Goal: Transaction & Acquisition: Purchase product/service

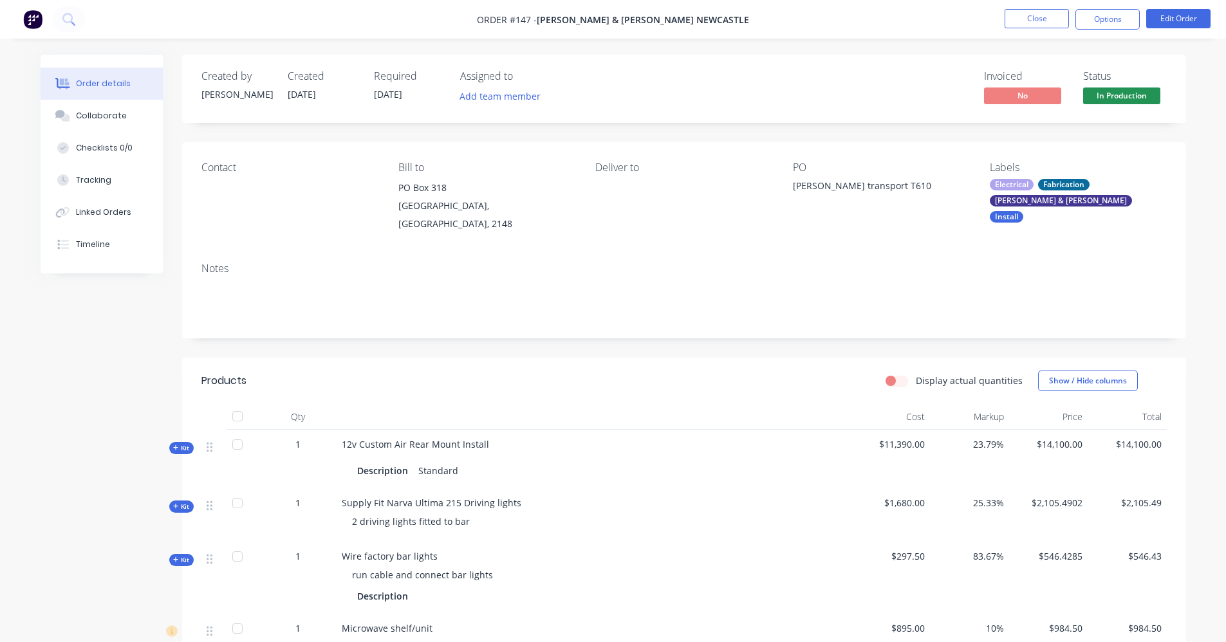
scroll to position [322, 0]
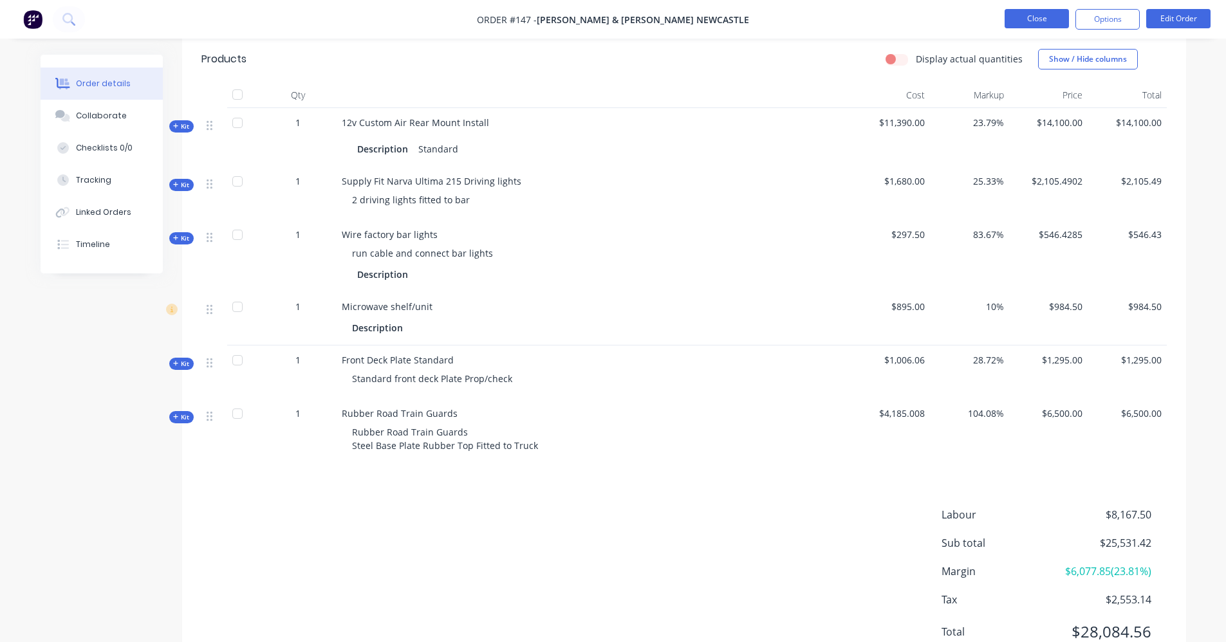
click at [1036, 22] on button "Close" at bounding box center [1037, 18] width 64 height 19
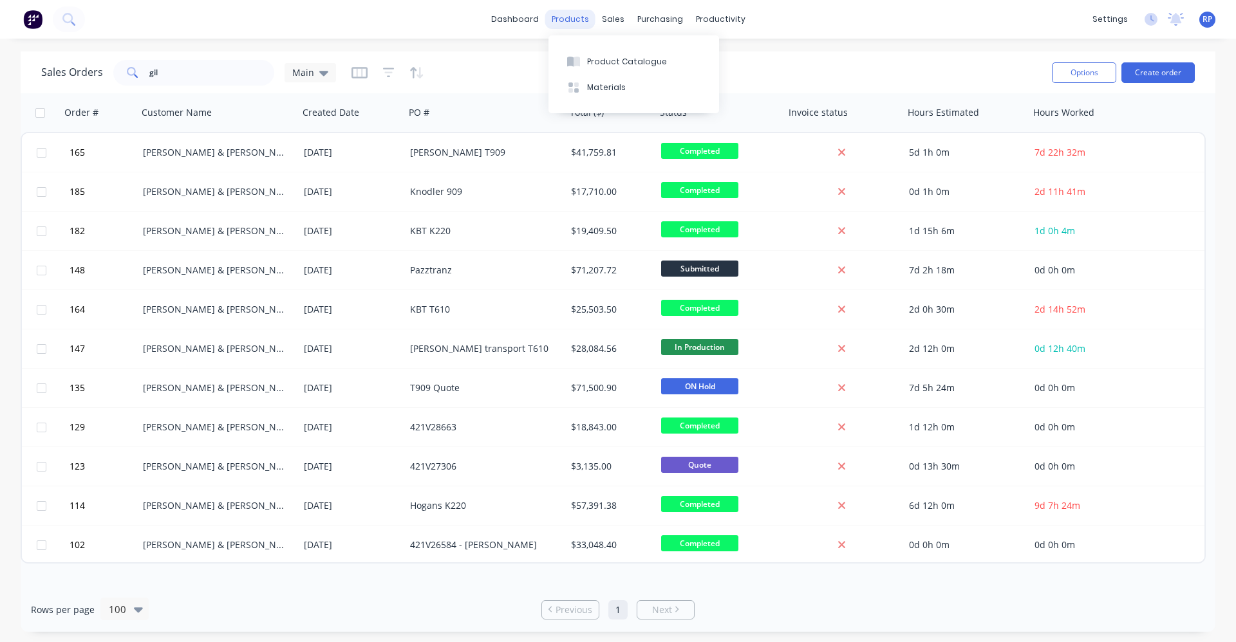
click at [576, 21] on div "products" at bounding box center [570, 19] width 50 height 19
click at [615, 67] on div "Product Catalogue" at bounding box center [627, 62] width 80 height 12
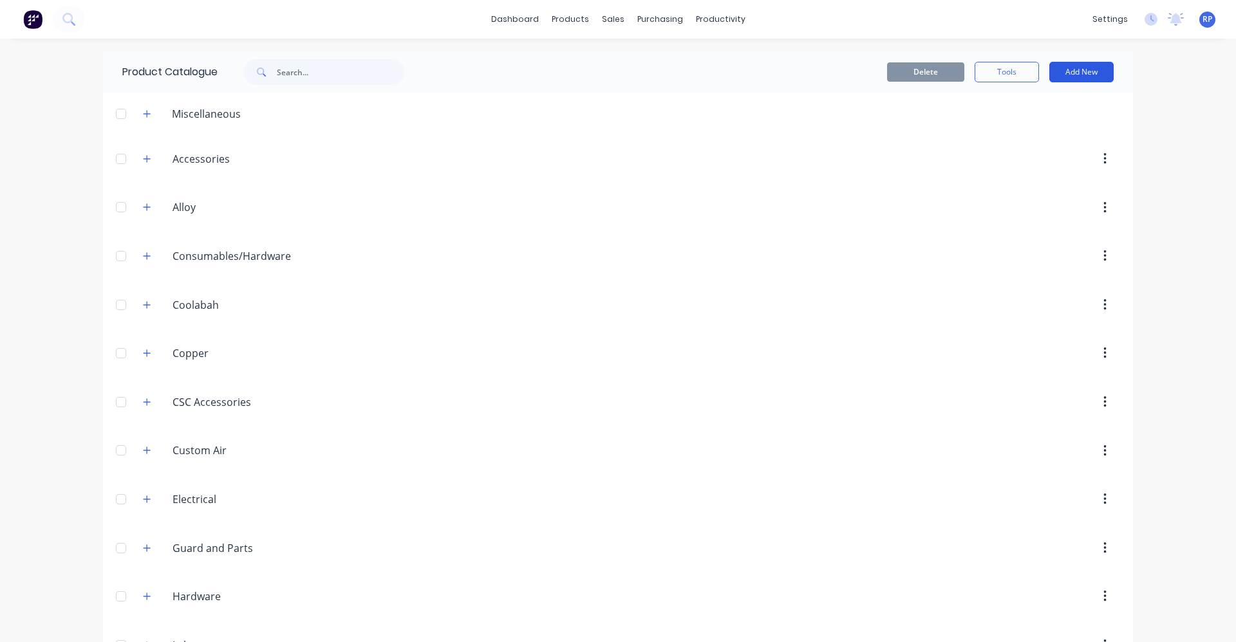
click at [1066, 70] on button "Add New" at bounding box center [1081, 72] width 64 height 21
click at [1031, 162] on div "Product Kit" at bounding box center [1052, 156] width 99 height 19
click at [1067, 64] on button "Add New" at bounding box center [1081, 72] width 64 height 21
click at [1033, 160] on div "Product Kit" at bounding box center [1052, 156] width 99 height 19
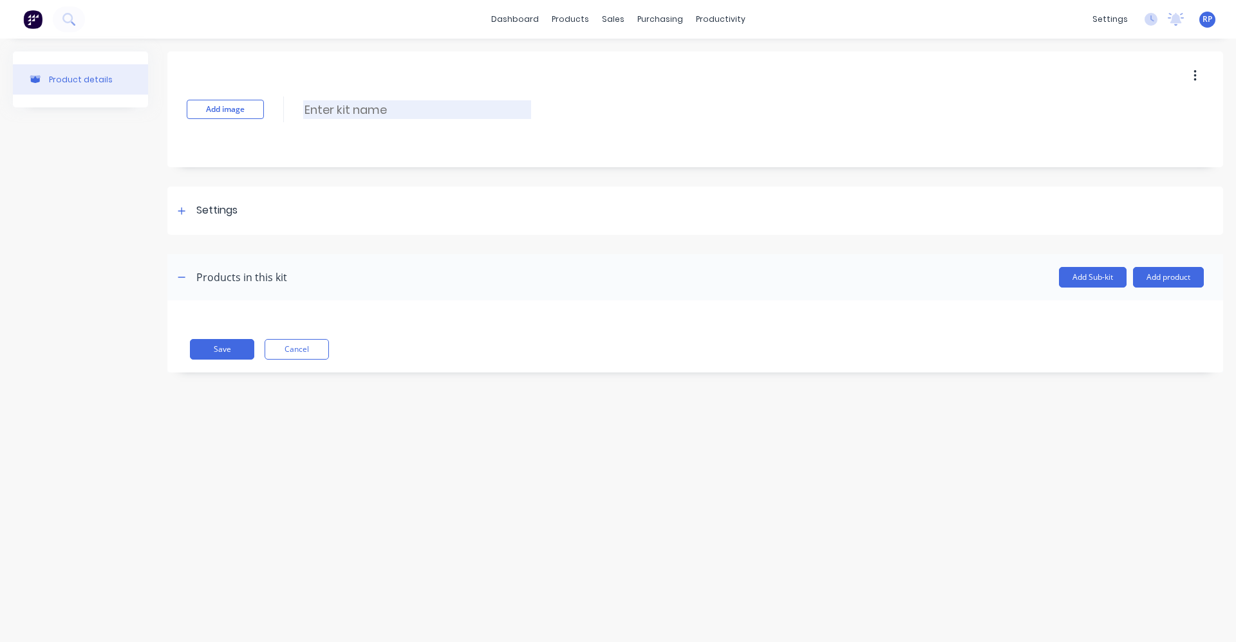
click at [315, 108] on input at bounding box center [417, 109] width 228 height 19
click at [349, 109] on input "W-Star Intake Grill" at bounding box center [417, 109] width 228 height 19
drag, startPoint x: 343, startPoint y: 109, endPoint x: 353, endPoint y: 135, distance: 27.7
click at [344, 111] on input "W-Star Intake Grill" at bounding box center [417, 109] width 228 height 19
click at [490, 108] on input "W-Star Stainless Intake Grill" at bounding box center [417, 109] width 228 height 19
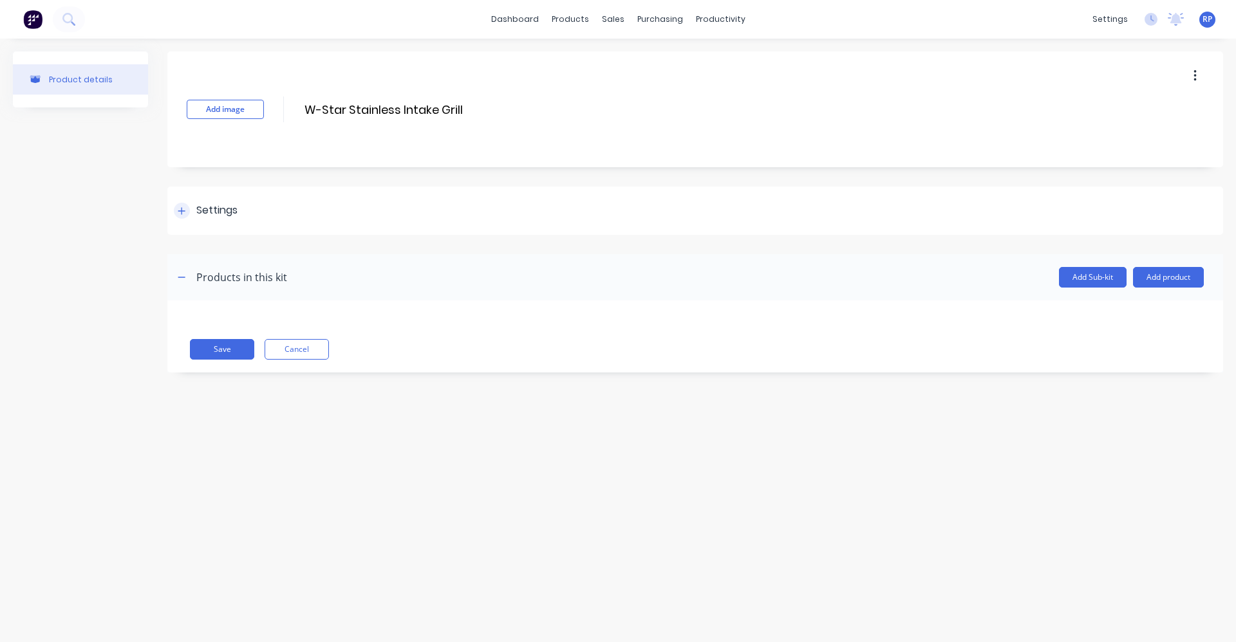
type input "W-Star Stainless Intake Grill"
click at [272, 224] on div "Settings" at bounding box center [695, 211] width 1056 height 48
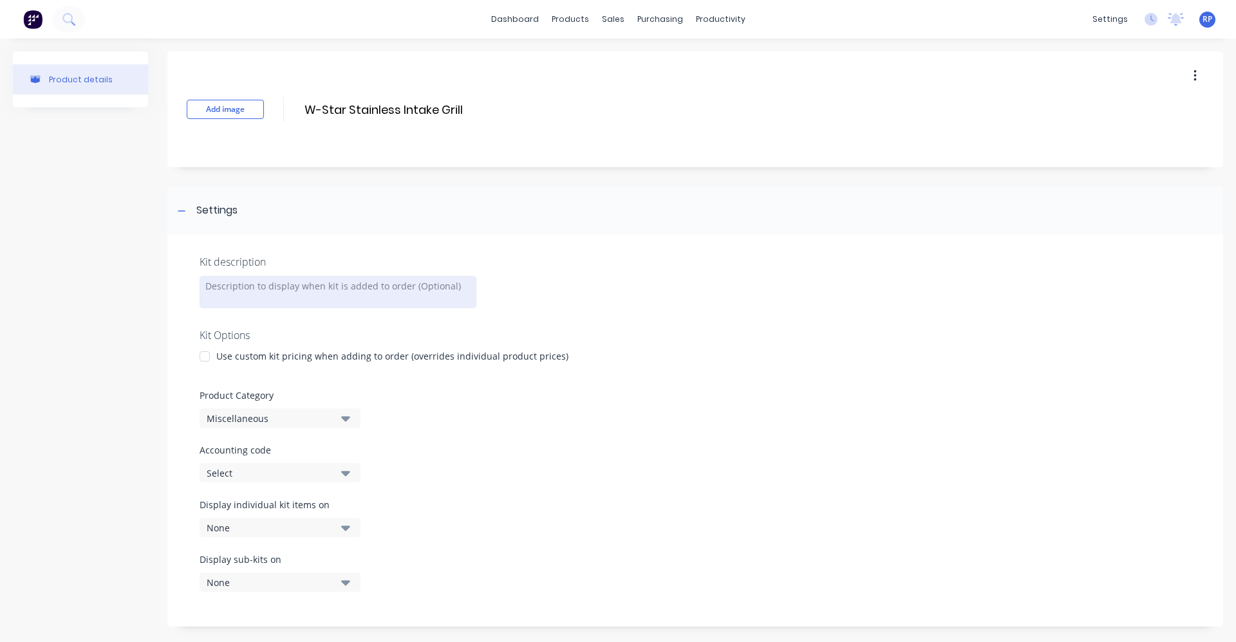
click at [259, 294] on div at bounding box center [338, 292] width 277 height 32
click at [406, 297] on div "Stainless cover for factory intake" at bounding box center [338, 292] width 277 height 32
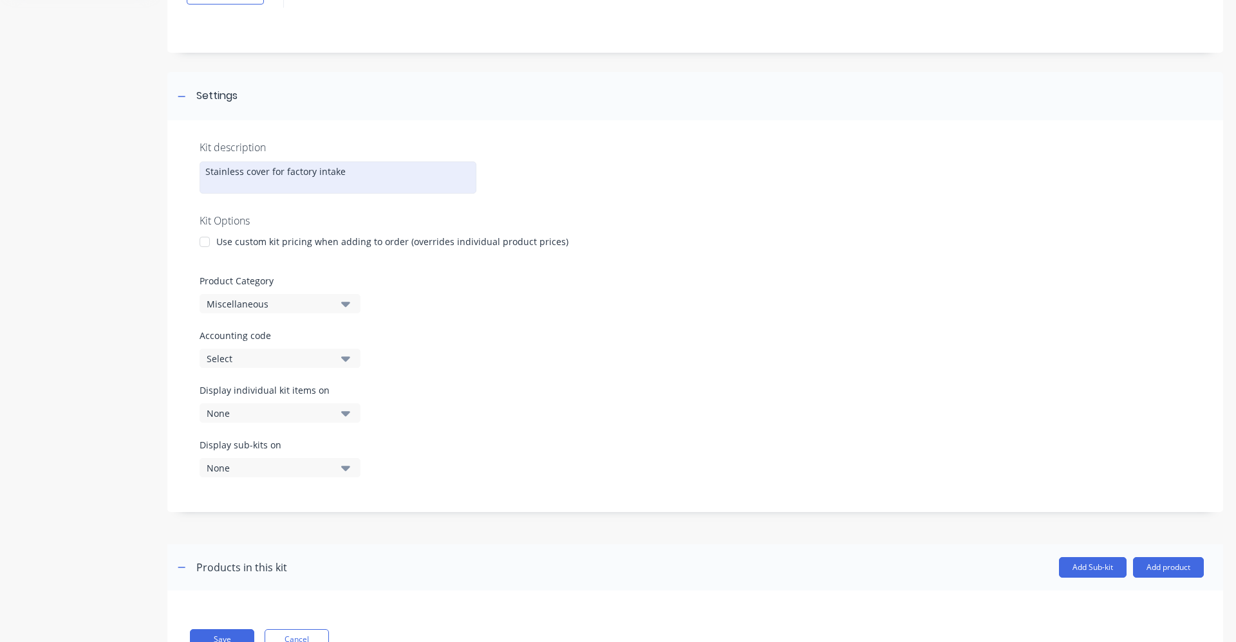
scroll to position [129, 0]
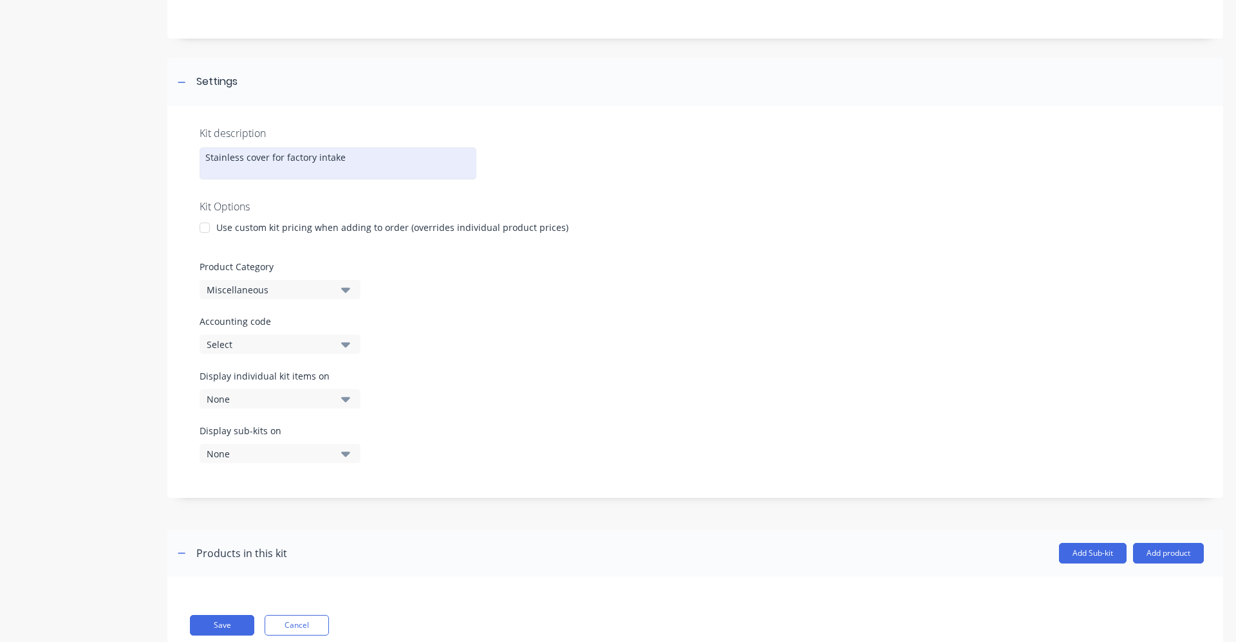
click at [204, 221] on div at bounding box center [205, 228] width 26 height 26
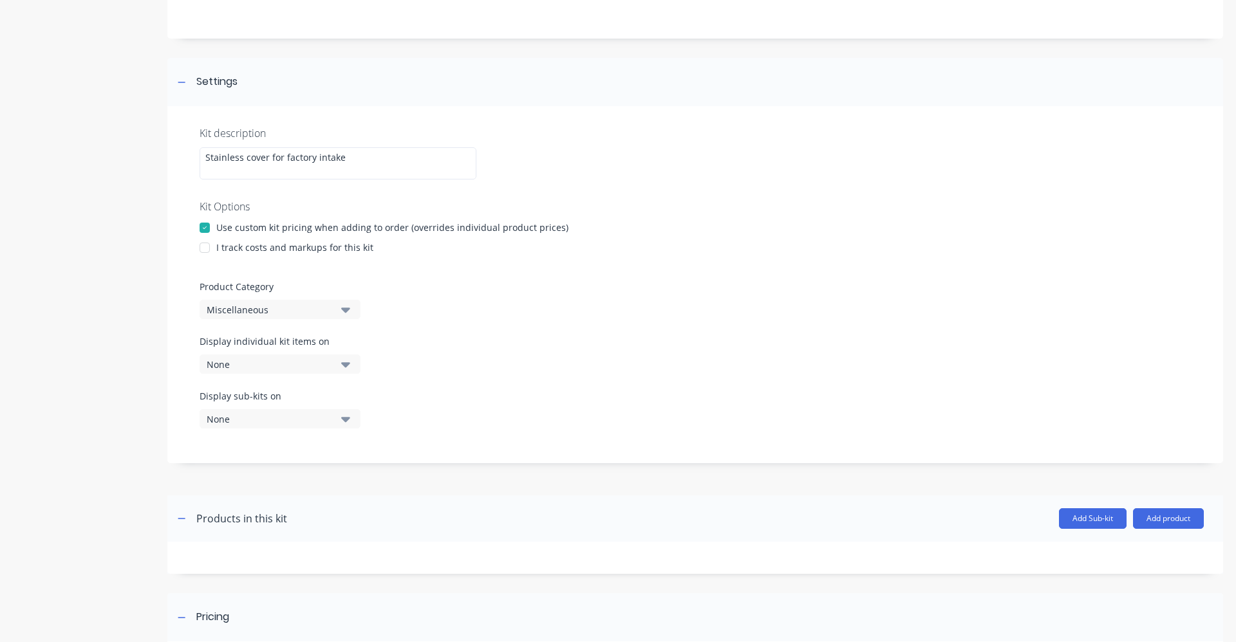
click at [339, 312] on button "Miscellaneous" at bounding box center [280, 309] width 161 height 19
click at [213, 250] on div at bounding box center [205, 248] width 26 height 26
click at [351, 310] on button "Miscellaneous" at bounding box center [280, 309] width 161 height 19
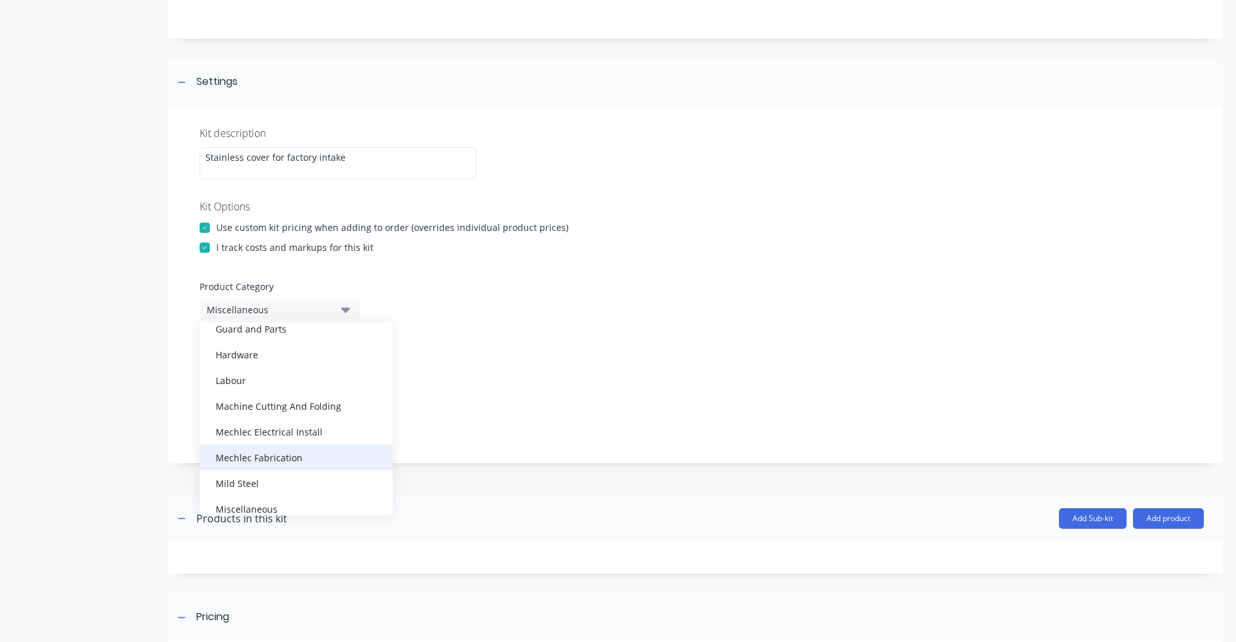
click at [290, 465] on div "Mechlec Fabrication" at bounding box center [296, 458] width 193 height 26
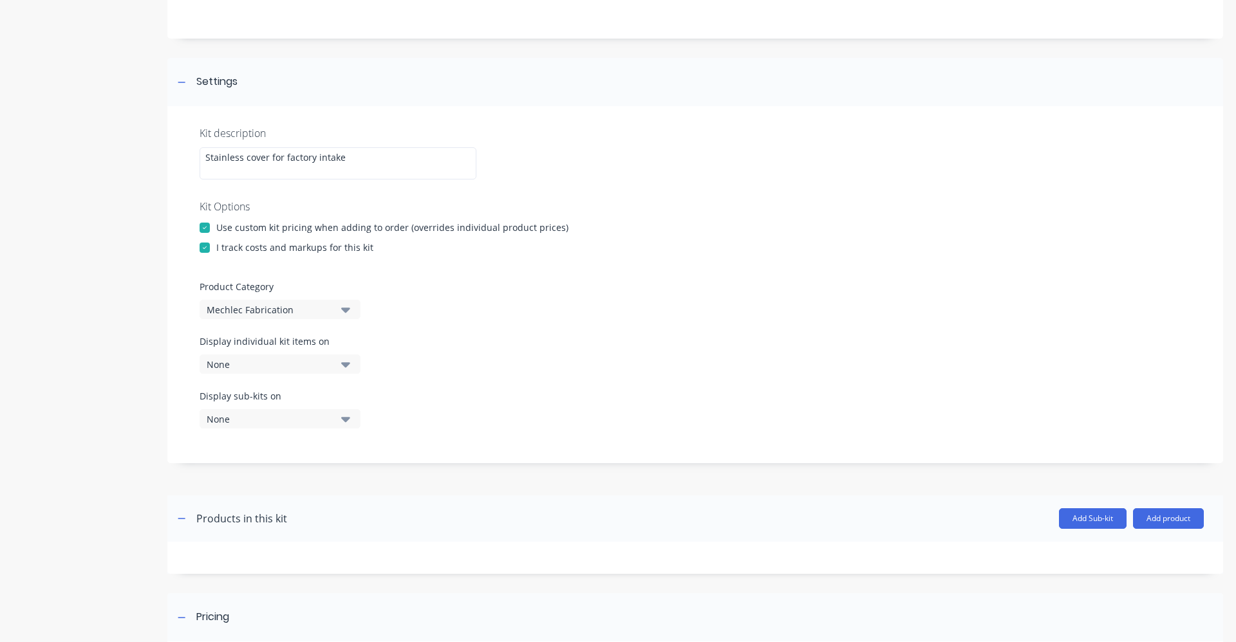
click at [347, 366] on icon "button" at bounding box center [345, 364] width 9 height 5
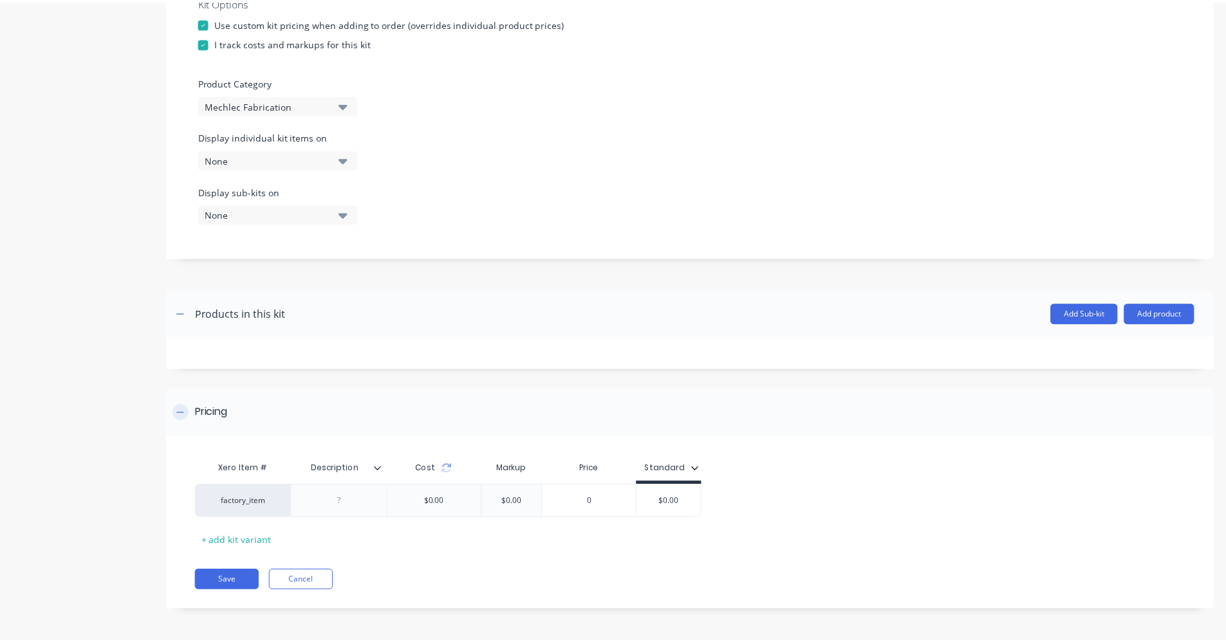
scroll to position [334, 0]
drag, startPoint x: 382, startPoint y: 476, endPoint x: 380, endPoint y: 470, distance: 6.9
click at [380, 474] on div "Description" at bounding box center [341, 469] width 97 height 32
click at [380, 469] on icon at bounding box center [381, 469] width 8 height 8
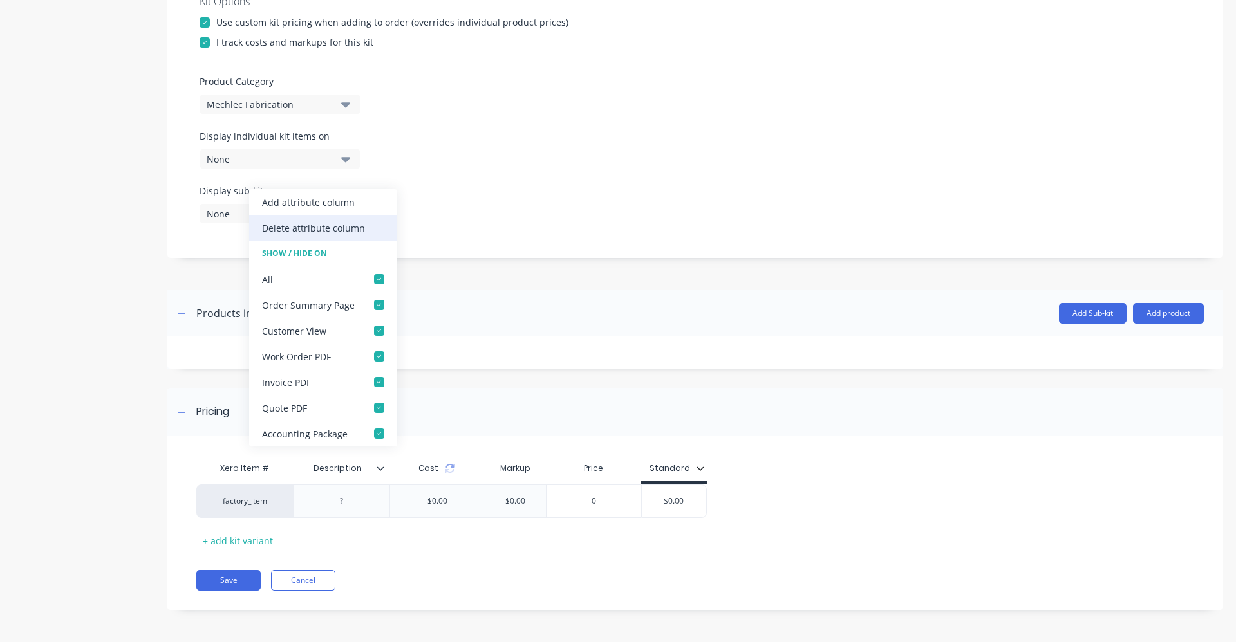
click at [306, 229] on div "Delete attribute column" at bounding box center [313, 228] width 103 height 14
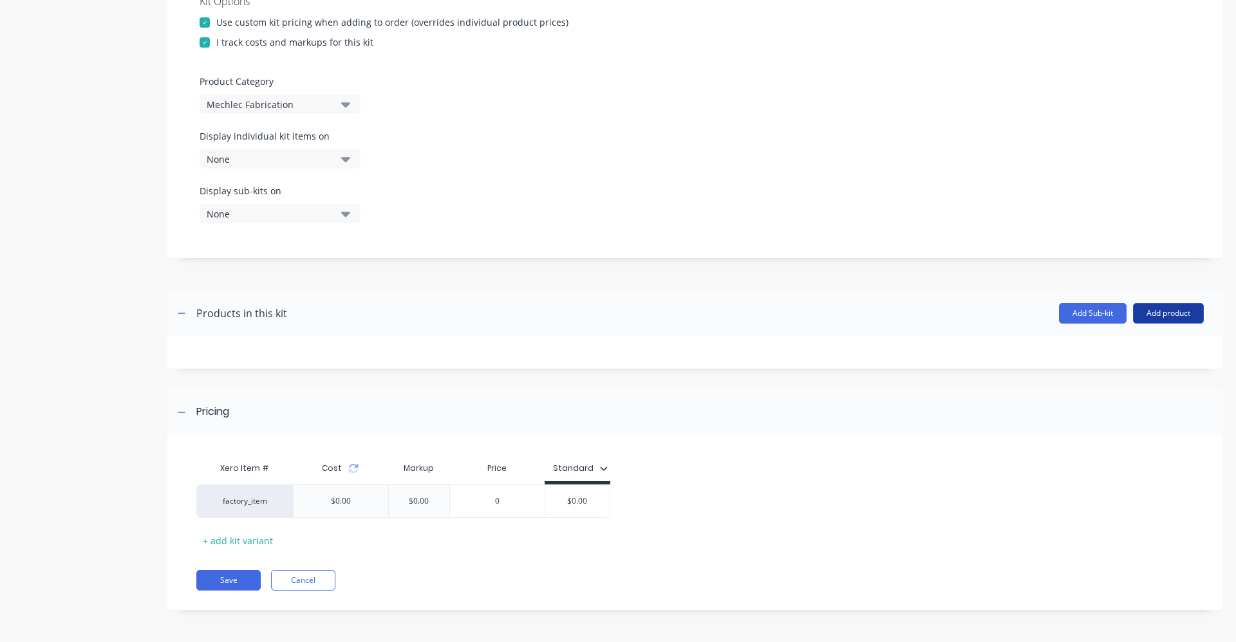
click at [1176, 314] on button "Add product" at bounding box center [1168, 313] width 71 height 21
click at [1127, 354] on div "Product catalogue" at bounding box center [1142, 346] width 99 height 19
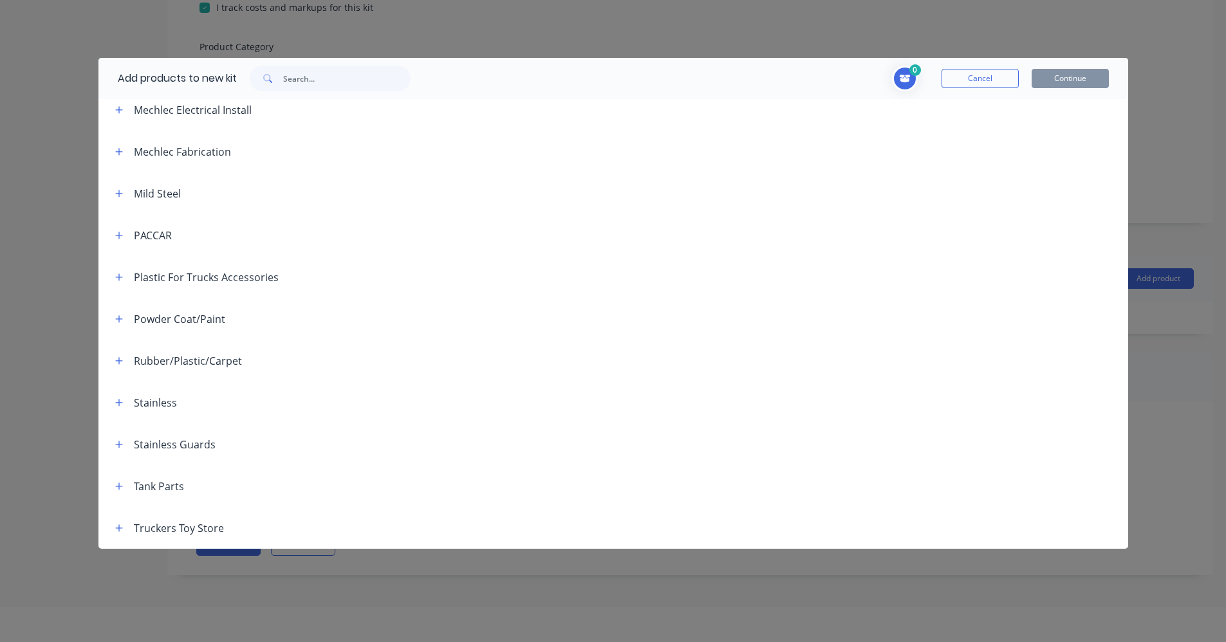
scroll to position [64, 0]
click at [117, 397] on button "button" at bounding box center [119, 403] width 16 height 16
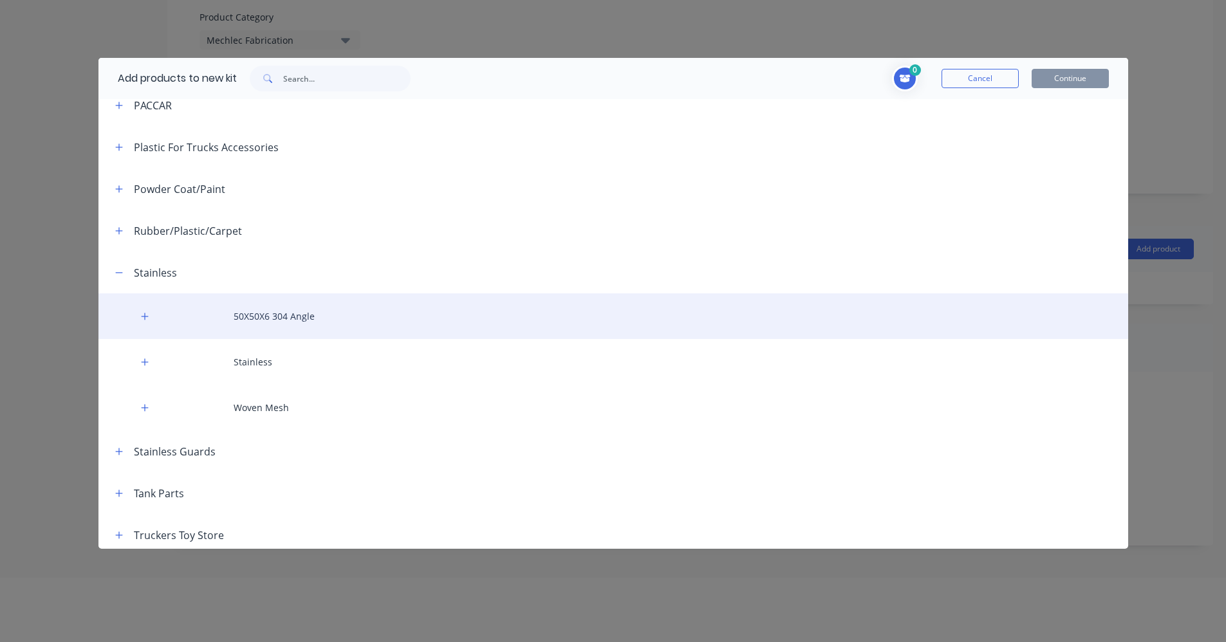
scroll to position [691, 0]
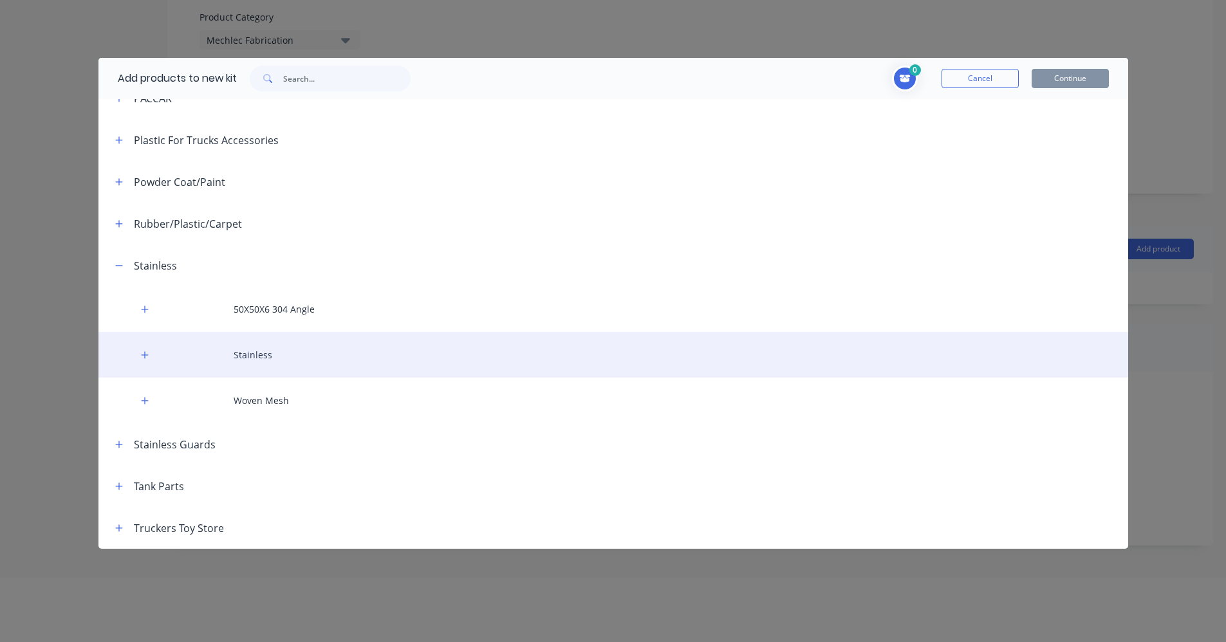
click at [238, 356] on div "Stainless" at bounding box center [613, 355] width 1030 height 46
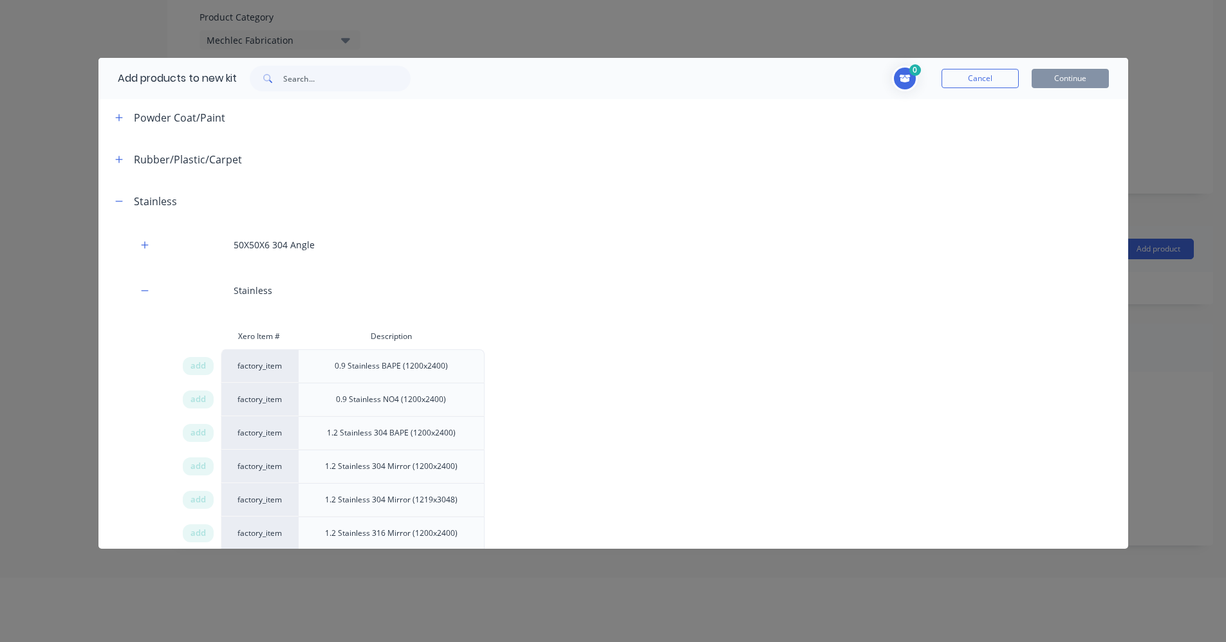
scroll to position [820, 0]
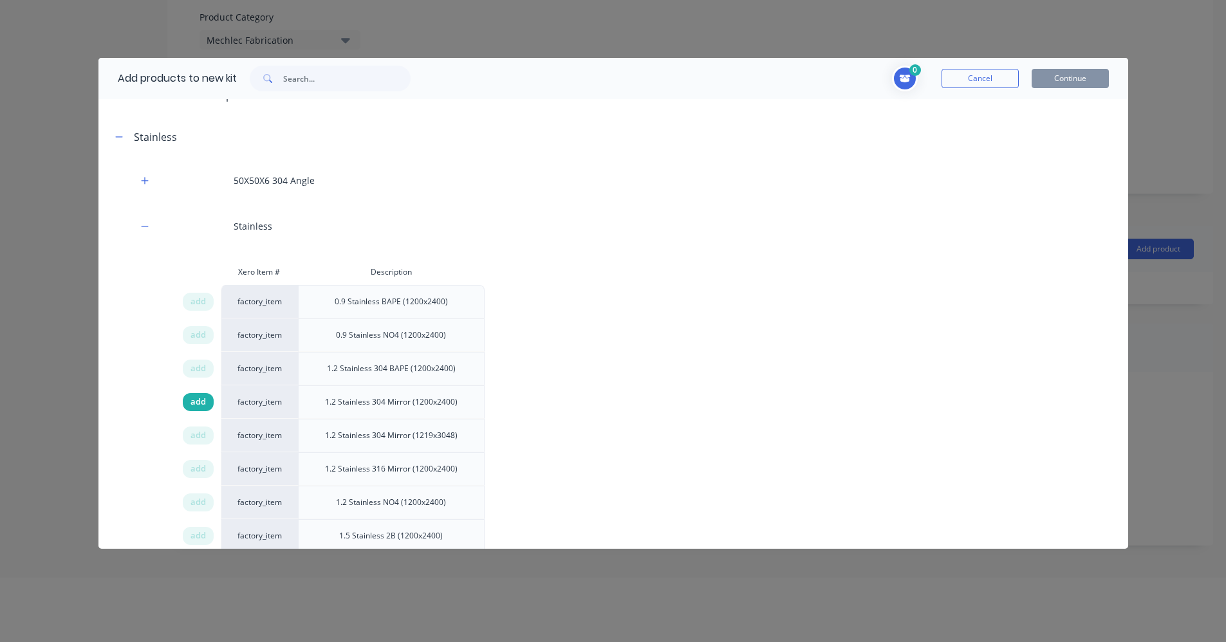
click at [200, 404] on span "add" at bounding box center [198, 402] width 15 height 13
click at [1101, 88] on button "Continue" at bounding box center [1070, 78] width 77 height 19
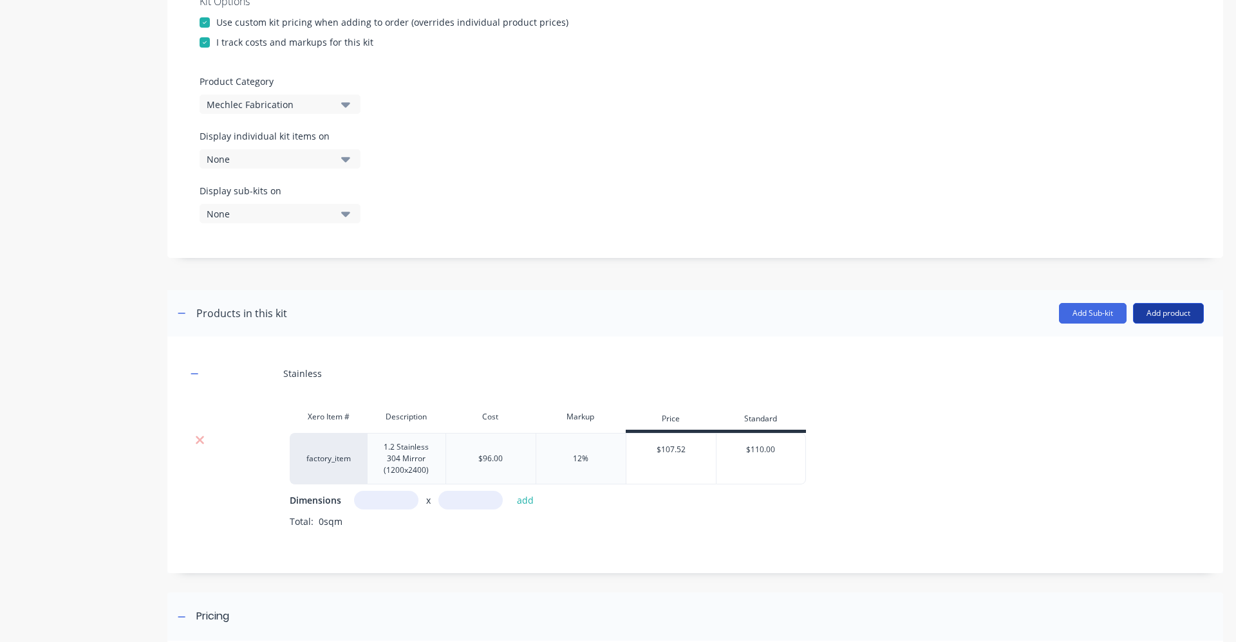
click at [1157, 308] on button "Add product" at bounding box center [1168, 313] width 71 height 21
click at [1147, 350] on div "Product catalogue" at bounding box center [1142, 346] width 99 height 19
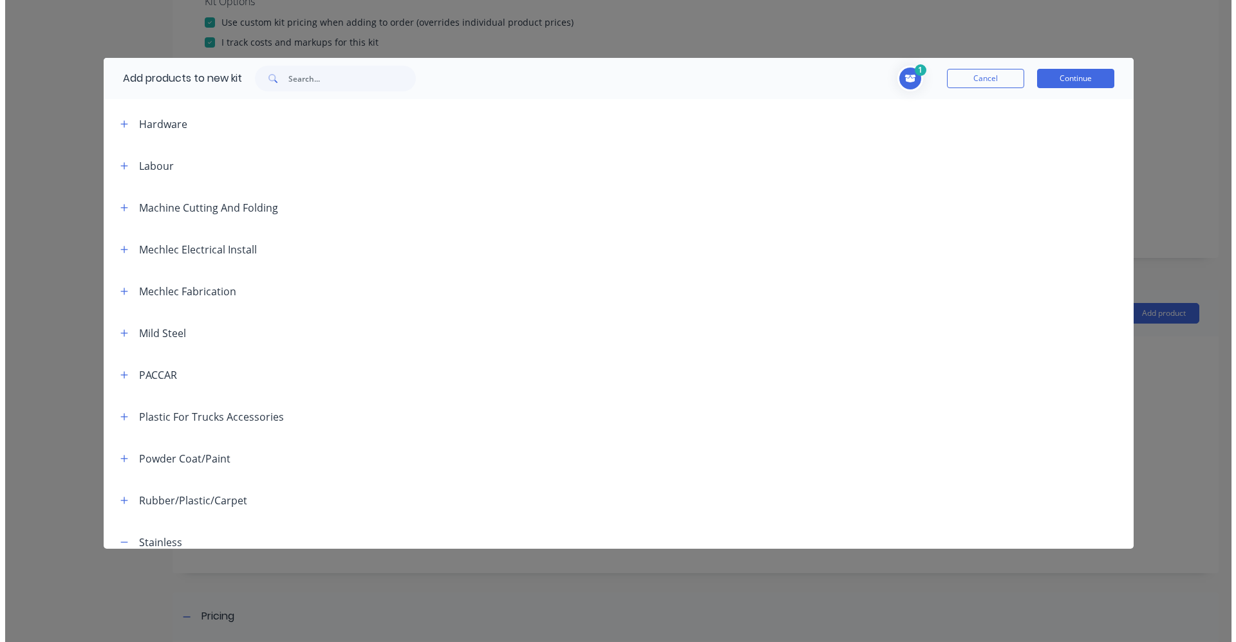
scroll to position [451, 0]
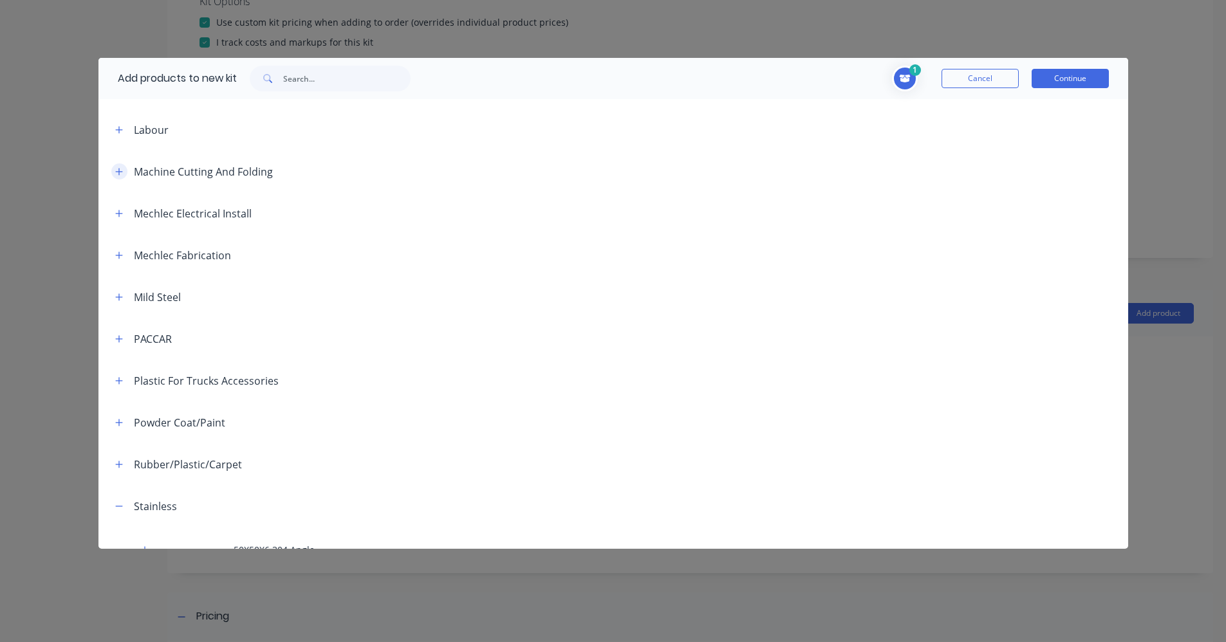
click at [116, 174] on icon "button" at bounding box center [119, 171] width 8 height 9
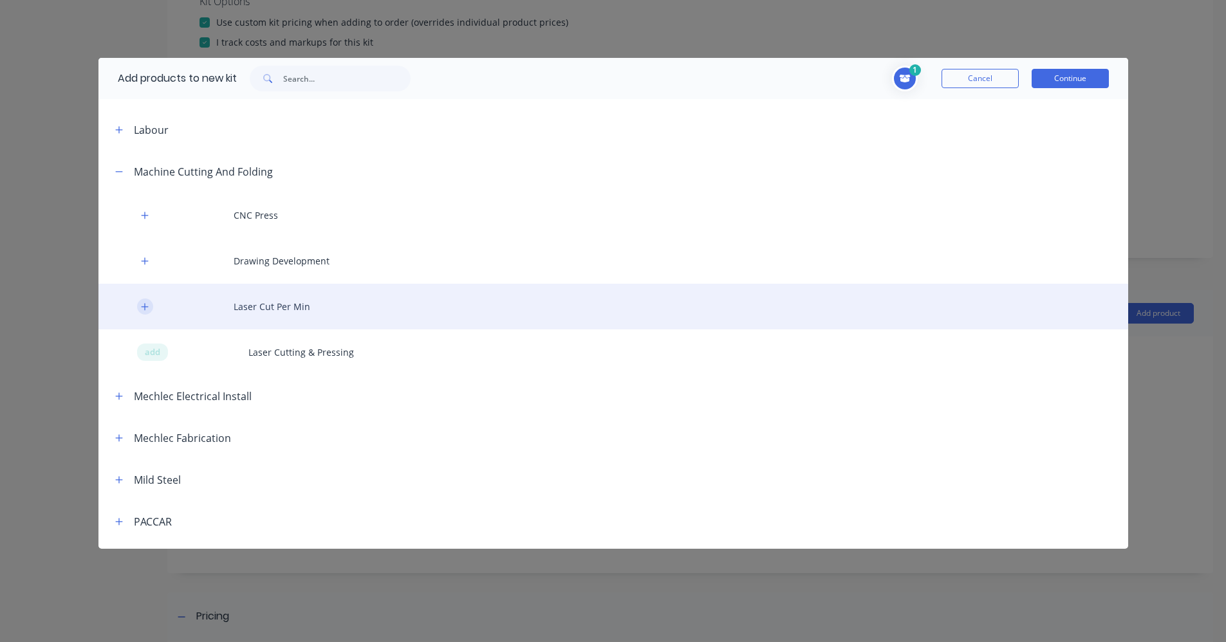
click at [145, 305] on icon "button" at bounding box center [144, 306] width 7 height 7
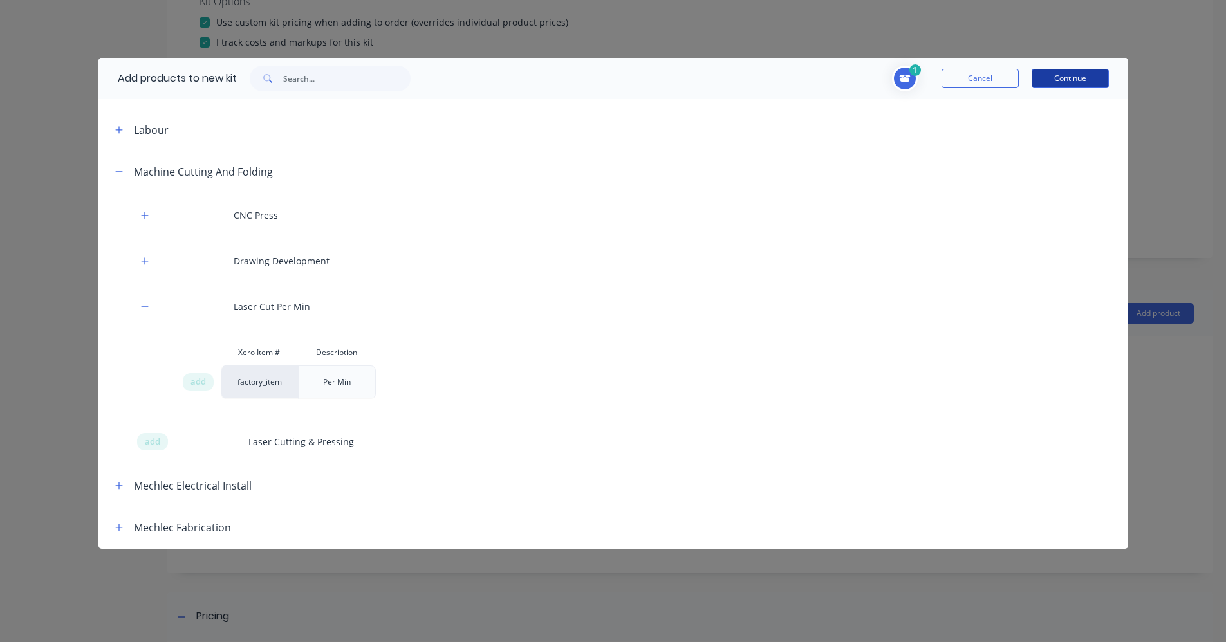
click at [1082, 79] on button "Continue" at bounding box center [1070, 78] width 77 height 19
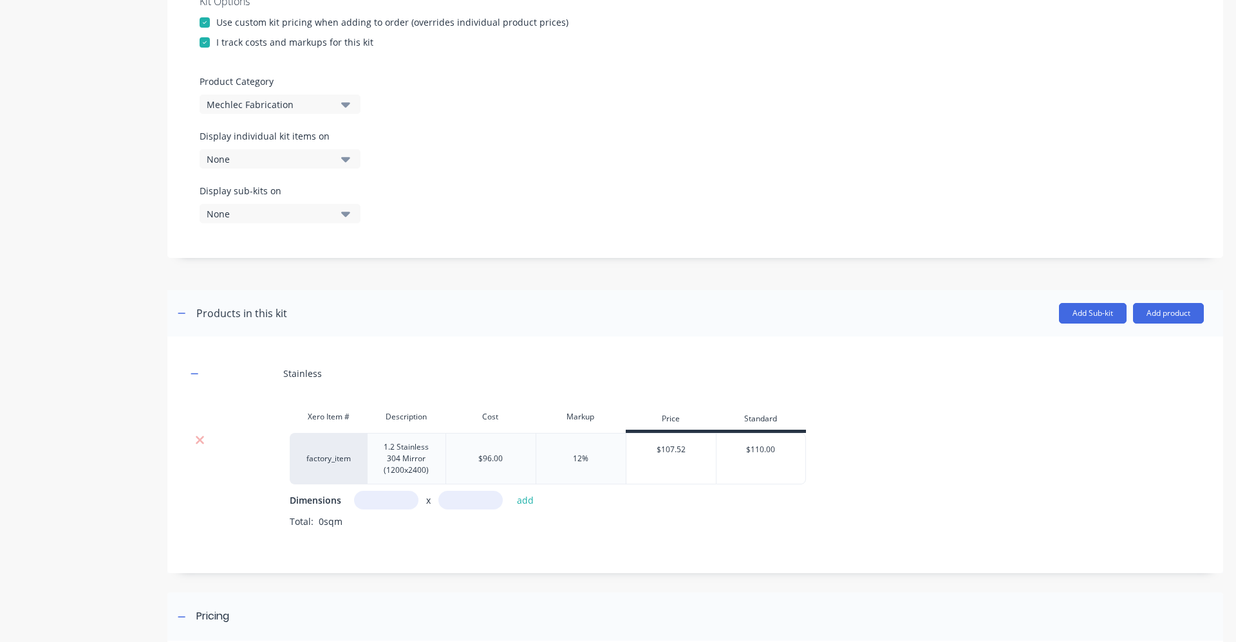
click at [386, 504] on input "text" at bounding box center [386, 500] width 64 height 19
type input "0.4m"
click at [456, 505] on input "text" at bounding box center [470, 500] width 64 height 19
type input "0.4m"
click at [529, 500] on button "add" at bounding box center [526, 500] width 30 height 17
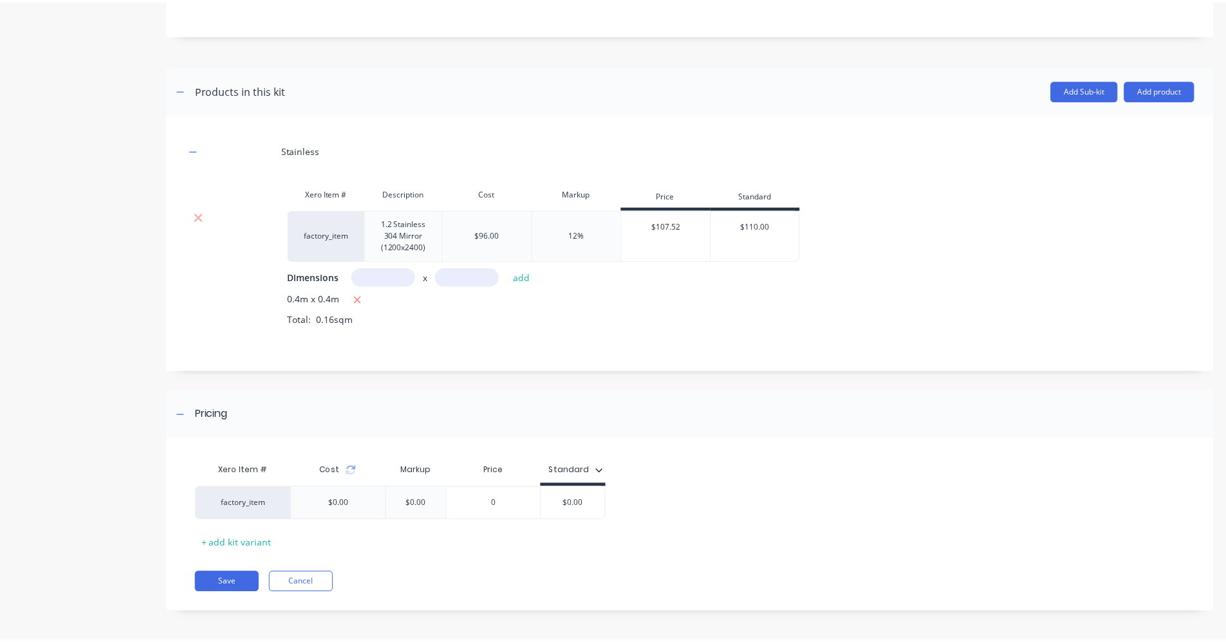
scroll to position [560, 0]
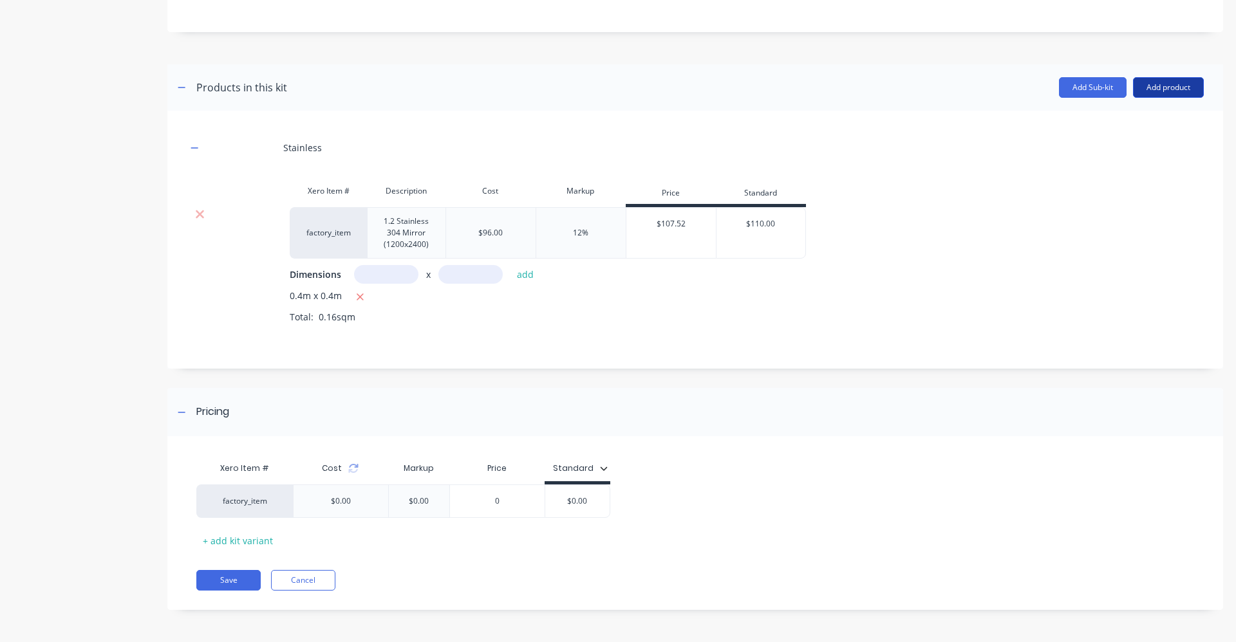
click at [1140, 92] on button "Add product" at bounding box center [1168, 87] width 71 height 21
click at [1129, 132] on button "Product catalogue" at bounding box center [1143, 121] width 122 height 26
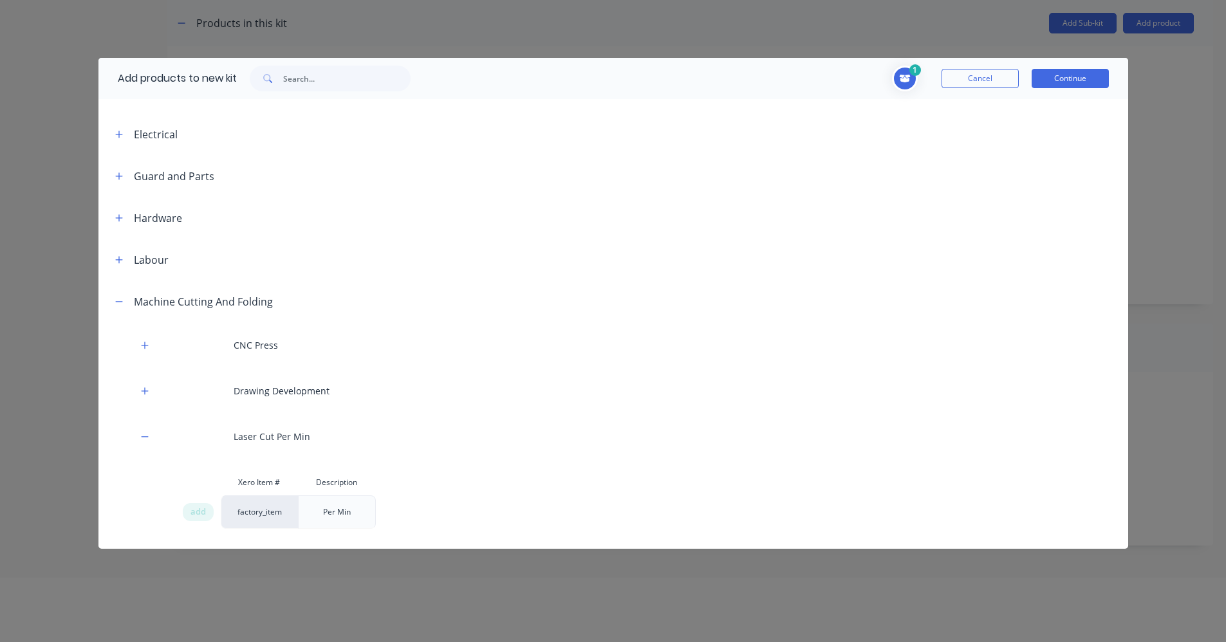
scroll to position [515, 0]
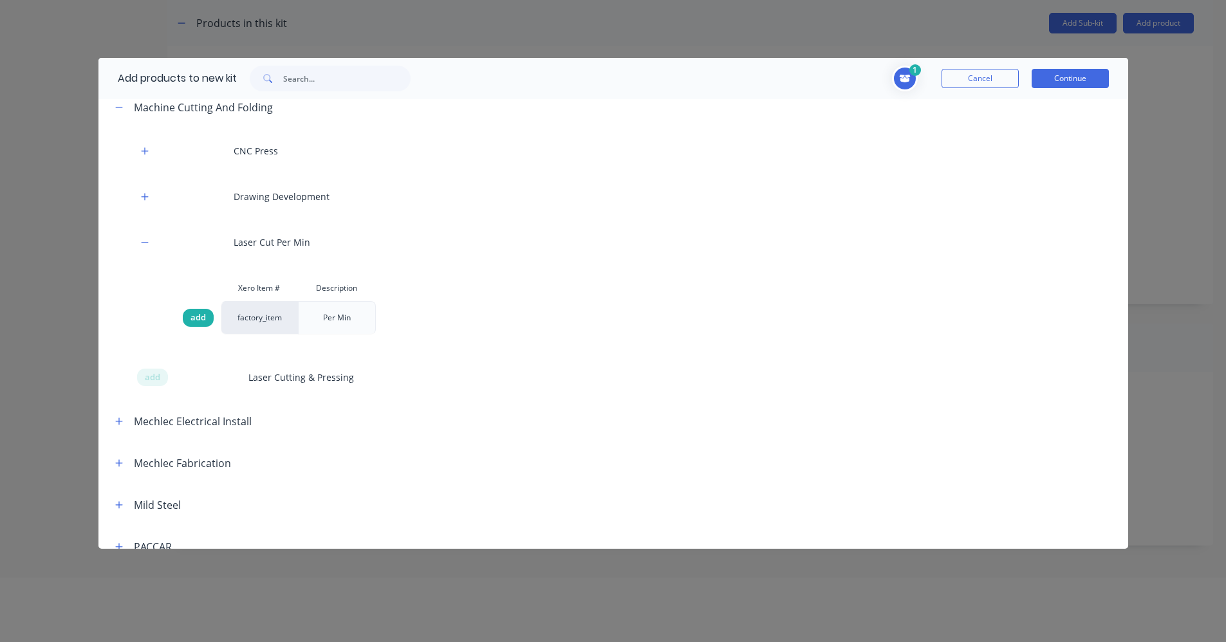
click at [194, 318] on span "add" at bounding box center [198, 318] width 15 height 13
click at [1085, 78] on button "Continue" at bounding box center [1070, 78] width 77 height 19
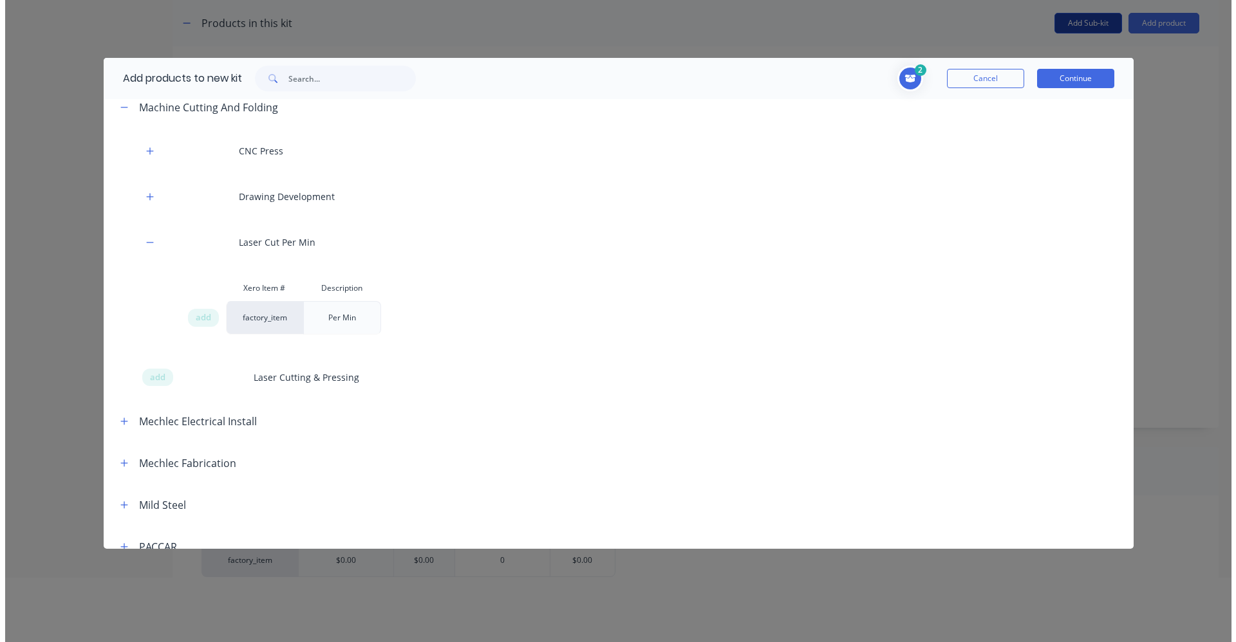
scroll to position [0, 0]
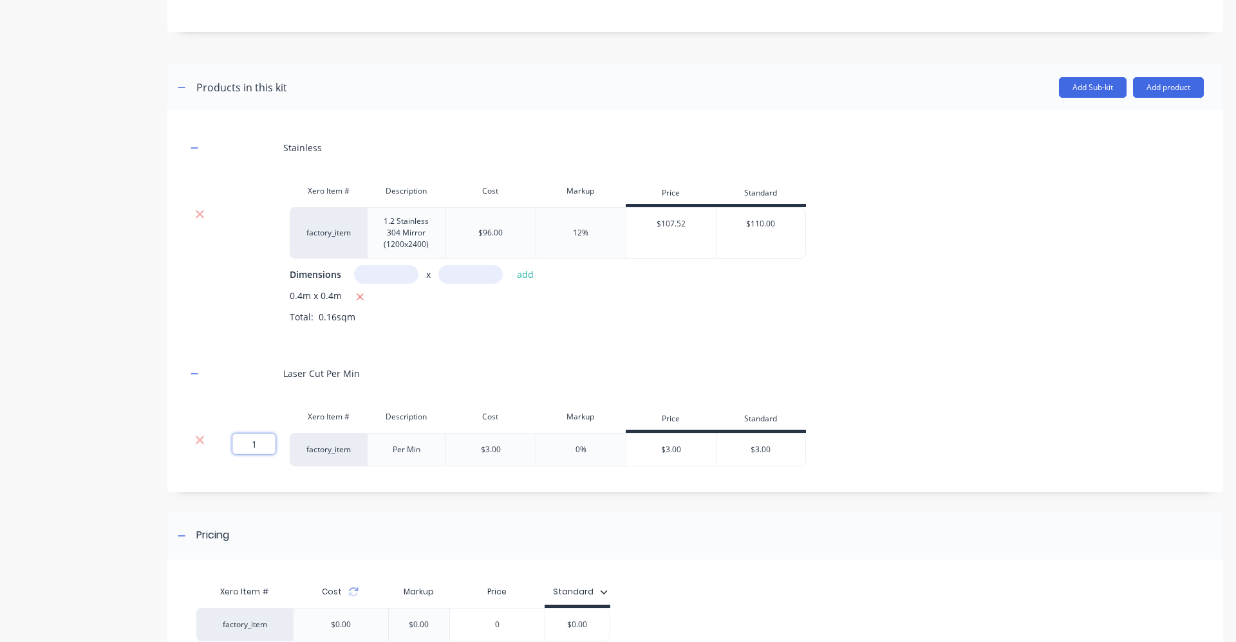
click at [260, 442] on input "1" at bounding box center [253, 444] width 43 height 21
type input "12"
click at [475, 370] on div "Laser Cut Per Min" at bounding box center [695, 373] width 1017 height 35
click at [937, 410] on div "Xero Item # Description Cost Markup Price Standard 12 12 ? factory_item Per Min…" at bounding box center [695, 435] width 1017 height 62
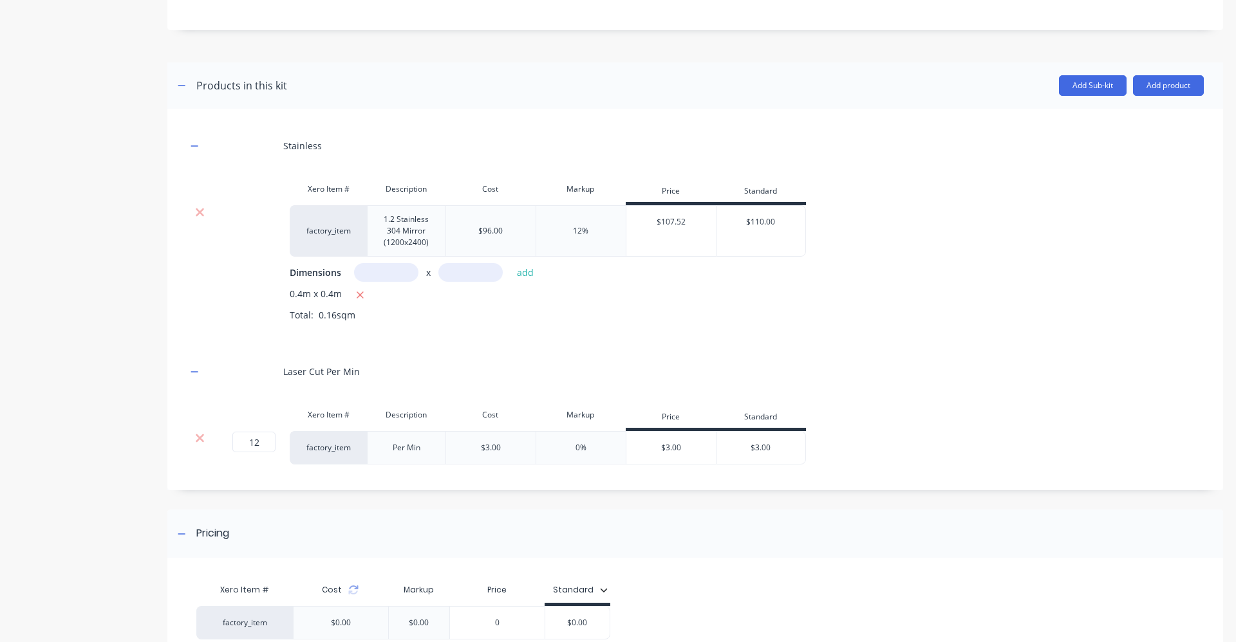
scroll to position [555, 0]
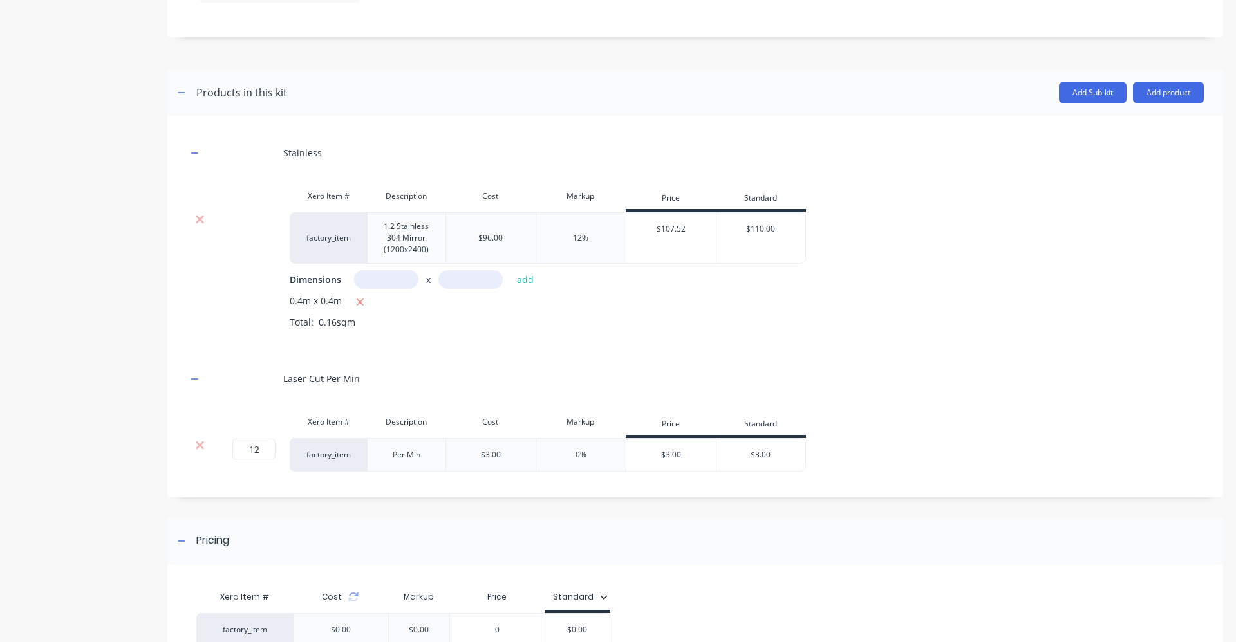
click at [585, 454] on div "0%" at bounding box center [581, 455] width 11 height 12
click at [580, 455] on div "0%" at bounding box center [581, 455] width 11 height 12
click at [576, 461] on div "0%" at bounding box center [581, 454] width 90 height 33
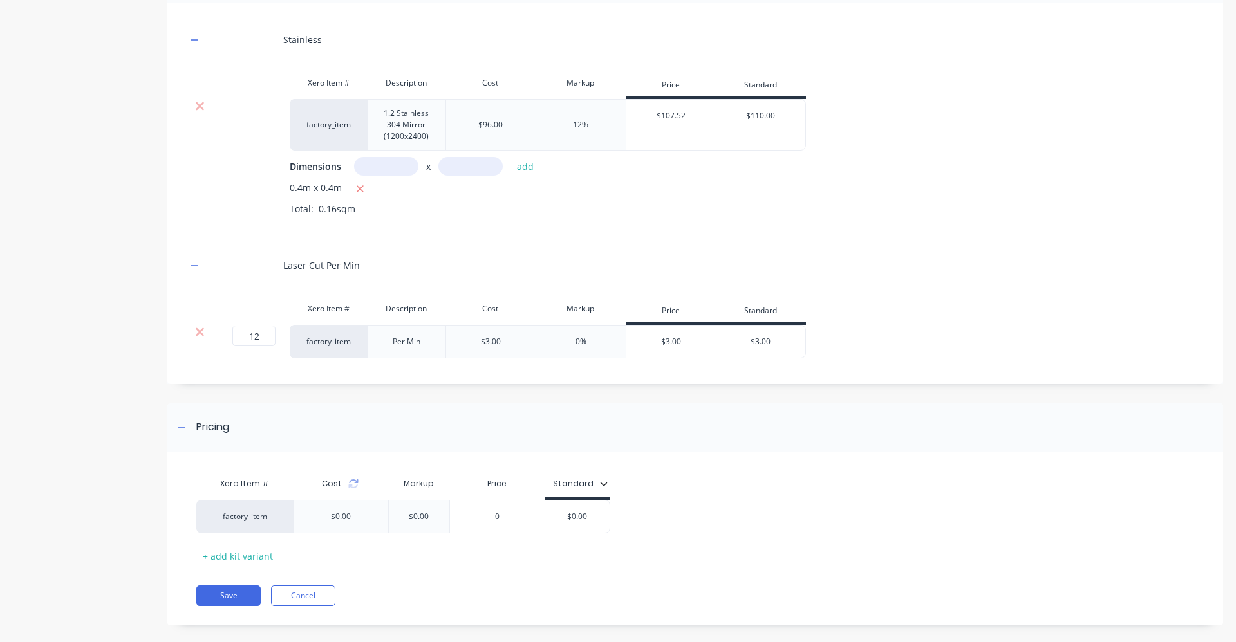
scroll to position [684, 0]
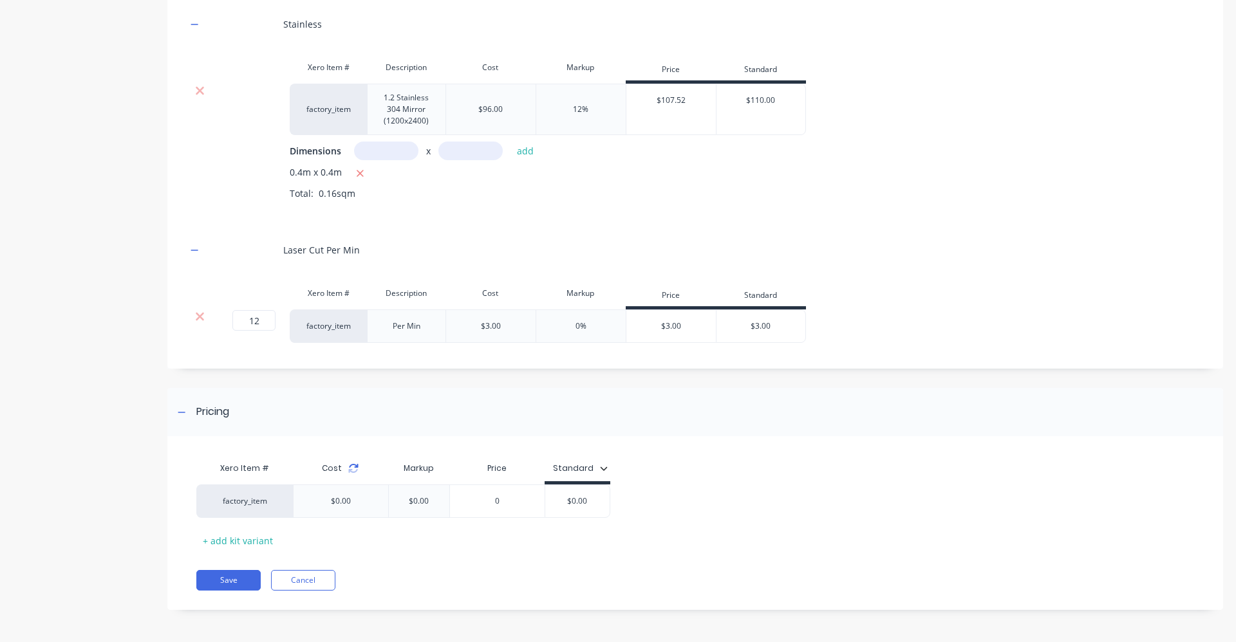
click at [353, 469] on icon at bounding box center [353, 469] width 10 height 10
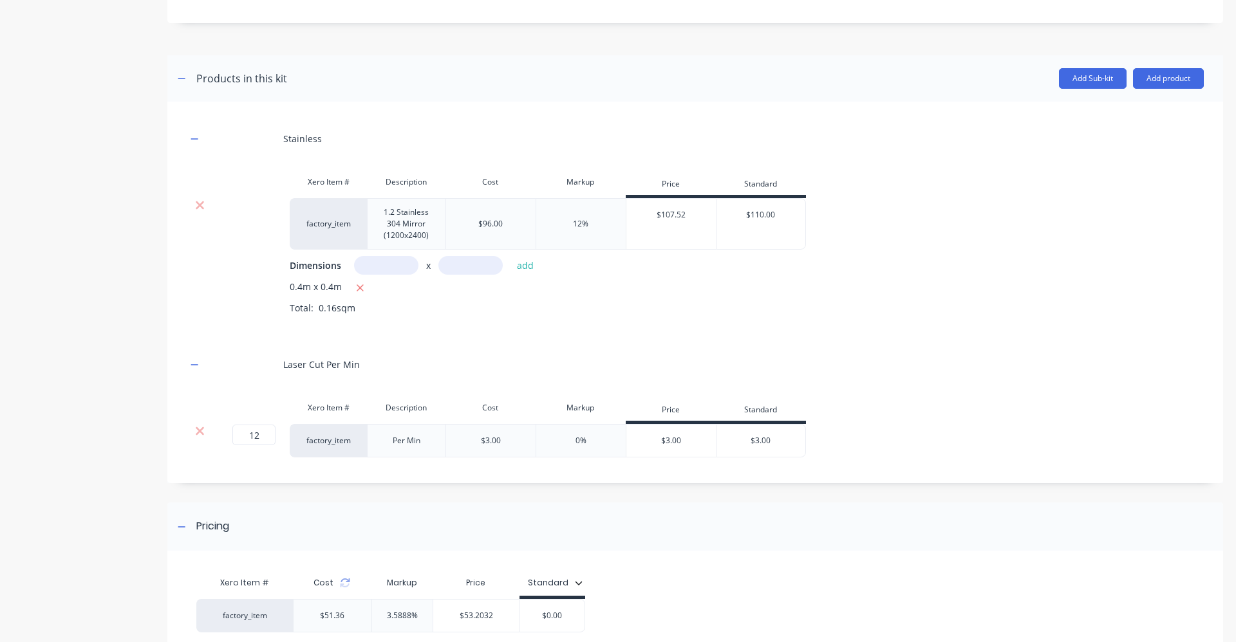
scroll to position [555, 0]
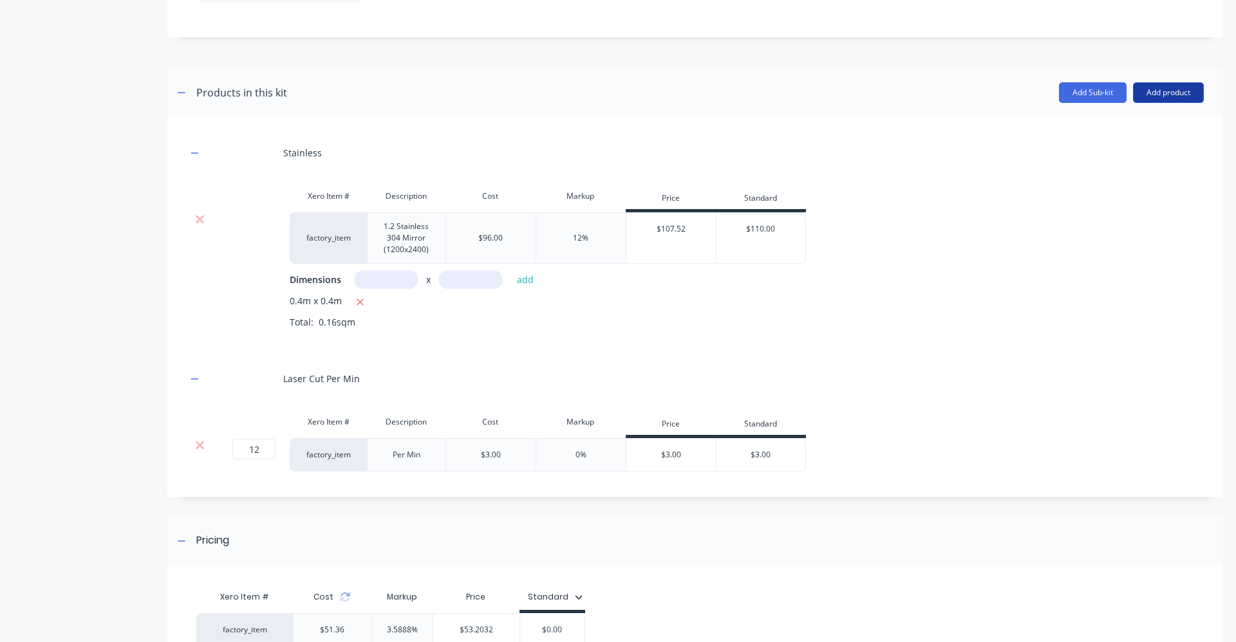
click at [1142, 86] on button "Add product" at bounding box center [1168, 92] width 71 height 21
click at [1130, 158] on div "Labour" at bounding box center [1142, 151] width 99 height 19
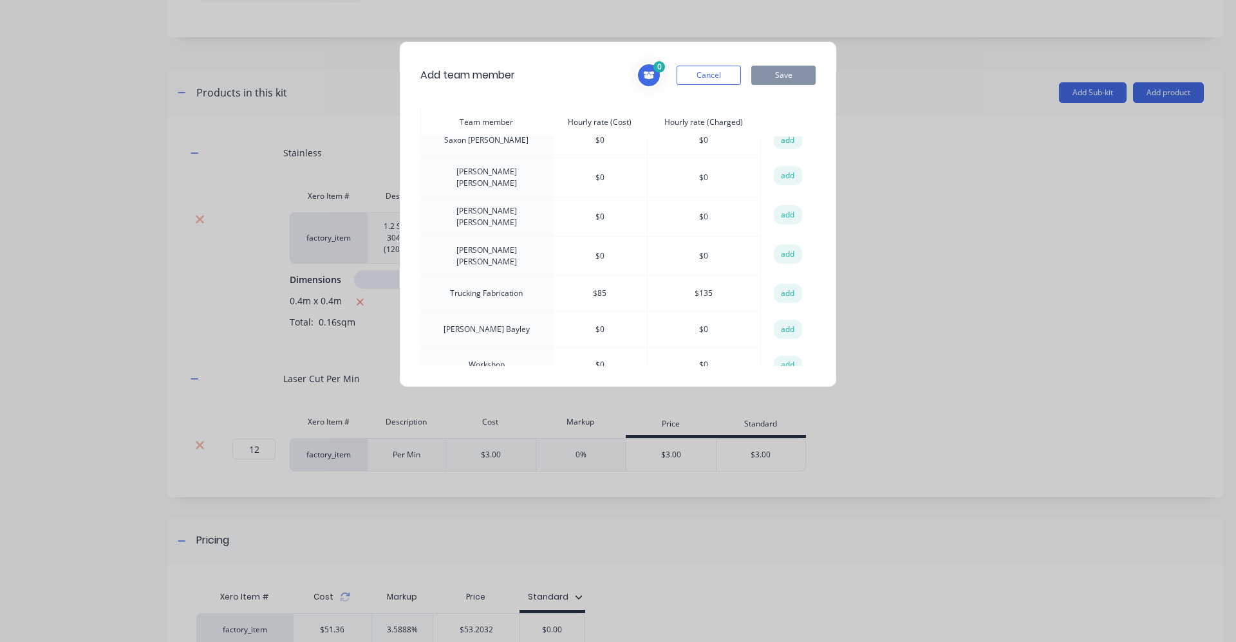
scroll to position [450, 0]
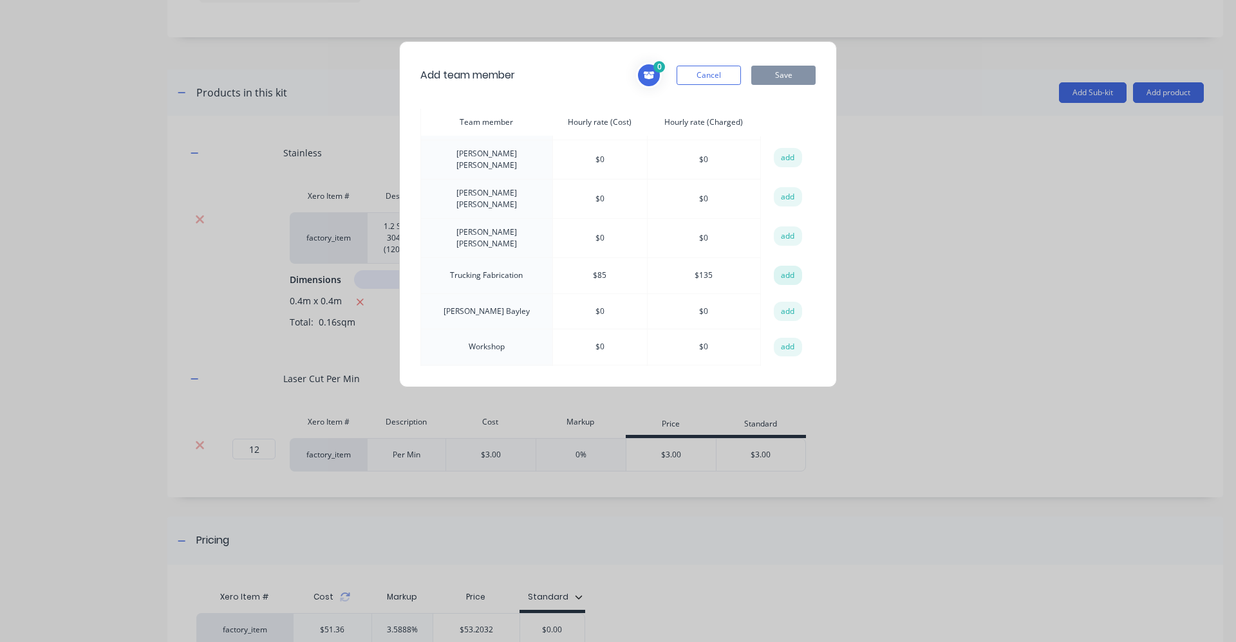
click at [775, 266] on button "add" at bounding box center [788, 275] width 28 height 19
click at [785, 75] on button "Save" at bounding box center [783, 75] width 64 height 19
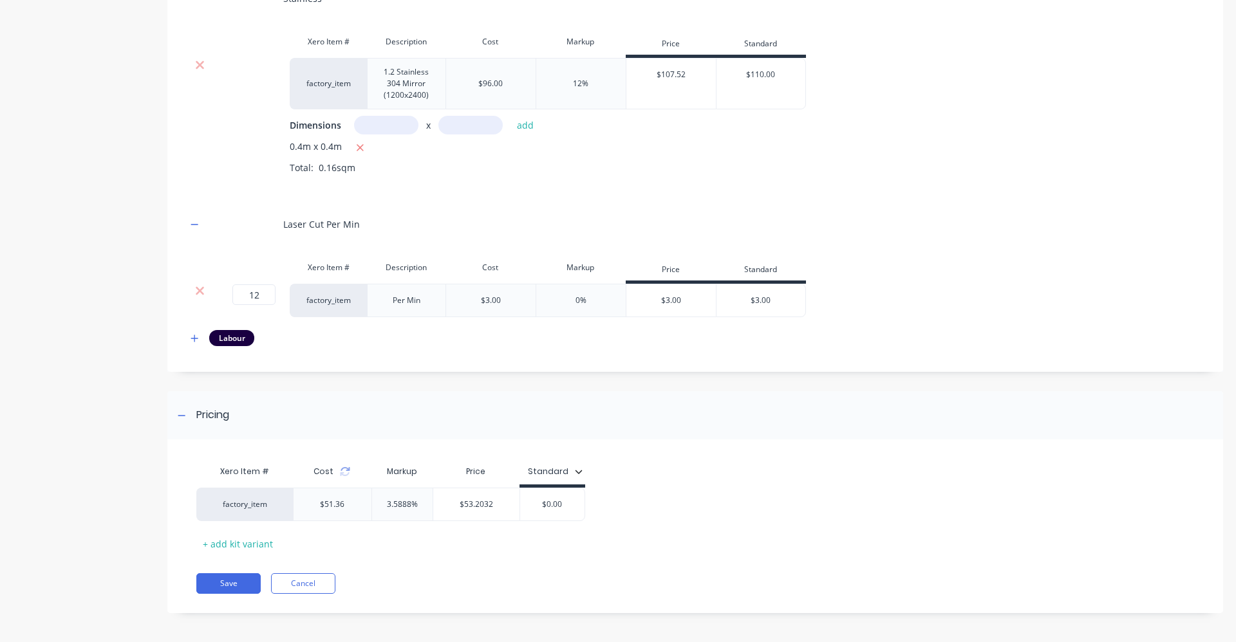
scroll to position [713, 0]
type input "$0.00"
click at [567, 503] on input "$0.00" at bounding box center [552, 502] width 64 height 12
click at [568, 503] on input "$0.00" at bounding box center [552, 502] width 64 height 12
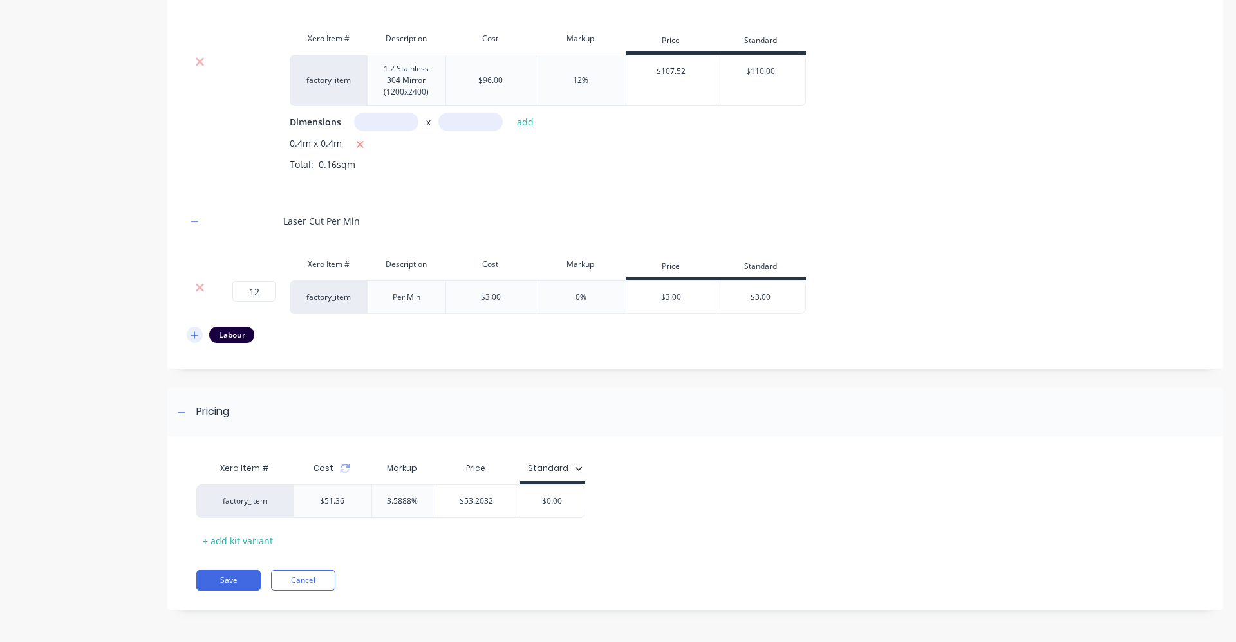
click at [197, 335] on icon "button" at bounding box center [194, 335] width 7 height 7
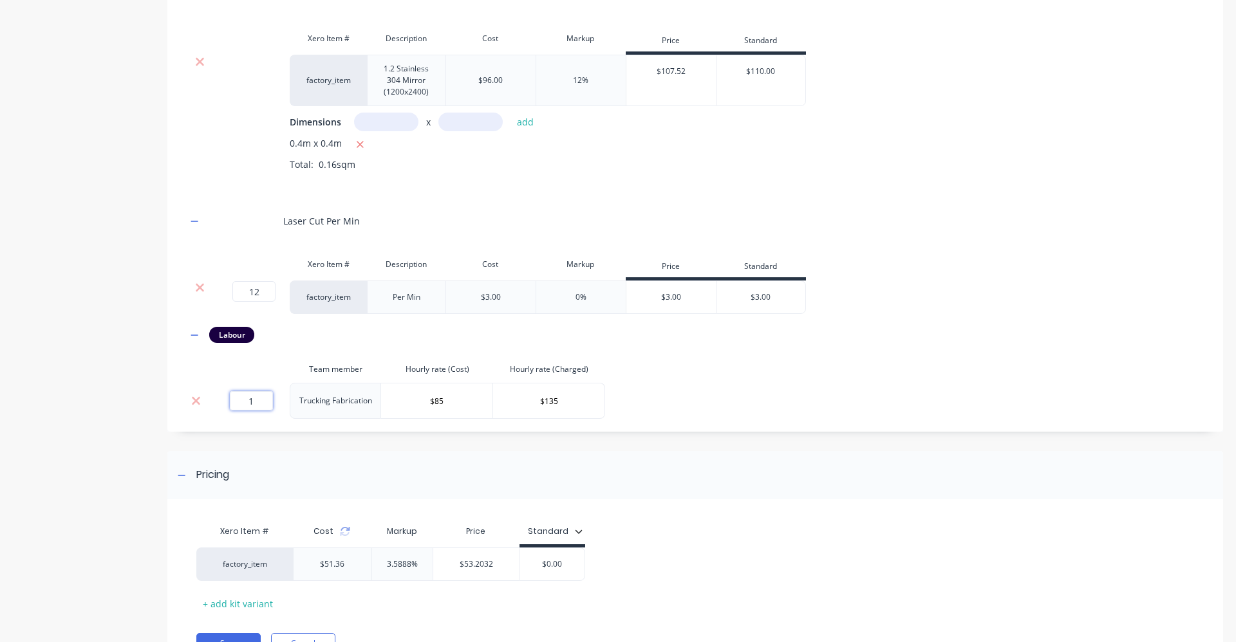
click at [260, 405] on input "1" at bounding box center [251, 400] width 43 height 19
type input "2"
click at [261, 291] on input "12" at bounding box center [253, 291] width 43 height 21
type input "3"
type input "40"
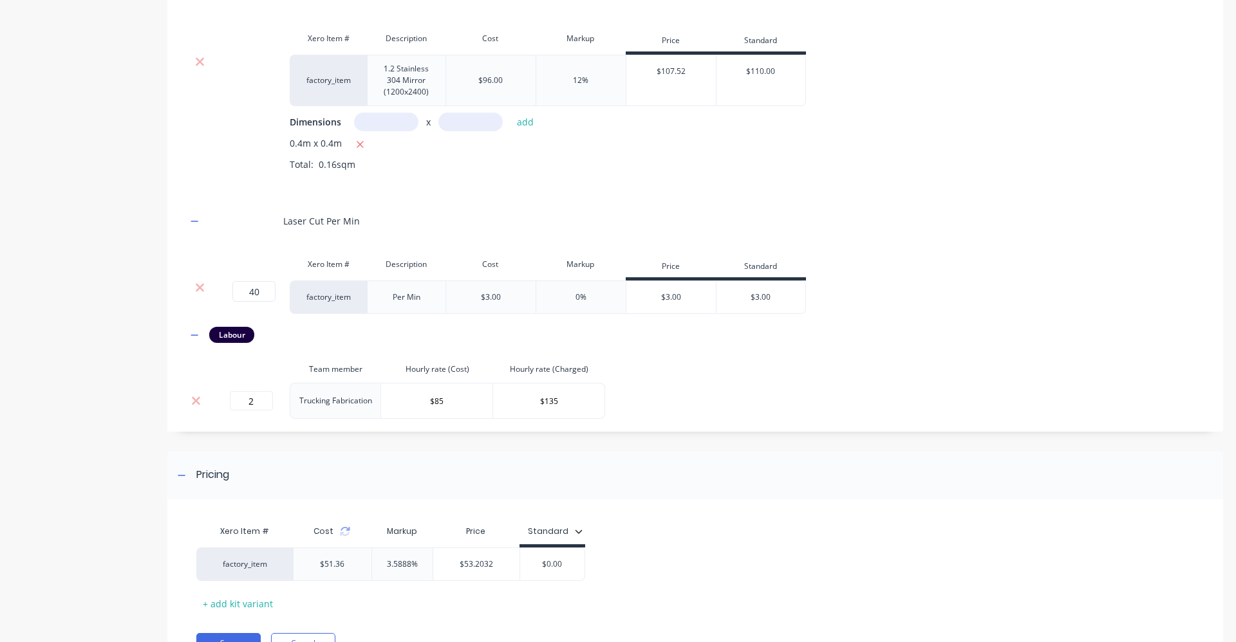
click at [399, 225] on div "Laser Cut Per Min" at bounding box center [695, 220] width 1017 height 35
click at [324, 461] on div "Pricing" at bounding box center [695, 475] width 1056 height 48
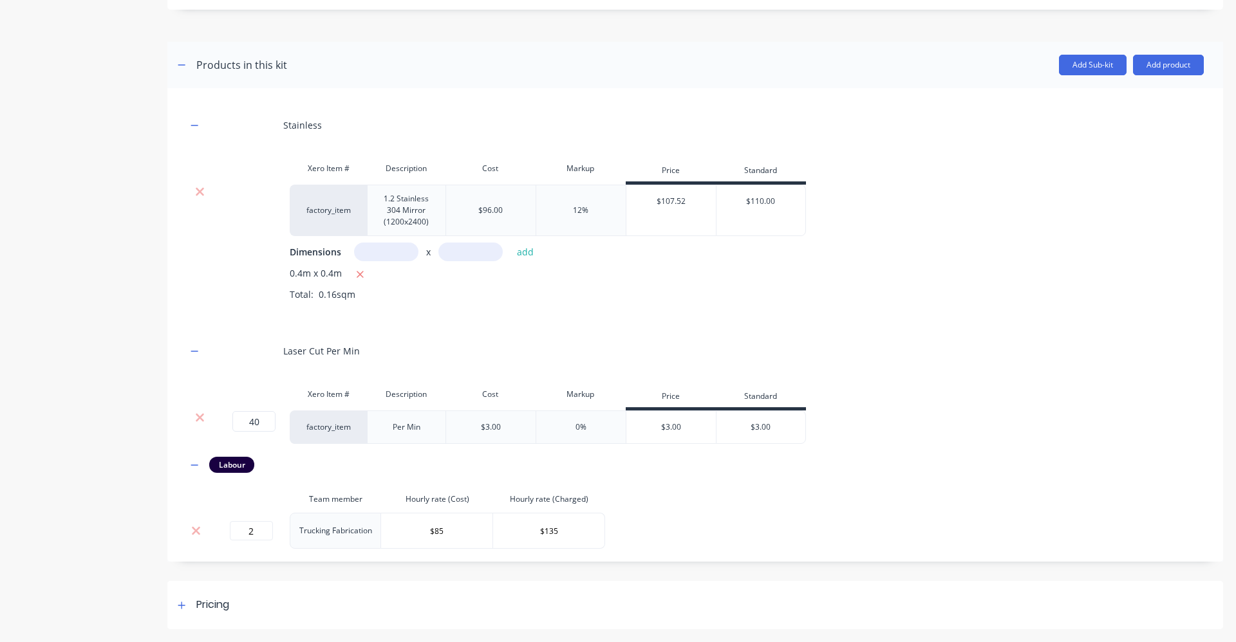
scroll to position [583, 0]
click at [129, 501] on div "Product details" at bounding box center [80, 49] width 135 height 1161
click at [175, 603] on div at bounding box center [182, 605] width 16 height 16
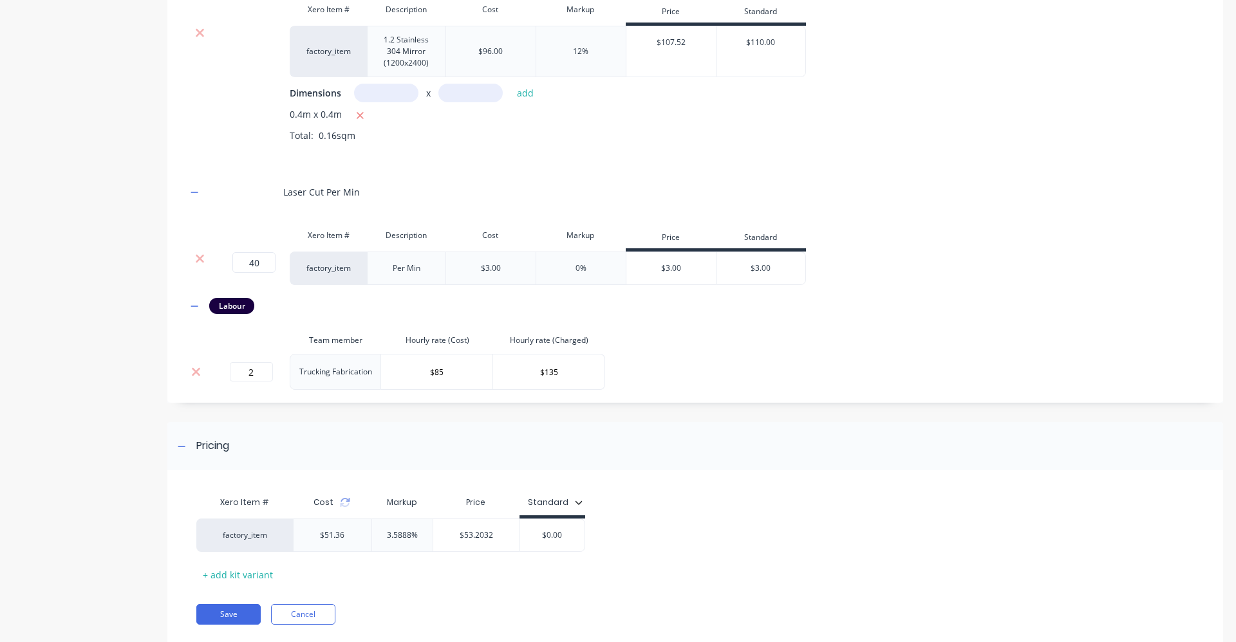
scroll to position [771, 0]
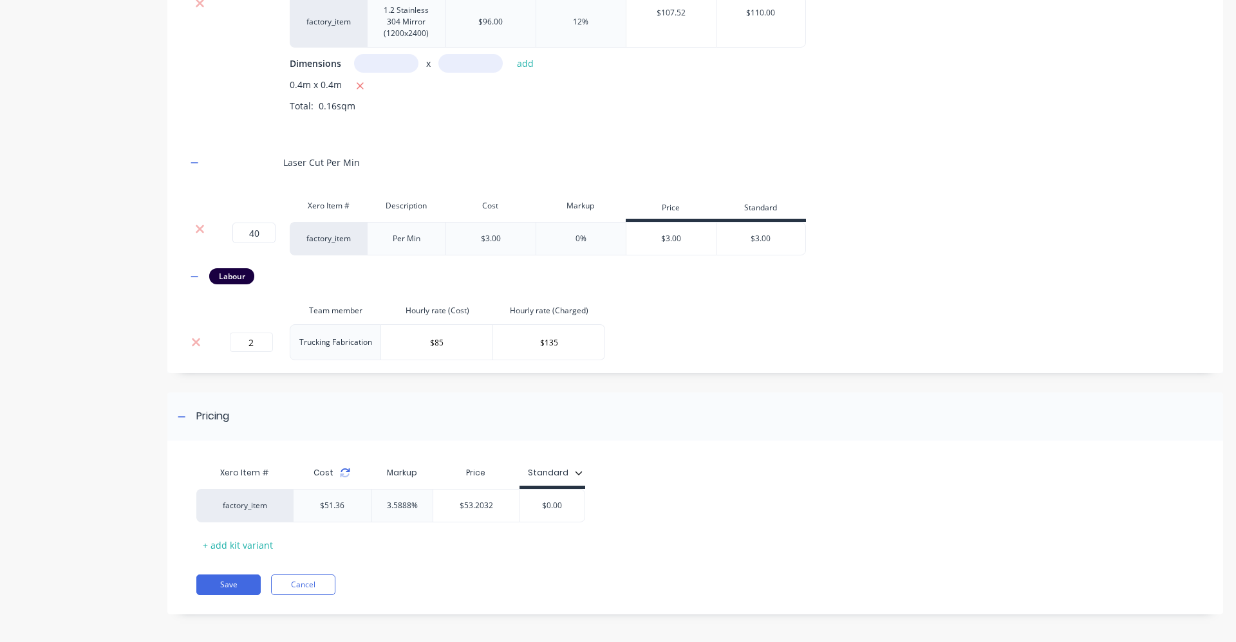
click at [348, 472] on icon at bounding box center [345, 471] width 9 height 4
click at [268, 234] on input "40" at bounding box center [253, 233] width 43 height 21
type input "20"
click at [254, 339] on input "2" at bounding box center [251, 342] width 43 height 19
click at [256, 341] on input "2" at bounding box center [251, 342] width 43 height 19
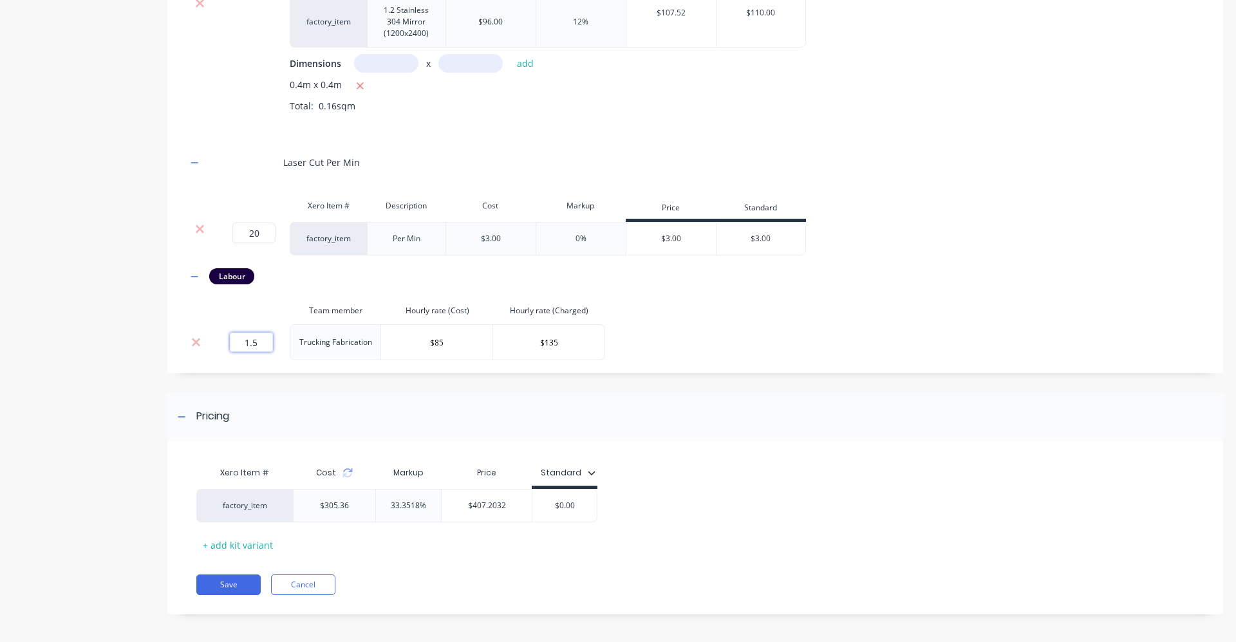
type input "1.5"
click at [247, 309] on th at bounding box center [250, 310] width 77 height 27
click at [456, 395] on div "Pricing" at bounding box center [695, 417] width 1056 height 48
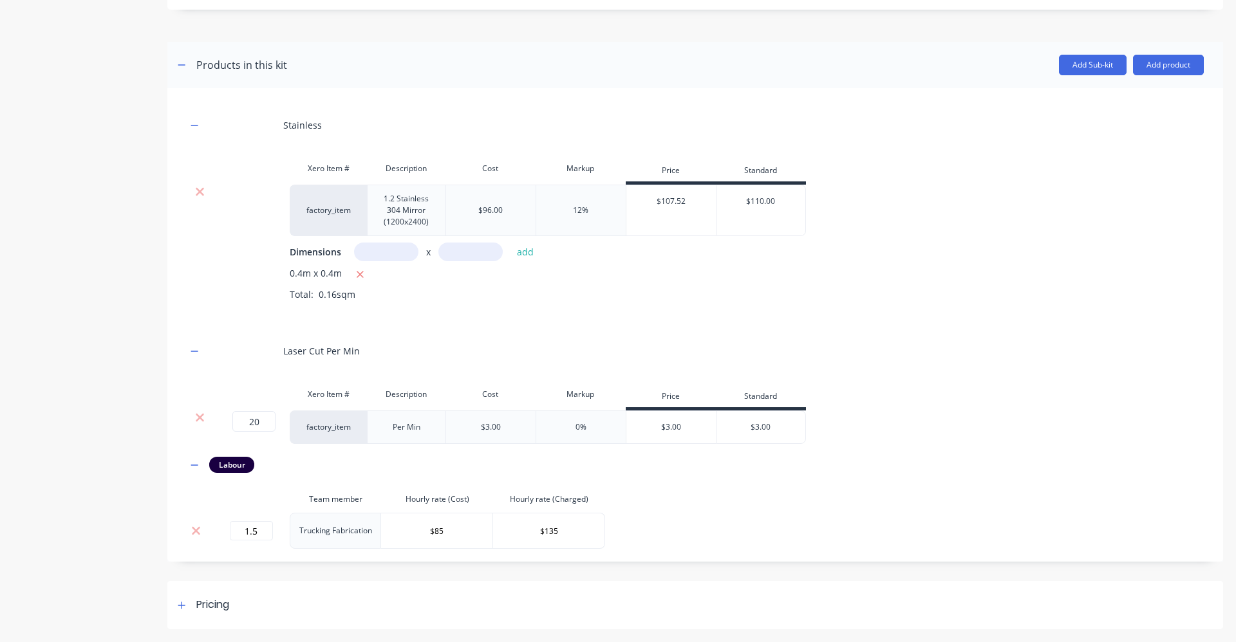
scroll to position [583, 0]
click at [305, 574] on div "Add image W-Star Stainless Intake Grill W-Star Stainless Intake Grill Enter kit…" at bounding box center [695, 49] width 1056 height 1161
click at [177, 604] on div at bounding box center [182, 605] width 16 height 16
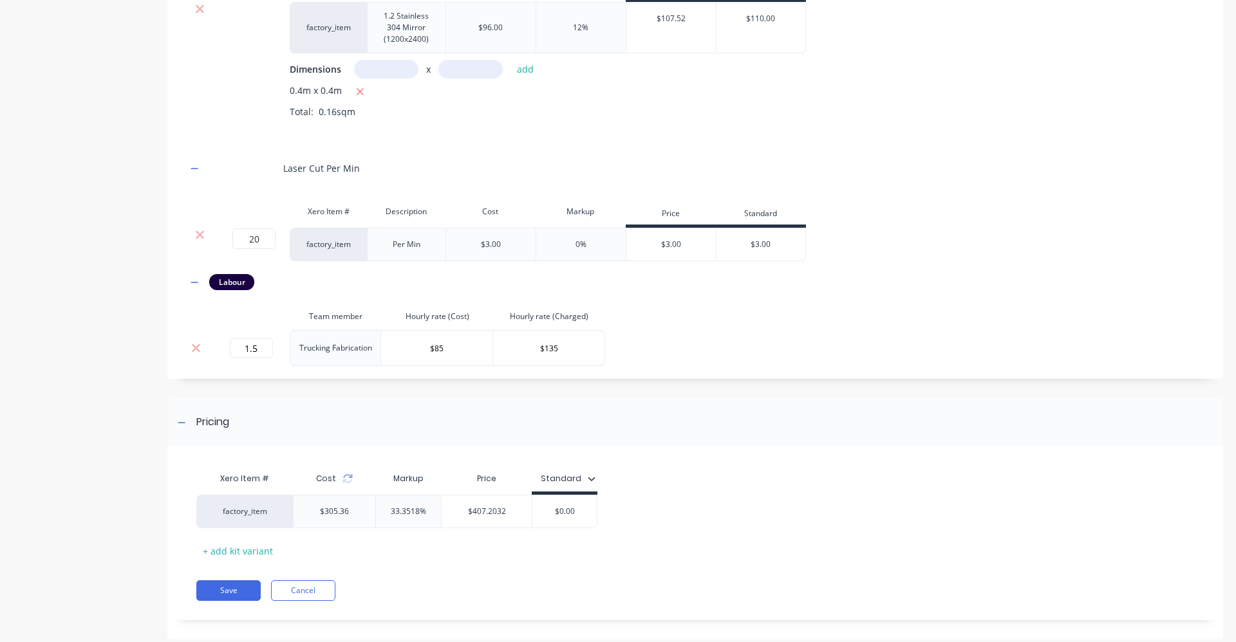
scroll to position [771, 0]
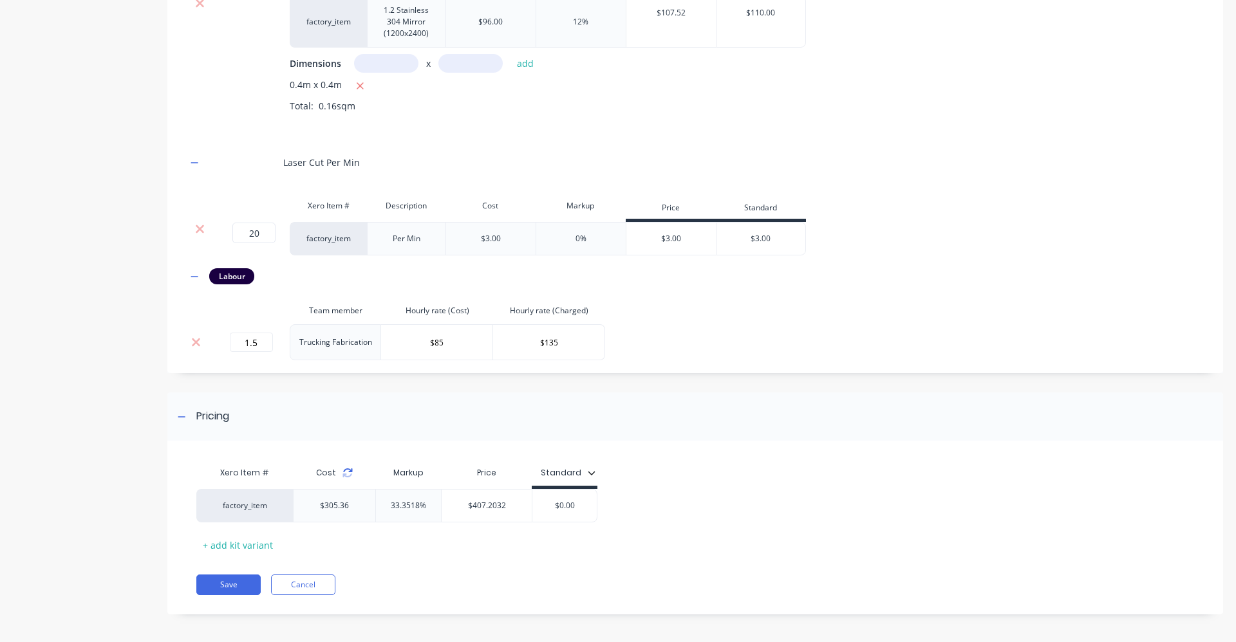
click at [347, 472] on icon at bounding box center [347, 473] width 10 height 10
click at [260, 234] on input "20" at bounding box center [253, 233] width 43 height 21
click at [546, 346] on input "$135" at bounding box center [548, 342] width 111 height 19
click at [353, 517] on div "$202.86" at bounding box center [335, 506] width 82 height 32
type input "$202.86"
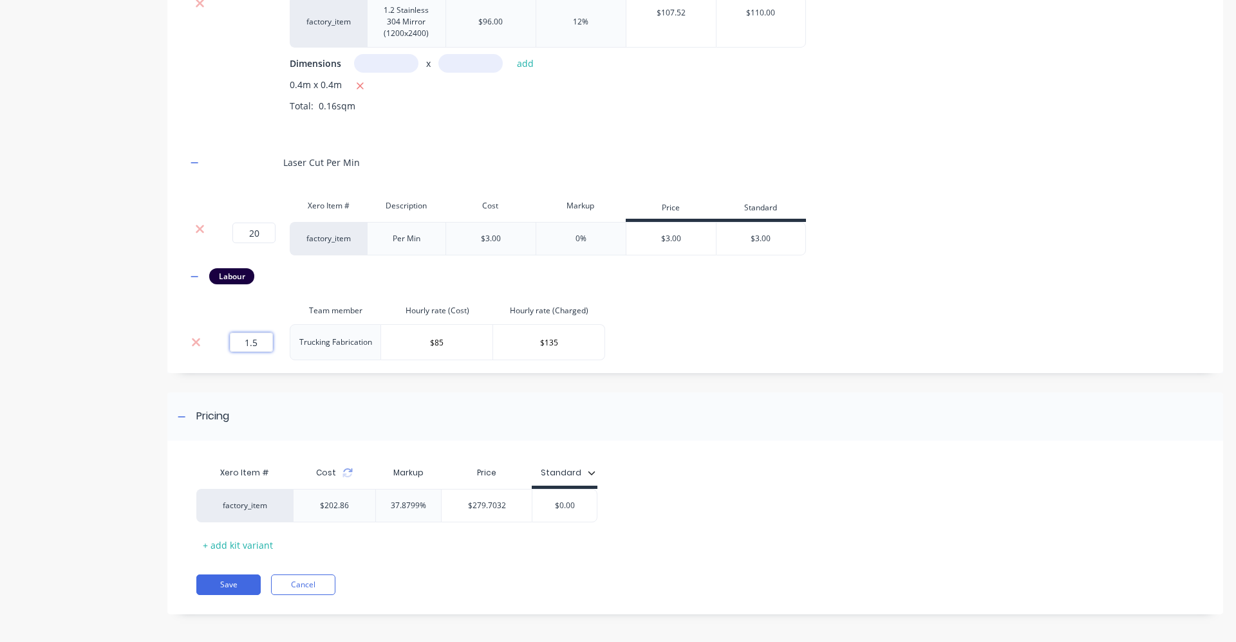
click at [264, 339] on input "1.5" at bounding box center [251, 342] width 43 height 19
click at [350, 474] on icon at bounding box center [347, 473] width 10 height 10
type input "1"
click at [382, 424] on div "Pricing" at bounding box center [695, 417] width 1056 height 48
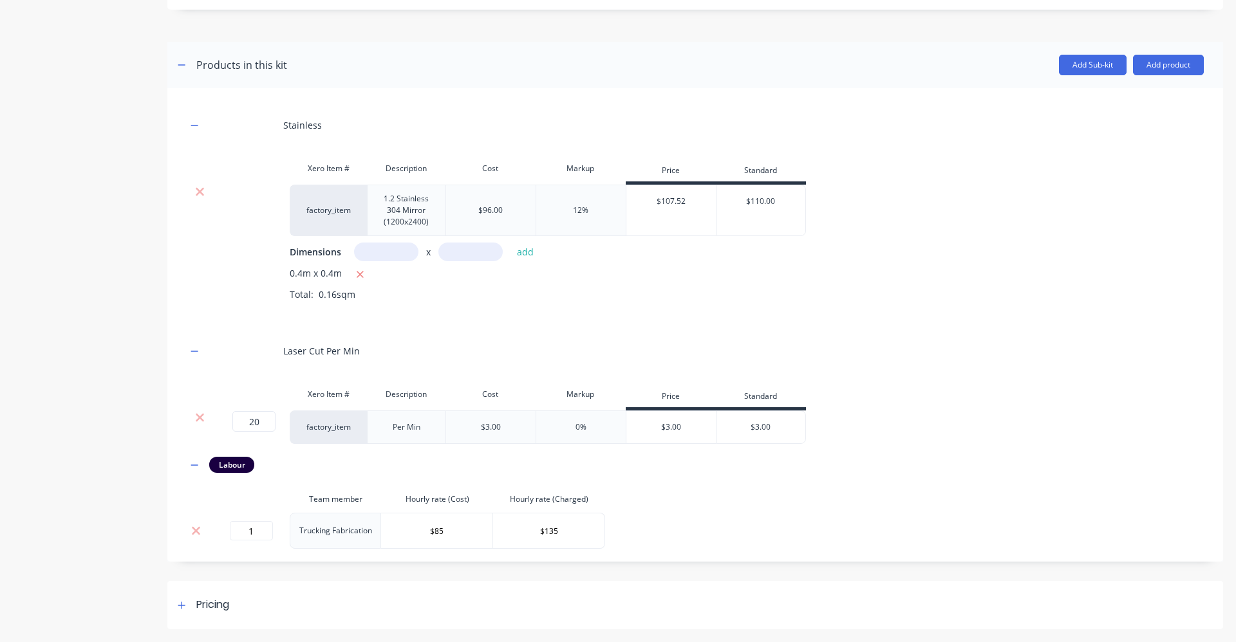
scroll to position [583, 0]
click at [181, 606] on icon at bounding box center [182, 605] width 8 height 9
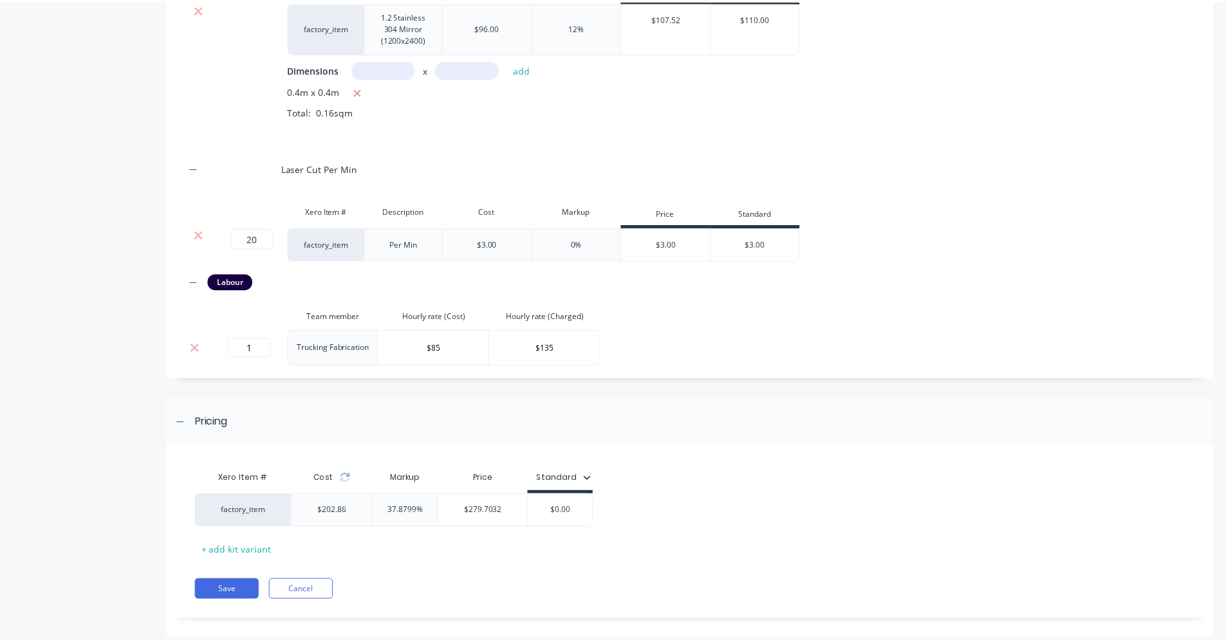
scroll to position [771, 0]
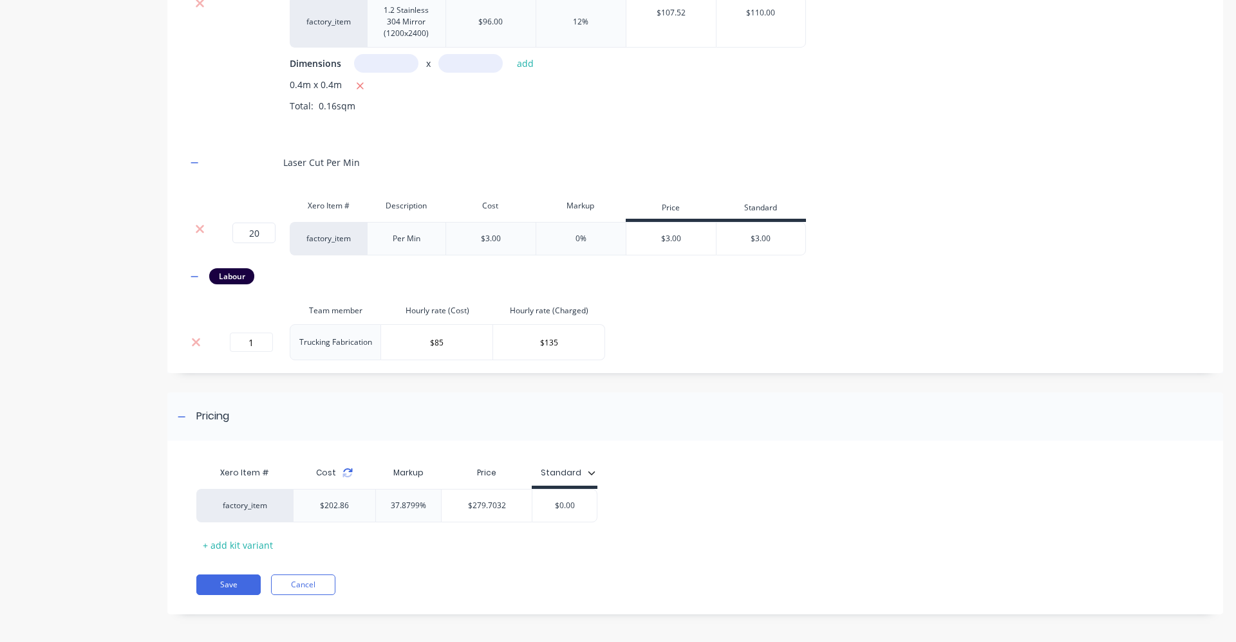
click at [348, 476] on icon at bounding box center [347, 473] width 10 height 10
click at [264, 232] on input "20" at bounding box center [253, 233] width 43 height 21
click at [264, 233] on input "20" at bounding box center [253, 233] width 43 height 21
type input "30"
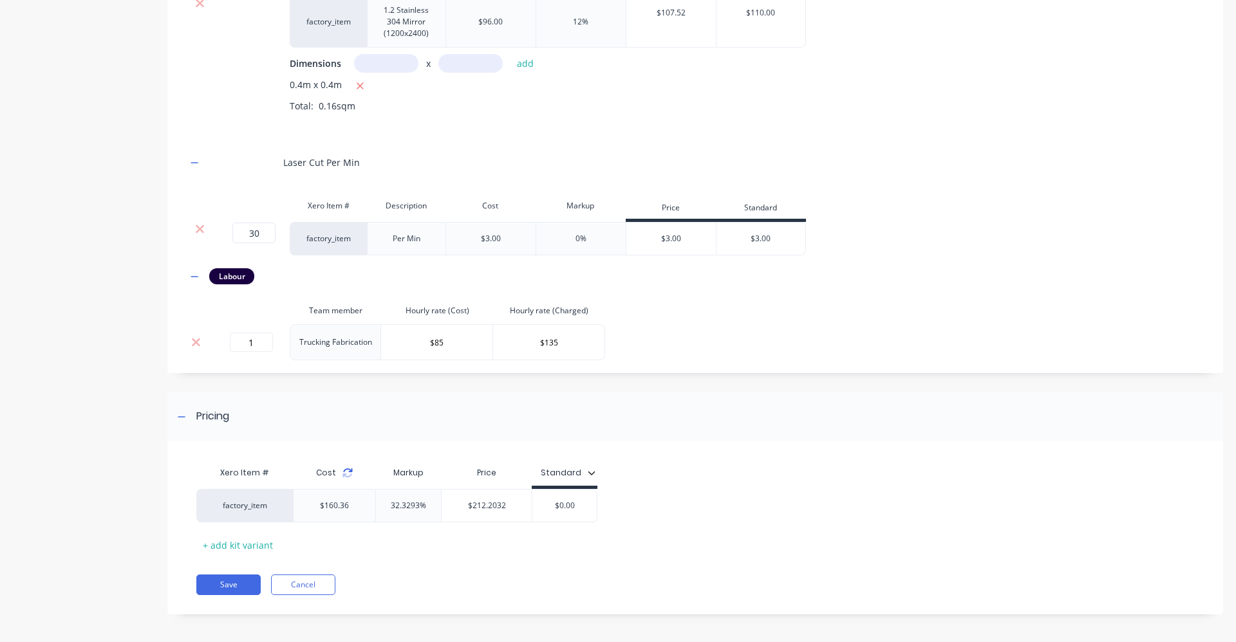
click at [346, 473] on icon at bounding box center [347, 473] width 10 height 10
click at [584, 509] on input "$0.00" at bounding box center [564, 506] width 64 height 12
type input "$250"
click at [471, 563] on div "Xero Item # Cost Markup Price Standard factory_item $190.36 $202.86 27.2343% $2…" at bounding box center [695, 534] width 1056 height 161
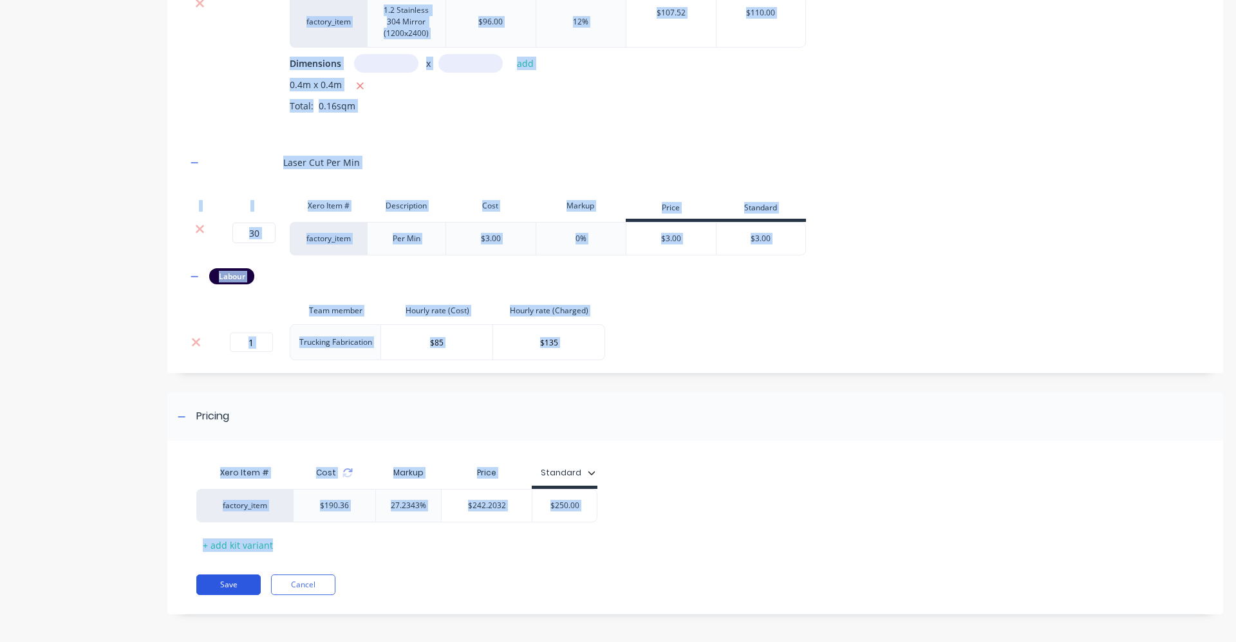
click at [243, 586] on button "Save" at bounding box center [228, 585] width 64 height 21
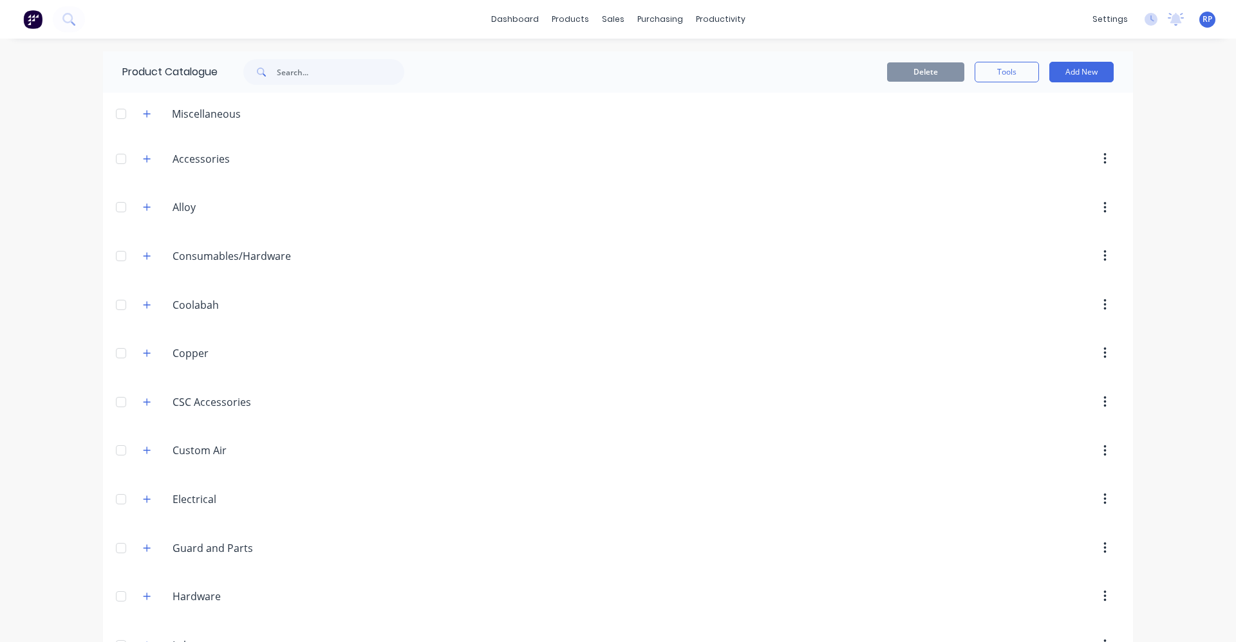
click at [677, 117] on div at bounding box center [692, 114] width 882 height 16
click at [606, 22] on div "sales" at bounding box center [612, 19] width 35 height 19
click at [623, 52] on button "Sales Orders" at bounding box center [676, 61] width 171 height 26
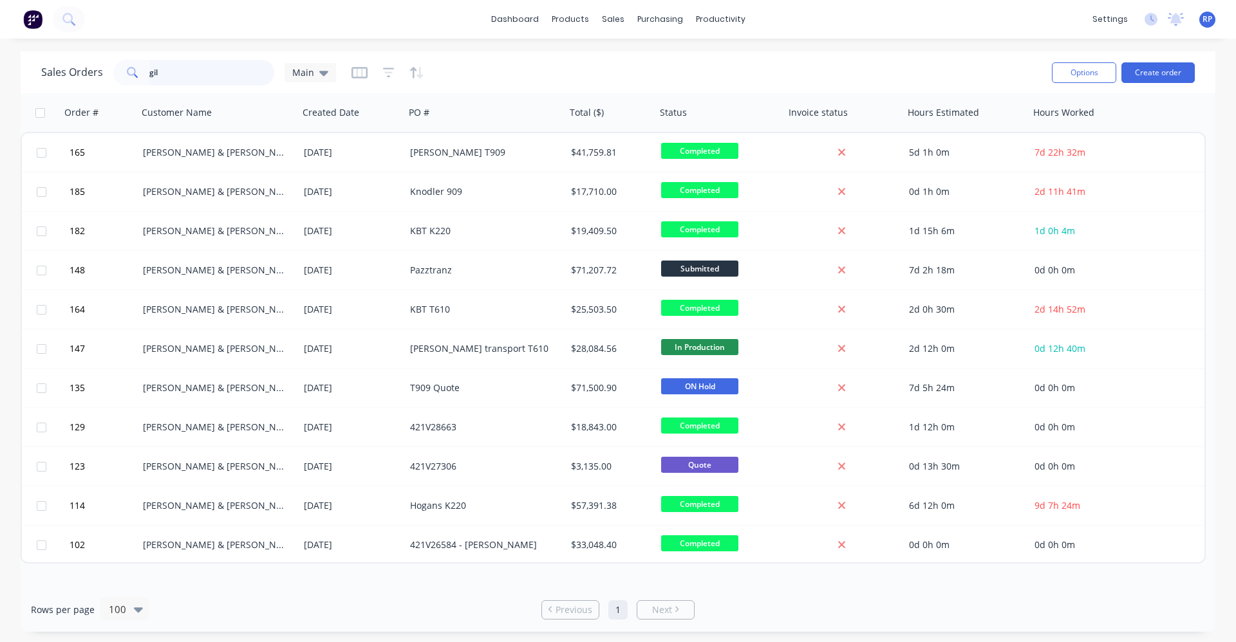
click at [223, 75] on input "gil" at bounding box center [212, 73] width 126 height 26
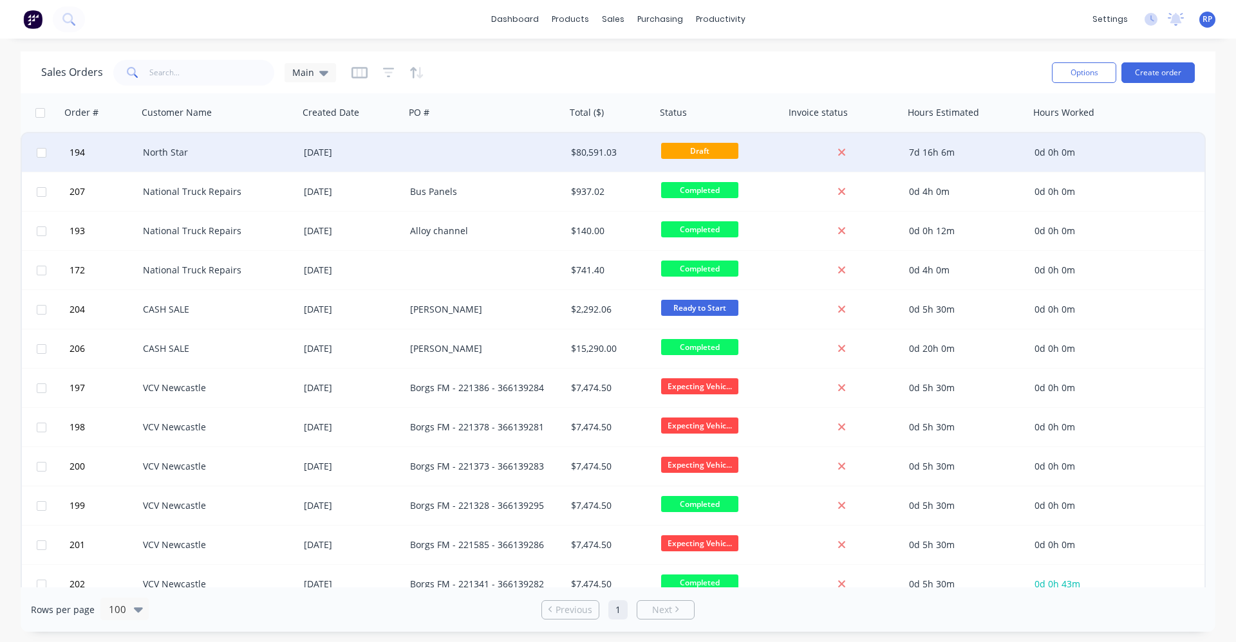
click at [299, 162] on div "[DATE]" at bounding box center [352, 152] width 106 height 39
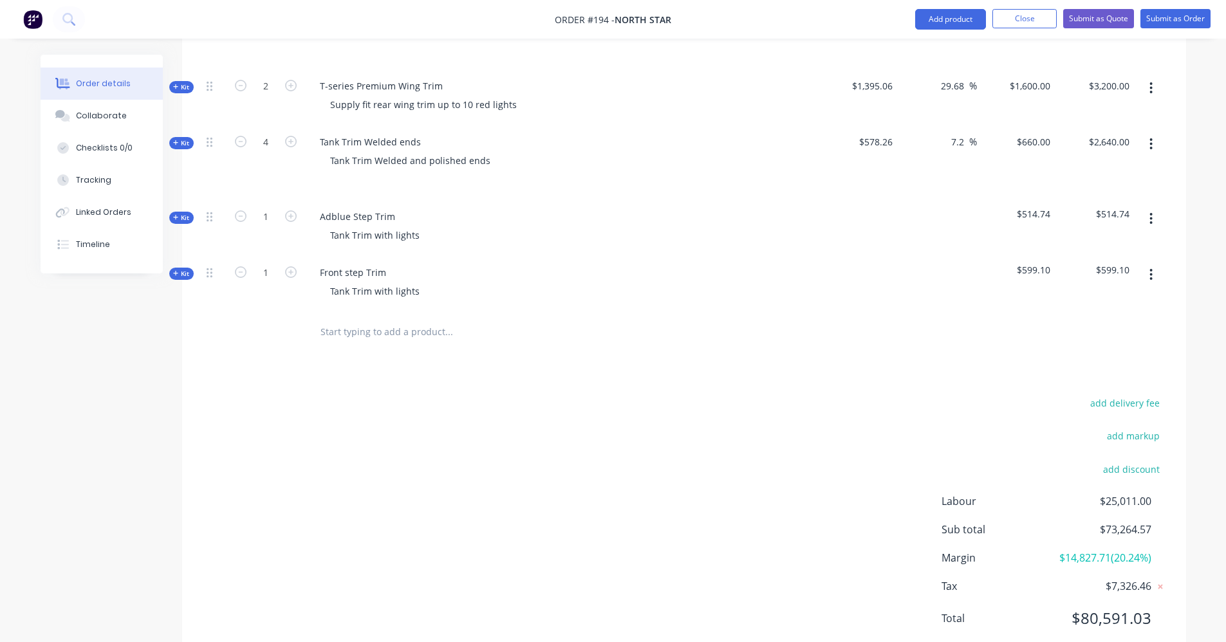
scroll to position [1469, 0]
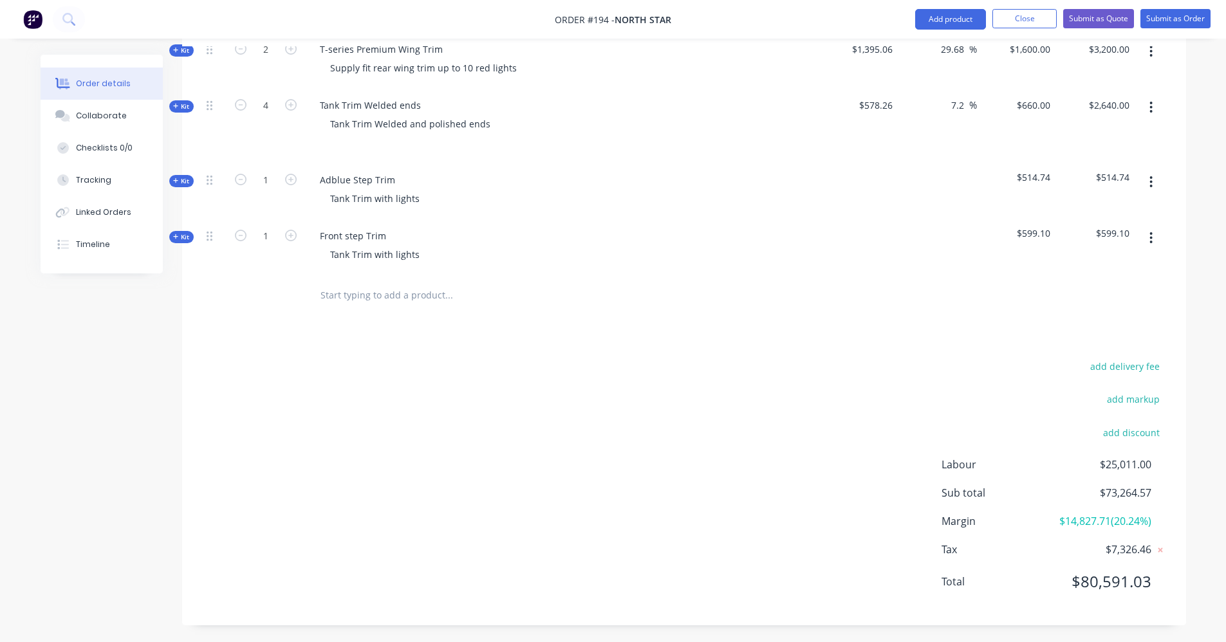
click at [382, 283] on input "text" at bounding box center [449, 296] width 258 height 26
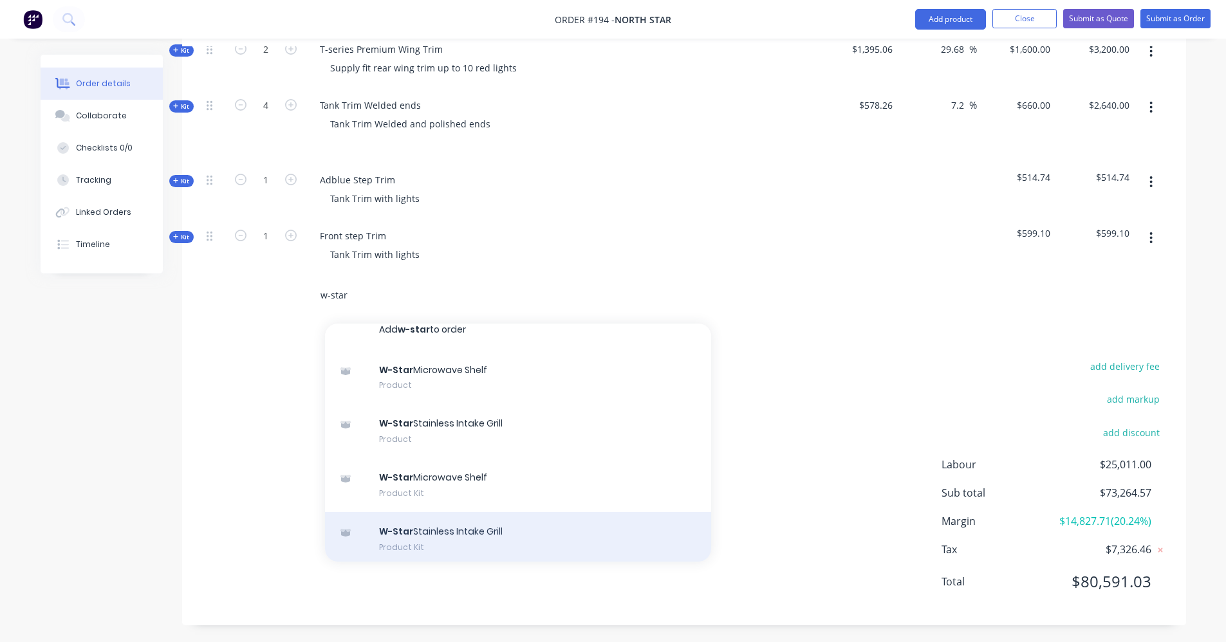
scroll to position [19, 0]
click at [401, 509] on div "W-Star Stainless Intake Grill Product Kit" at bounding box center [518, 535] width 386 height 54
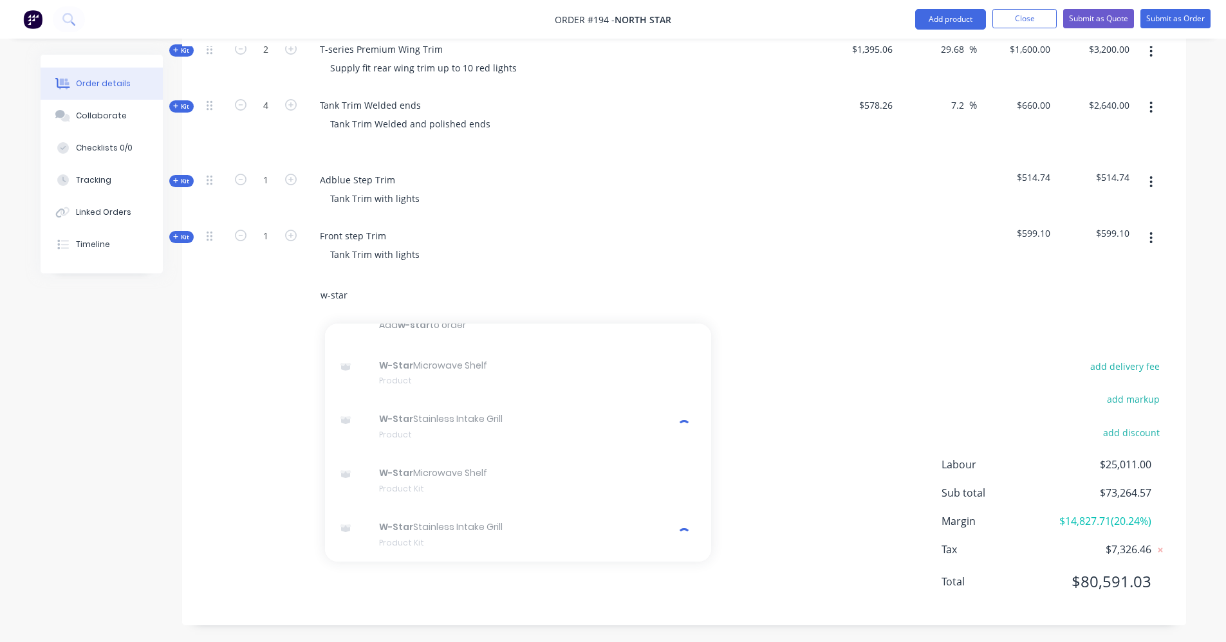
click at [570, 283] on input "w-star" at bounding box center [449, 296] width 258 height 26
click at [613, 221] on div "Front step Trim Tank Trim with lights" at bounding box center [561, 247] width 515 height 56
click at [409, 288] on input "w-star" at bounding box center [449, 296] width 258 height 26
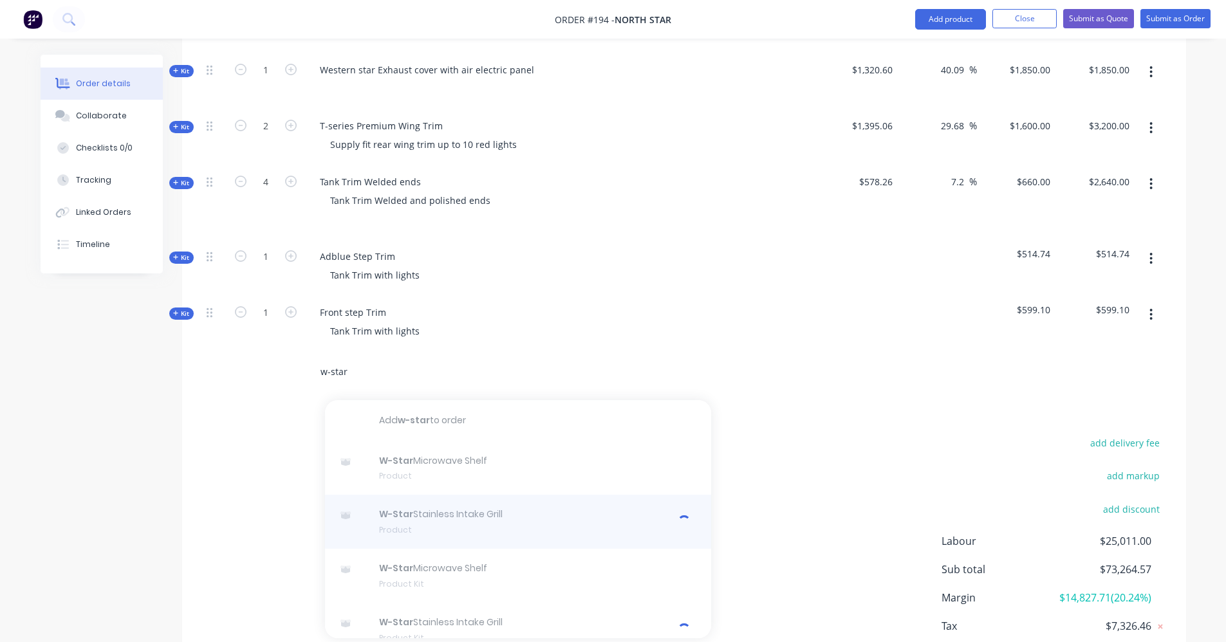
scroll to position [1469, 0]
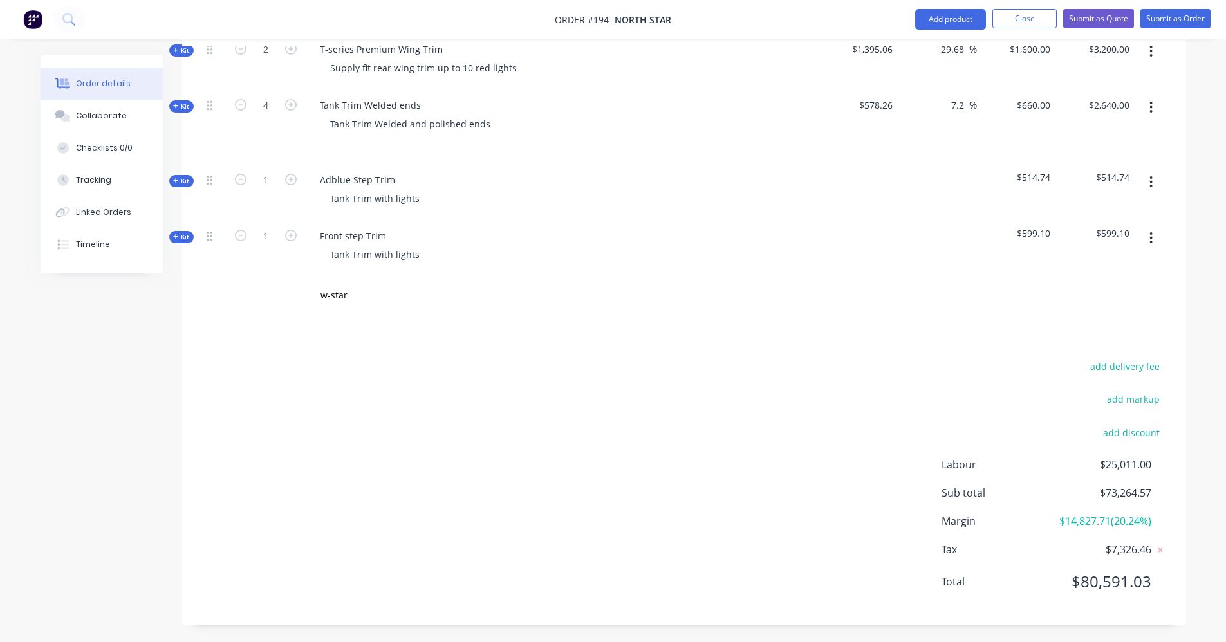
click at [613, 275] on div "w-star" at bounding box center [536, 296] width 464 height 42
click at [386, 283] on input "w-star" at bounding box center [449, 296] width 258 height 26
type input "w"
click at [423, 283] on input "text" at bounding box center [449, 296] width 258 height 26
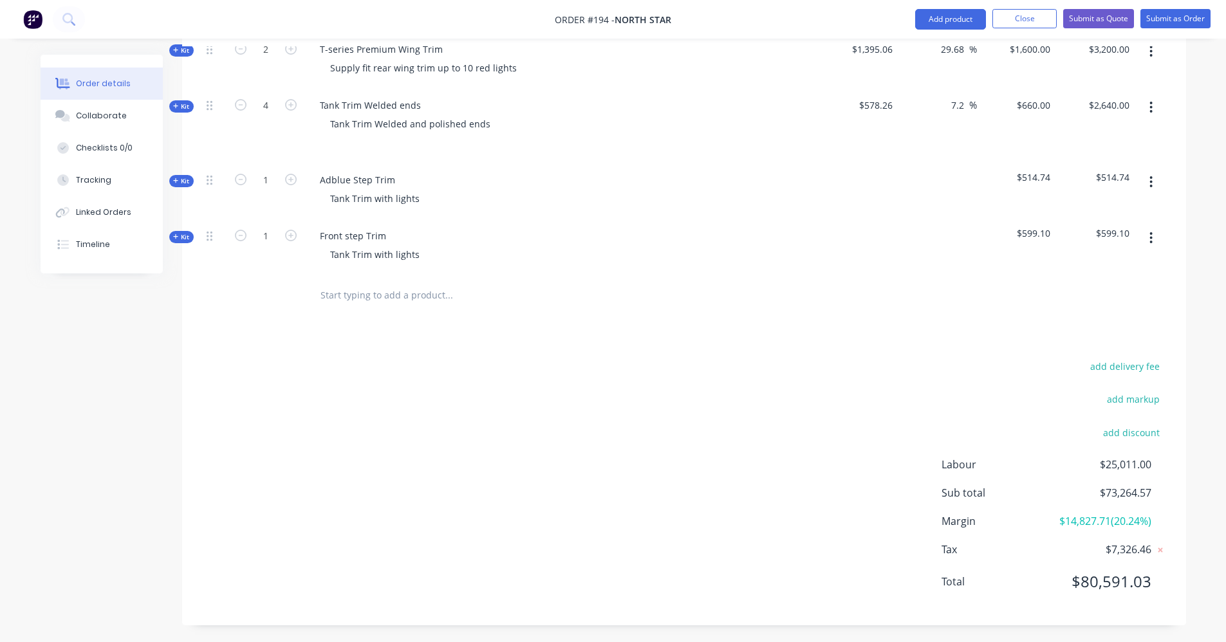
click at [424, 283] on input "text" at bounding box center [449, 296] width 258 height 26
click at [417, 283] on input "text" at bounding box center [449, 296] width 258 height 26
type input "w"
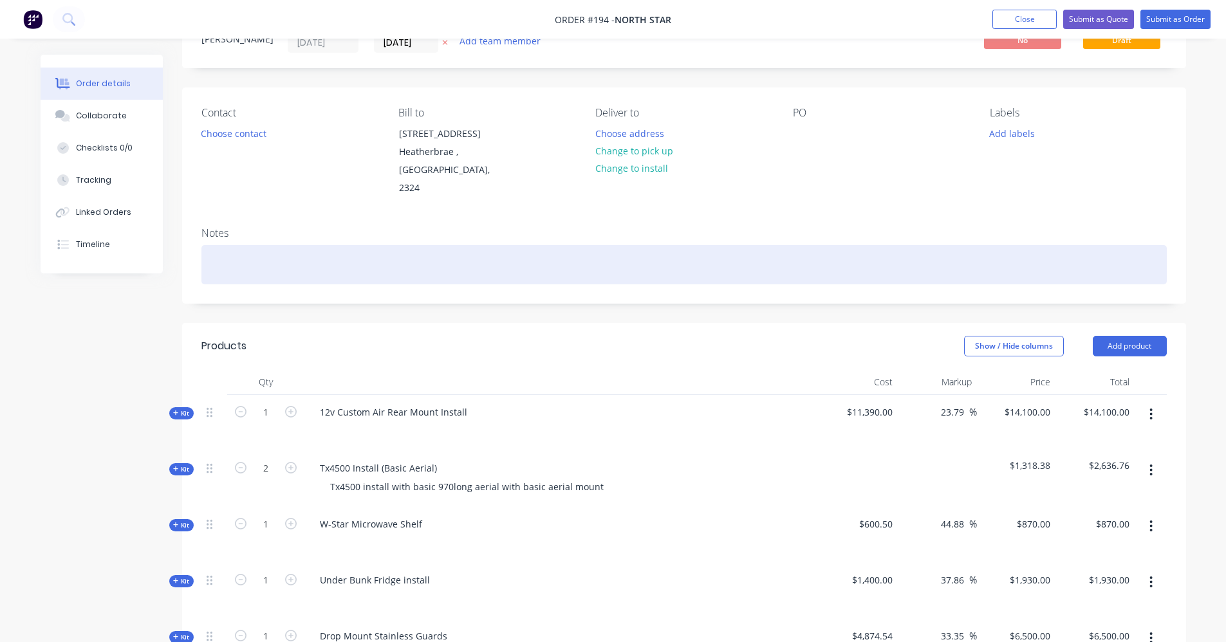
scroll to position [0, 0]
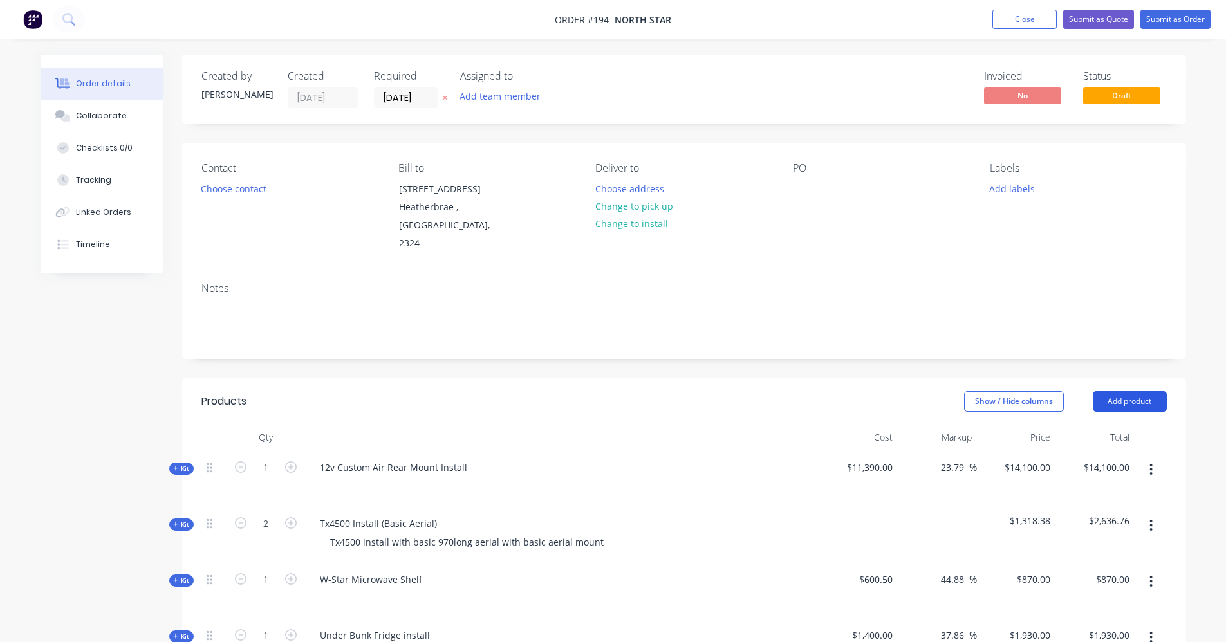
click at [1155, 391] on button "Add product" at bounding box center [1130, 401] width 74 height 21
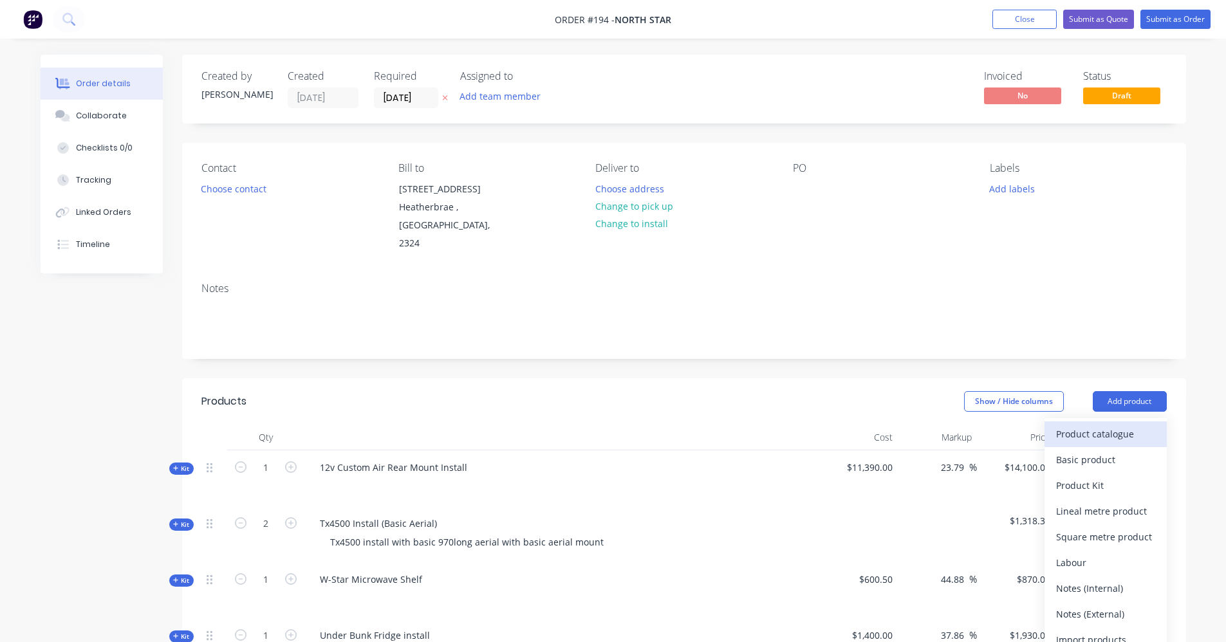
click at [1096, 425] on div "Product catalogue" at bounding box center [1105, 434] width 99 height 19
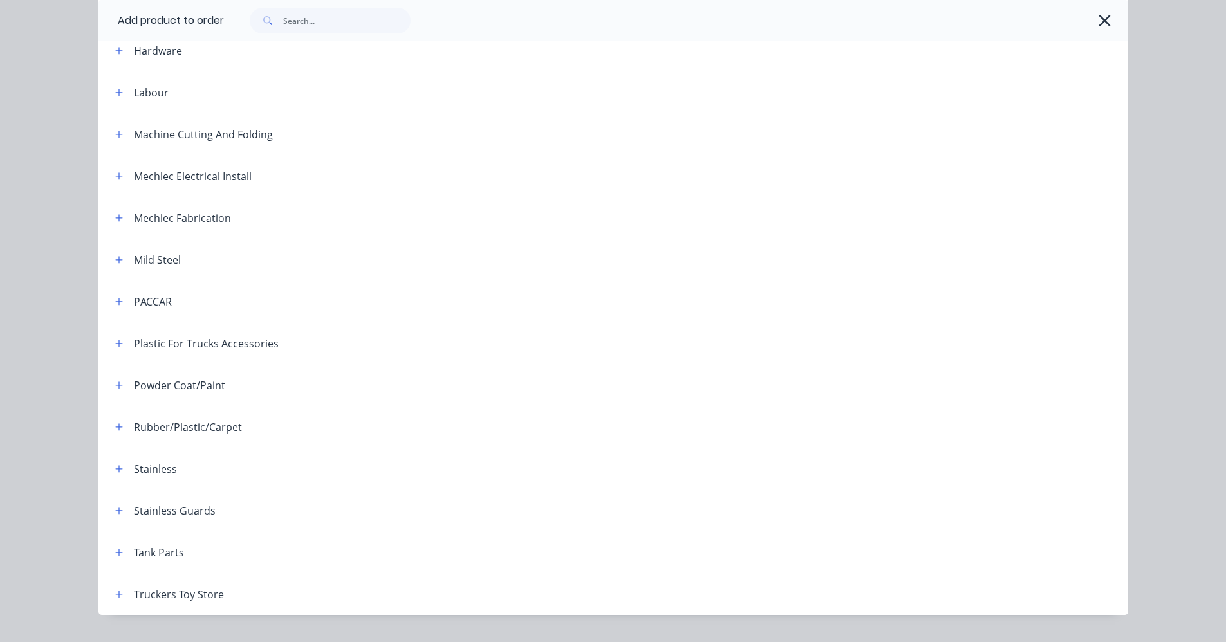
scroll to position [518, 0]
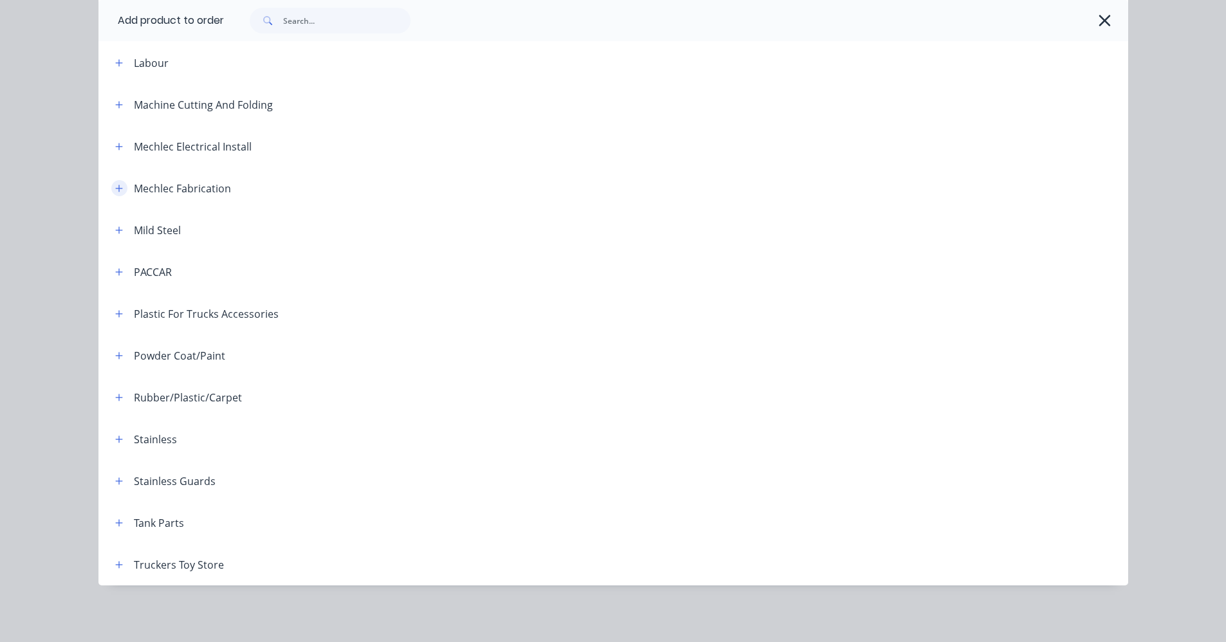
click at [118, 189] on icon "button" at bounding box center [119, 188] width 8 height 9
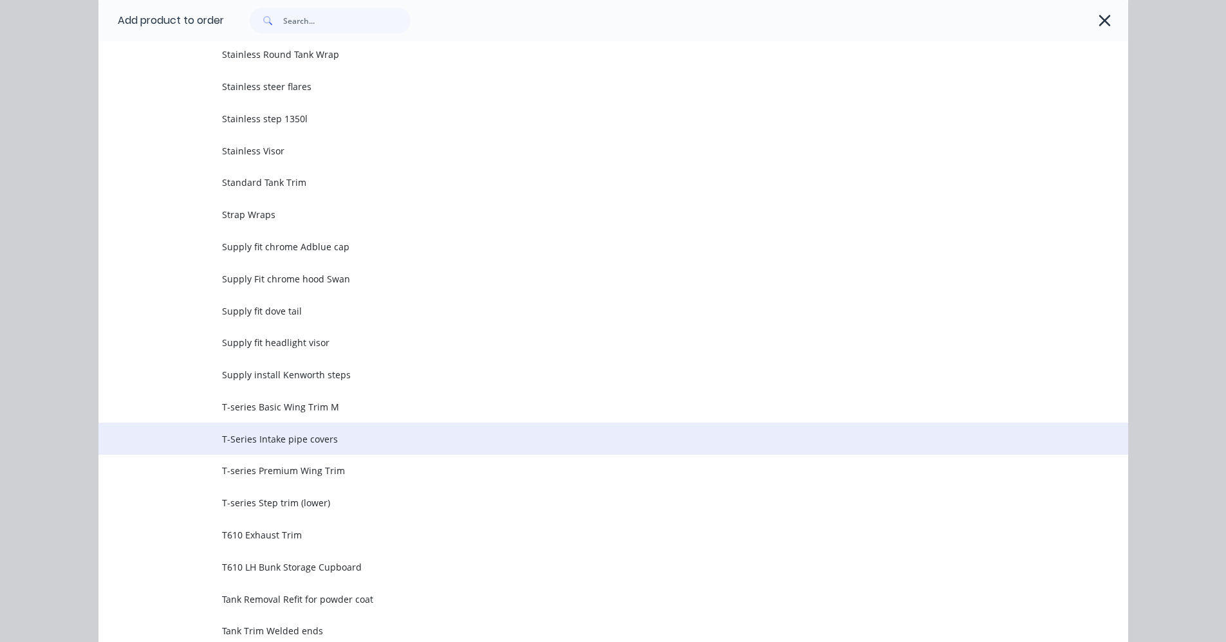
scroll to position [3221, 0]
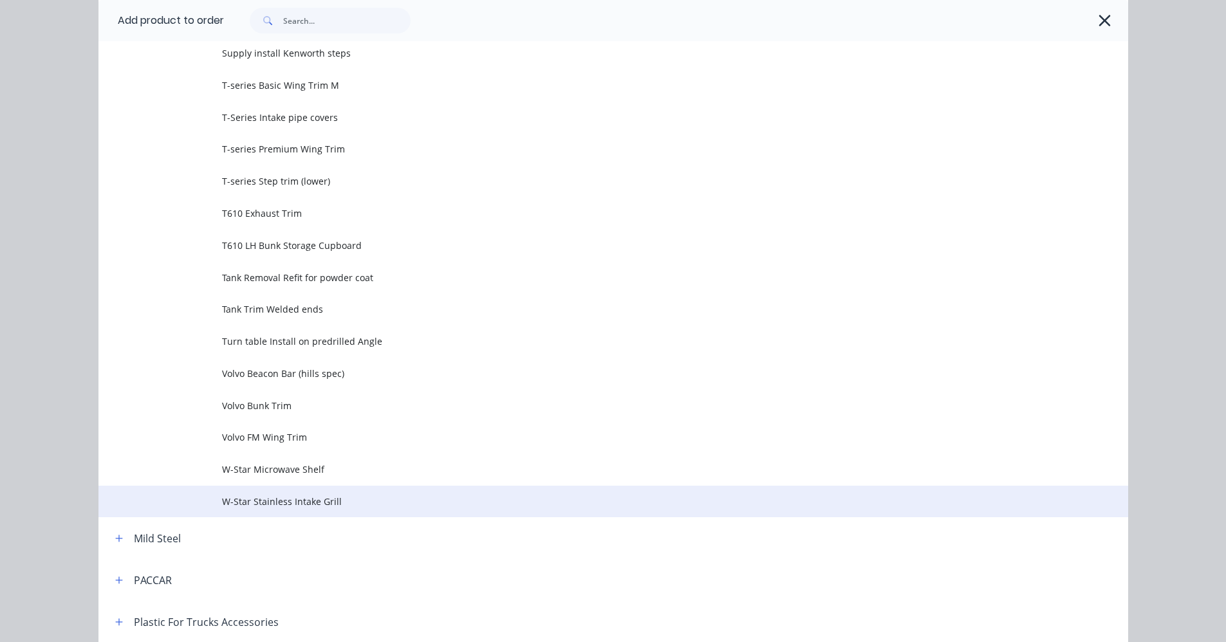
click at [294, 502] on span "W-Star Stainless Intake Grill" at bounding box center [584, 502] width 725 height 14
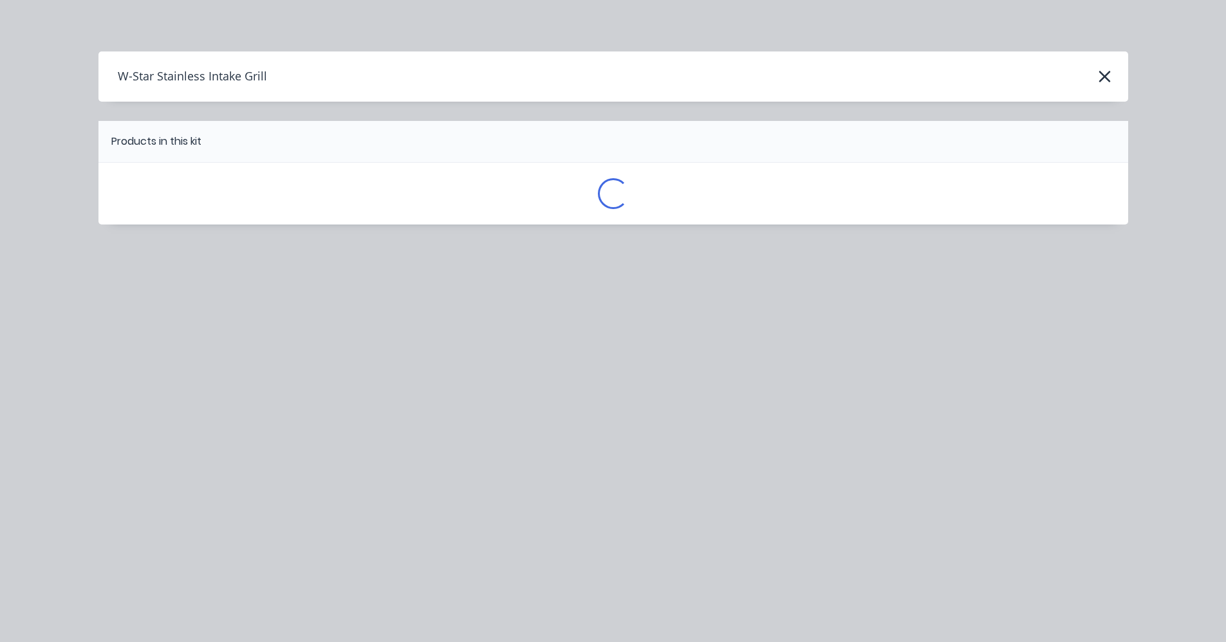
scroll to position [0, 0]
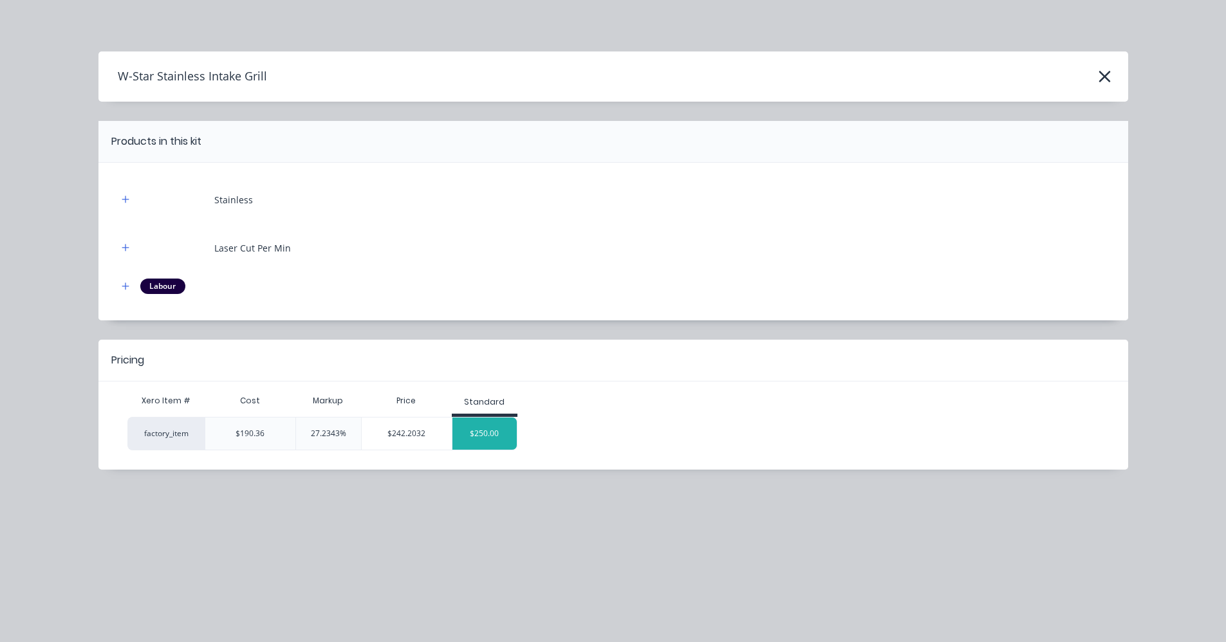
click at [481, 431] on div "$250.00" at bounding box center [485, 434] width 64 height 32
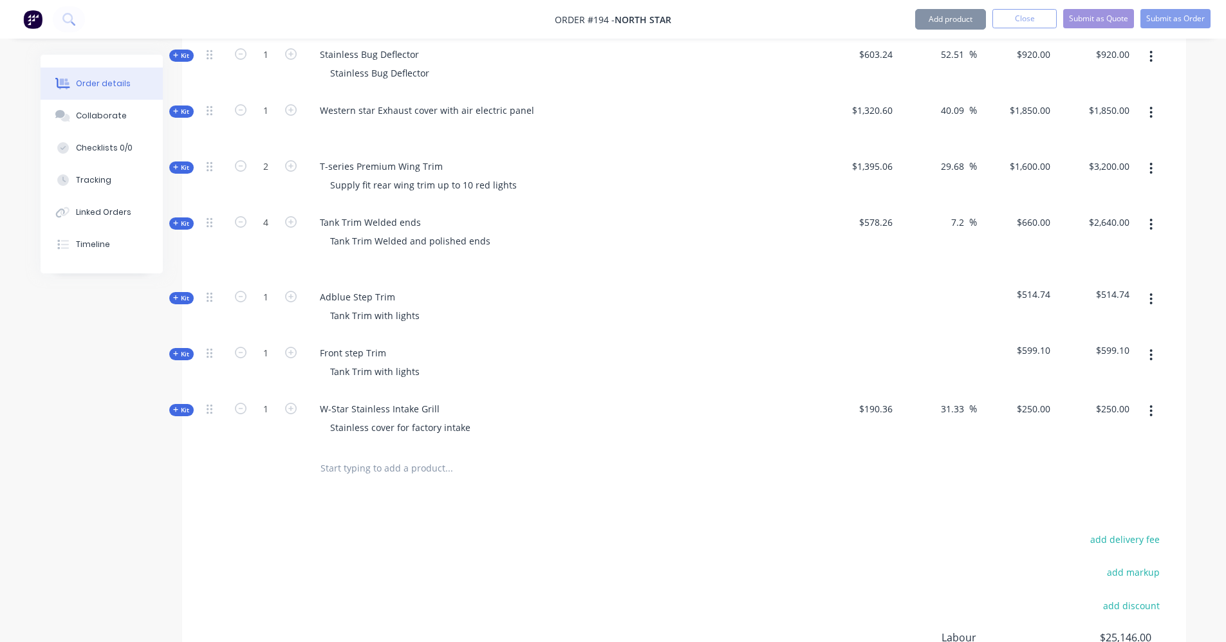
scroll to position [1525, 0]
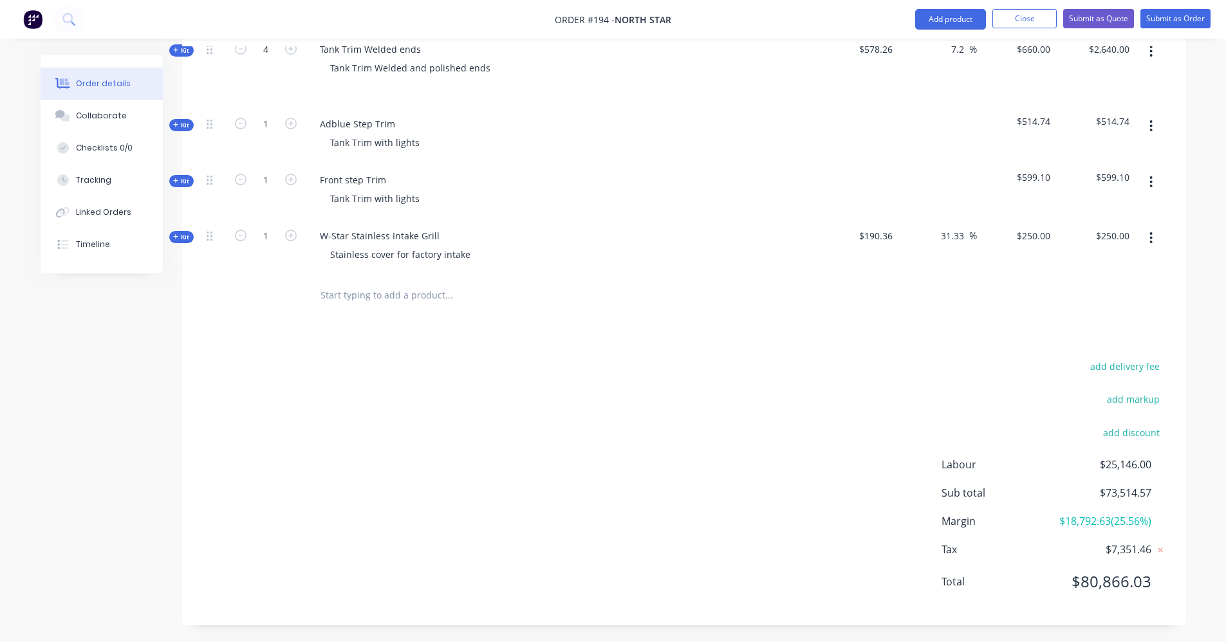
click at [291, 230] on icon "button" at bounding box center [291, 236] width 12 height 12
type input "2"
type input "$500.00"
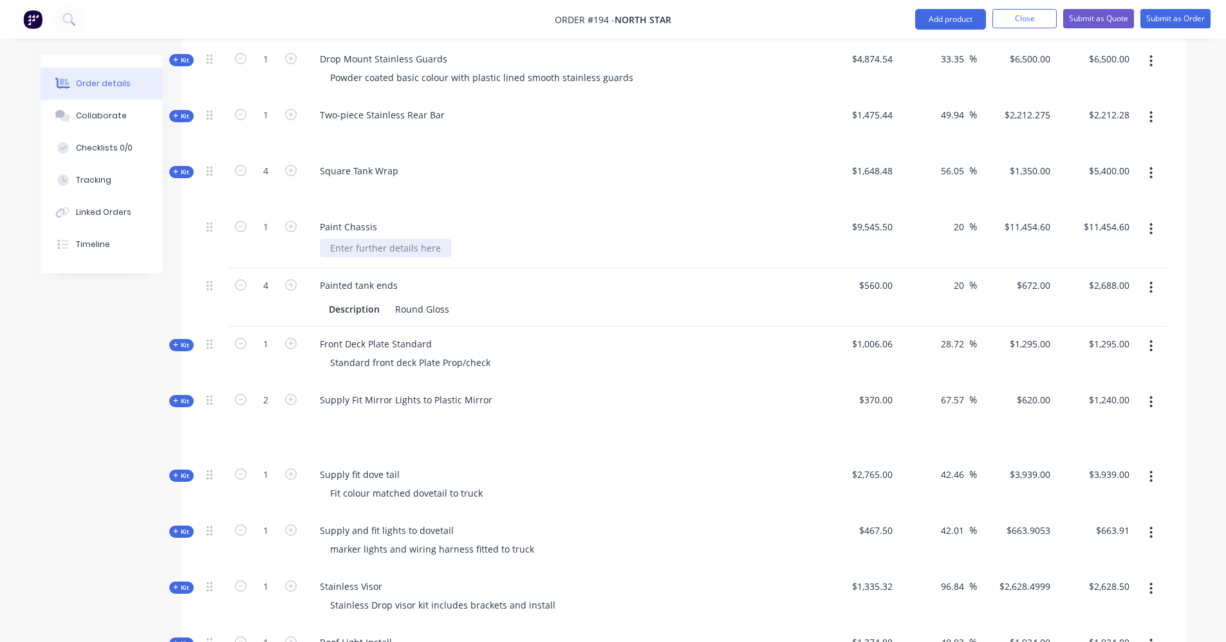
scroll to position [624, 0]
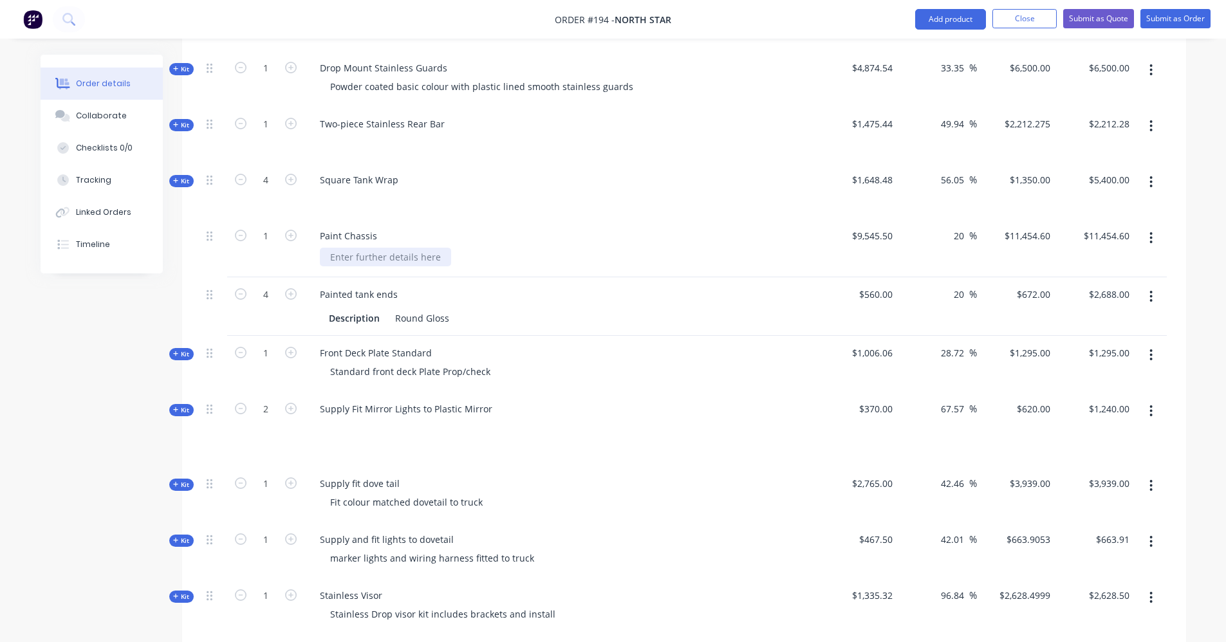
click at [373, 248] on div at bounding box center [385, 257] width 131 height 19
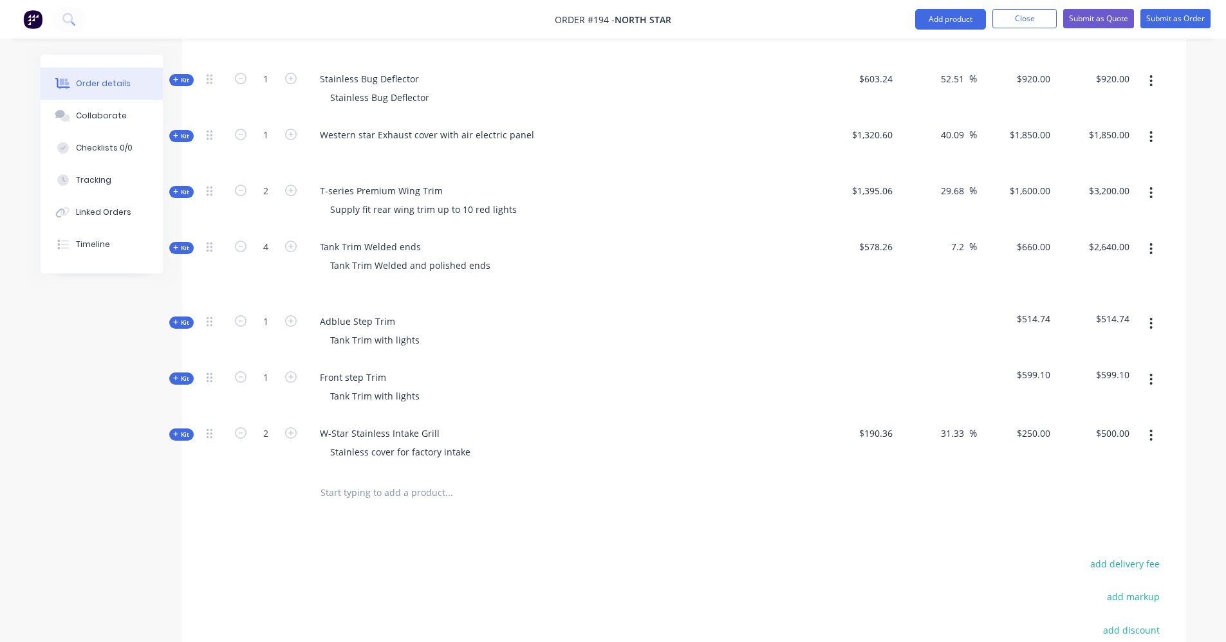
scroll to position [1525, 0]
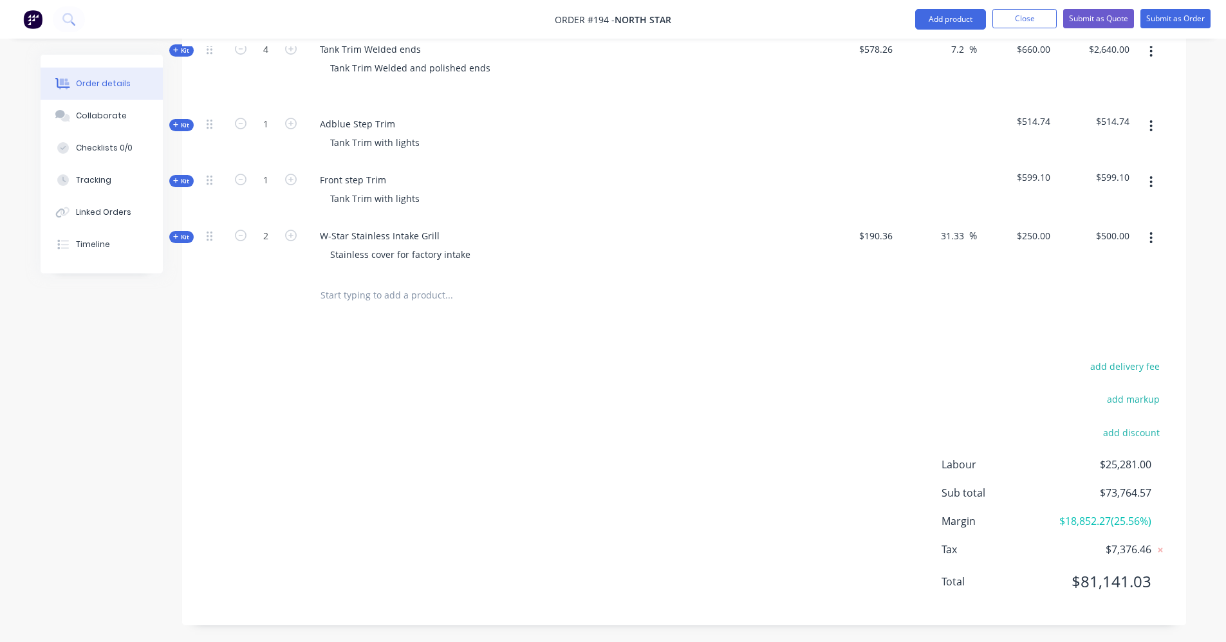
click at [380, 283] on input "text" at bounding box center [449, 296] width 258 height 26
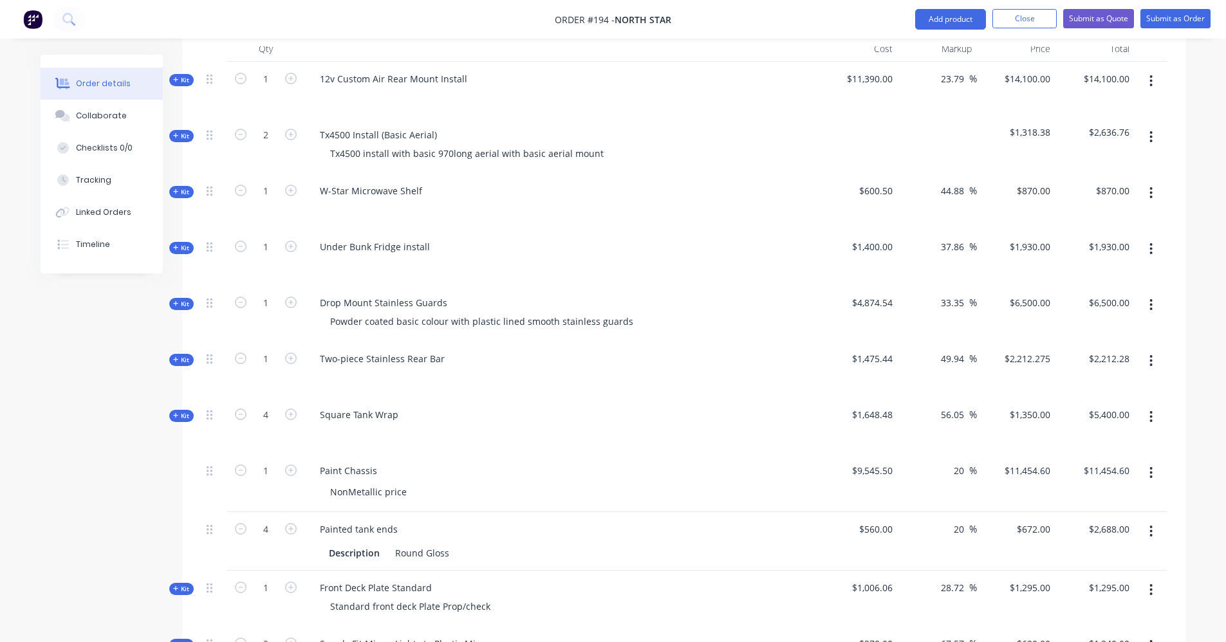
scroll to position [238, 0]
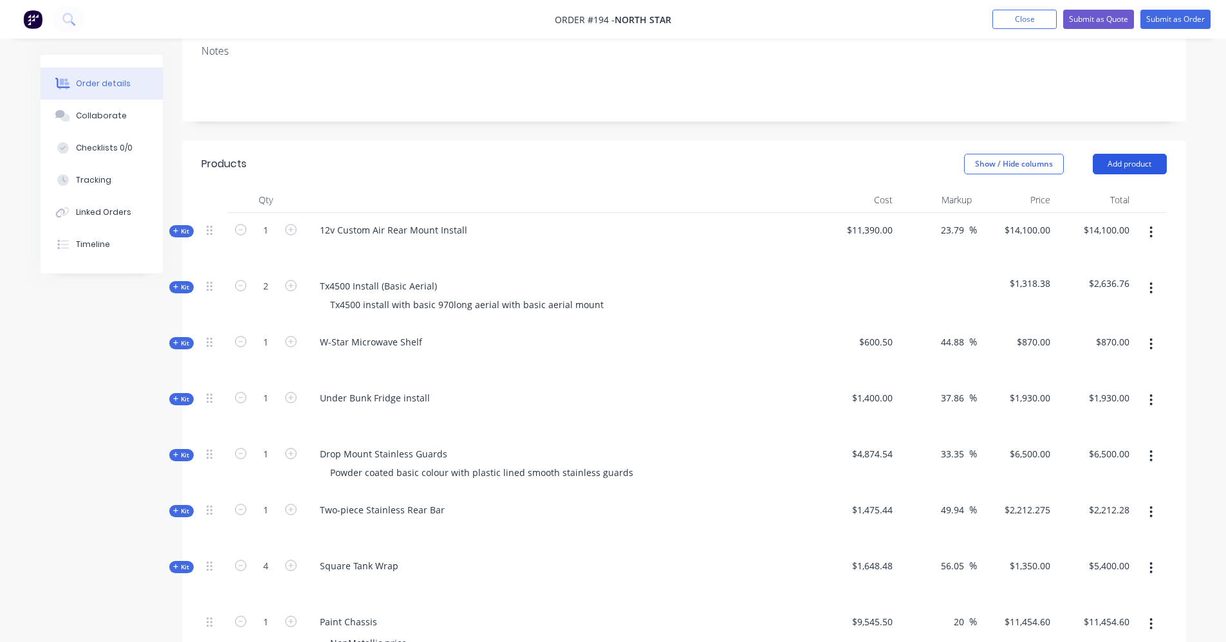
type input "paint"
click at [1129, 154] on button "Add product" at bounding box center [1130, 164] width 74 height 21
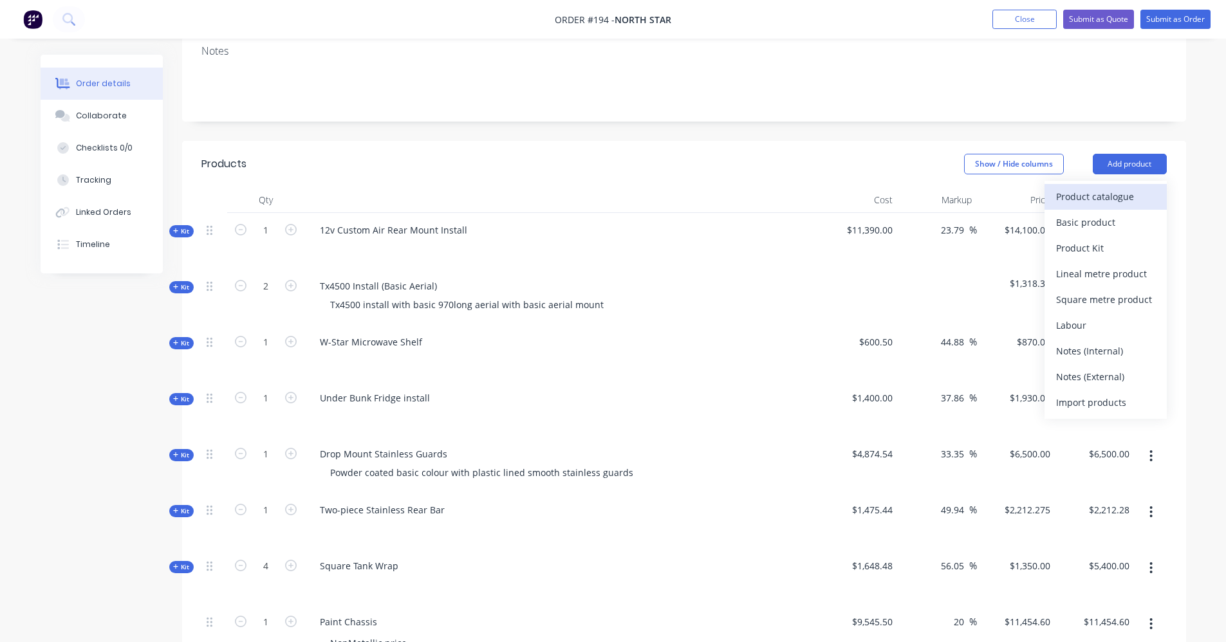
click at [1100, 187] on div "Product catalogue" at bounding box center [1105, 196] width 99 height 19
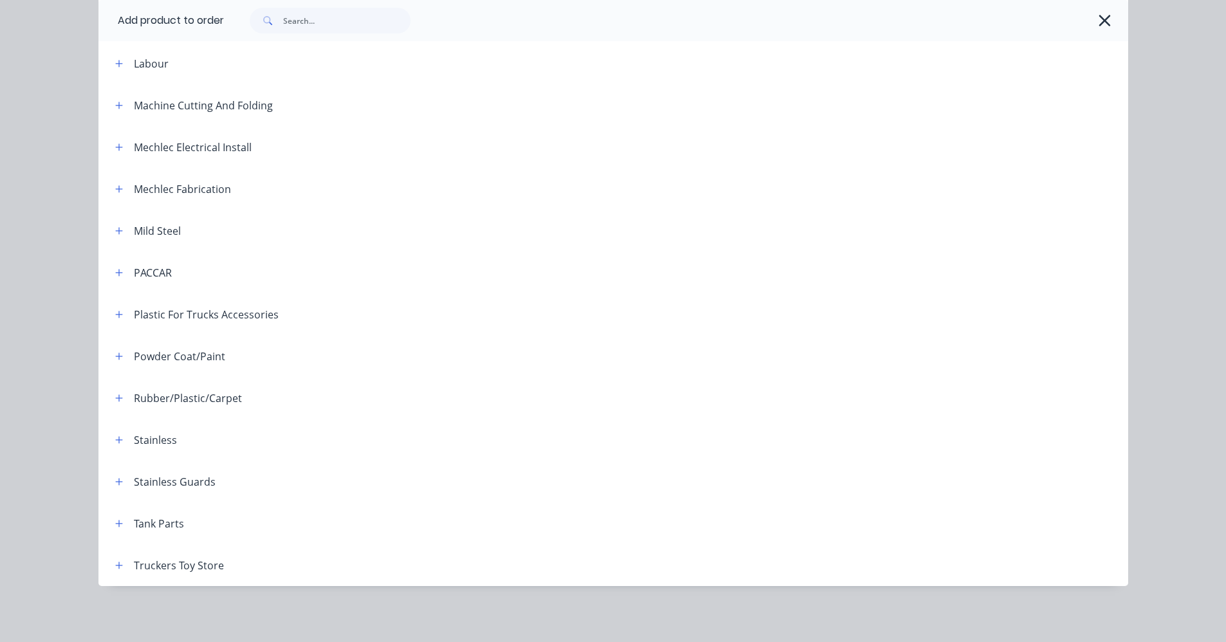
scroll to position [518, 0]
click at [117, 357] on icon "button" at bounding box center [119, 355] width 8 height 9
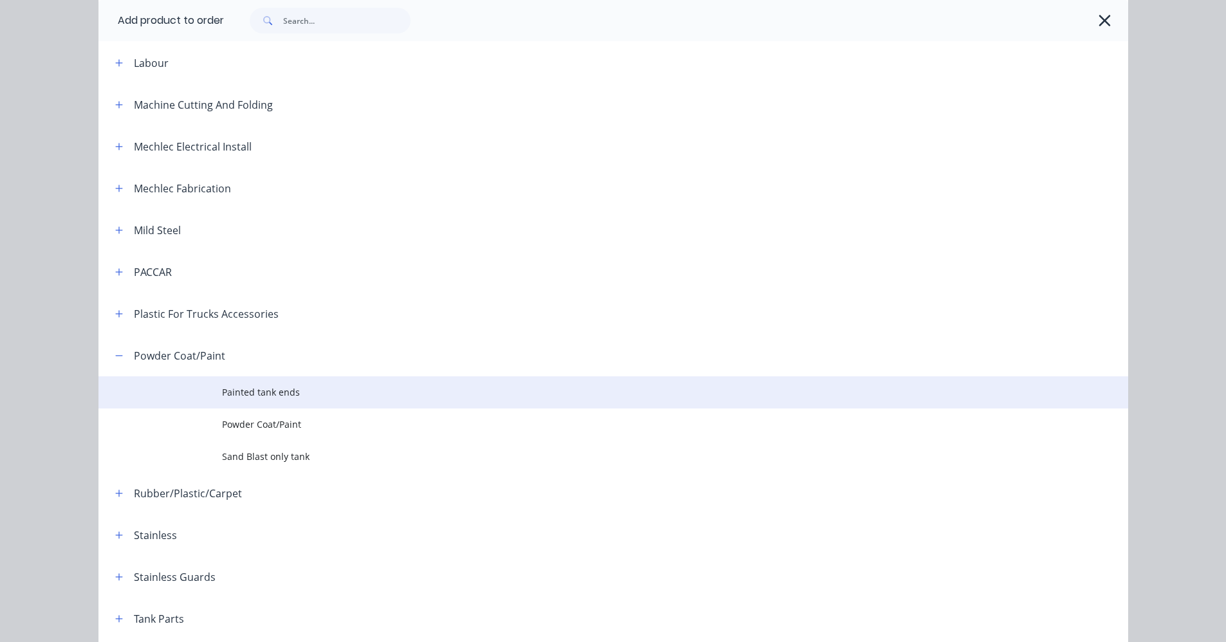
click at [245, 397] on span "Painted tank ends" at bounding box center [584, 393] width 725 height 14
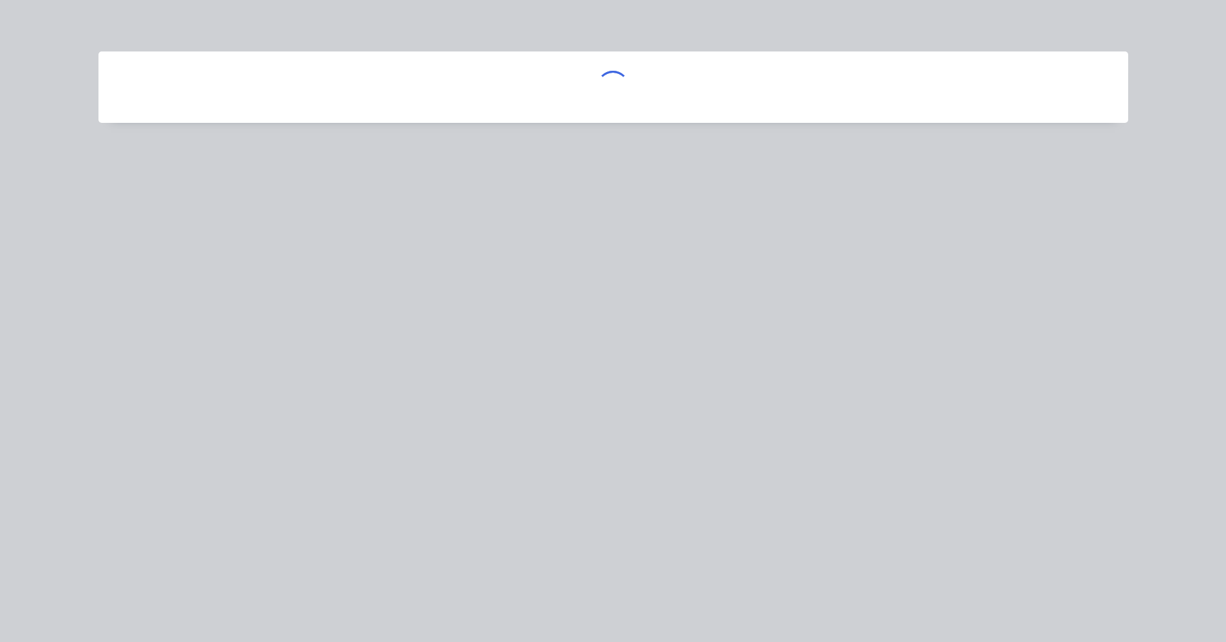
scroll to position [0, 0]
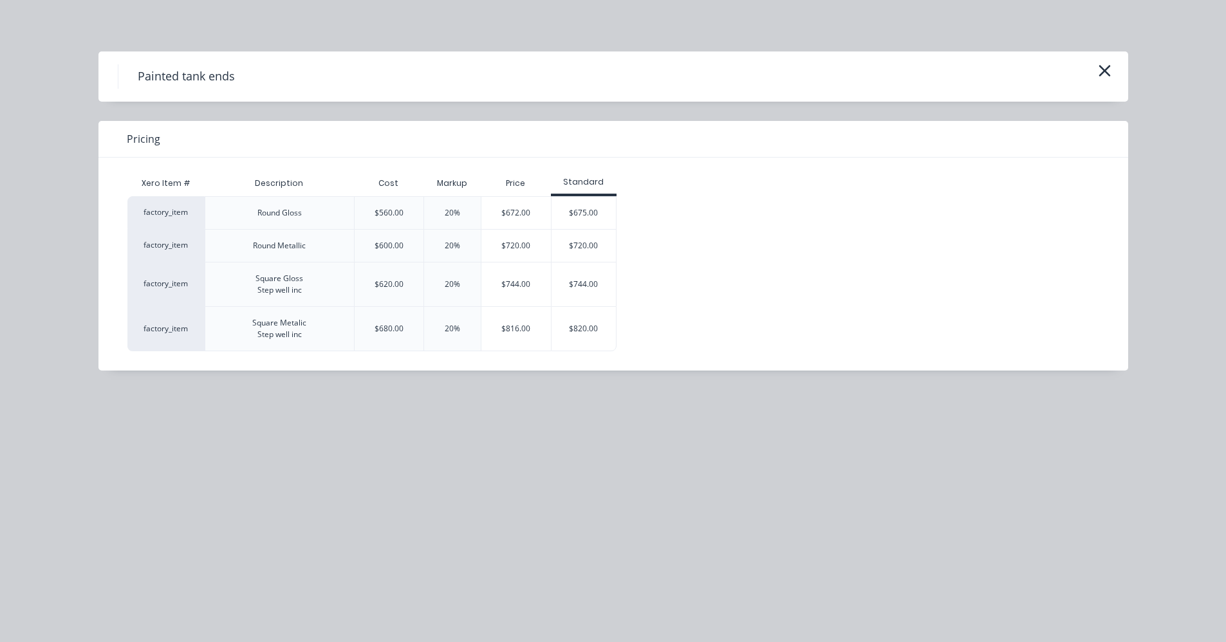
click at [402, 337] on div "$680.00" at bounding box center [389, 328] width 70 height 45
click at [1099, 72] on icon "button" at bounding box center [1105, 71] width 14 height 18
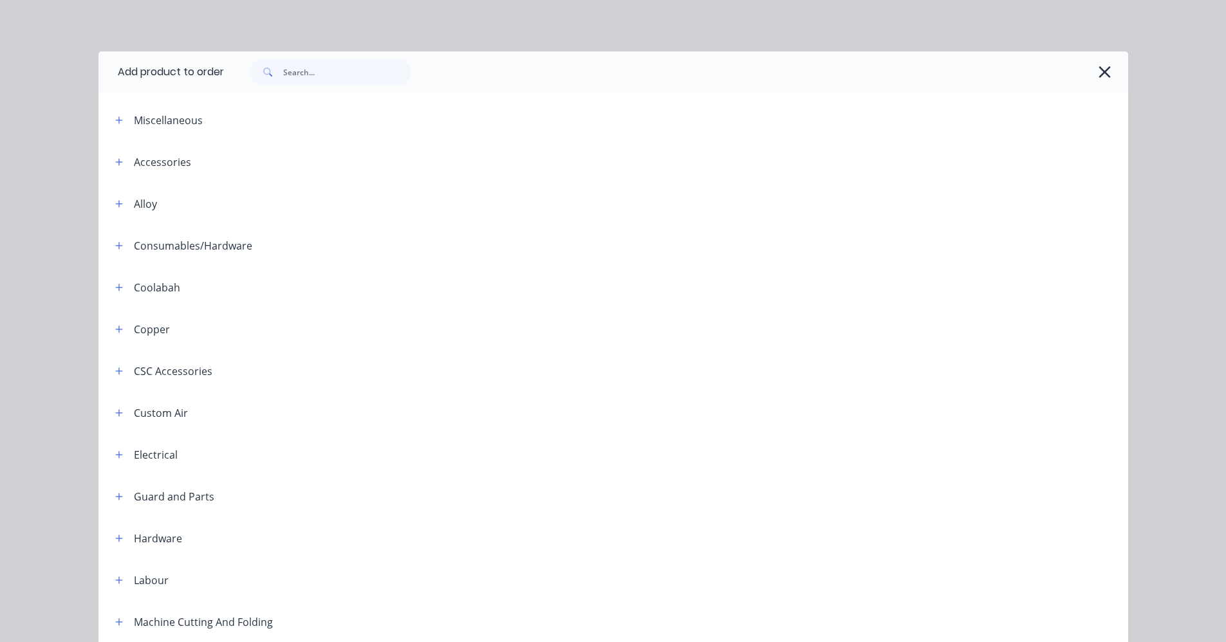
scroll to position [614, 0]
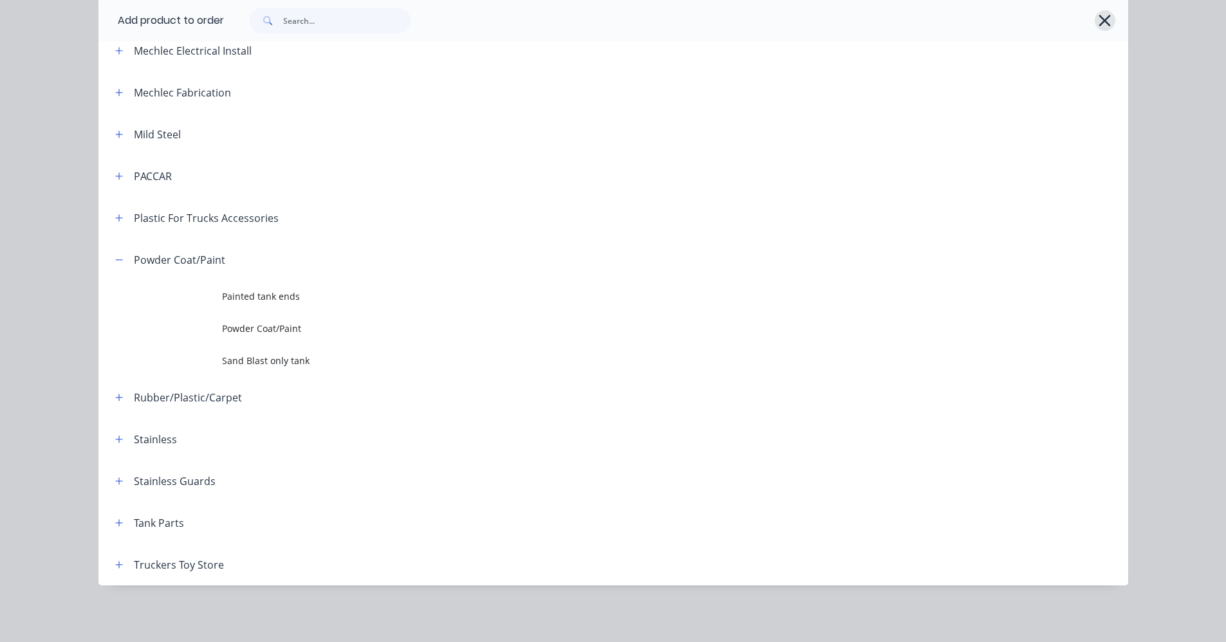
click at [1102, 27] on icon "button" at bounding box center [1105, 21] width 14 height 18
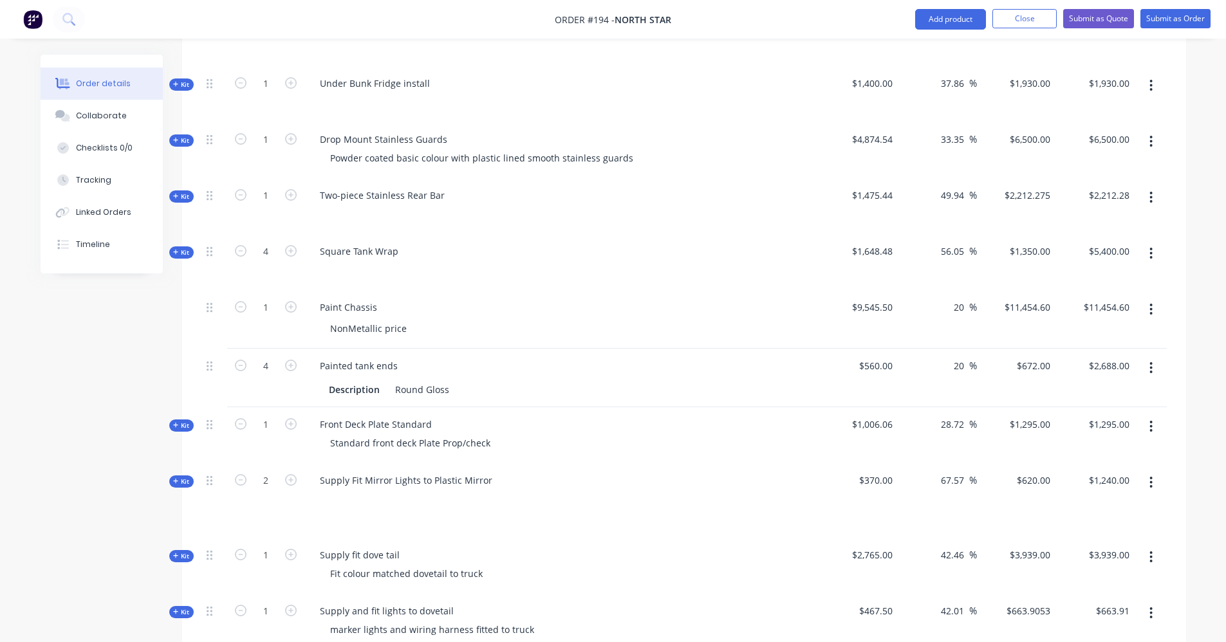
scroll to position [559, 0]
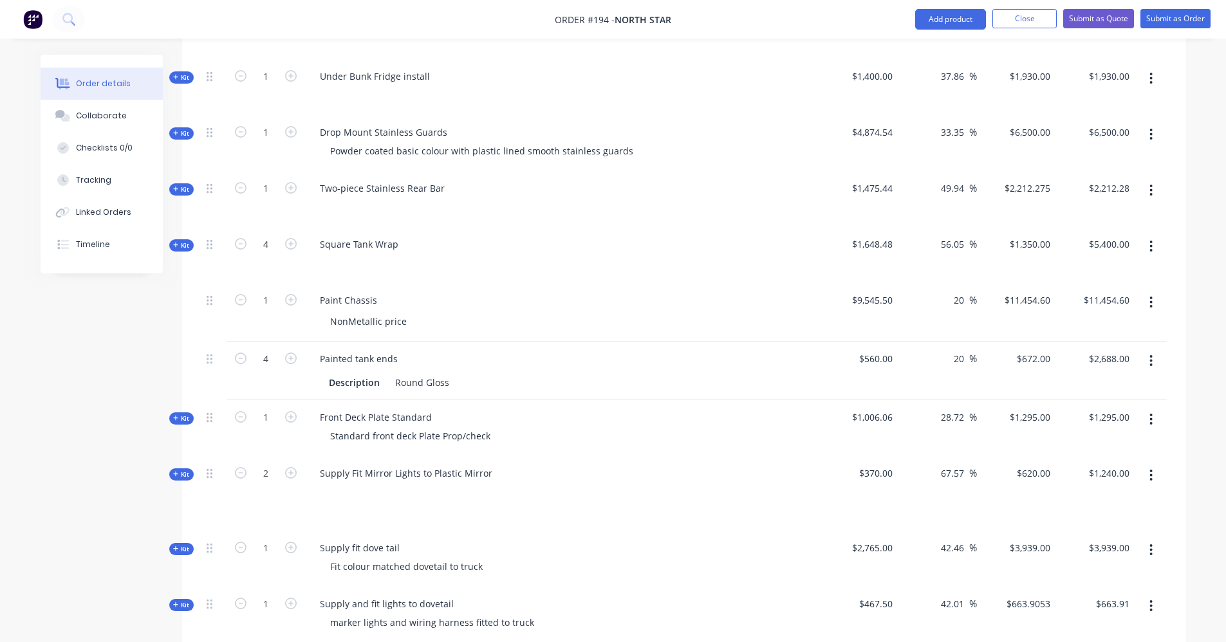
click at [1152, 355] on icon "button" at bounding box center [1151, 361] width 3 height 12
click at [1107, 463] on div "Delete" at bounding box center [1105, 472] width 99 height 19
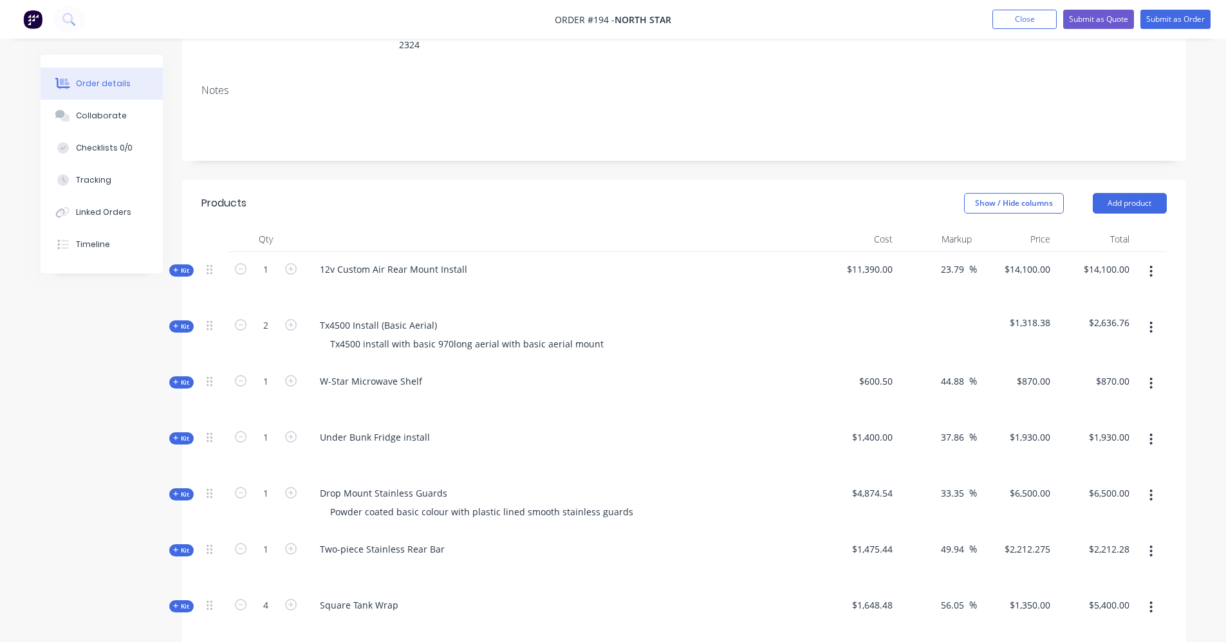
scroll to position [173, 0]
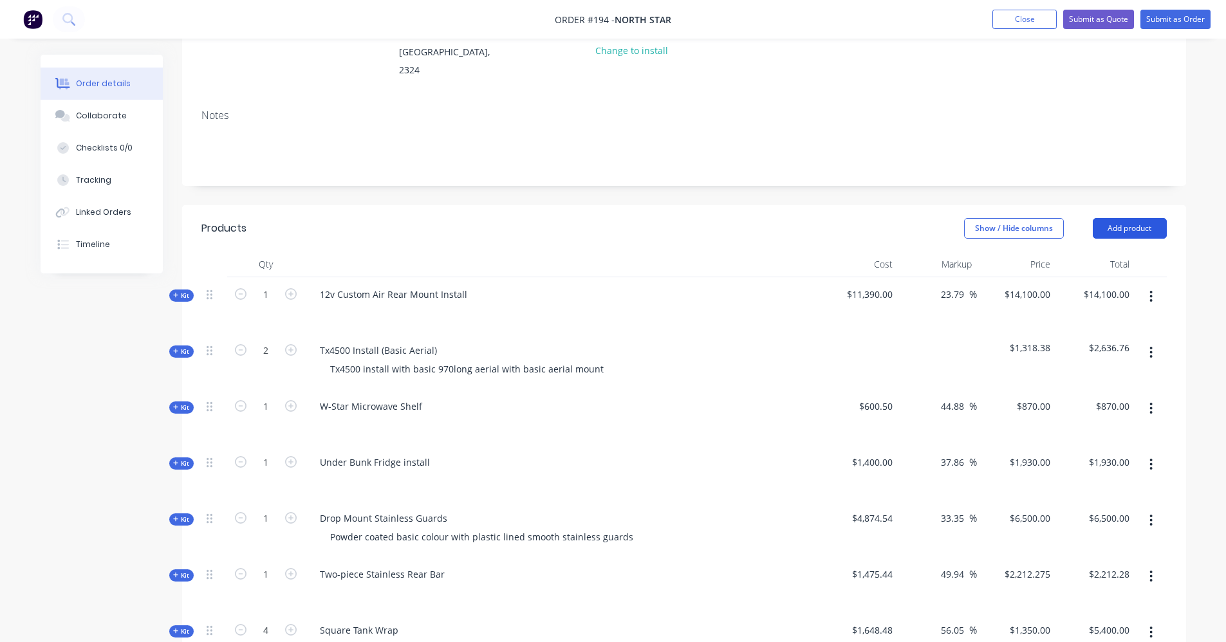
click at [1131, 218] on button "Add product" at bounding box center [1130, 228] width 74 height 21
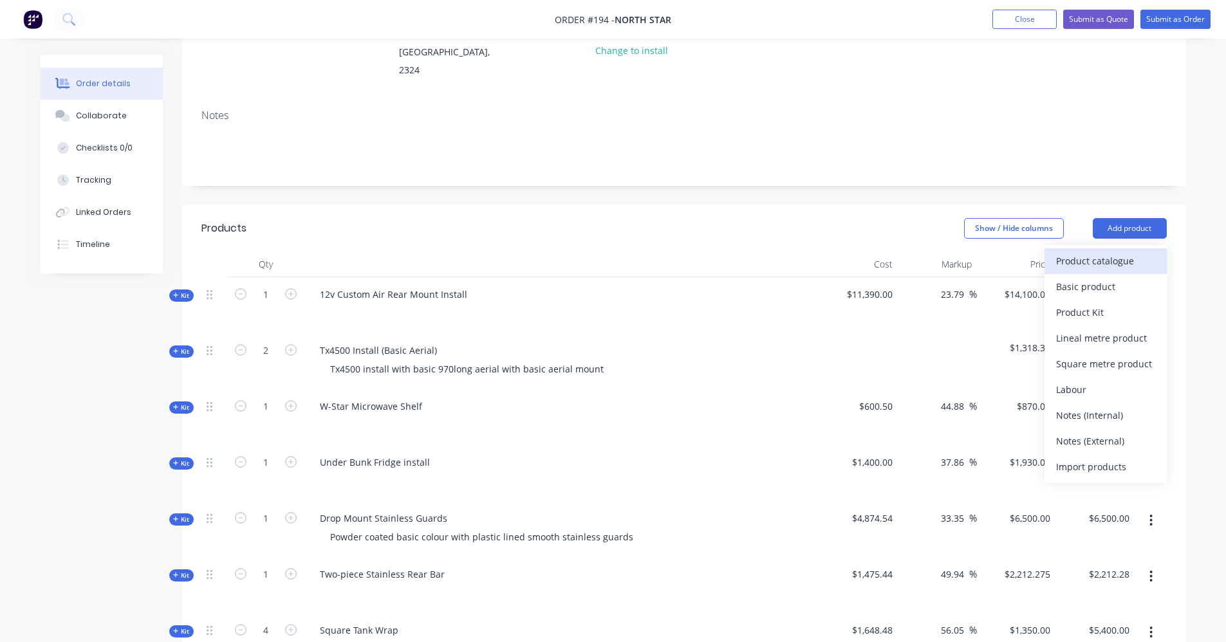
click at [1101, 252] on div "Product catalogue" at bounding box center [1105, 261] width 99 height 19
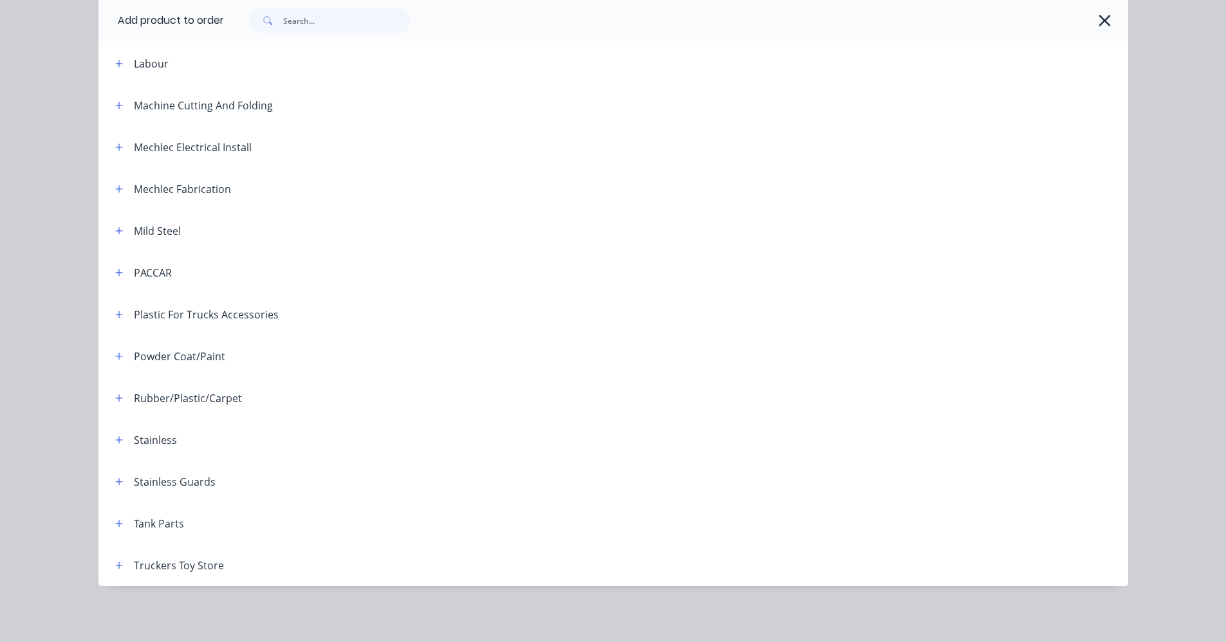
scroll to position [518, 0]
click at [117, 483] on icon "button" at bounding box center [119, 481] width 8 height 9
click at [117, 351] on icon "button" at bounding box center [119, 355] width 8 height 9
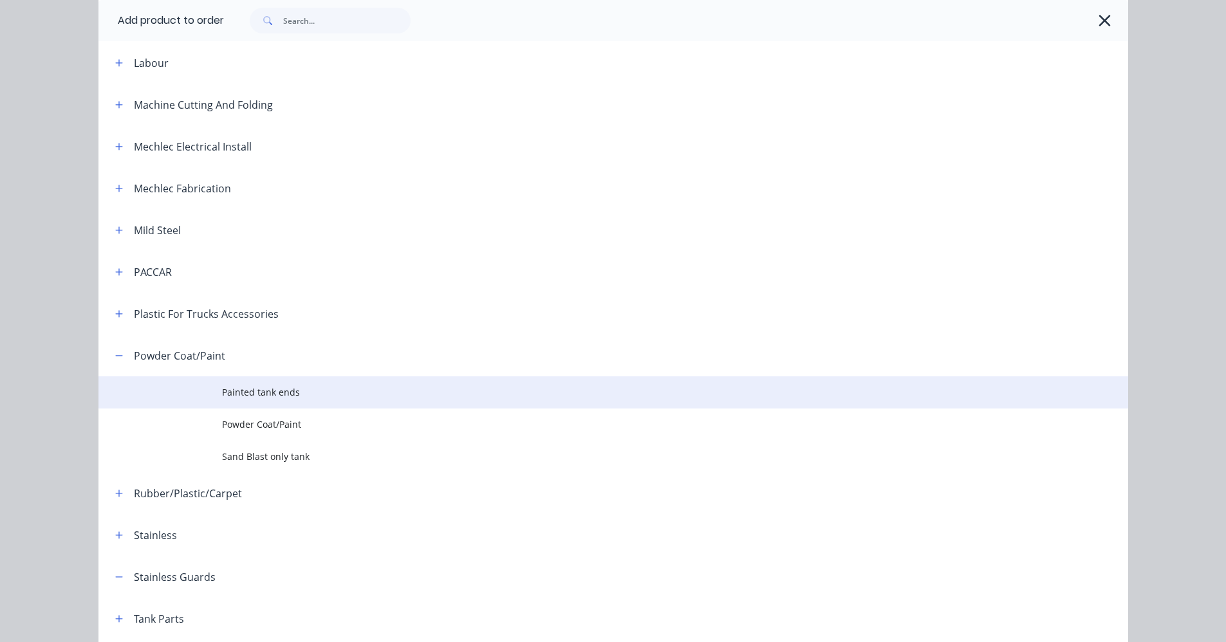
click at [228, 397] on span "Painted tank ends" at bounding box center [584, 393] width 725 height 14
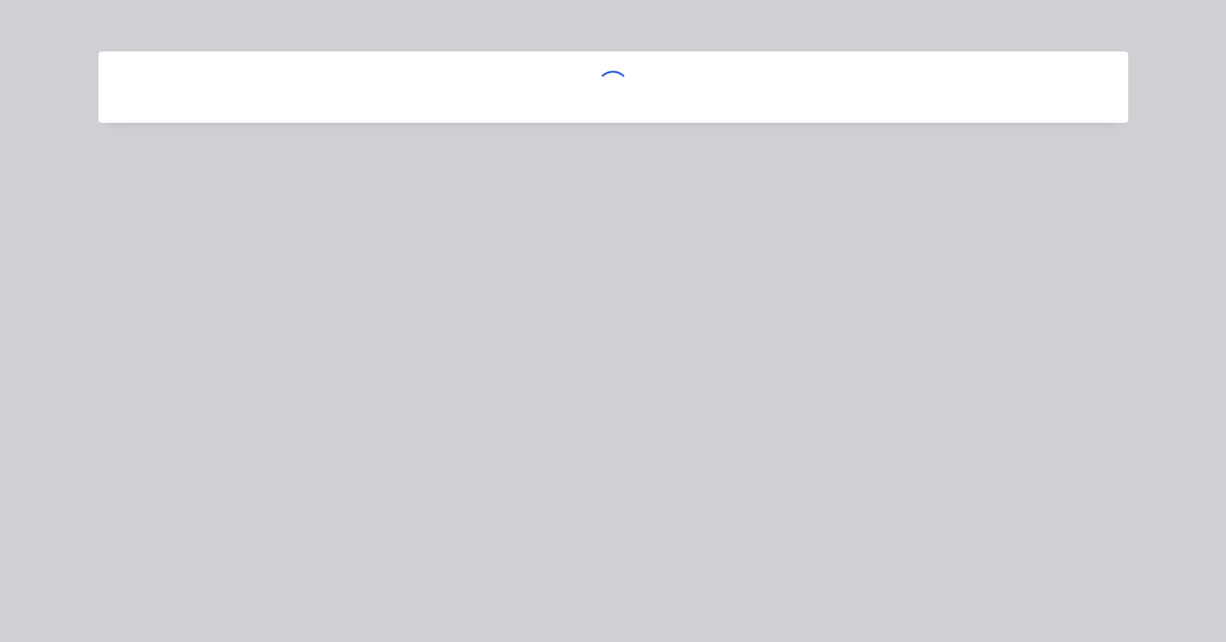
scroll to position [0, 0]
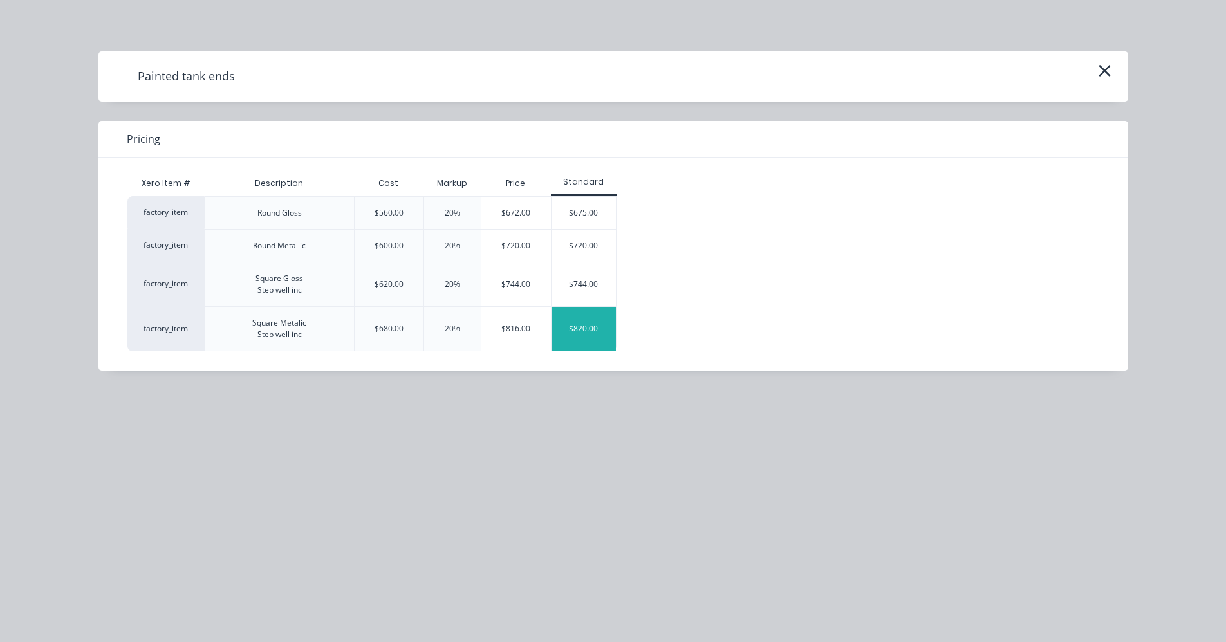
click at [573, 331] on div "$820.00" at bounding box center [584, 329] width 64 height 44
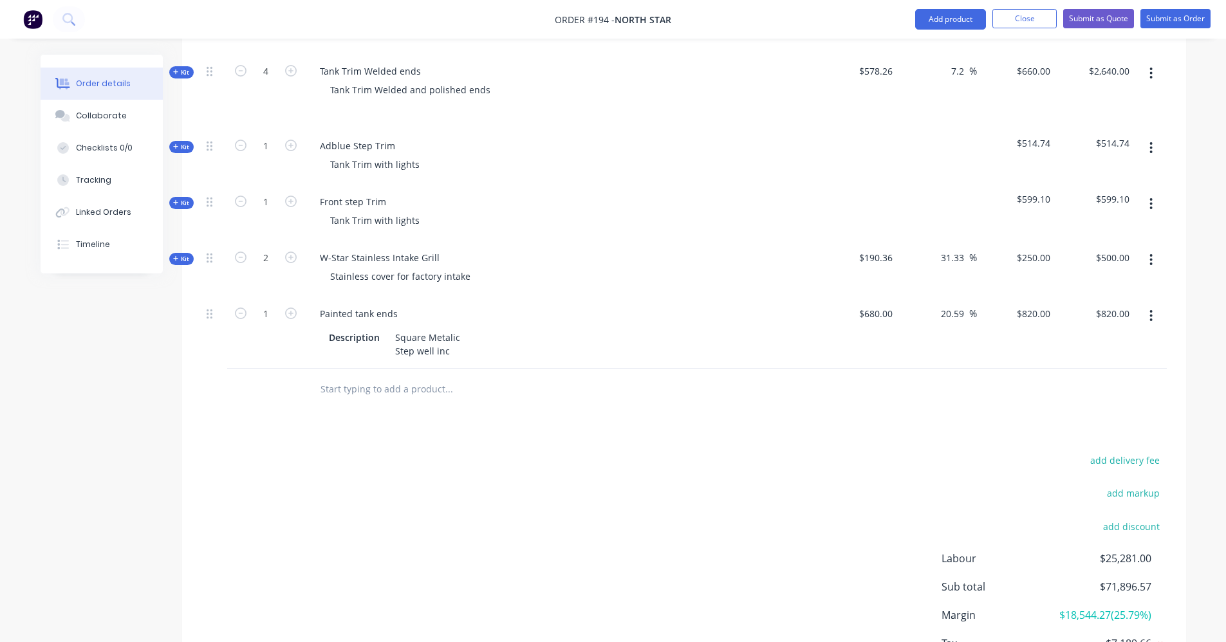
scroll to position [1539, 0]
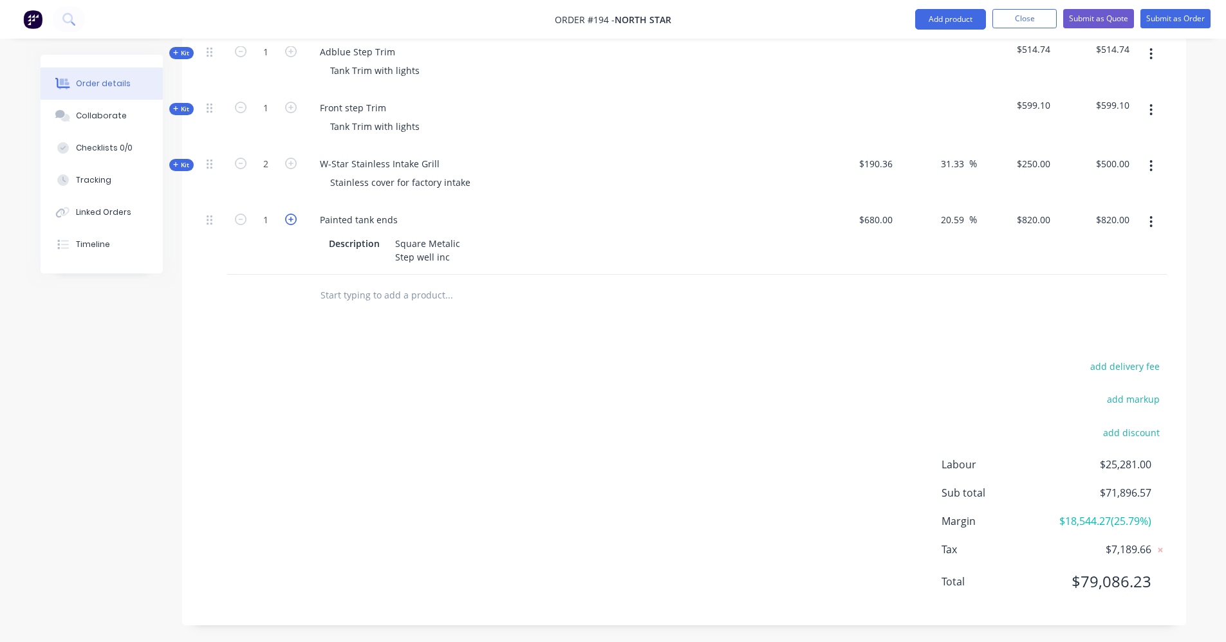
click at [294, 214] on icon "button" at bounding box center [291, 220] width 12 height 12
type input "2"
type input "$1,640.00"
click at [294, 214] on icon "button" at bounding box center [291, 220] width 12 height 12
type input "3"
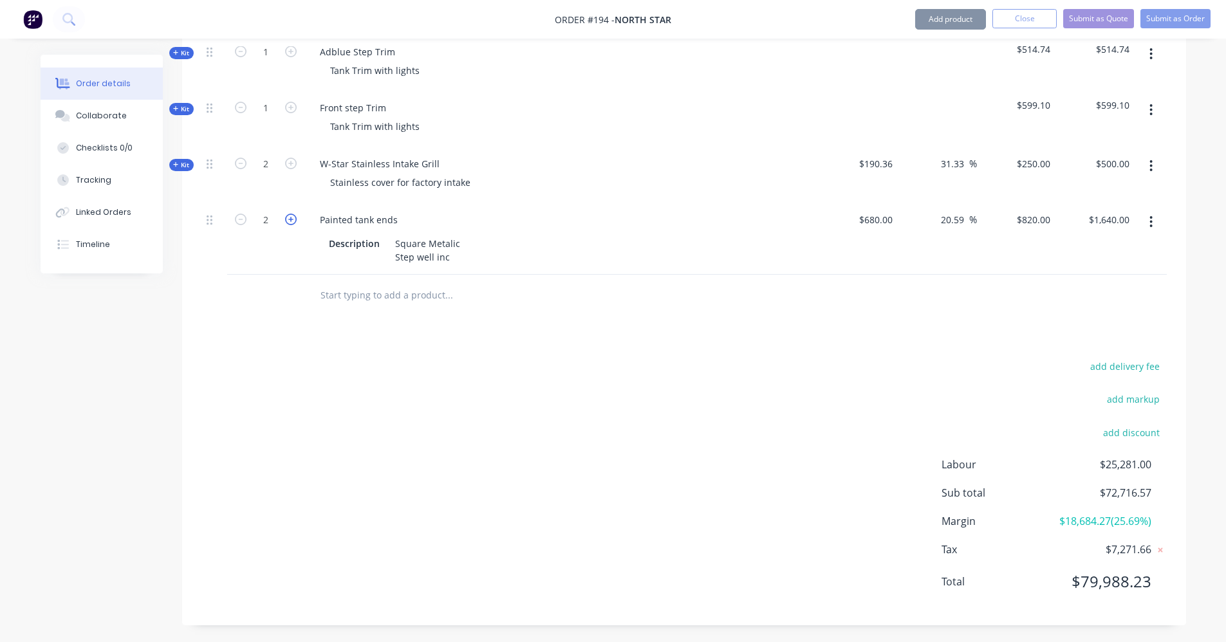
type input "$2,460.00"
click at [239, 214] on icon "button" at bounding box center [241, 220] width 12 height 12
type input "2"
type input "$1,640.00"
click at [1152, 215] on icon "button" at bounding box center [1151, 222] width 3 height 14
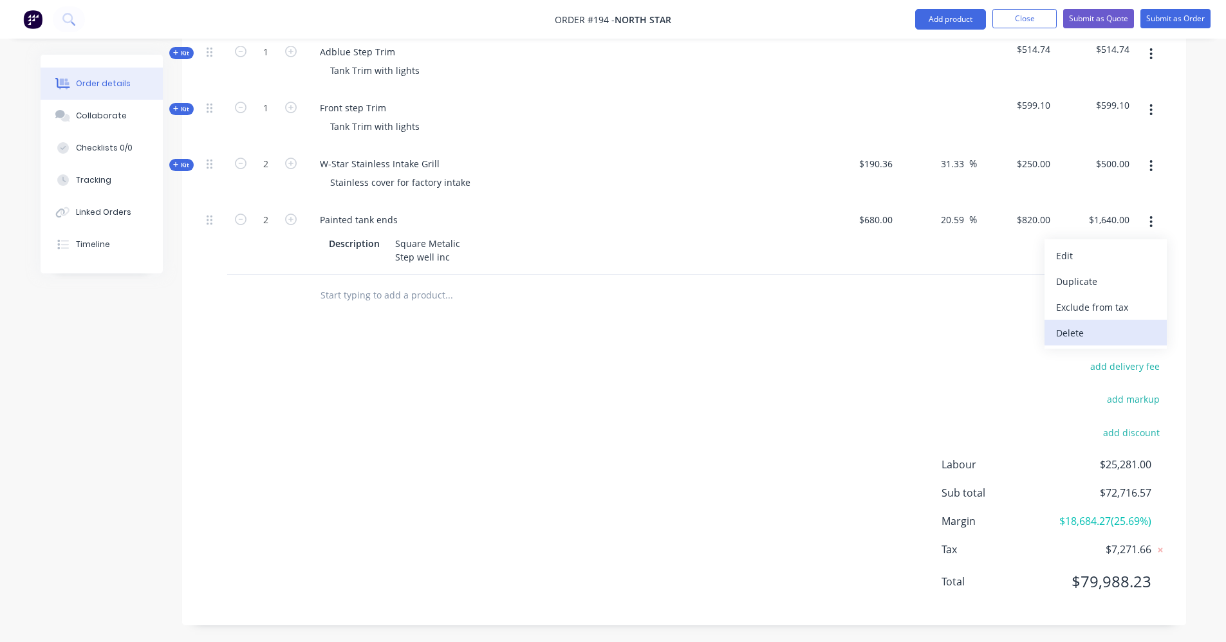
click at [1091, 324] on div "Delete" at bounding box center [1105, 333] width 99 height 19
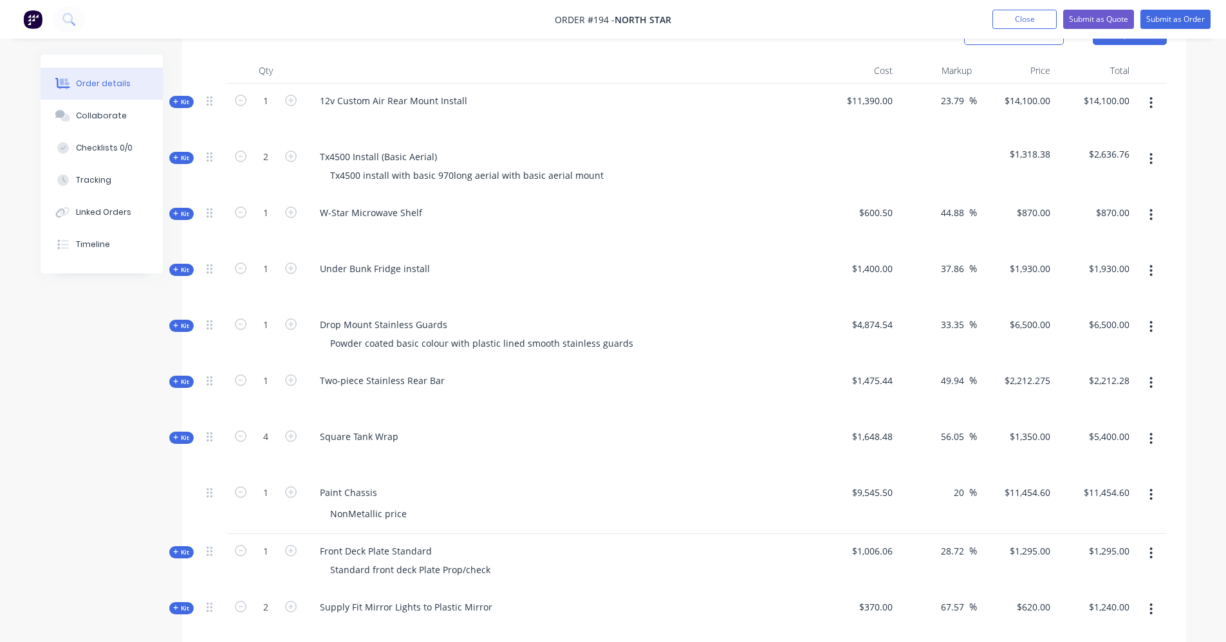
scroll to position [115, 0]
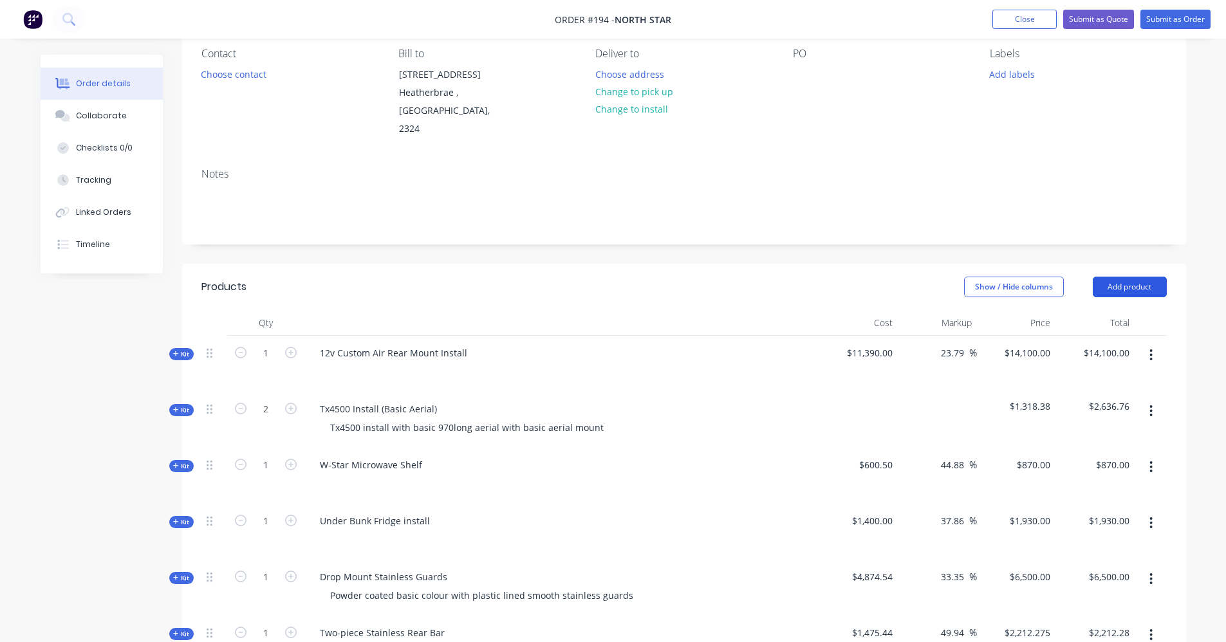
click at [1124, 277] on button "Add product" at bounding box center [1130, 287] width 74 height 21
click at [1013, 16] on button "Close" at bounding box center [1025, 19] width 64 height 19
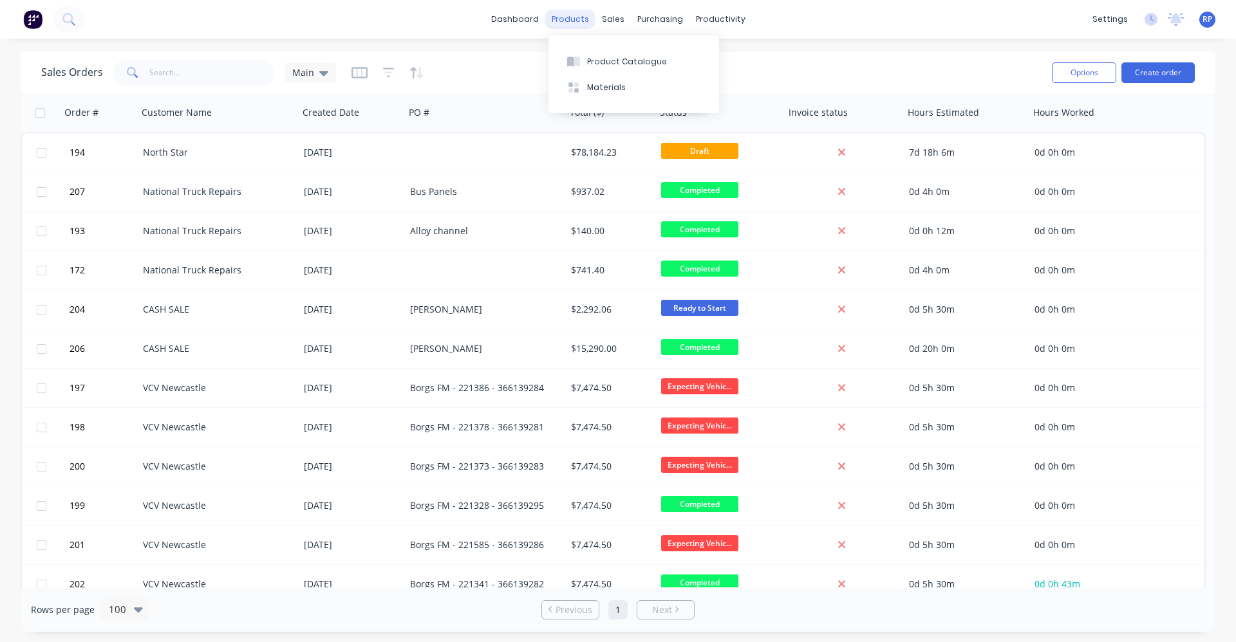
click at [568, 21] on div "products" at bounding box center [570, 19] width 50 height 19
click at [588, 73] on button "Product Catalogue" at bounding box center [633, 61] width 171 height 26
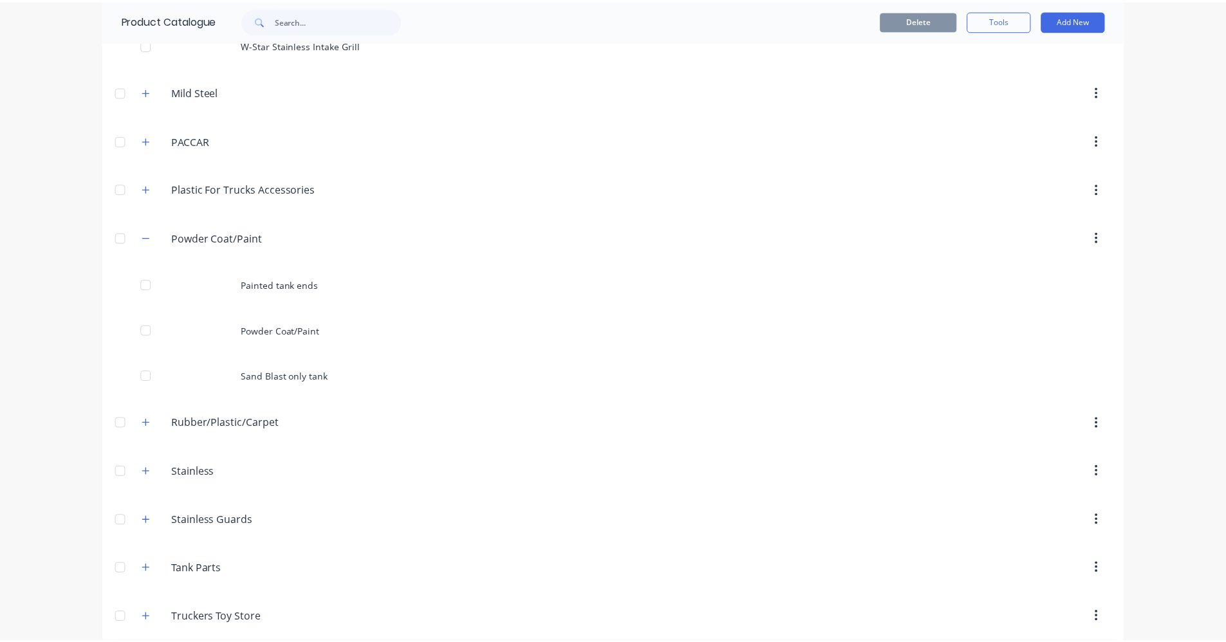
scroll to position [6475, 0]
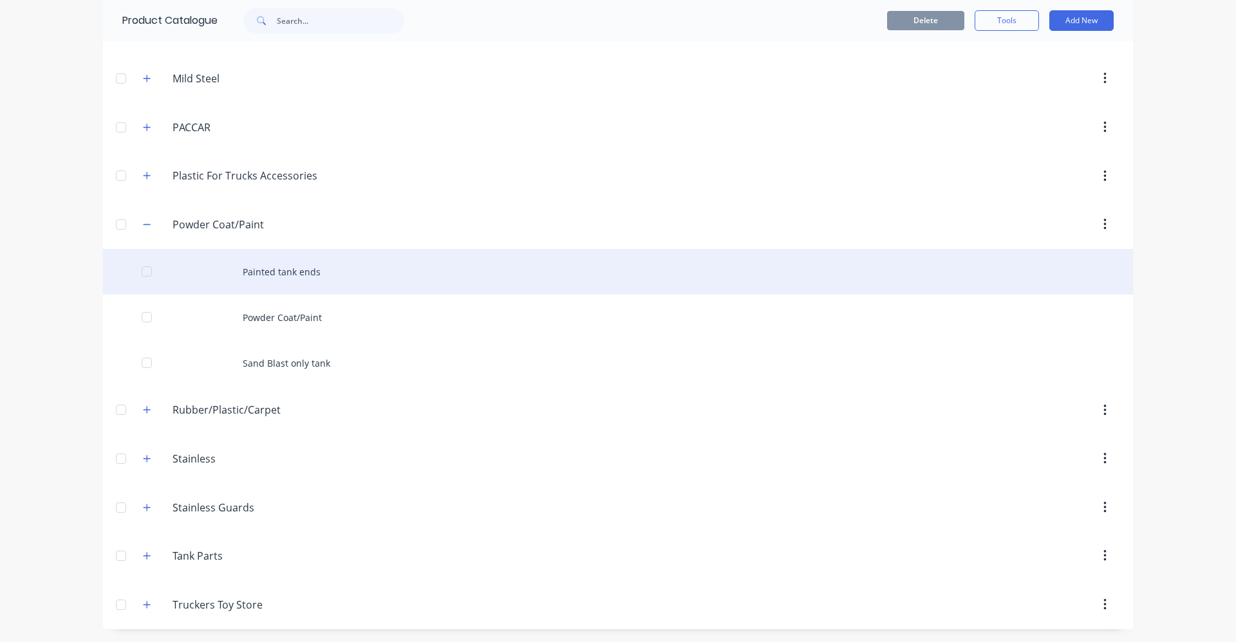
click at [247, 267] on div "Painted tank ends" at bounding box center [618, 272] width 1030 height 46
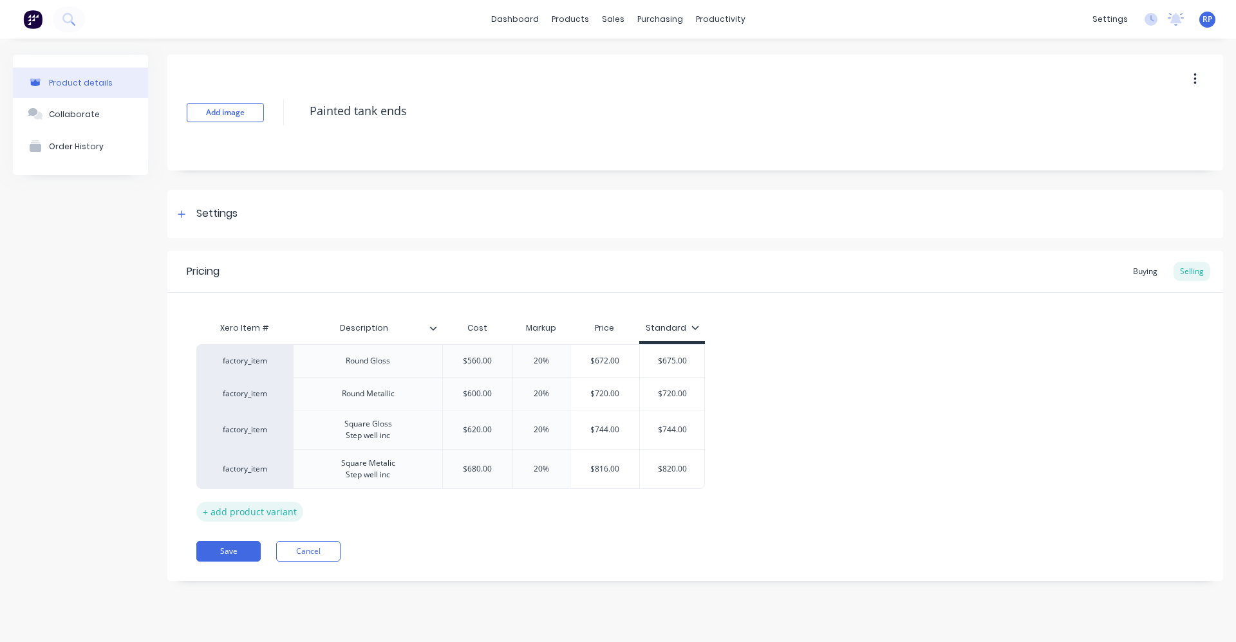
click at [260, 509] on div "+ add product variant" at bounding box center [249, 512] width 107 height 20
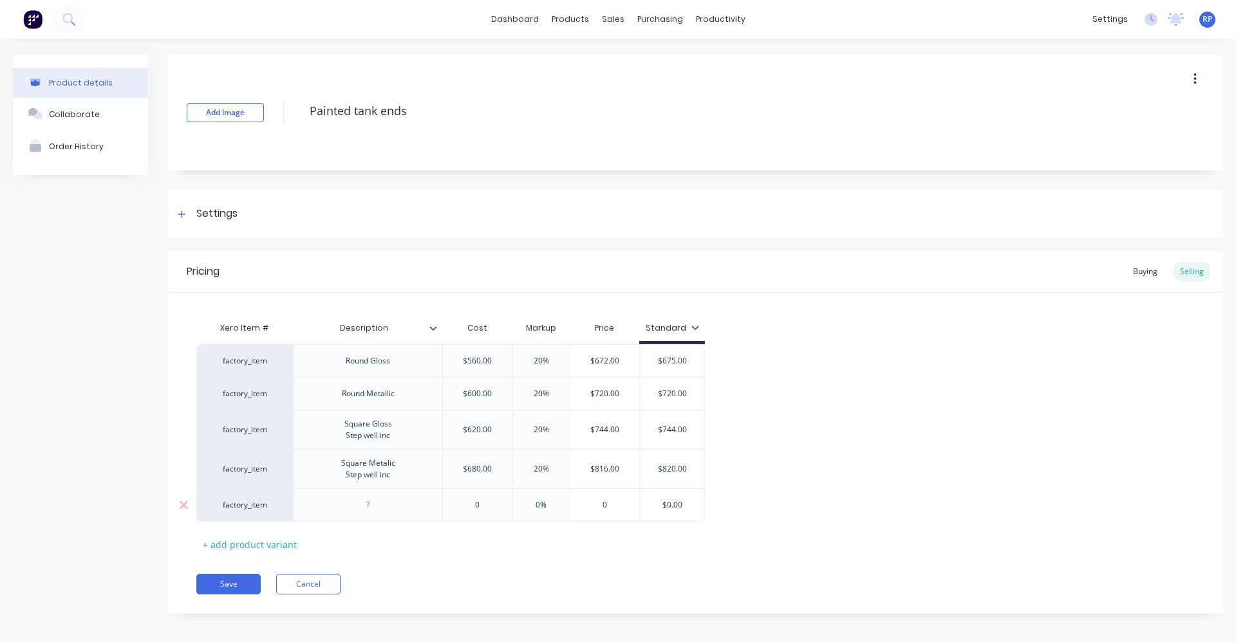
click at [411, 505] on div at bounding box center [367, 505] width 149 height 33
click at [284, 547] on div "+ add product variant" at bounding box center [249, 545] width 107 height 20
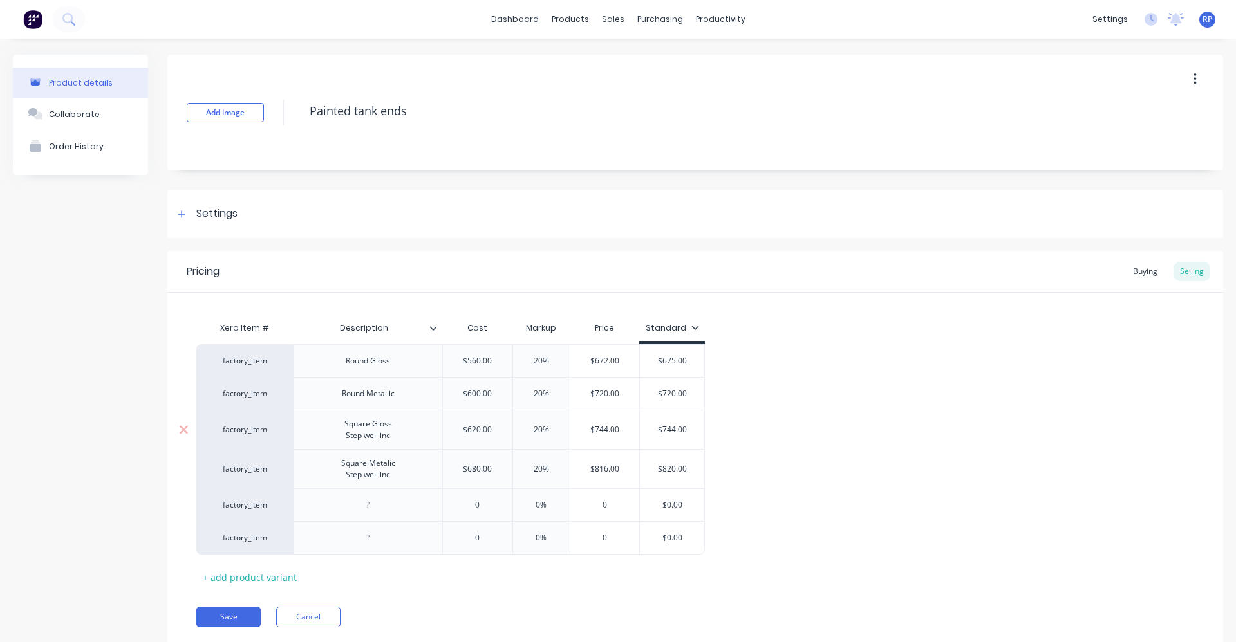
click at [420, 440] on div "Square Gloss Step well inc" at bounding box center [367, 429] width 149 height 39
click at [409, 440] on div "factory_item Round Gloss $560.00 20% $672.00 $675.00 factory_item Round Metalli…" at bounding box center [695, 449] width 998 height 210
click at [391, 435] on div "Square Gloss Step well inc" at bounding box center [368, 430] width 68 height 28
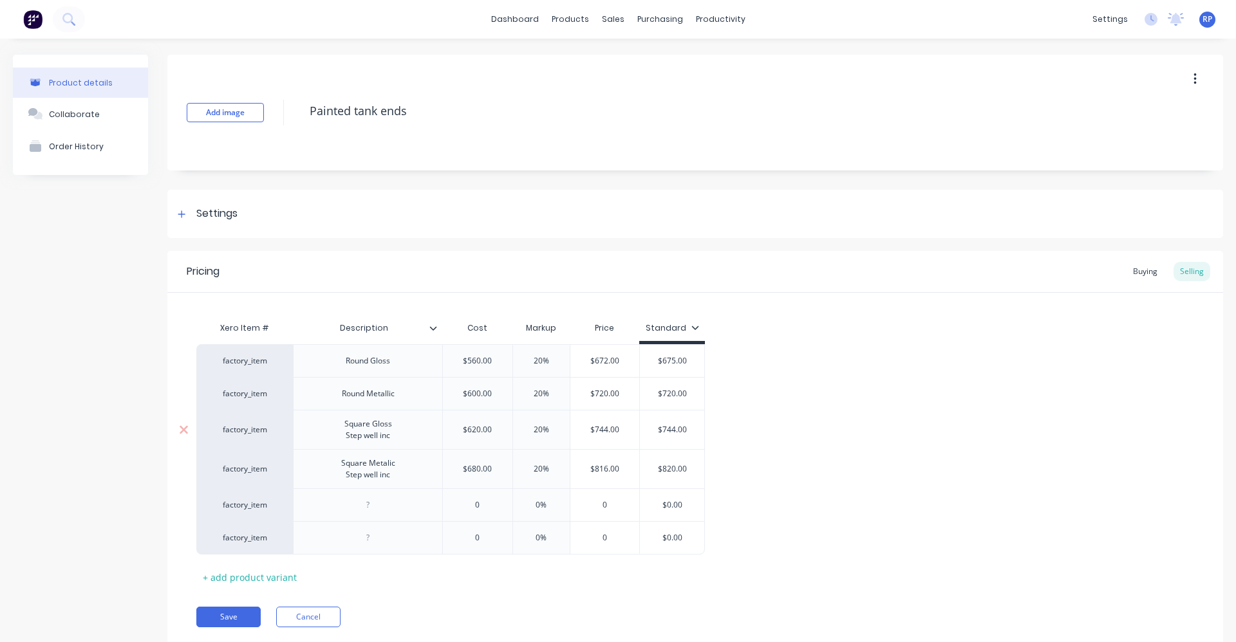
click at [346, 432] on div "Square Gloss Step well inc" at bounding box center [368, 430] width 68 height 28
click at [388, 437] on div "Square Gloss Step well inc" at bounding box center [368, 430] width 68 height 28
drag, startPoint x: 388, startPoint y: 438, endPoint x: 377, endPoint y: 434, distance: 11.6
click at [372, 433] on div "Square Gloss Step well inc" at bounding box center [368, 430] width 68 height 28
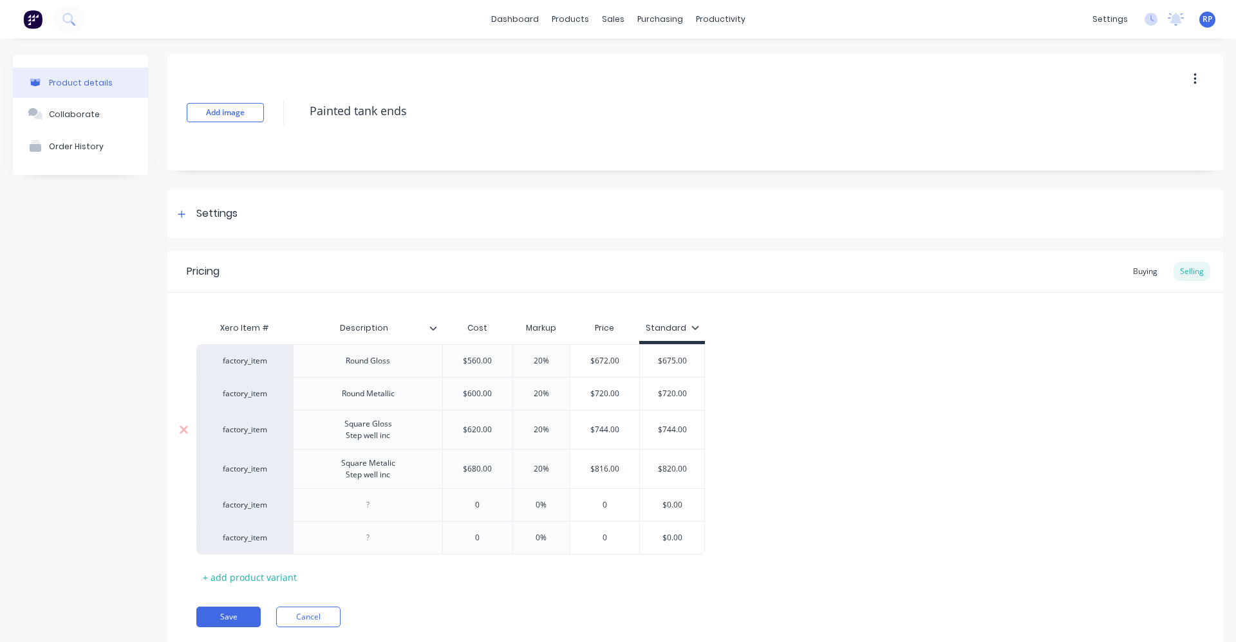
click at [377, 434] on div "Square Gloss Step well inc" at bounding box center [368, 430] width 68 height 28
click at [384, 438] on div "Square Gloss Step well inc" at bounding box center [368, 430] width 68 height 28
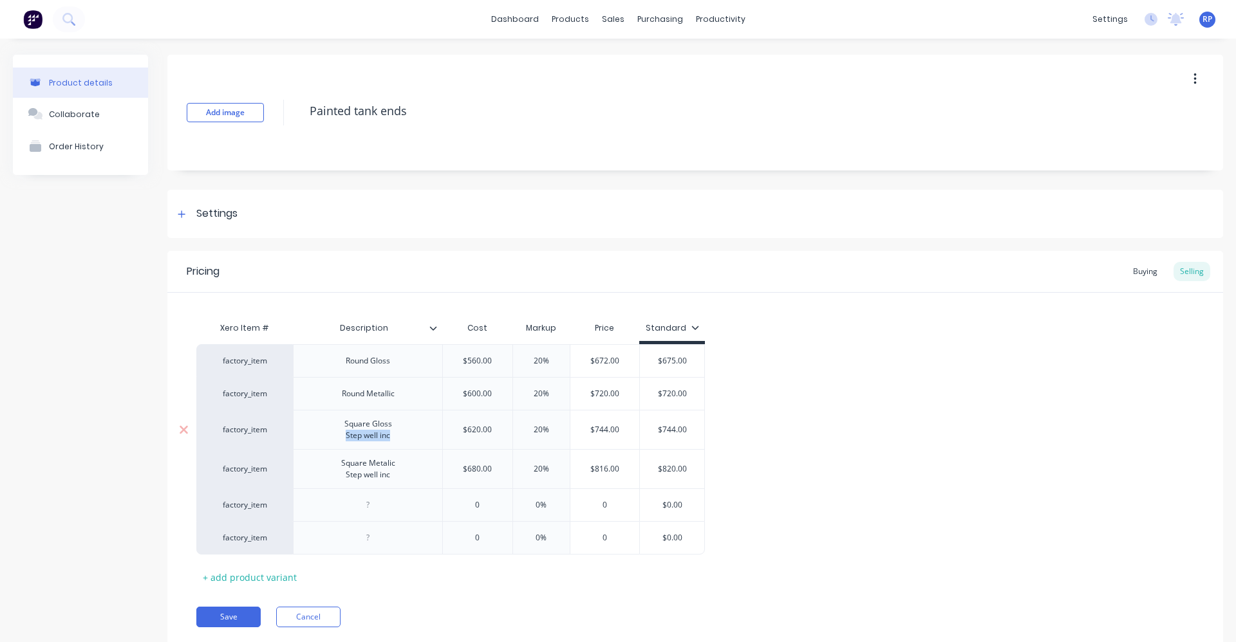
click at [384, 438] on div "Square Gloss Step well inc" at bounding box center [368, 430] width 68 height 28
click at [376, 426] on div "Square Gloss Step well inc" at bounding box center [368, 430] width 68 height 28
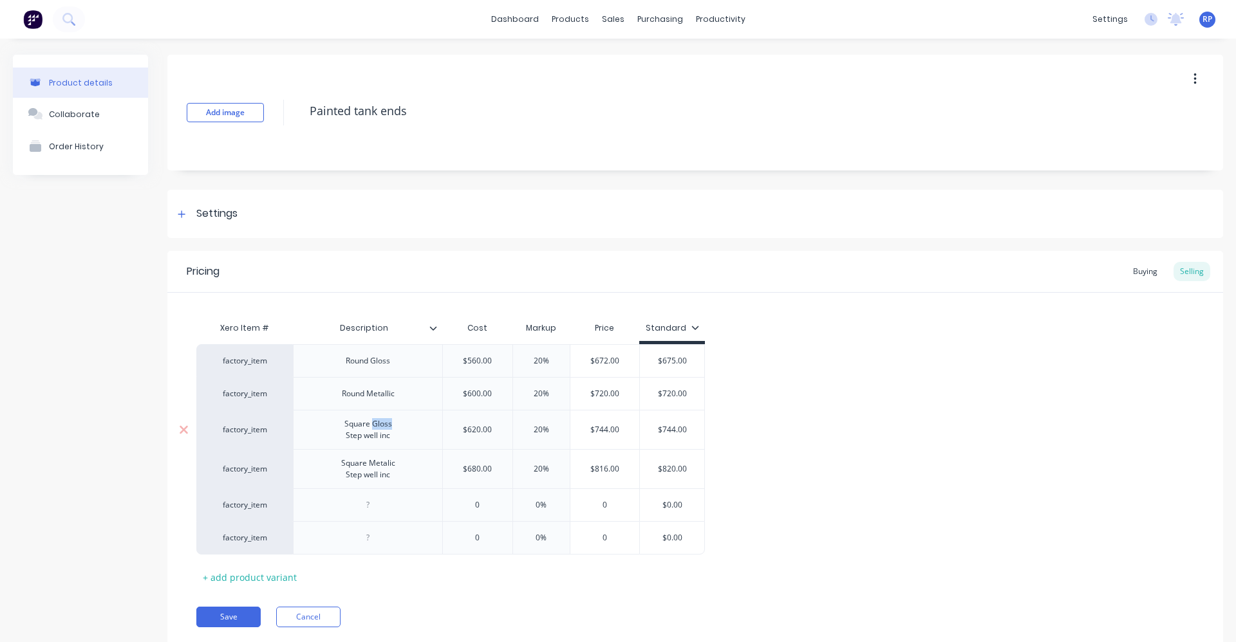
click at [375, 428] on div "Square Gloss Step well inc" at bounding box center [368, 430] width 68 height 28
click at [373, 429] on div "Square Gloss Step well inc" at bounding box center [368, 430] width 68 height 28
click at [371, 431] on div "Square Gloss Step well inc" at bounding box center [368, 430] width 68 height 28
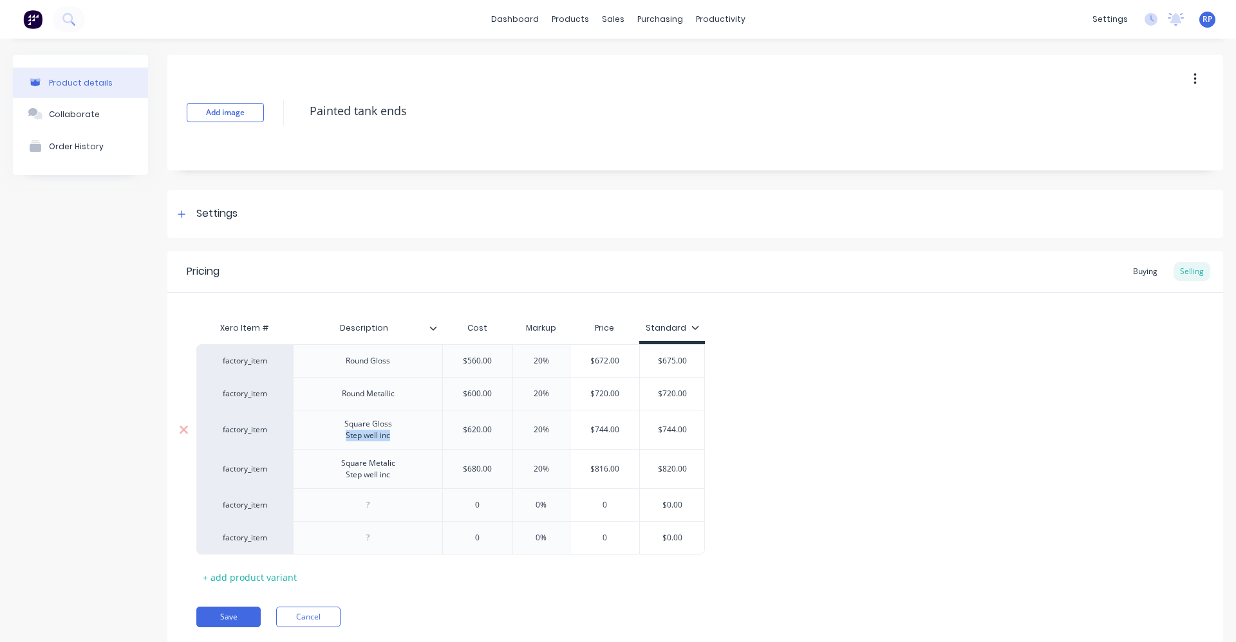
click at [371, 431] on div "Square Gloss Step well inc" at bounding box center [368, 430] width 68 height 28
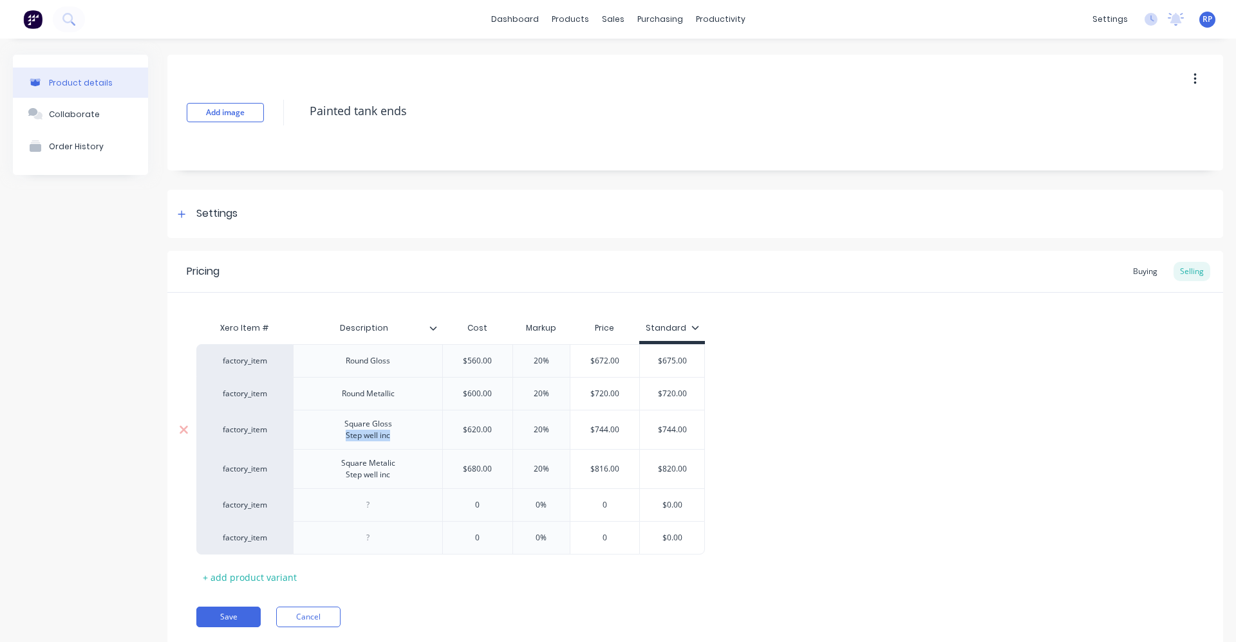
click at [371, 431] on div "Square Gloss Step well inc" at bounding box center [368, 430] width 68 height 28
type textarea "x"
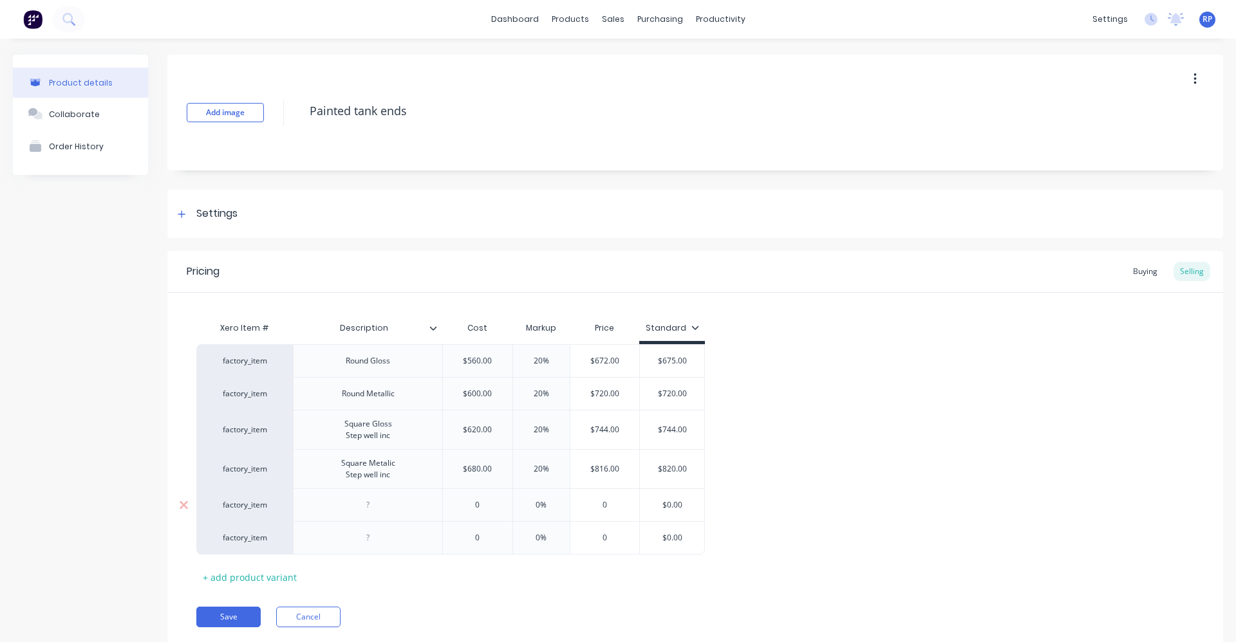
click at [380, 511] on div at bounding box center [368, 505] width 64 height 17
click at [384, 506] on div at bounding box center [368, 505] width 64 height 17
click at [380, 518] on div "Square Gloss" at bounding box center [367, 505] width 149 height 33
click at [397, 510] on div "Square Gloss" at bounding box center [368, 505] width 68 height 17
click at [373, 516] on div "Square Gloss" at bounding box center [367, 505] width 149 height 33
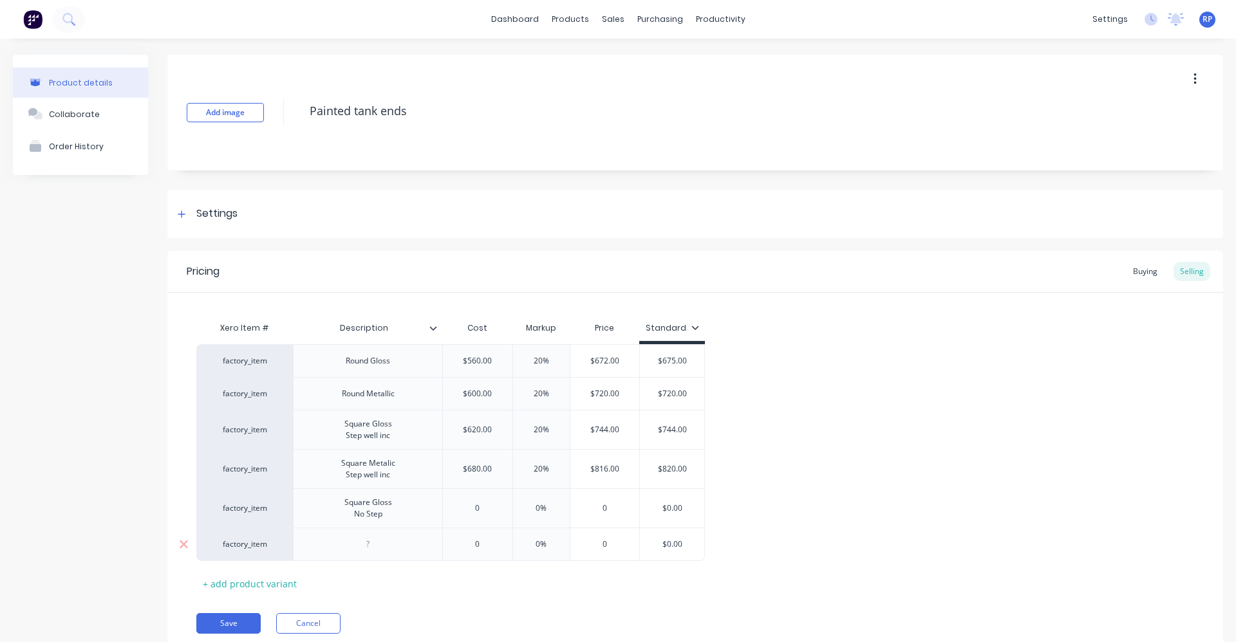
type textarea "x"
click at [386, 545] on div at bounding box center [368, 544] width 64 height 17
type textarea "x"
click at [386, 462] on div "Square Metalic Step well inc" at bounding box center [368, 469] width 75 height 28
click at [385, 542] on div "Square Met" at bounding box center [370, 544] width 64 height 17
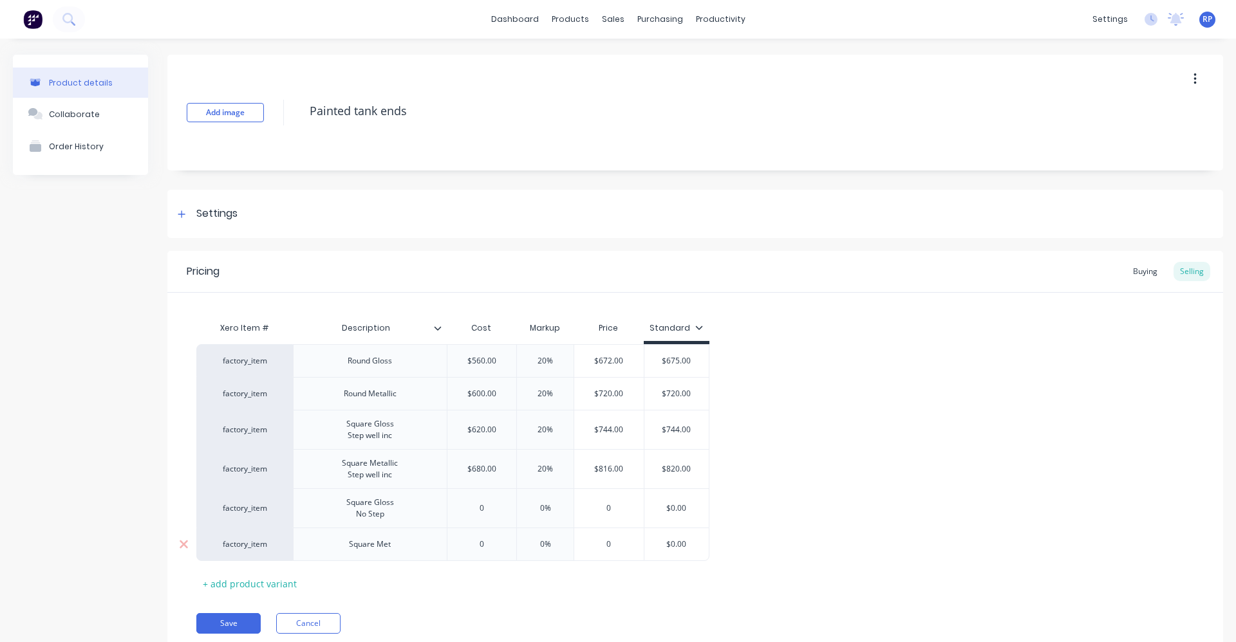
click at [398, 554] on div "Square Met" at bounding box center [370, 544] width 154 height 33
drag, startPoint x: 359, startPoint y: 557, endPoint x: 365, endPoint y: 568, distance: 13.0
click at [359, 556] on div "Square Metallic no Step" at bounding box center [370, 548] width 77 height 28
type textarea "x"
type input "0"
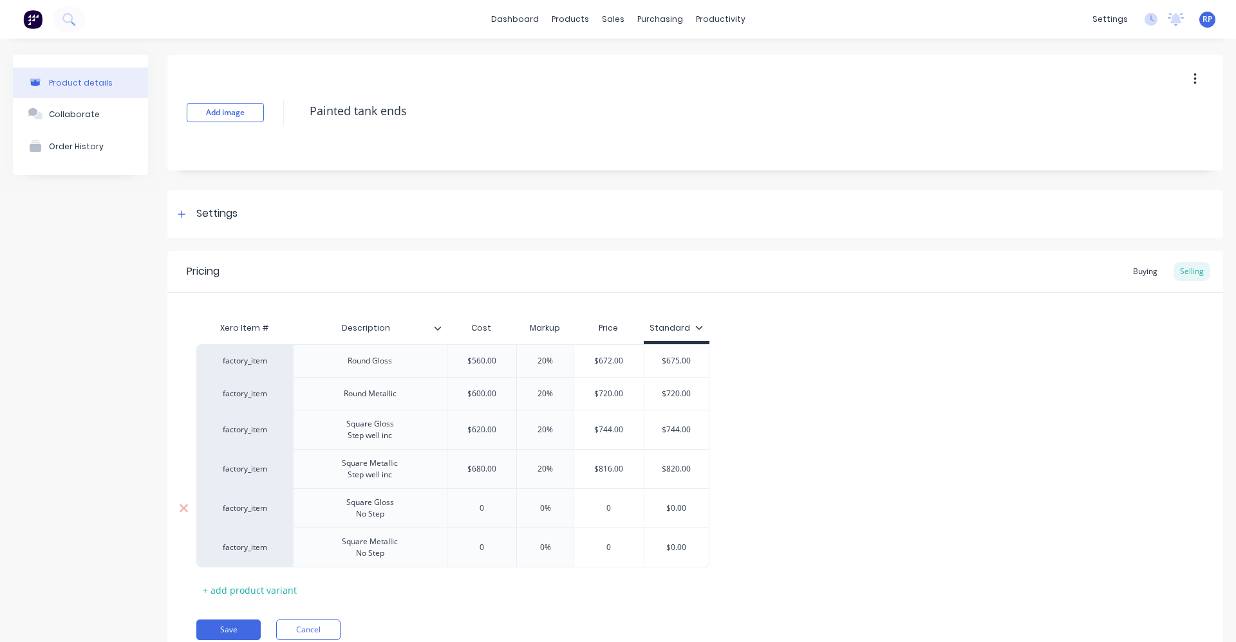
click at [492, 512] on input "0" at bounding box center [482, 509] width 70 height 12
type textarea "x"
type input "5"
type textarea "x"
type input "57"
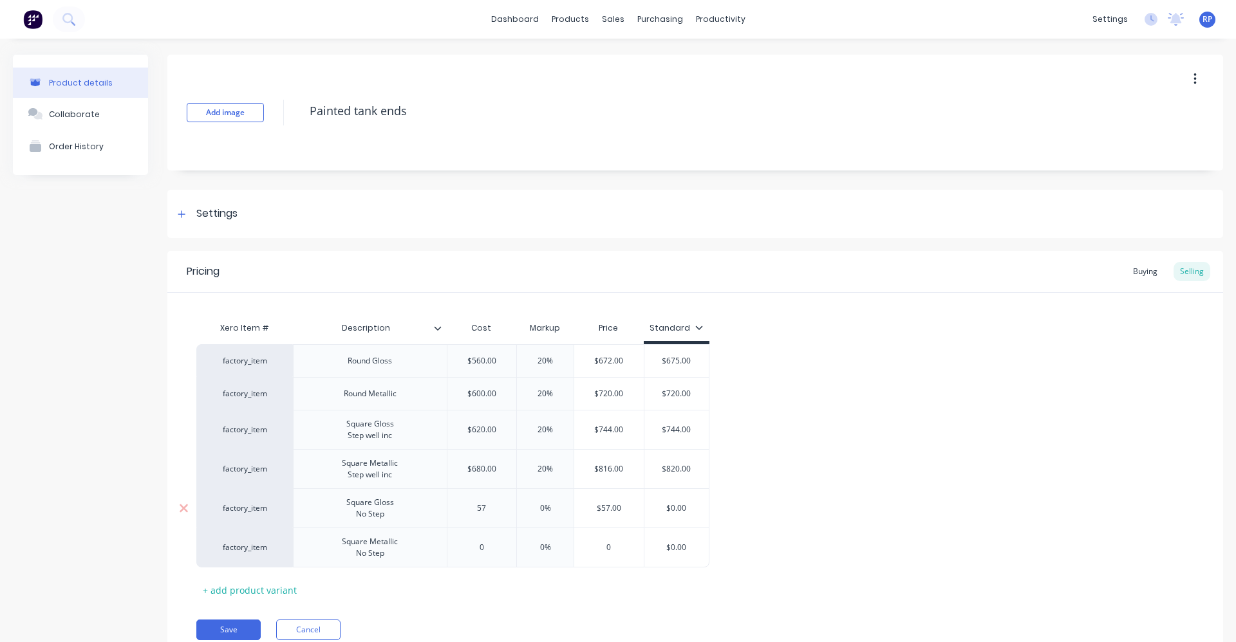
type textarea "x"
type input "570"
type input "0"
click at [496, 546] on input "0" at bounding box center [482, 548] width 70 height 12
click at [496, 550] on input "0" at bounding box center [482, 548] width 70 height 12
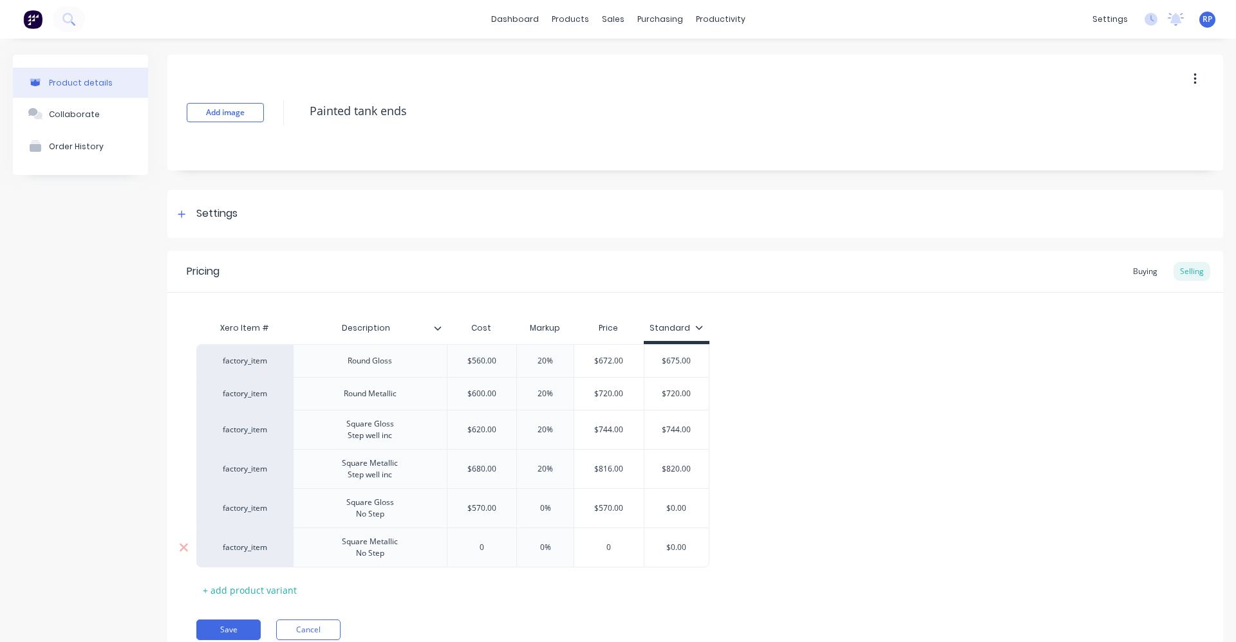
type textarea "x"
type input "06"
type textarea "x"
type input "063"
type textarea "x"
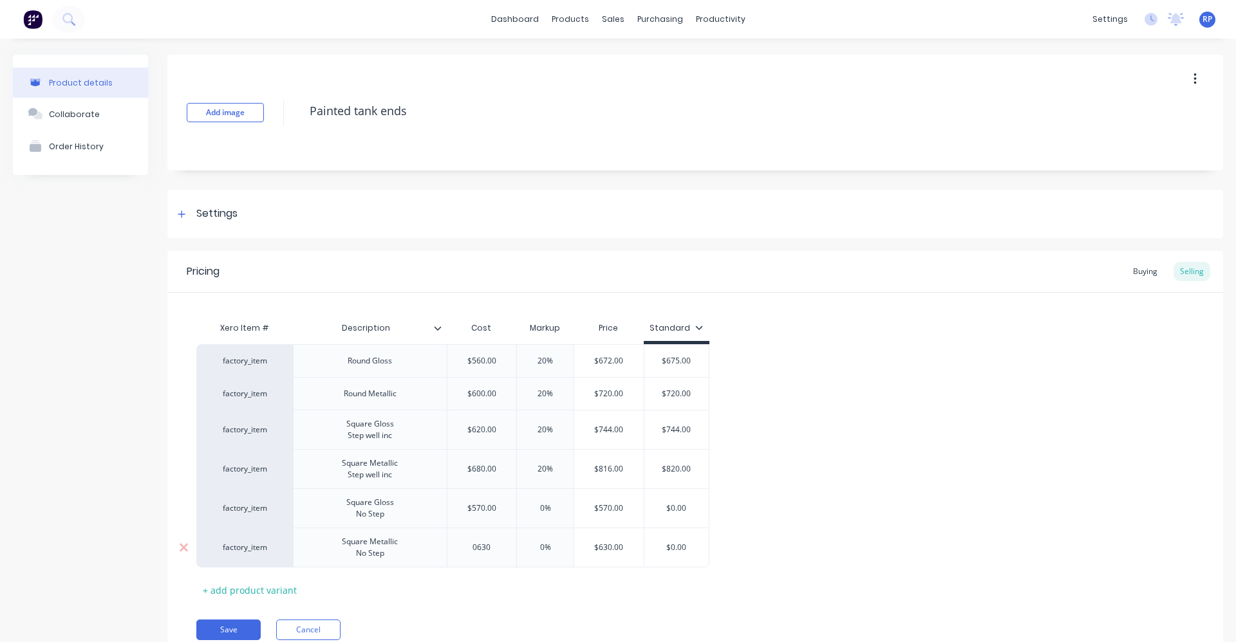
type input "0630"
click at [543, 552] on input "0%" at bounding box center [545, 548] width 64 height 12
type input "%"
type textarea "x"
type input "2%"
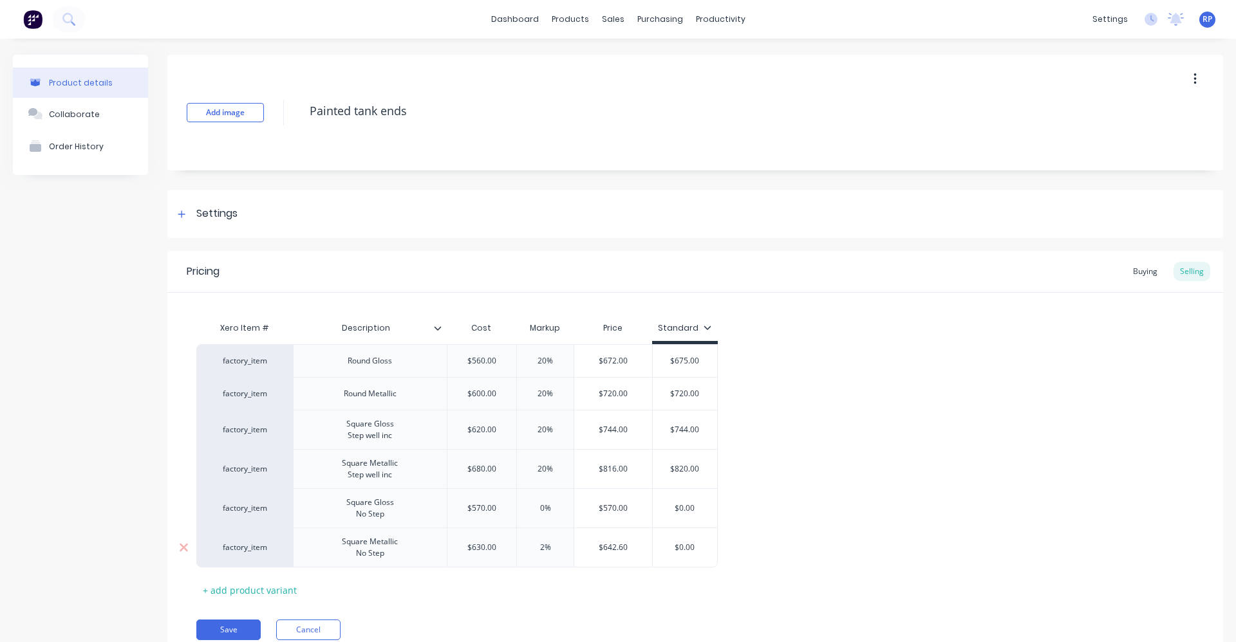
type textarea "x"
type input "20%"
click at [546, 508] on input "0%" at bounding box center [545, 509] width 64 height 12
type input "%"
type textarea "x"
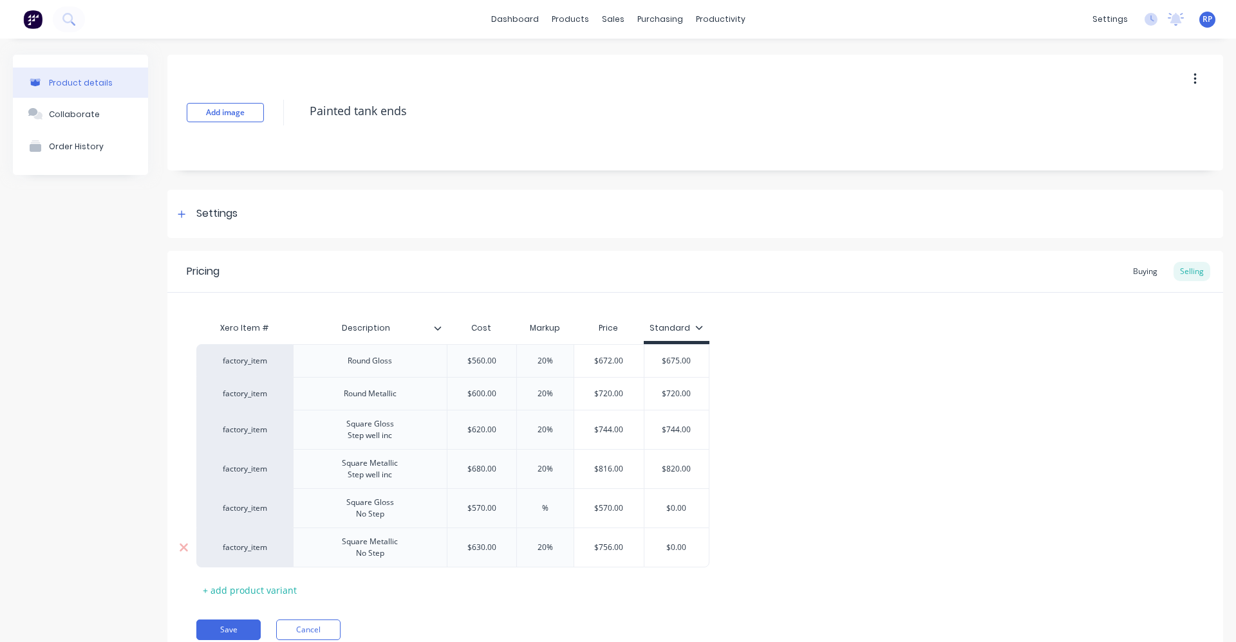
type input "2%"
type textarea "x"
click at [560, 556] on div "20%" at bounding box center [545, 548] width 64 height 32
type input "20%"
type input "$0.00"
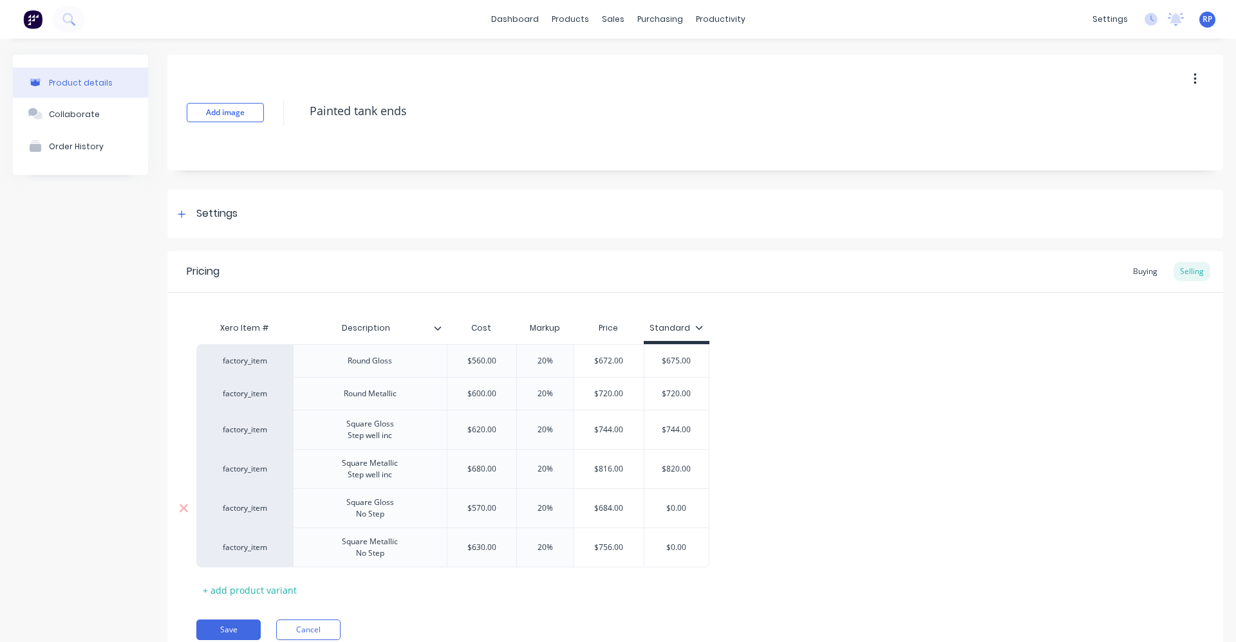
click at [684, 507] on input "$0.00" at bounding box center [676, 509] width 64 height 12
type textarea "x"
type input "$0.0"
type textarea "x"
type input "$0."
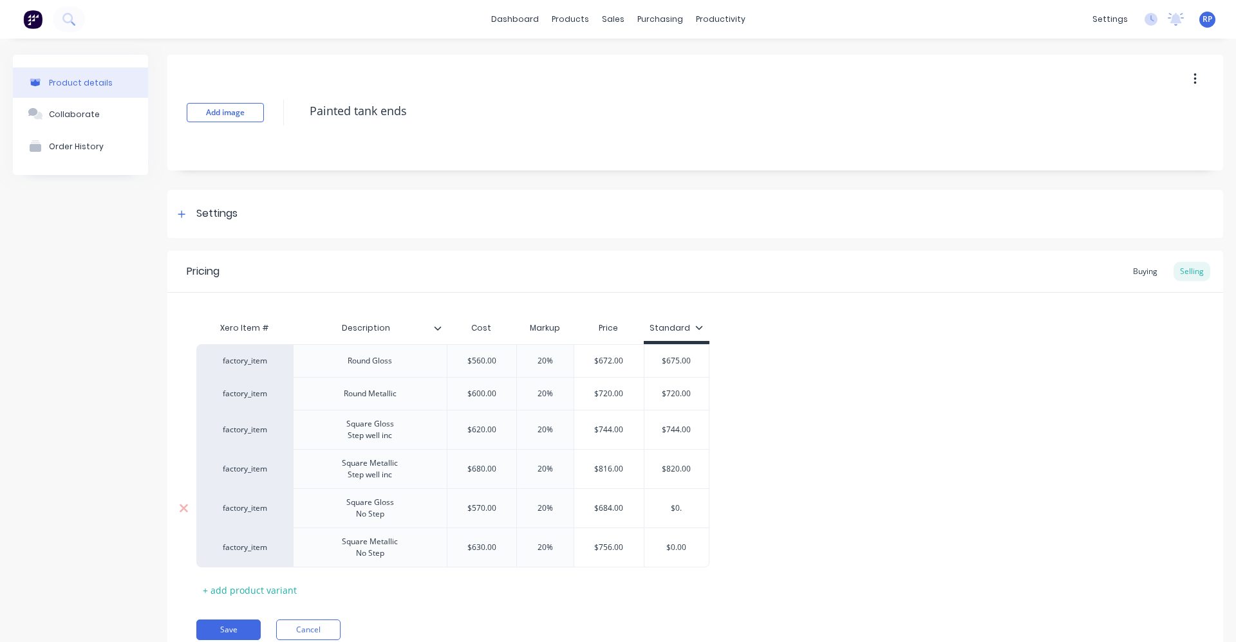
type textarea "x"
type input "$0"
type textarea "x"
type input "$"
type textarea "x"
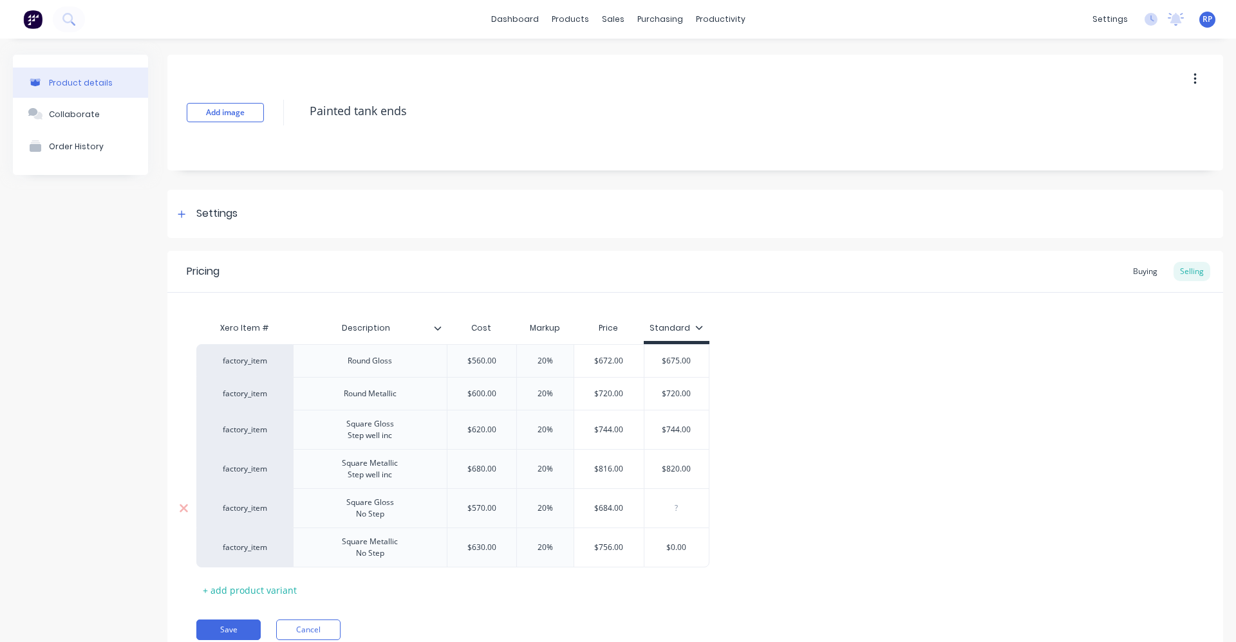
type textarea "x"
type input "6"
type textarea "x"
type input "69"
type textarea "x"
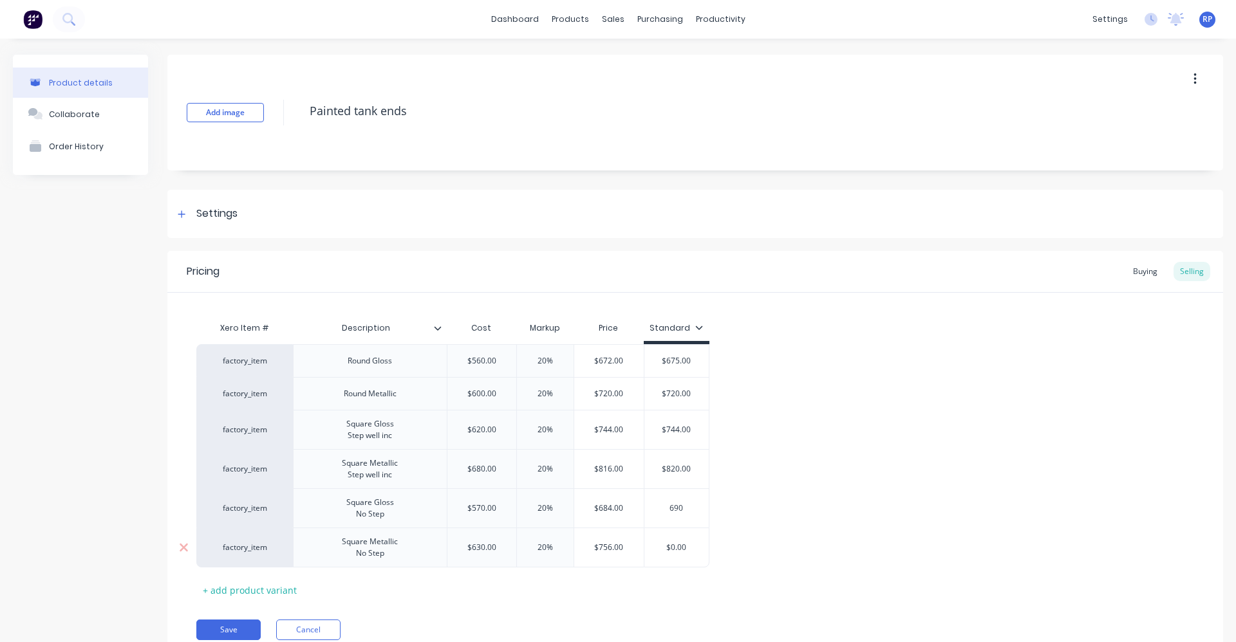
type input "690"
type input "$0.00"
click at [693, 547] on input "$0.00" at bounding box center [676, 548] width 64 height 12
type textarea "x"
type input "$0.008"
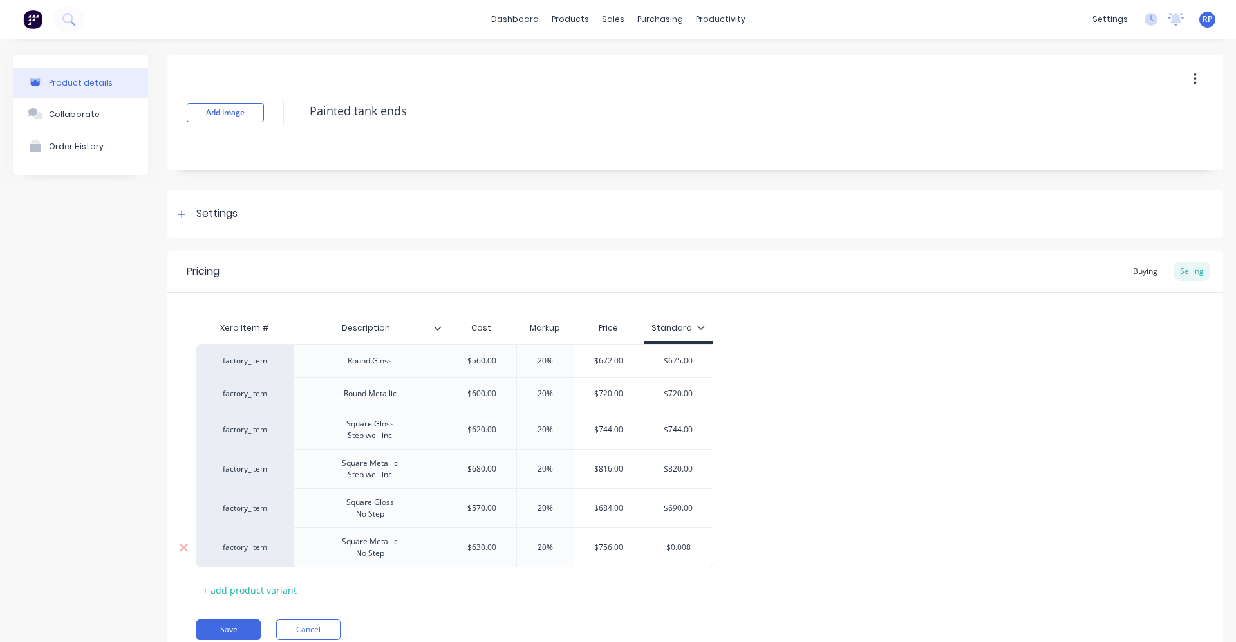
type textarea "x"
type input "$0.0080"
type textarea "x"
click at [737, 532] on div "factory_item Round Gloss $560.00 20% $672.00 $675.00 factory_item Round Metalli…" at bounding box center [695, 455] width 998 height 223
type input "$0.008"
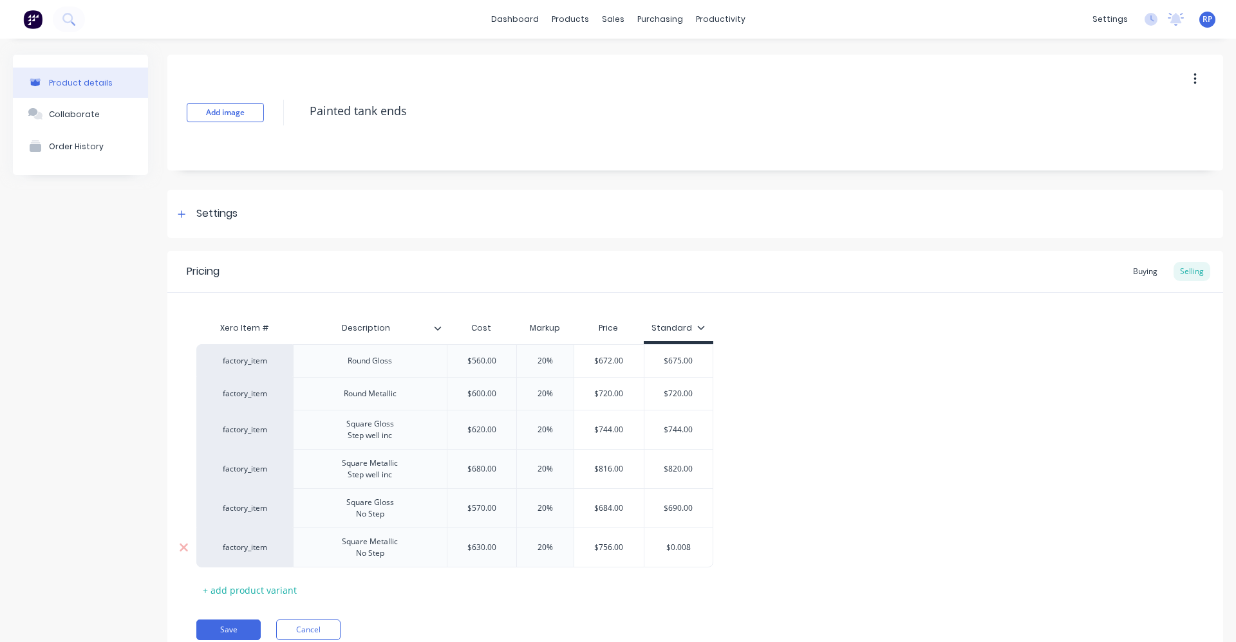
click at [698, 547] on input "$0.008" at bounding box center [678, 548] width 69 height 12
drag, startPoint x: 670, startPoint y: 548, endPoint x: 640, endPoint y: 546, distance: 29.7
click at [642, 548] on div "factory_item Square Metallic No Step $630.00 0630 20% 20% $756.00 $0.008 $0.008" at bounding box center [454, 548] width 517 height 40
type textarea "x"
type input "8"
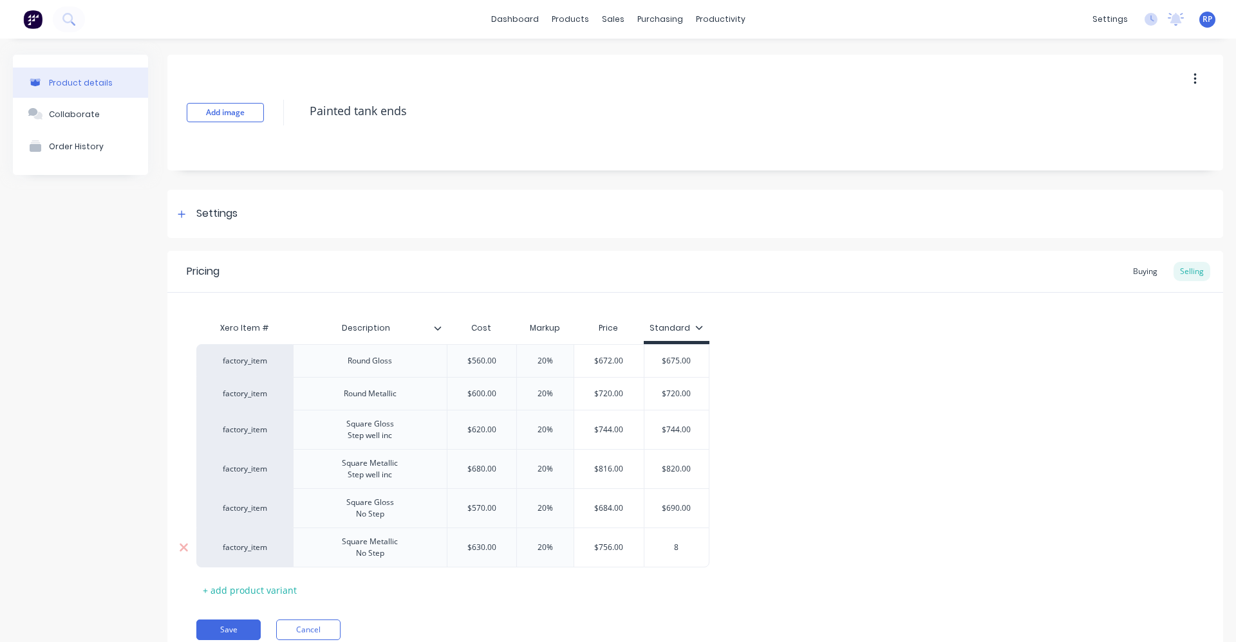
type textarea "x"
type input "80"
type textarea "x"
type input "800"
click at [768, 526] on div "factory_item Round Gloss $560.00 20% $672.00 $675.00 factory_item Round Metalli…" at bounding box center [695, 455] width 998 height 223
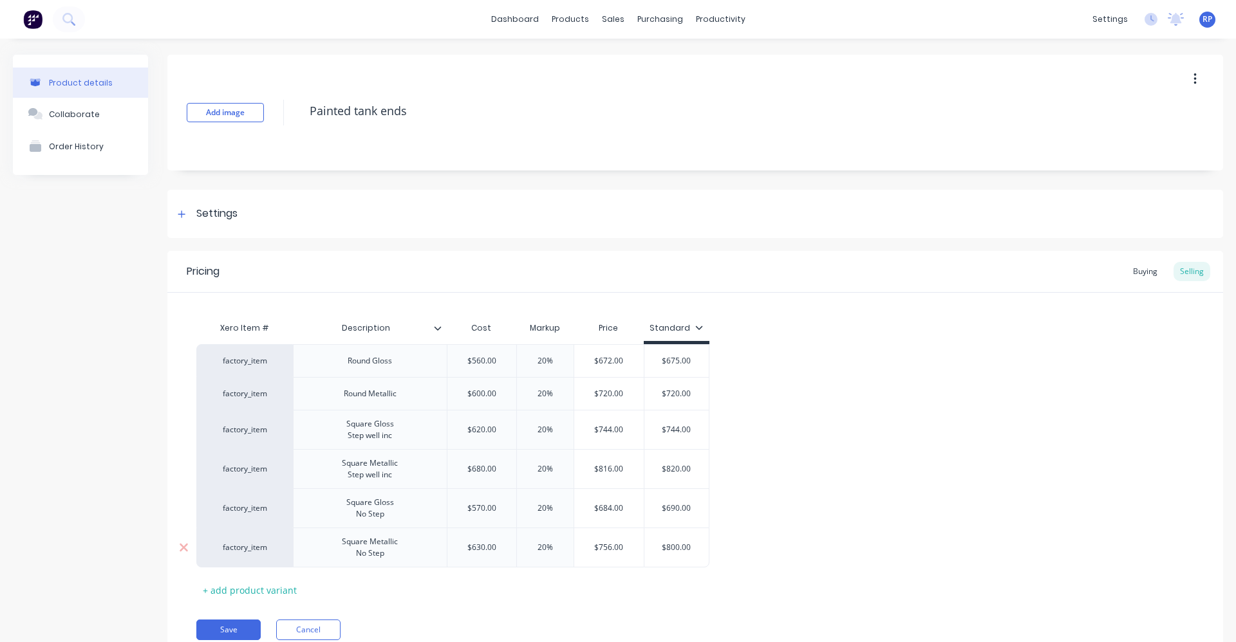
click at [385, 549] on div "Square Metallic No Step" at bounding box center [370, 548] width 77 height 28
drag, startPoint x: 269, startPoint y: 561, endPoint x: 274, endPoint y: 516, distance: 45.3
click at [274, 516] on div "factory_item Round Gloss $560.00 20% $672.00 $675.00 factory_item Round Metalli…" at bounding box center [695, 455] width 998 height 223
drag, startPoint x: 286, startPoint y: 556, endPoint x: 286, endPoint y: 471, distance: 84.3
click at [286, 471] on div "factory_item Round Gloss $560.00 20% $672.00 $675.00 factory_item Round Metalli…" at bounding box center [695, 455] width 998 height 223
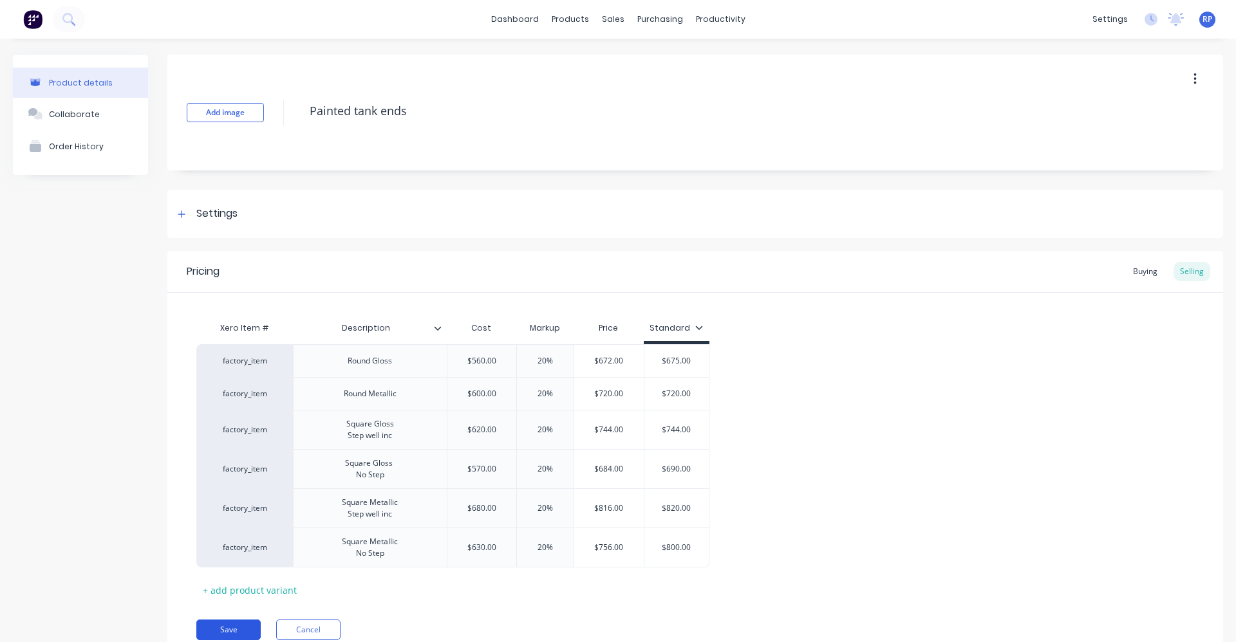
click at [222, 625] on button "Save" at bounding box center [228, 630] width 64 height 21
type textarea "x"
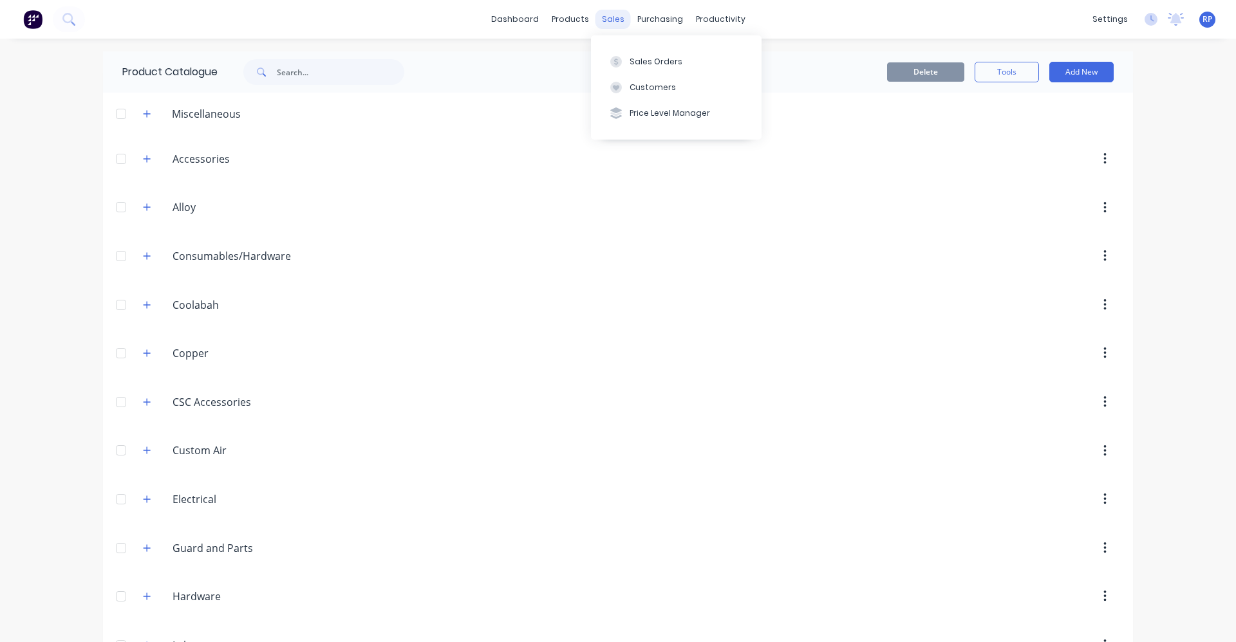
click at [599, 21] on div "sales" at bounding box center [612, 19] width 35 height 19
click at [642, 61] on div "Sales Orders" at bounding box center [656, 62] width 53 height 12
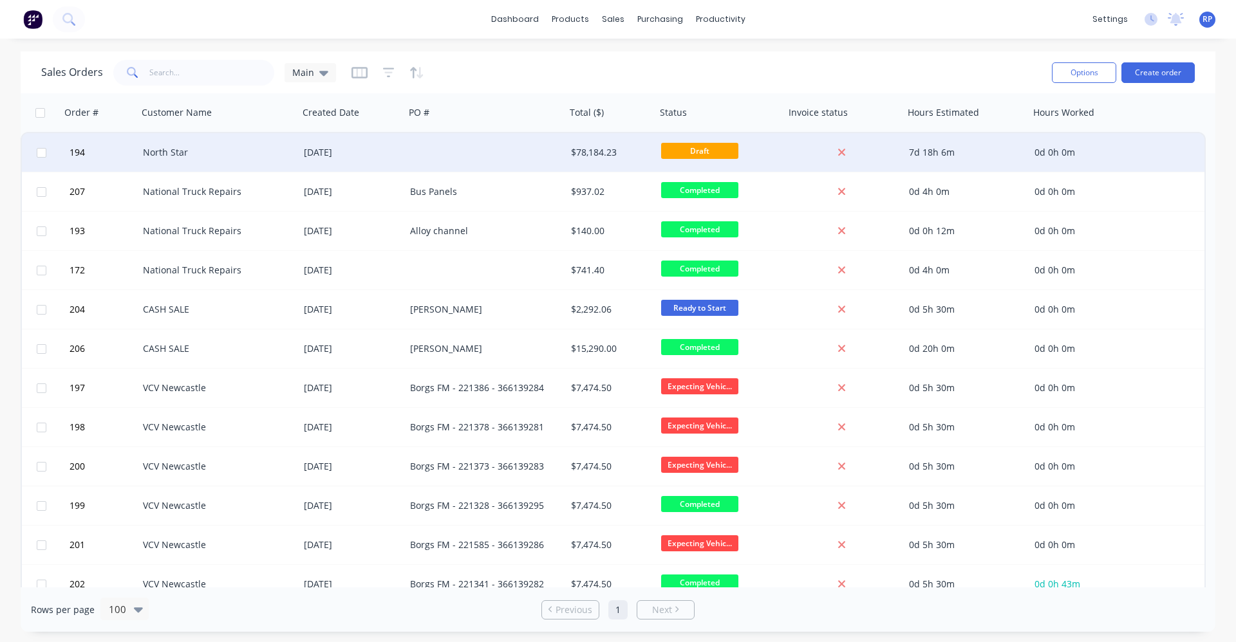
click at [351, 159] on div "[DATE]" at bounding box center [352, 152] width 106 height 39
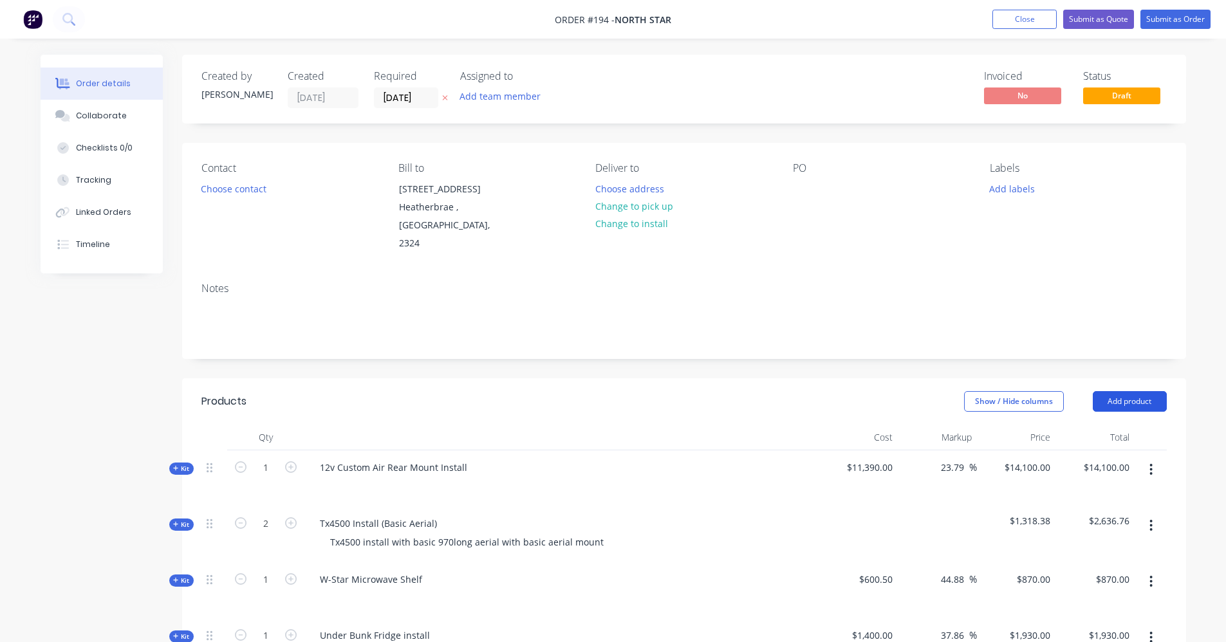
click at [1130, 391] on button "Add product" at bounding box center [1130, 401] width 74 height 21
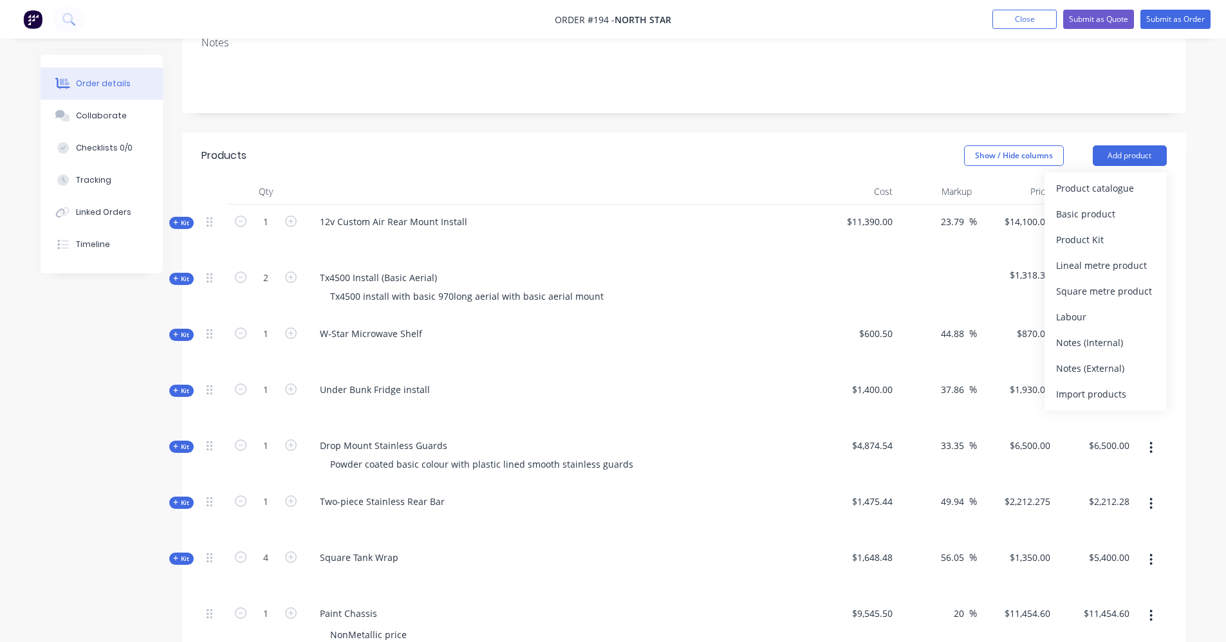
scroll to position [258, 0]
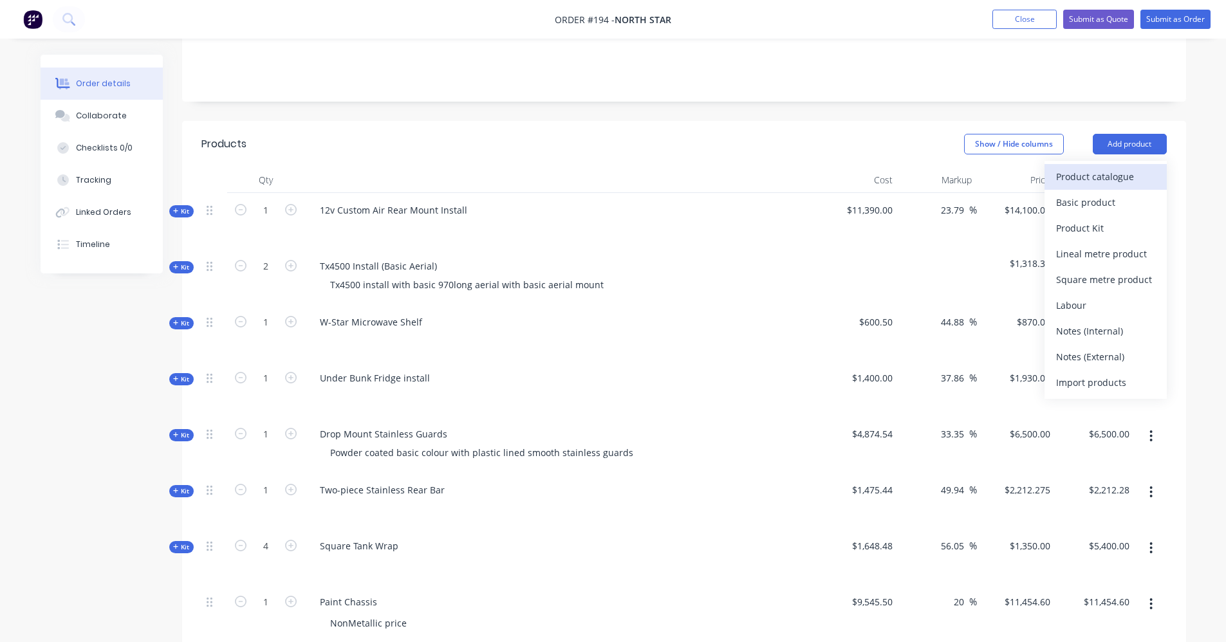
click at [1089, 167] on div "Product catalogue" at bounding box center [1105, 176] width 99 height 19
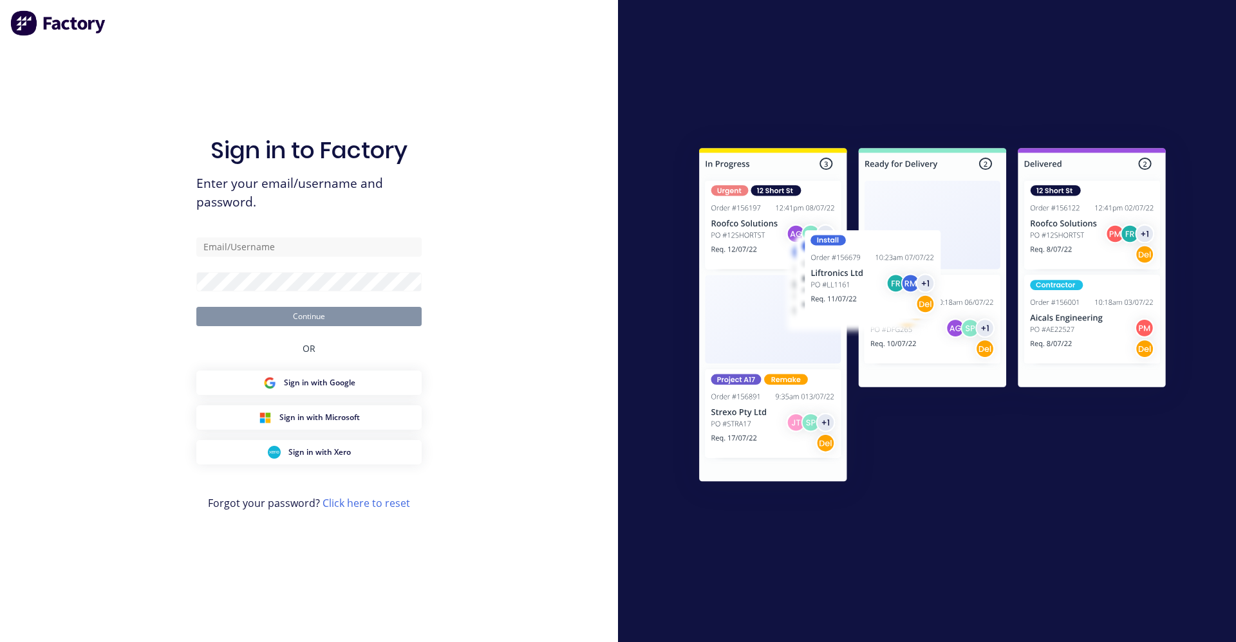
type input "[EMAIL_ADDRESS][DOMAIN_NAME]"
click at [395, 323] on button "Continue" at bounding box center [308, 316] width 225 height 19
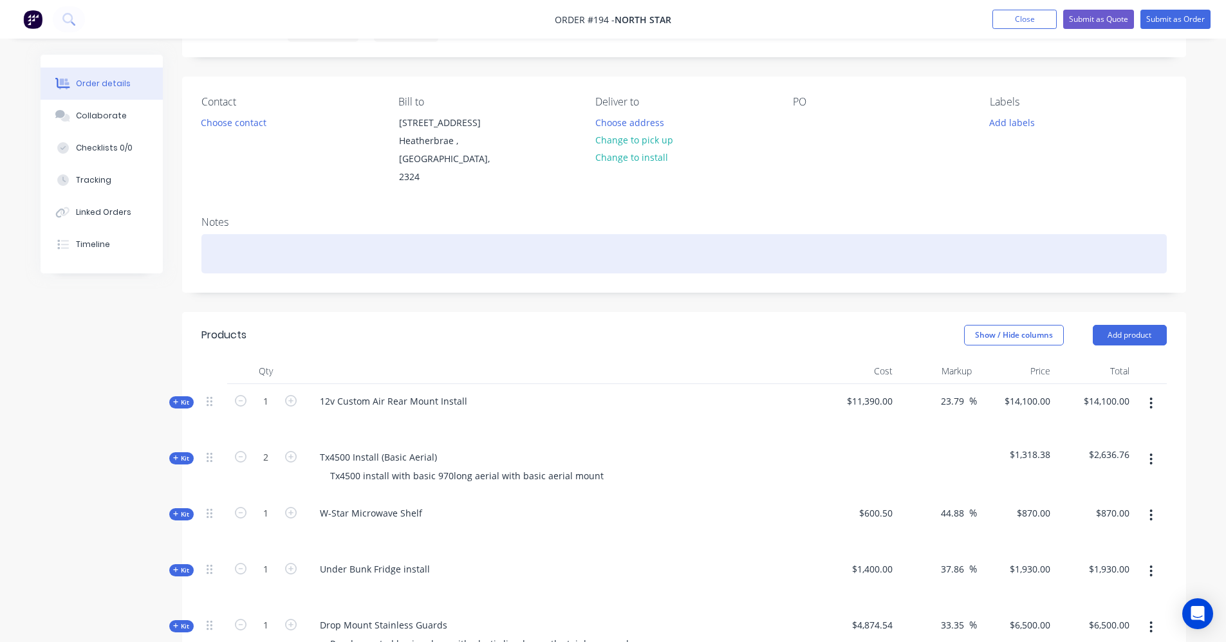
scroll to position [64, 0]
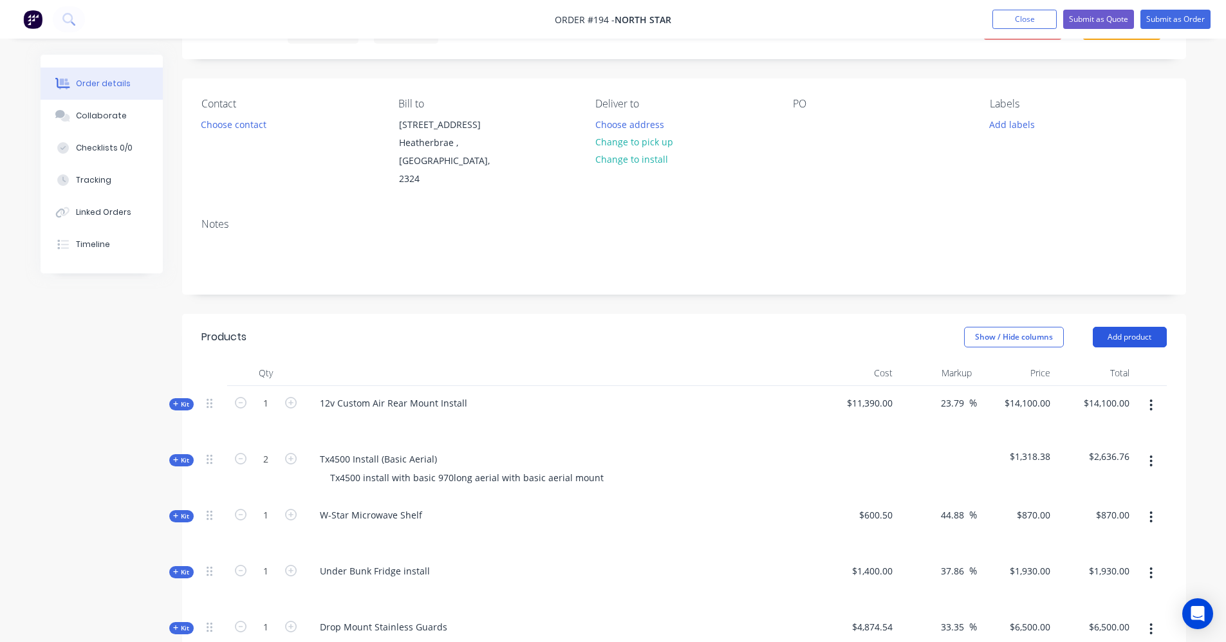
click at [1123, 327] on button "Add product" at bounding box center [1130, 337] width 74 height 21
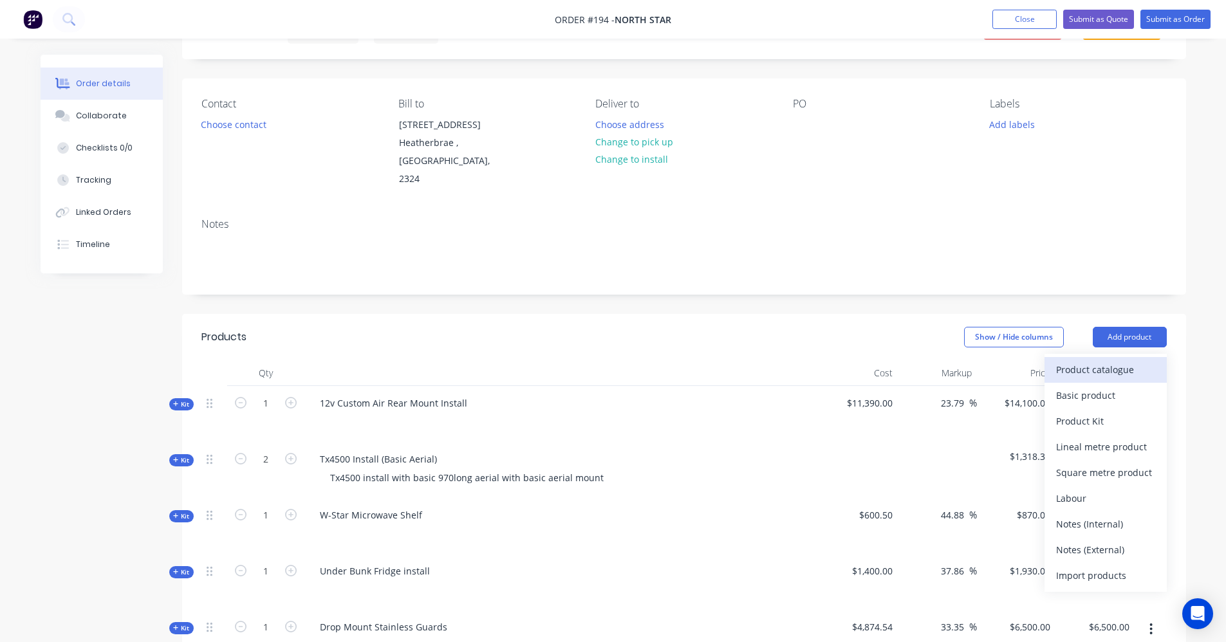
click at [1093, 361] on div "Product catalogue" at bounding box center [1105, 370] width 99 height 19
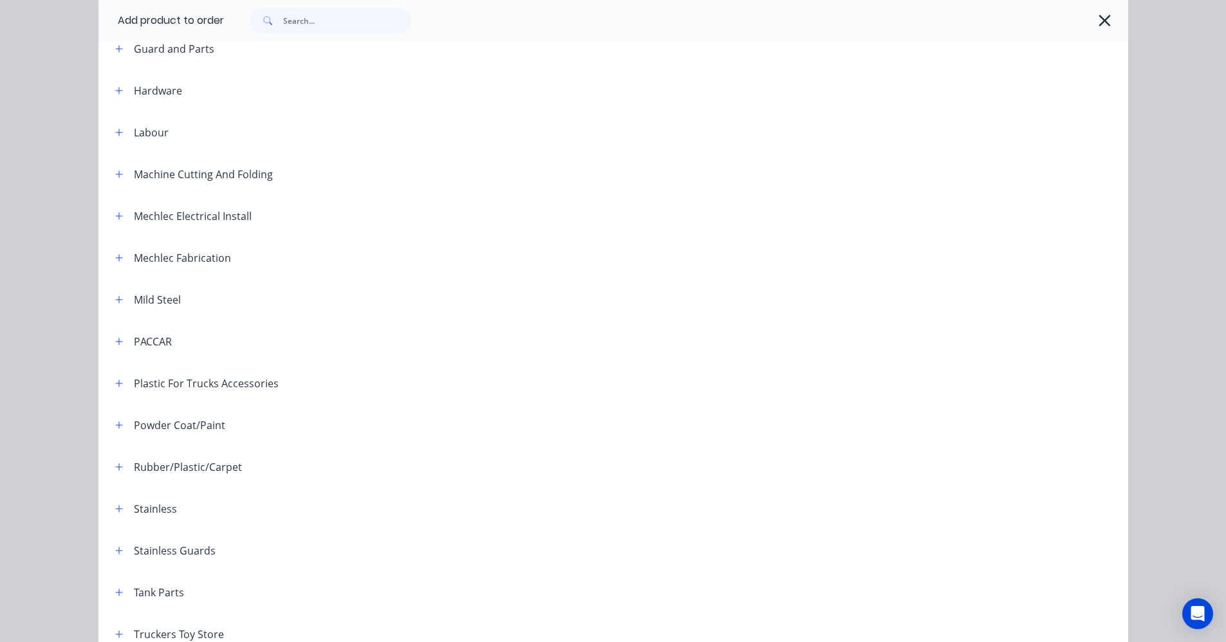
scroll to position [518, 0]
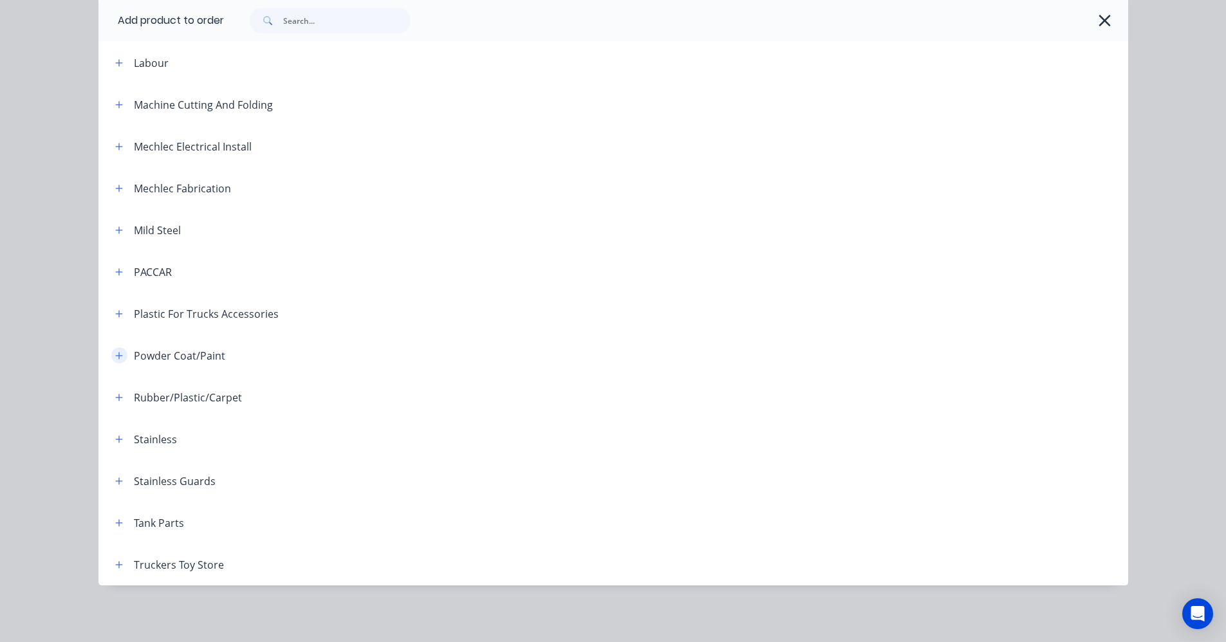
click at [115, 354] on icon "button" at bounding box center [119, 355] width 8 height 9
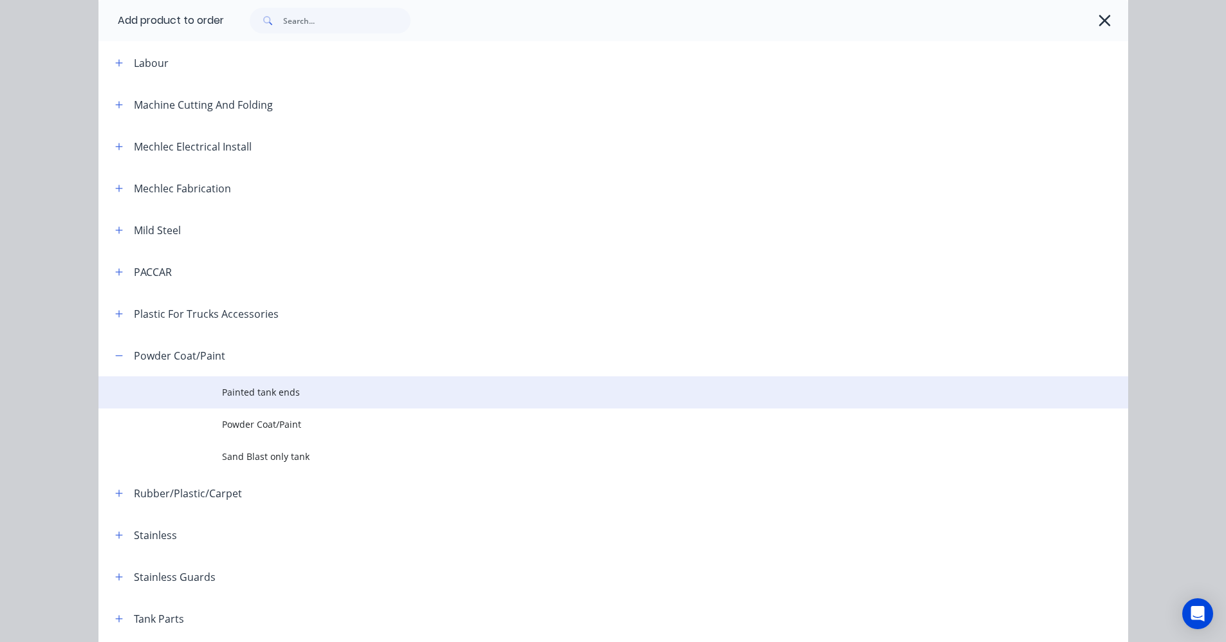
click at [264, 395] on span "Painted tank ends" at bounding box center [584, 393] width 725 height 14
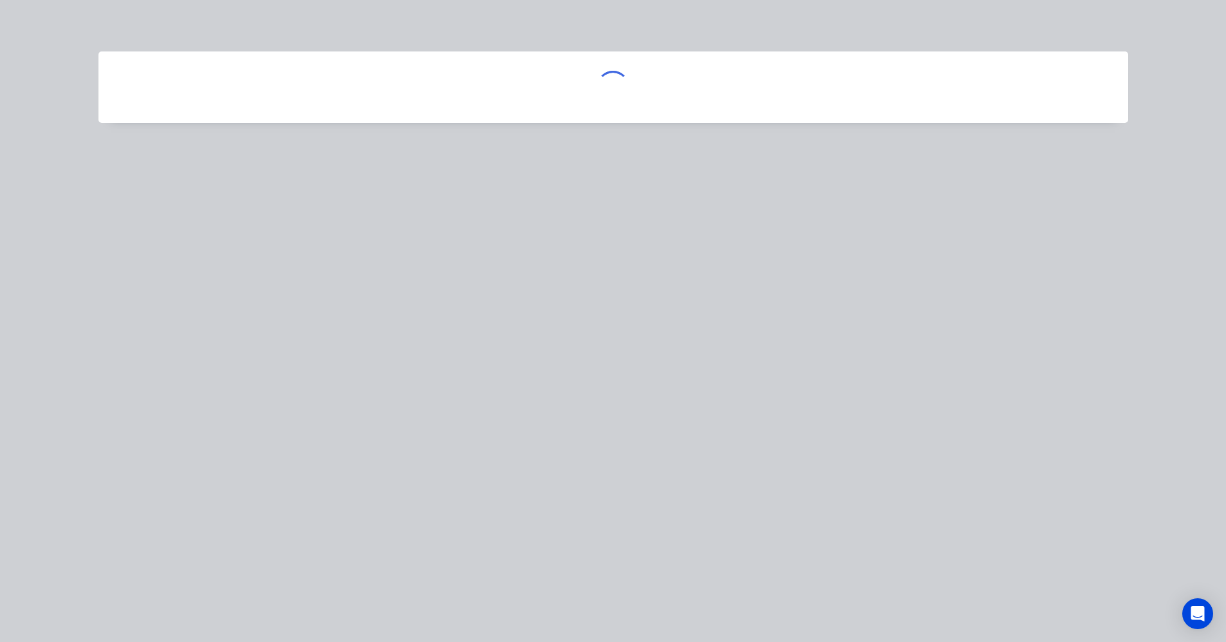
scroll to position [0, 0]
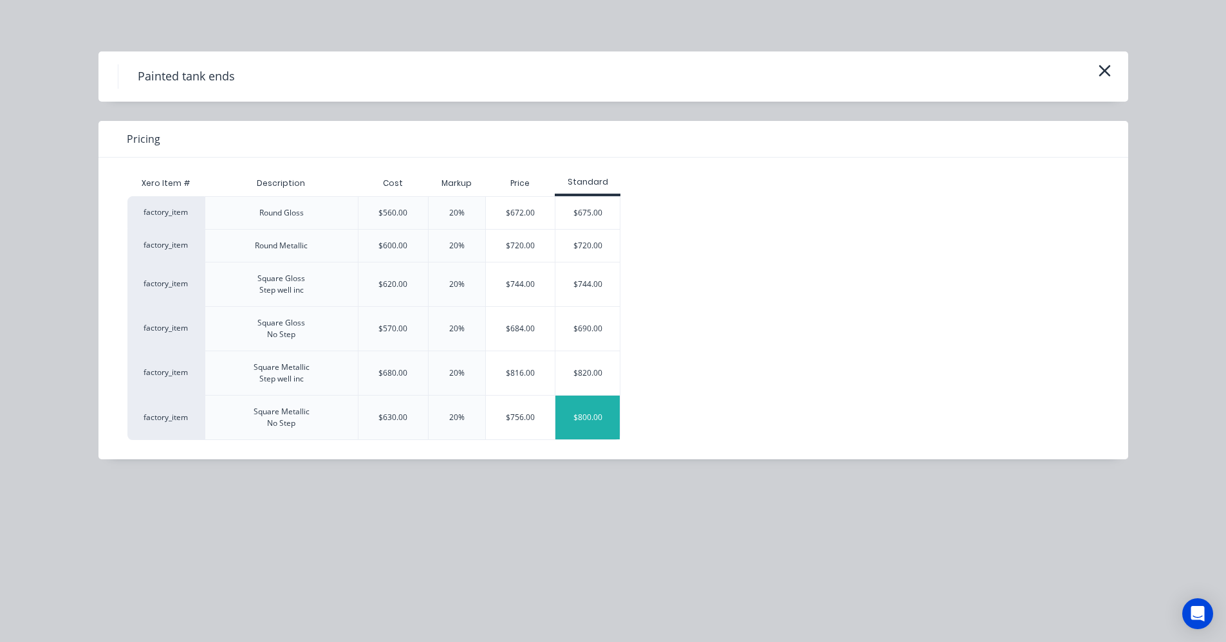
click at [583, 417] on div "$800.00" at bounding box center [588, 418] width 64 height 44
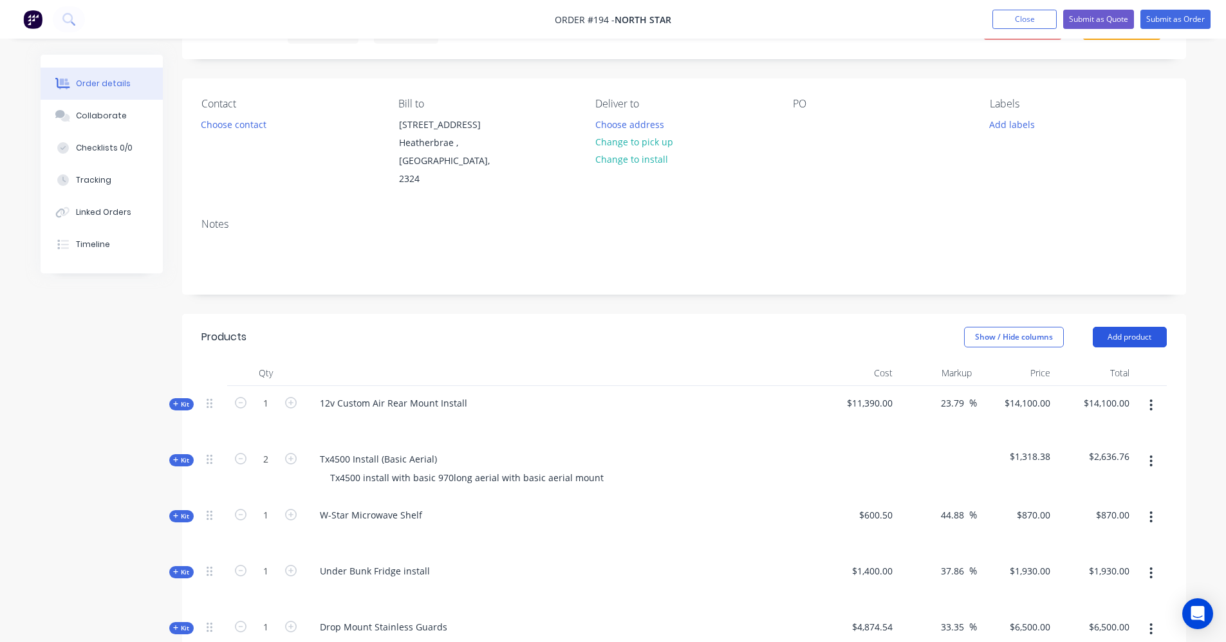
click at [1124, 327] on button "Add product" at bounding box center [1130, 337] width 74 height 21
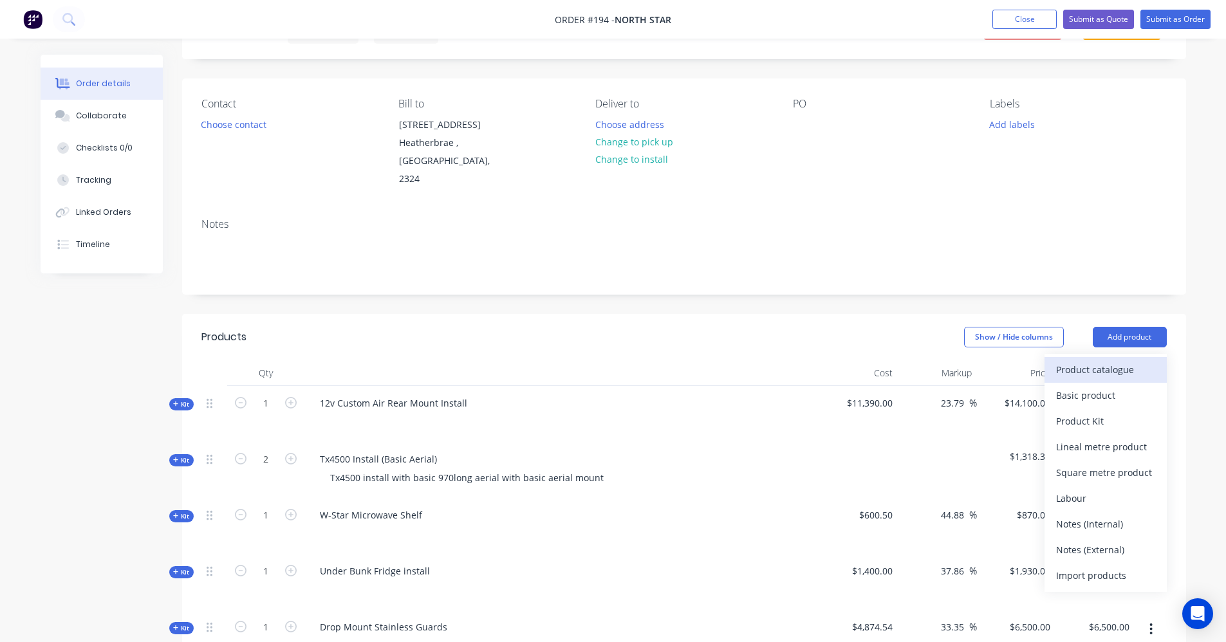
click at [1126, 361] on div "Product catalogue" at bounding box center [1105, 370] width 99 height 19
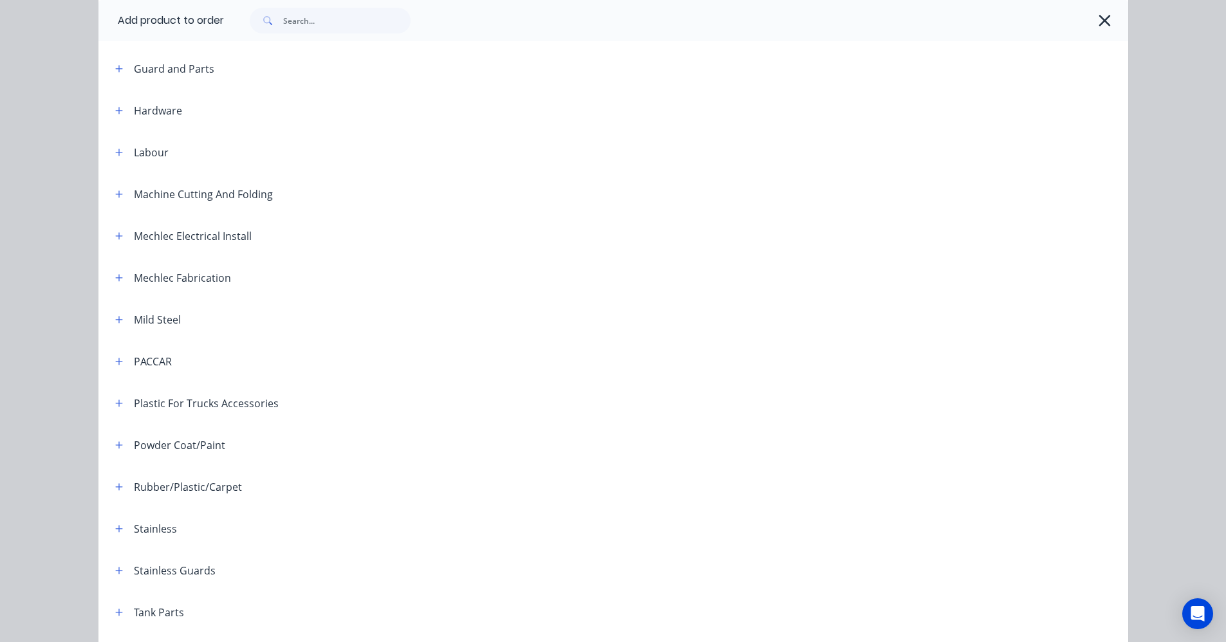
scroll to position [518, 0]
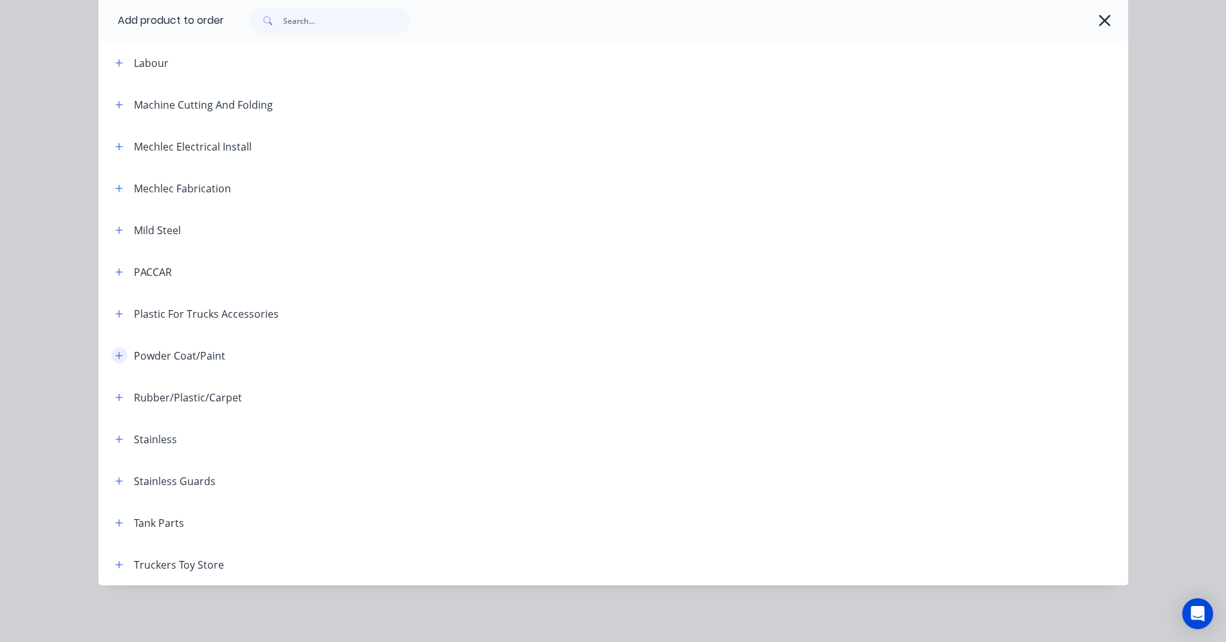
click at [115, 359] on icon "button" at bounding box center [119, 355] width 8 height 9
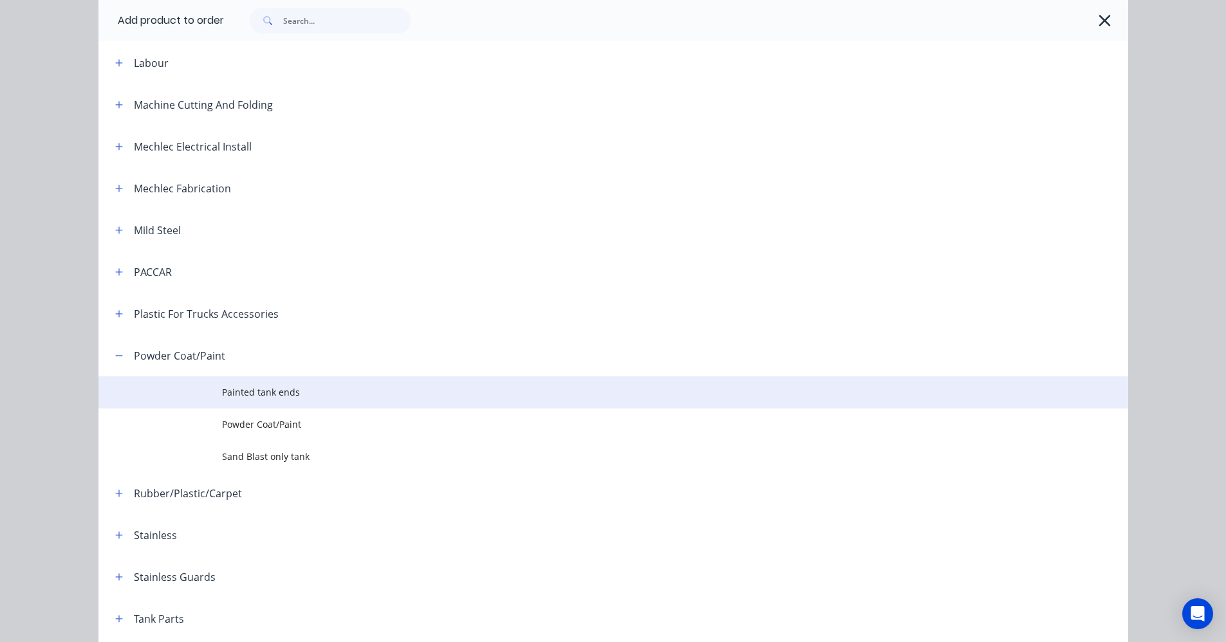
click at [263, 401] on td "Painted tank ends" at bounding box center [675, 393] width 906 height 32
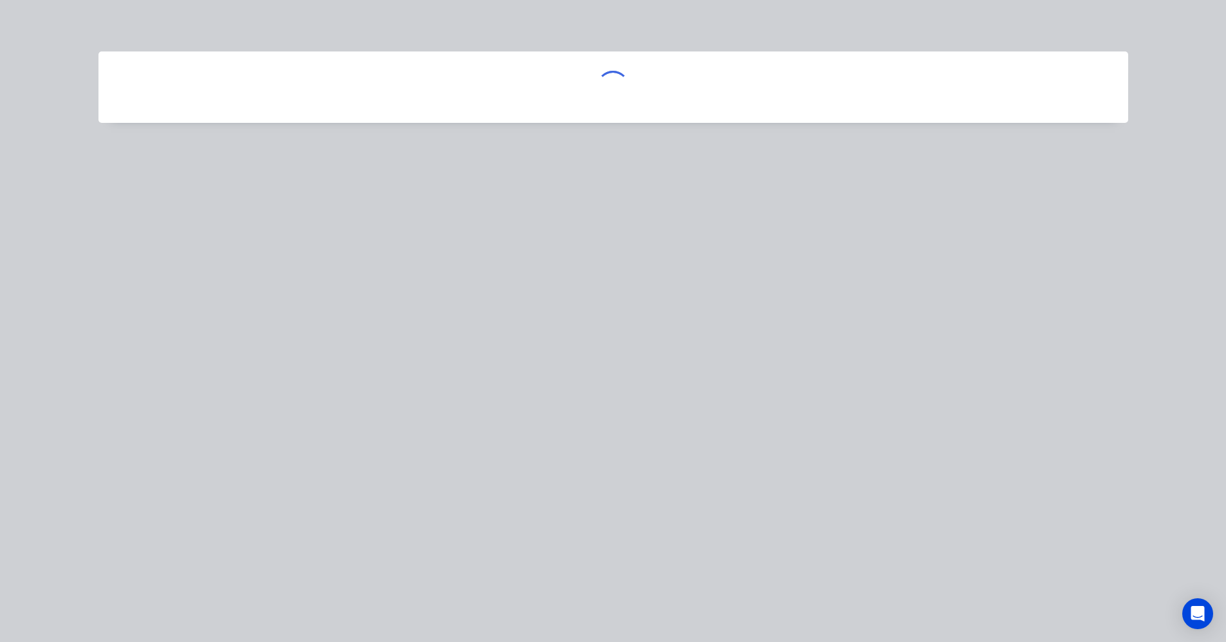
scroll to position [0, 0]
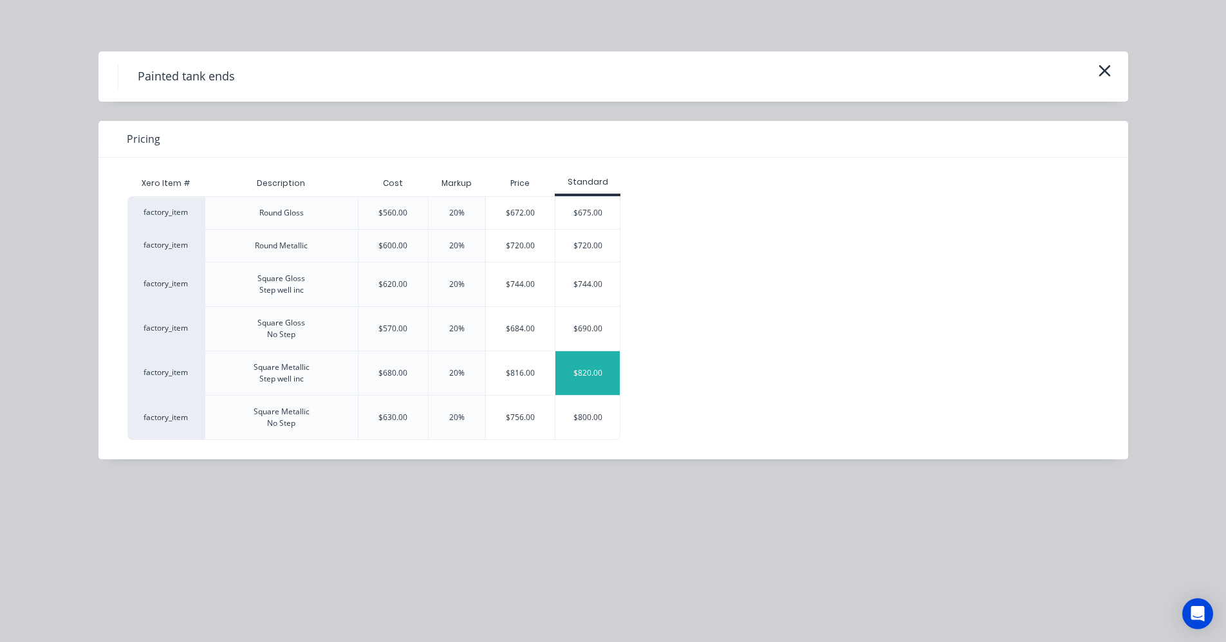
click at [587, 375] on div "$820.00" at bounding box center [588, 373] width 64 height 44
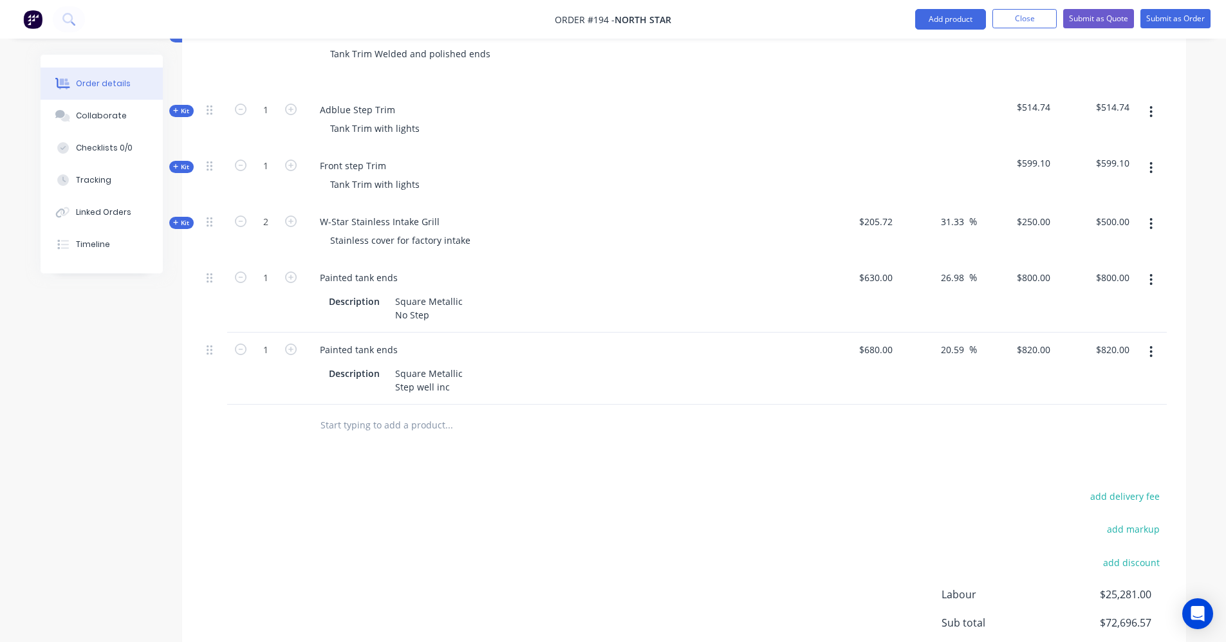
scroll to position [1609, 0]
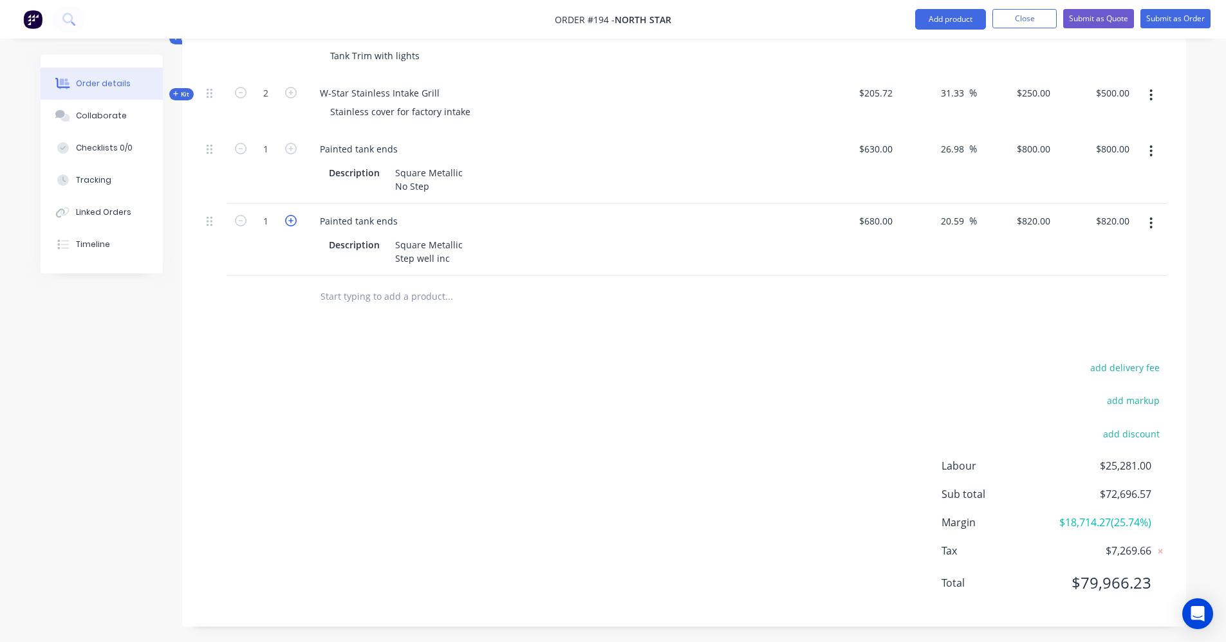
click at [293, 215] on icon "button" at bounding box center [291, 221] width 12 height 12
type input "2"
type input "$1,640.00"
click at [286, 143] on icon "button" at bounding box center [291, 149] width 12 height 12
type input "2"
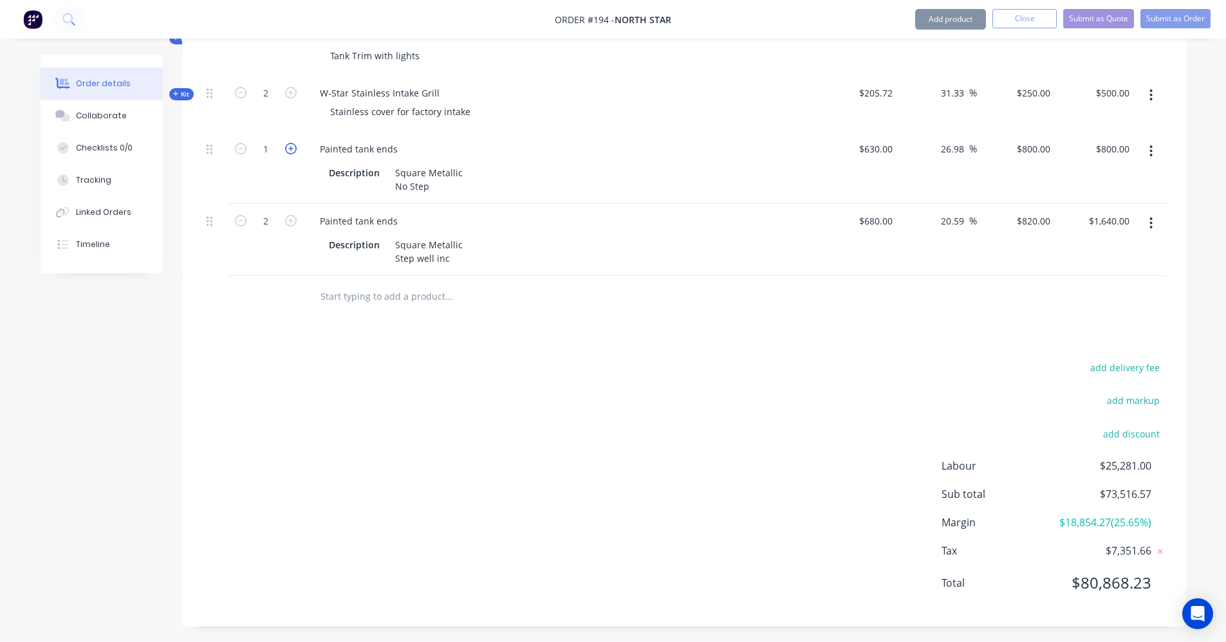
type input "$1,600.00"
click at [358, 287] on input "text" at bounding box center [449, 297] width 258 height 26
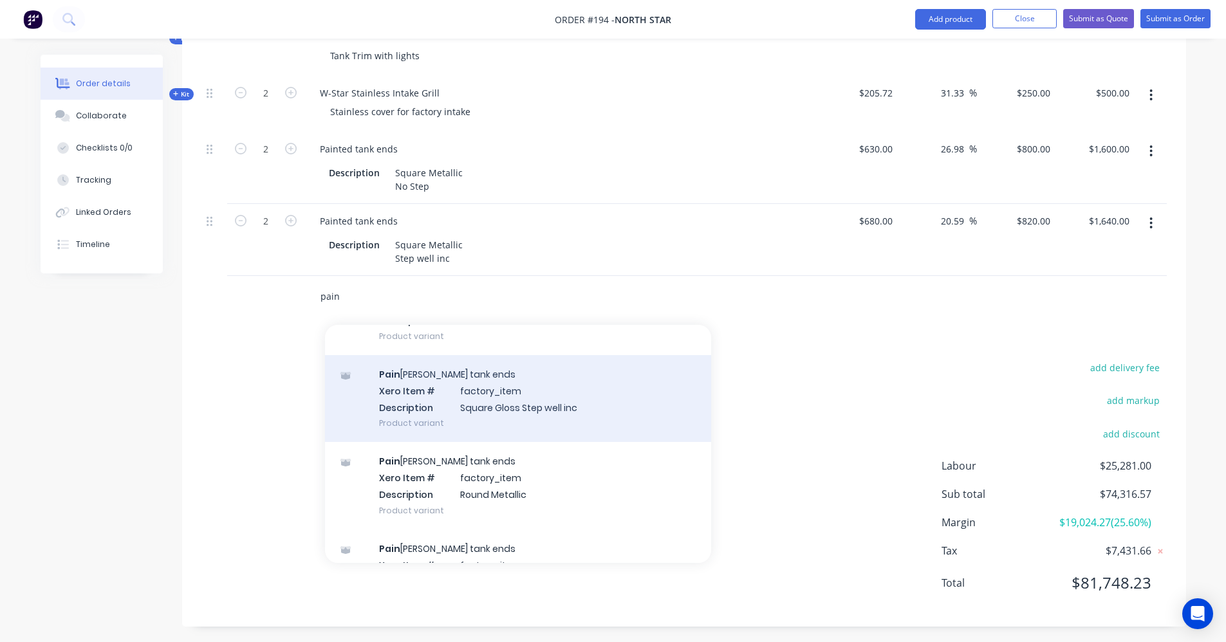
scroll to position [129, 0]
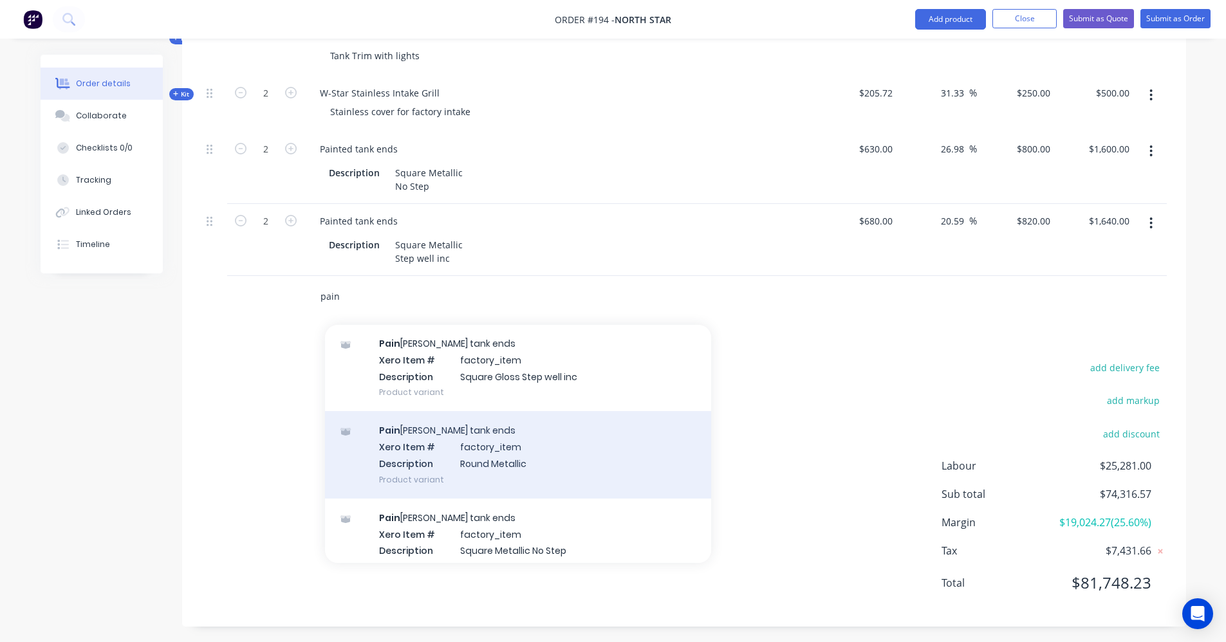
type input "pain"
click at [444, 439] on div "Pain [PERSON_NAME] tank ends Xero Item # factory_item Description Round Metalli…" at bounding box center [518, 454] width 386 height 87
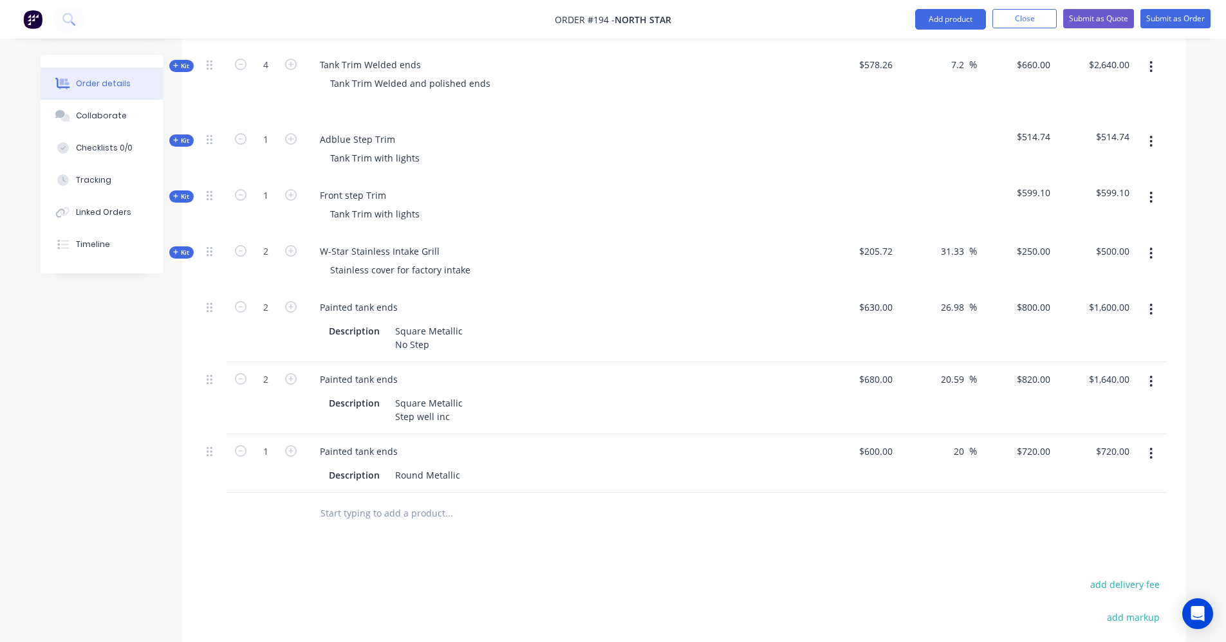
scroll to position [1476, 0]
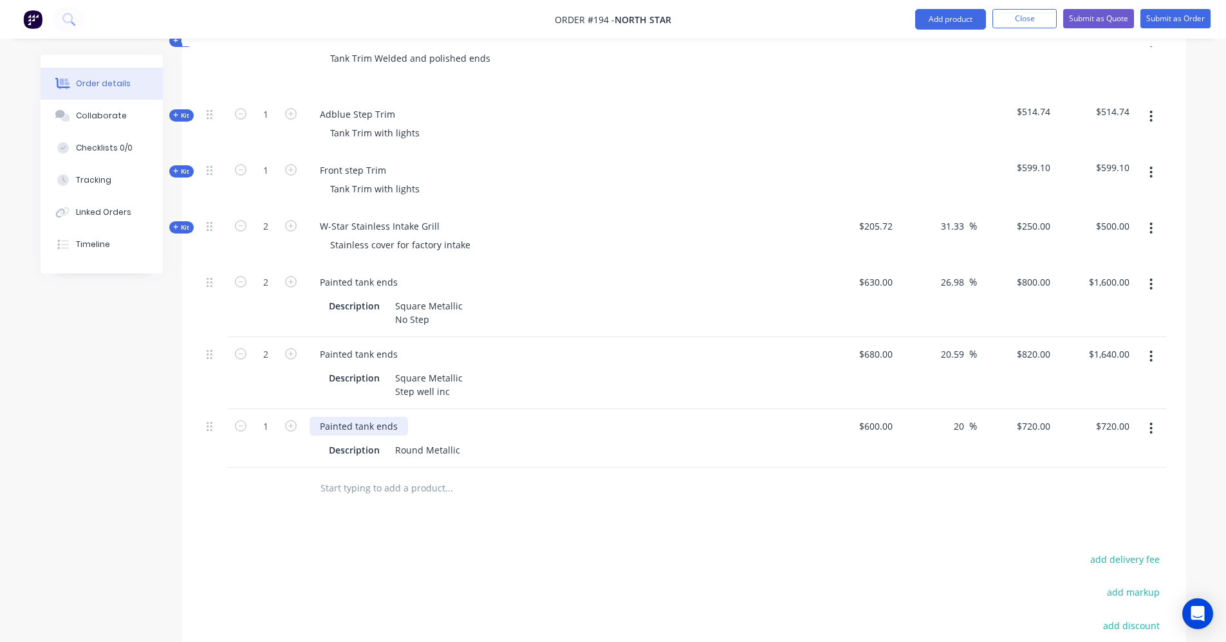
click at [400, 417] on div "Painted tank ends" at bounding box center [359, 426] width 98 height 19
click at [431, 441] on div "Round Metallic" at bounding box center [427, 450] width 75 height 19
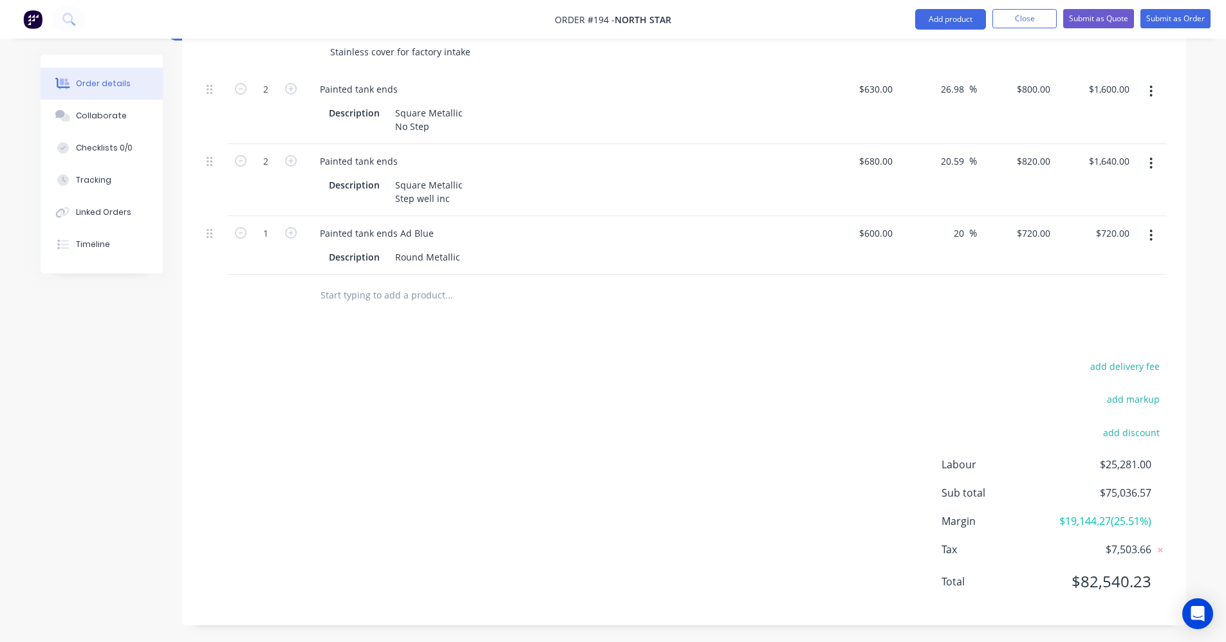
click at [371, 283] on input "text" at bounding box center [449, 296] width 258 height 26
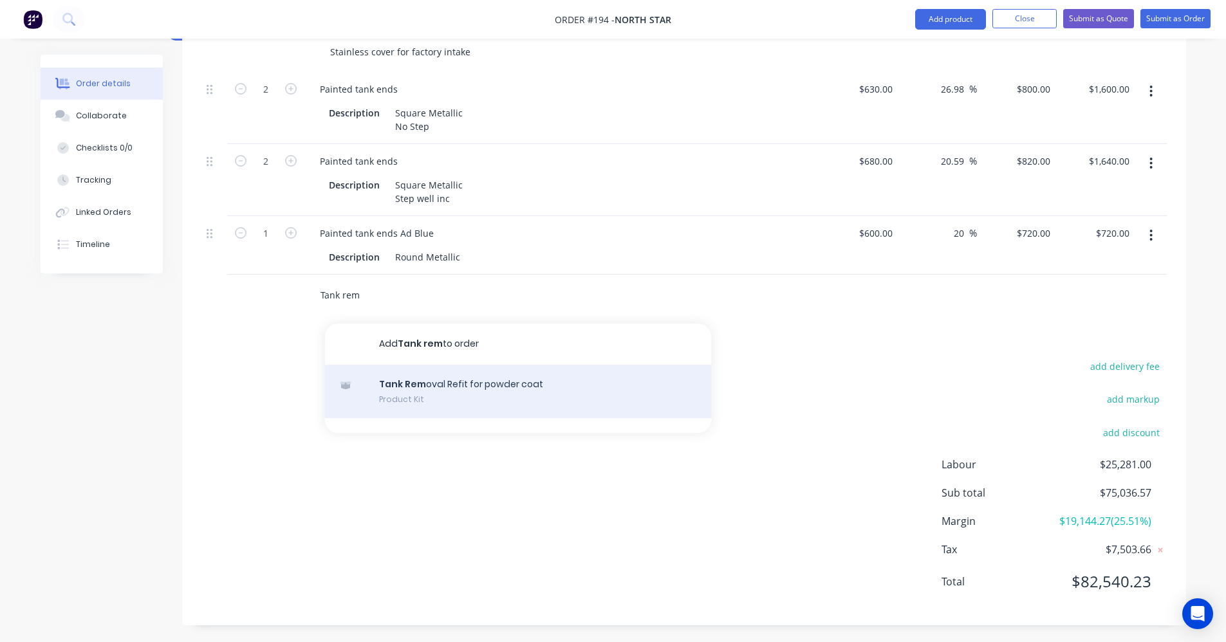
type input "Tank rem"
click at [539, 371] on div "Tank Rem oval Refit for powder coat Product Kit" at bounding box center [518, 392] width 386 height 54
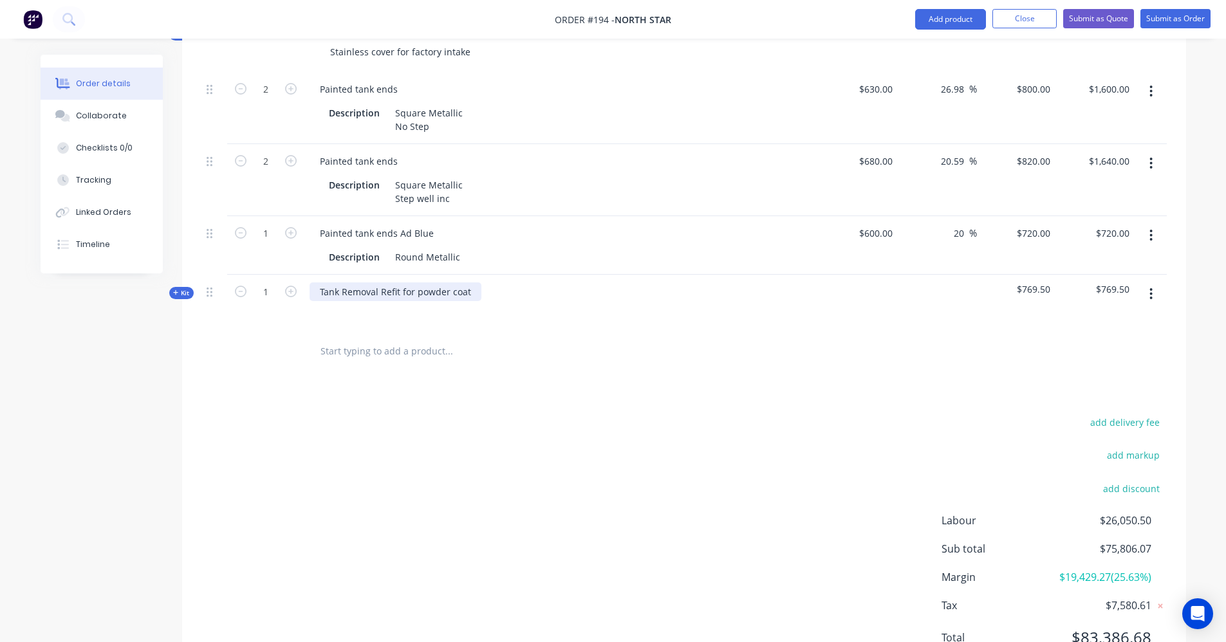
click at [474, 283] on div "Tank Removal Refit for powder coat" at bounding box center [396, 292] width 172 height 19
click at [345, 339] on input "text" at bounding box center [449, 352] width 258 height 26
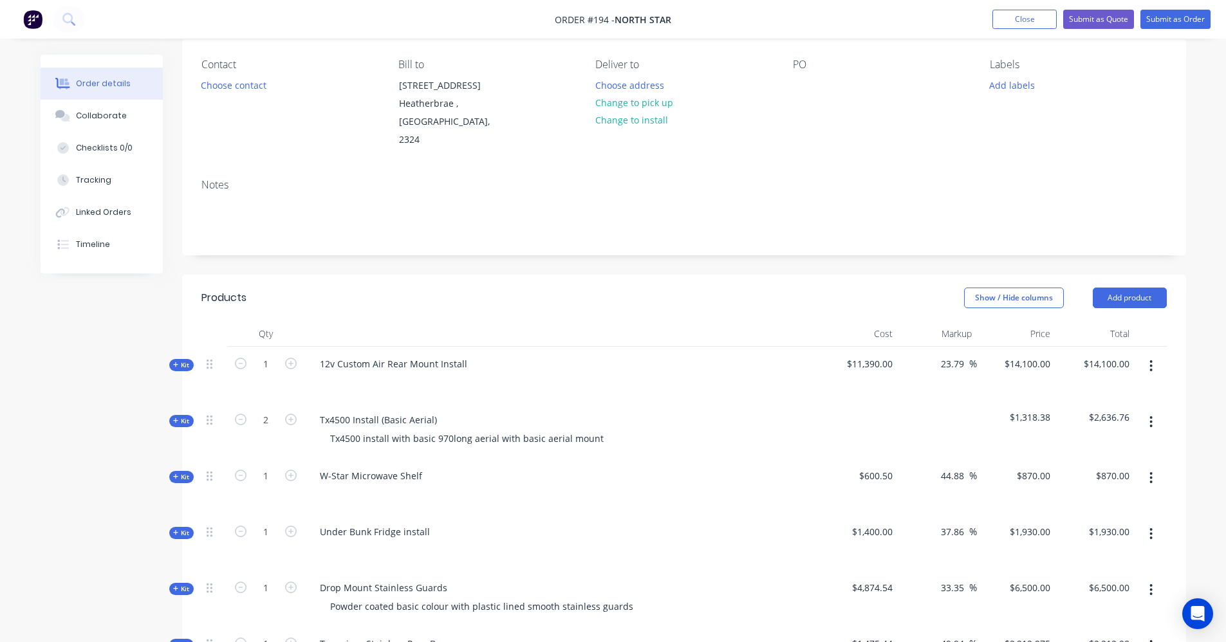
scroll to position [64, 0]
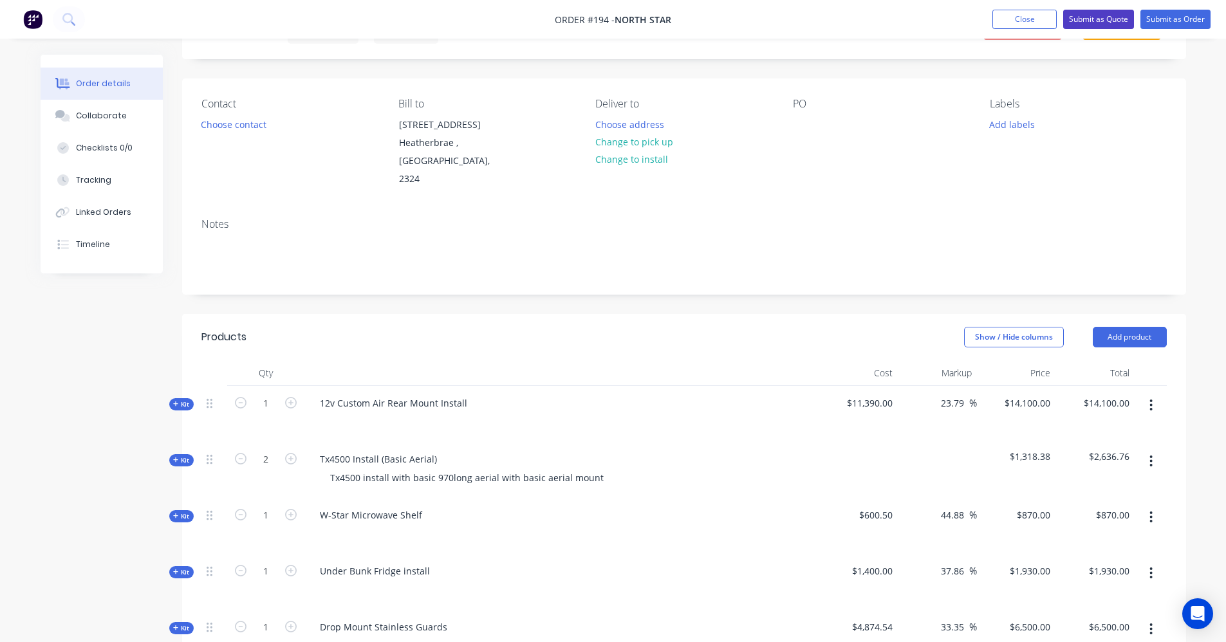
click at [1087, 21] on button "Submit as Quote" at bounding box center [1098, 19] width 71 height 19
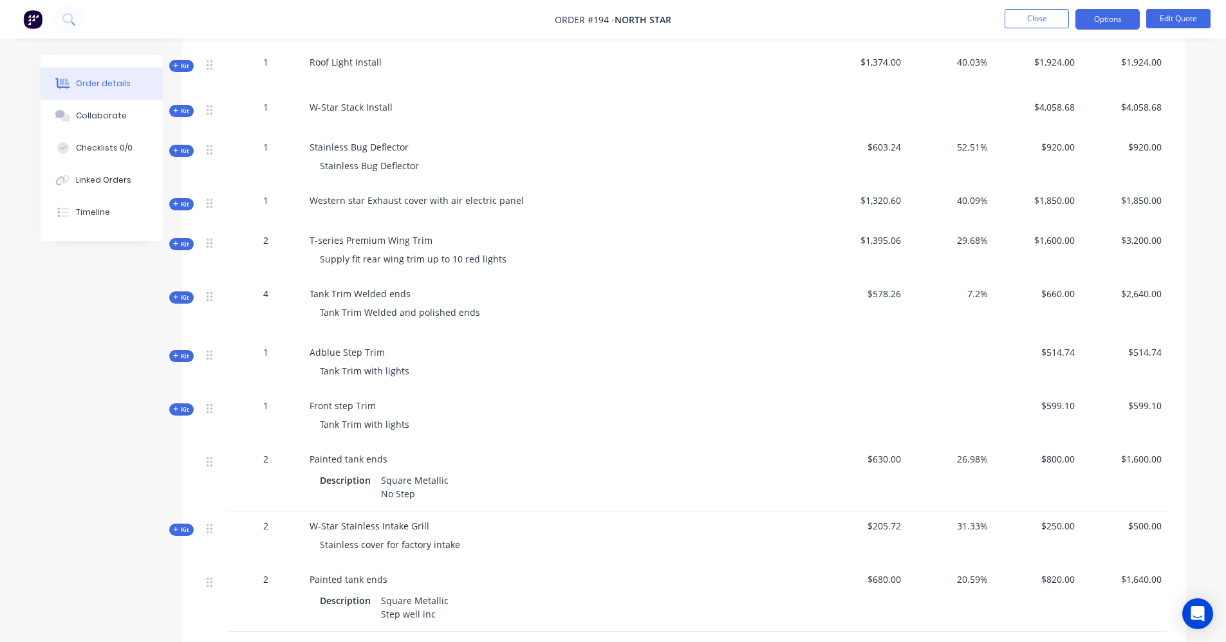
scroll to position [966, 0]
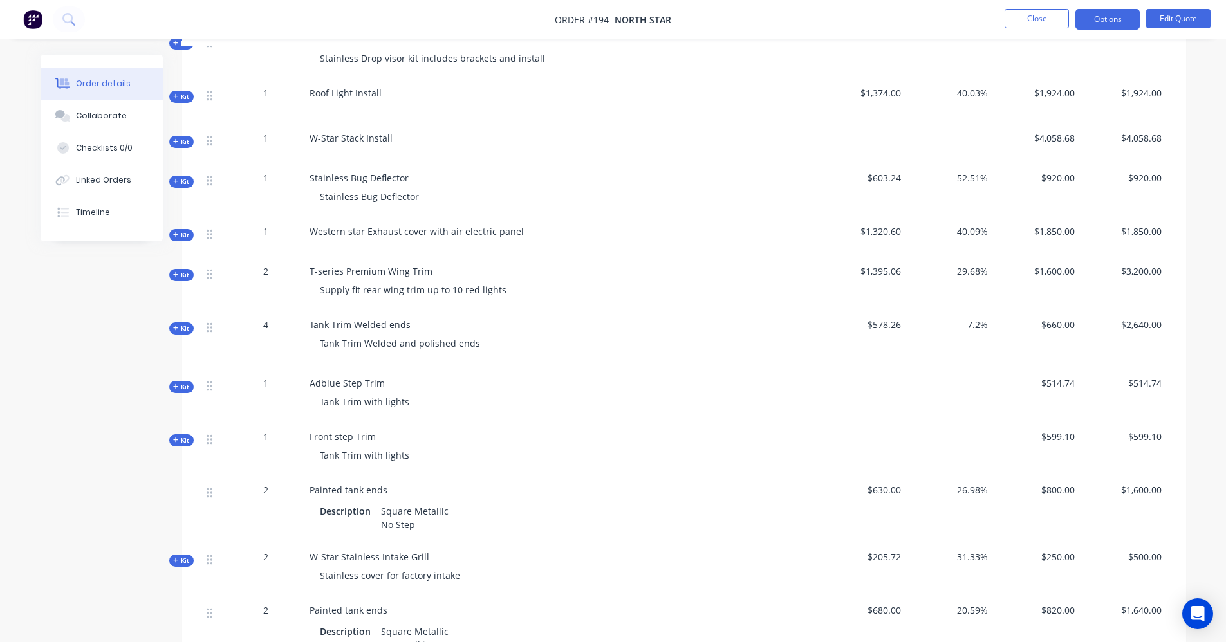
click at [384, 136] on span "W-Star Stack Install" at bounding box center [351, 138] width 83 height 12
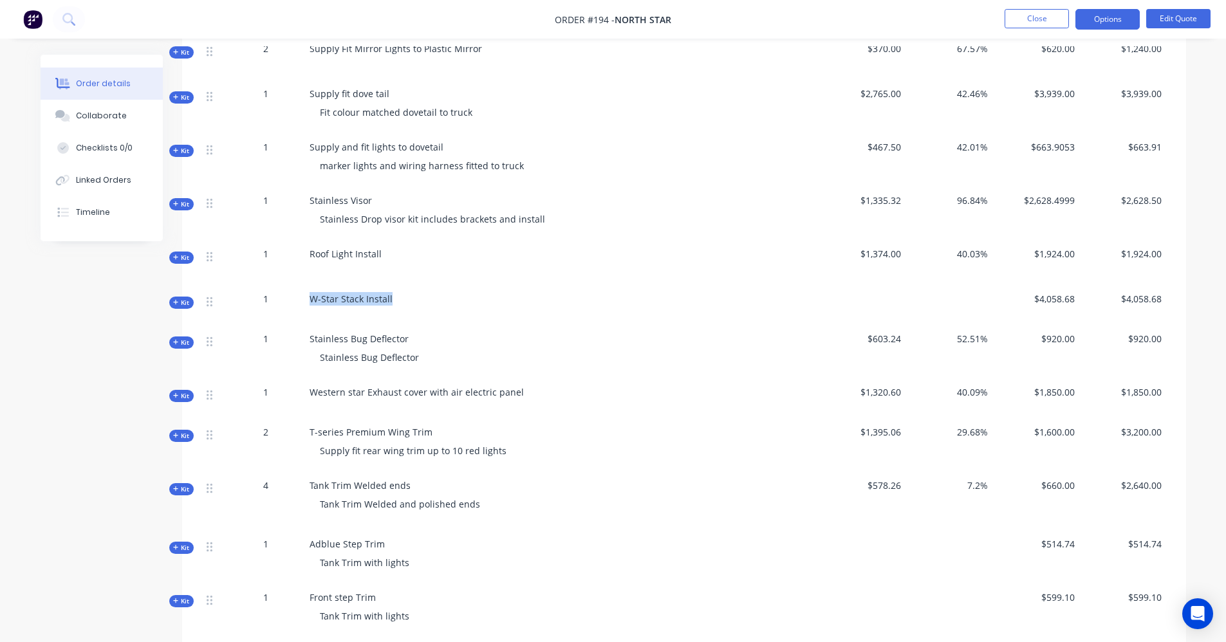
scroll to position [773, 0]
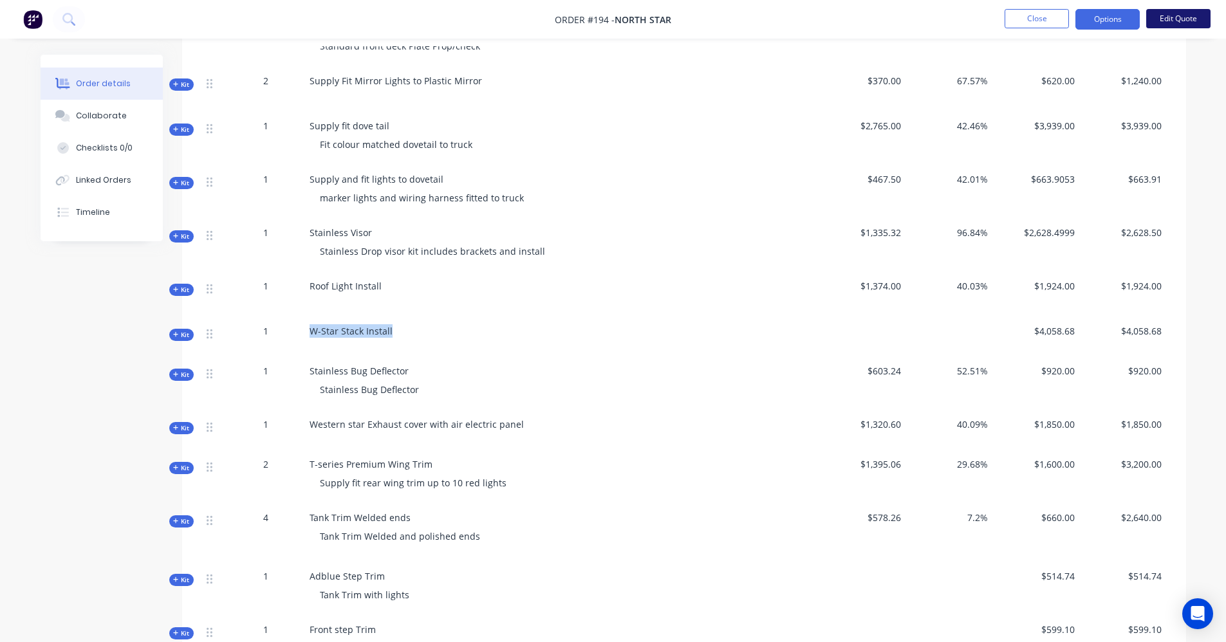
click at [1176, 12] on button "Edit Quote" at bounding box center [1179, 18] width 64 height 19
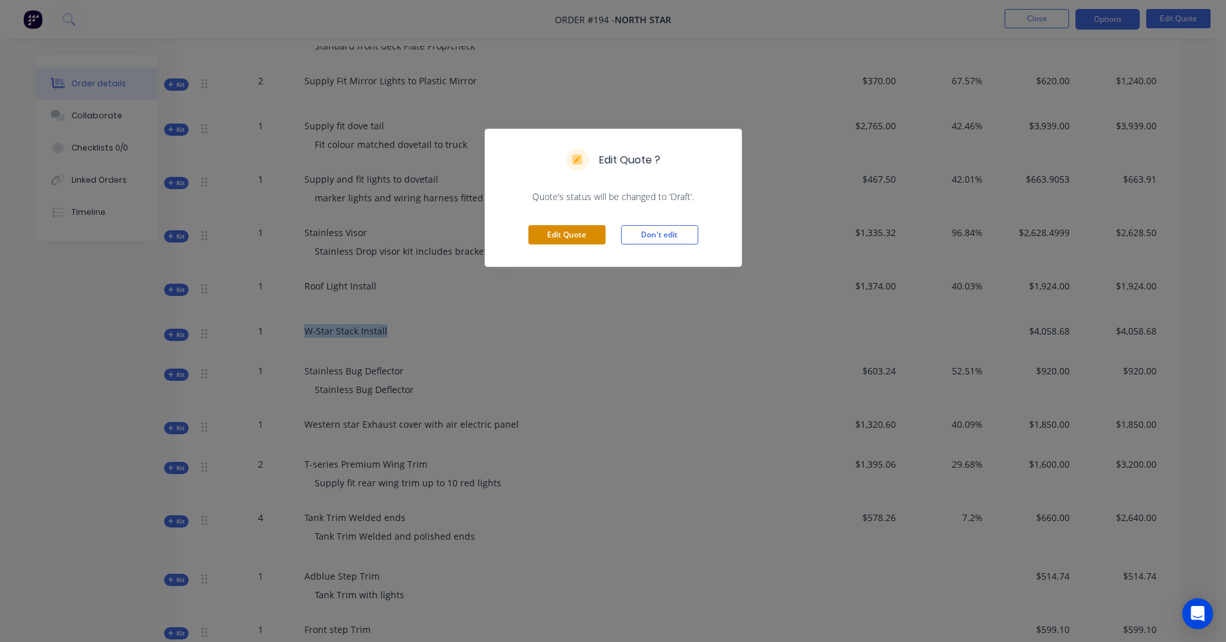
click at [565, 238] on button "Edit Quote" at bounding box center [567, 234] width 77 height 19
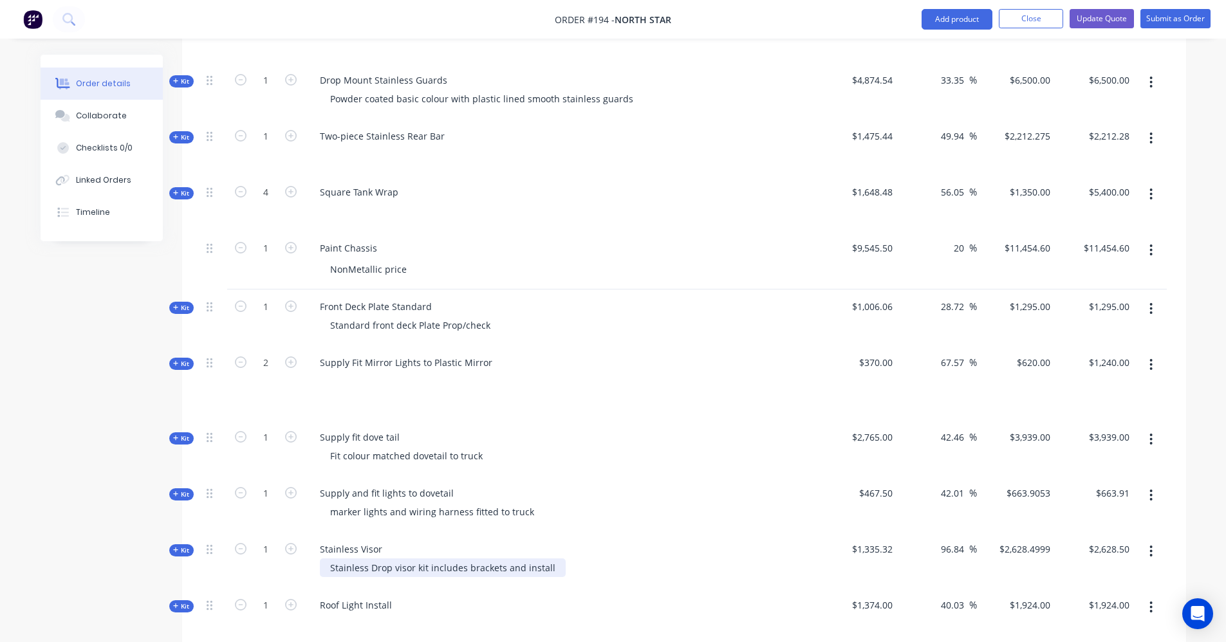
scroll to position [644, 0]
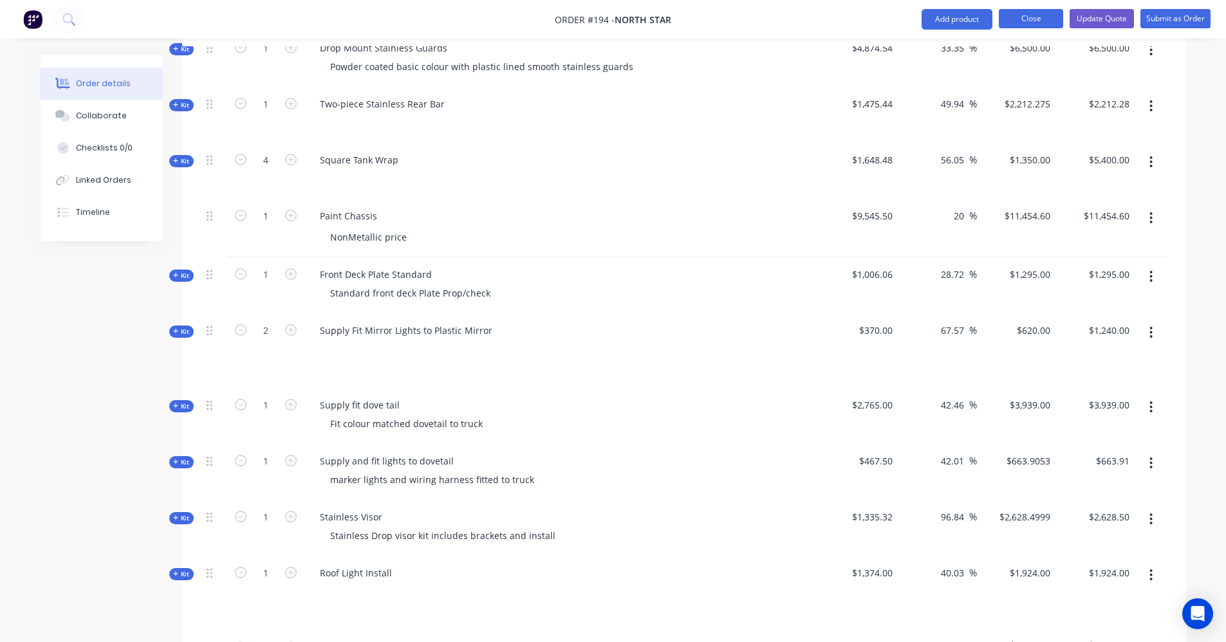
click at [1022, 23] on button "Close" at bounding box center [1031, 18] width 64 height 19
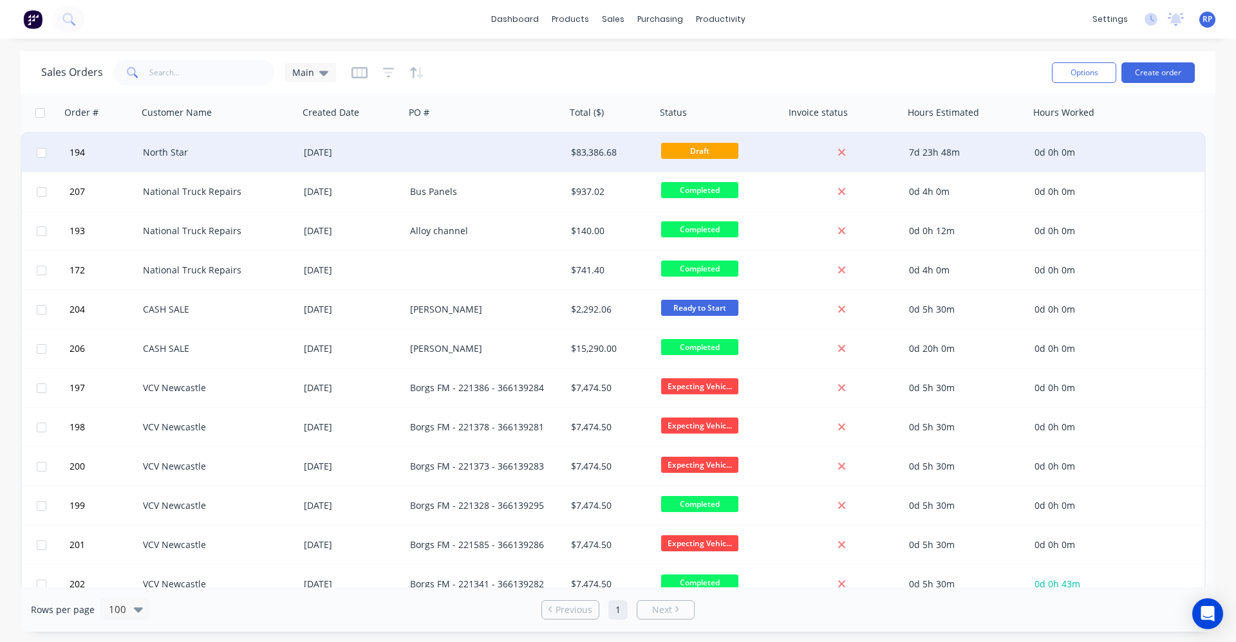
click at [485, 153] on div at bounding box center [485, 152] width 161 height 39
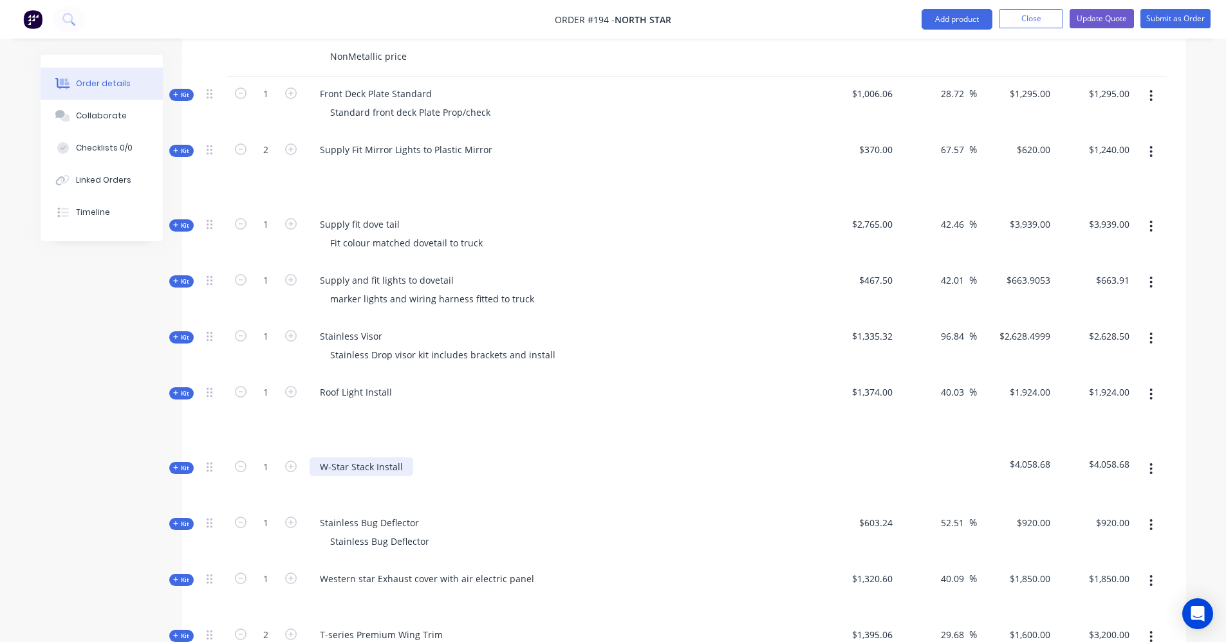
scroll to position [837, 0]
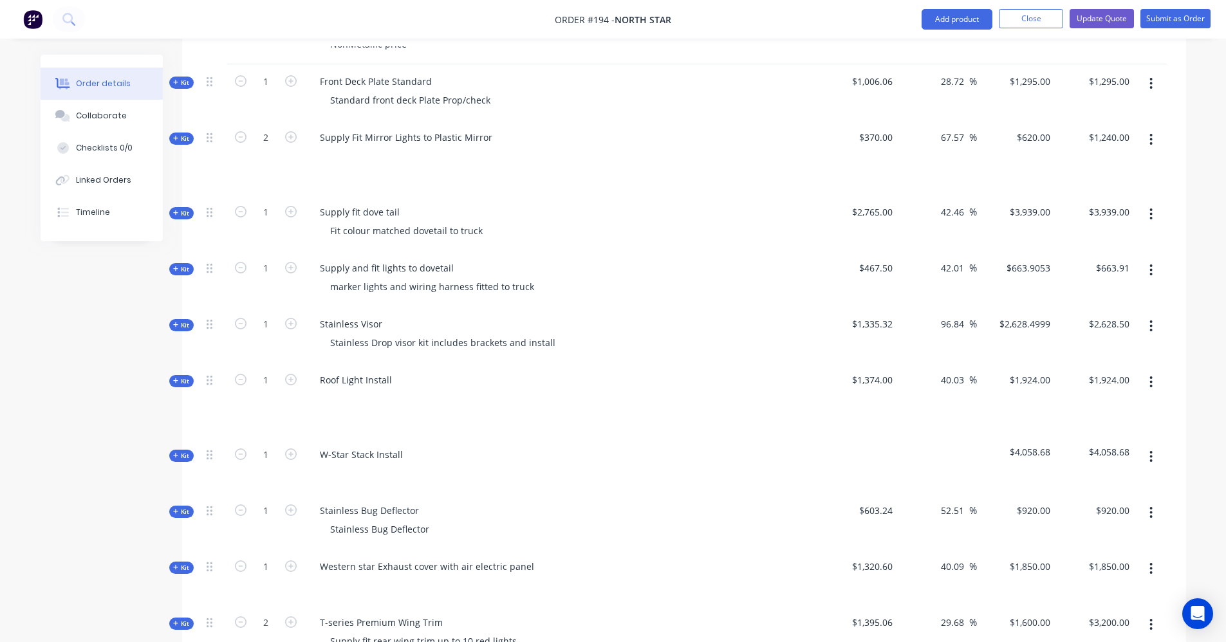
click at [178, 378] on icon at bounding box center [176, 381] width 6 height 6
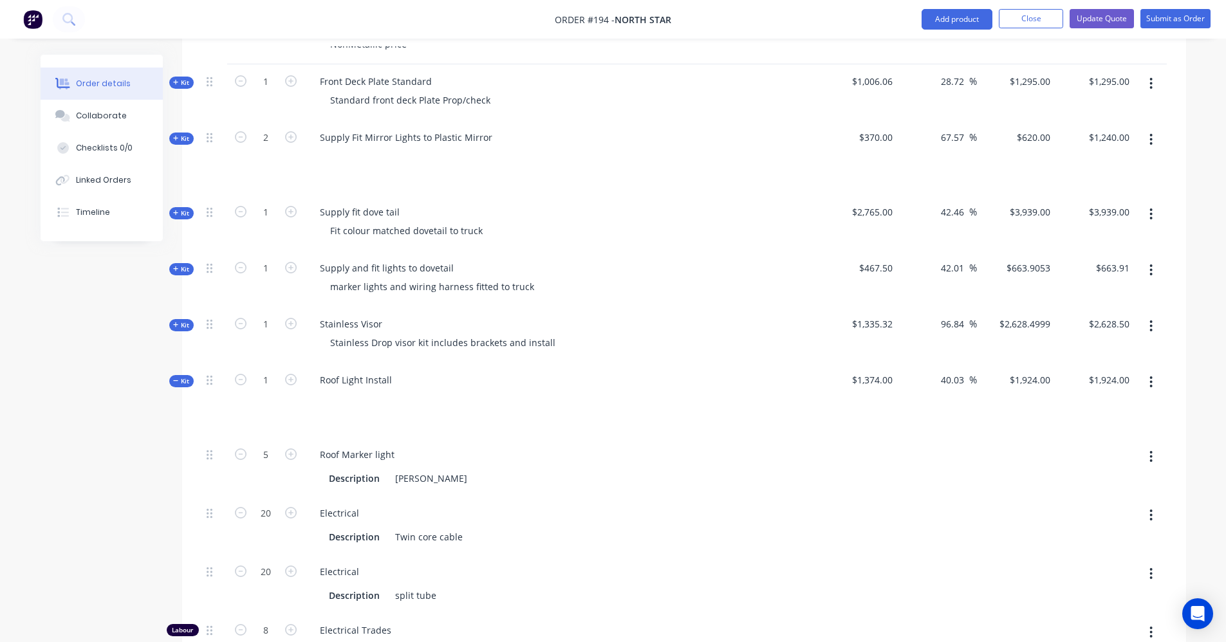
click at [178, 378] on icon at bounding box center [176, 381] width 6 height 6
